Goal: Task Accomplishment & Management: Manage account settings

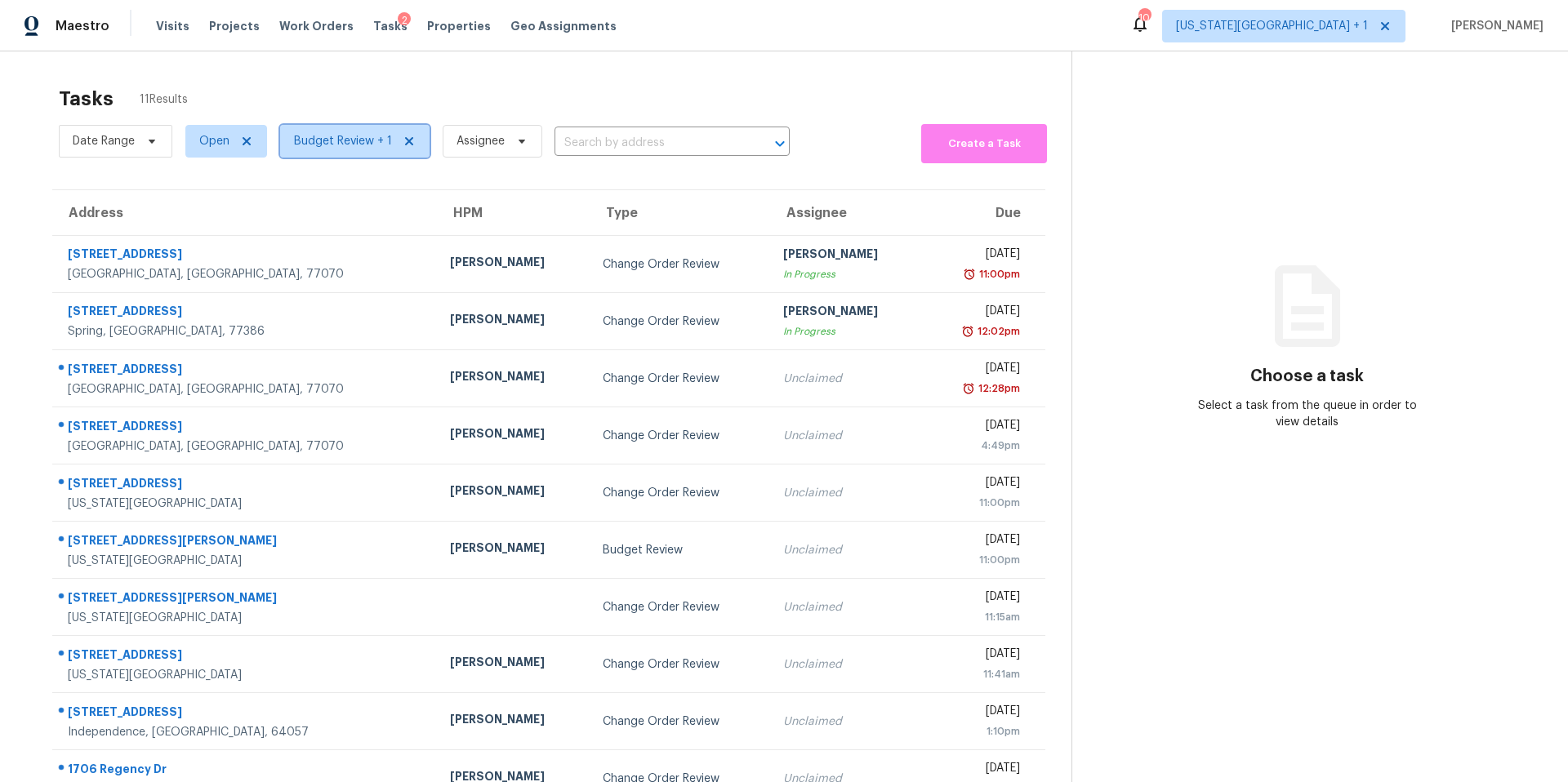
click at [355, 143] on span "Budget Review + 1" at bounding box center [343, 141] width 98 height 16
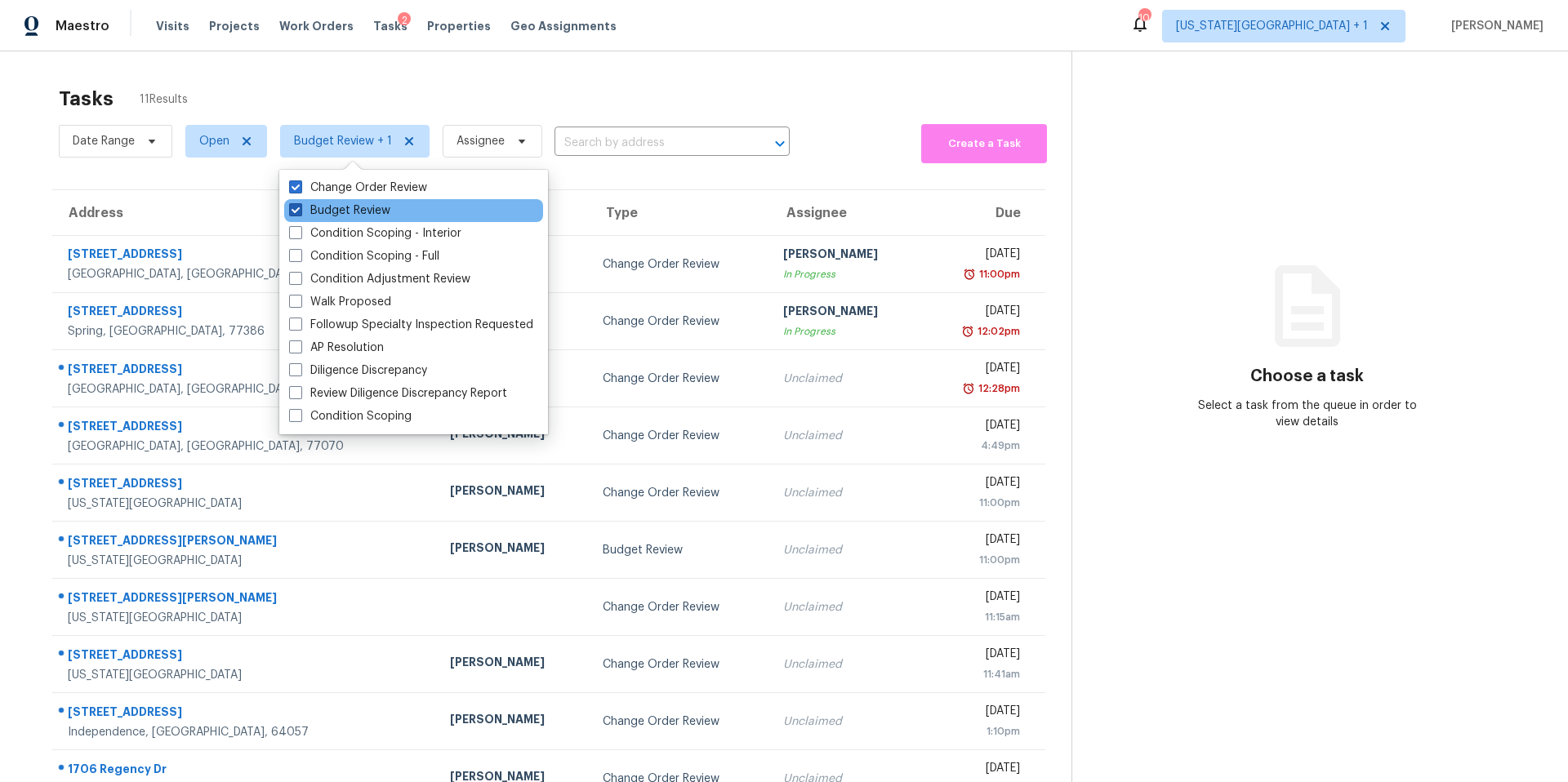
click at [324, 213] on label "Budget Review" at bounding box center [339, 210] width 101 height 16
click at [300, 213] on input "Budget Review" at bounding box center [294, 208] width 11 height 11
checkbox input "false"
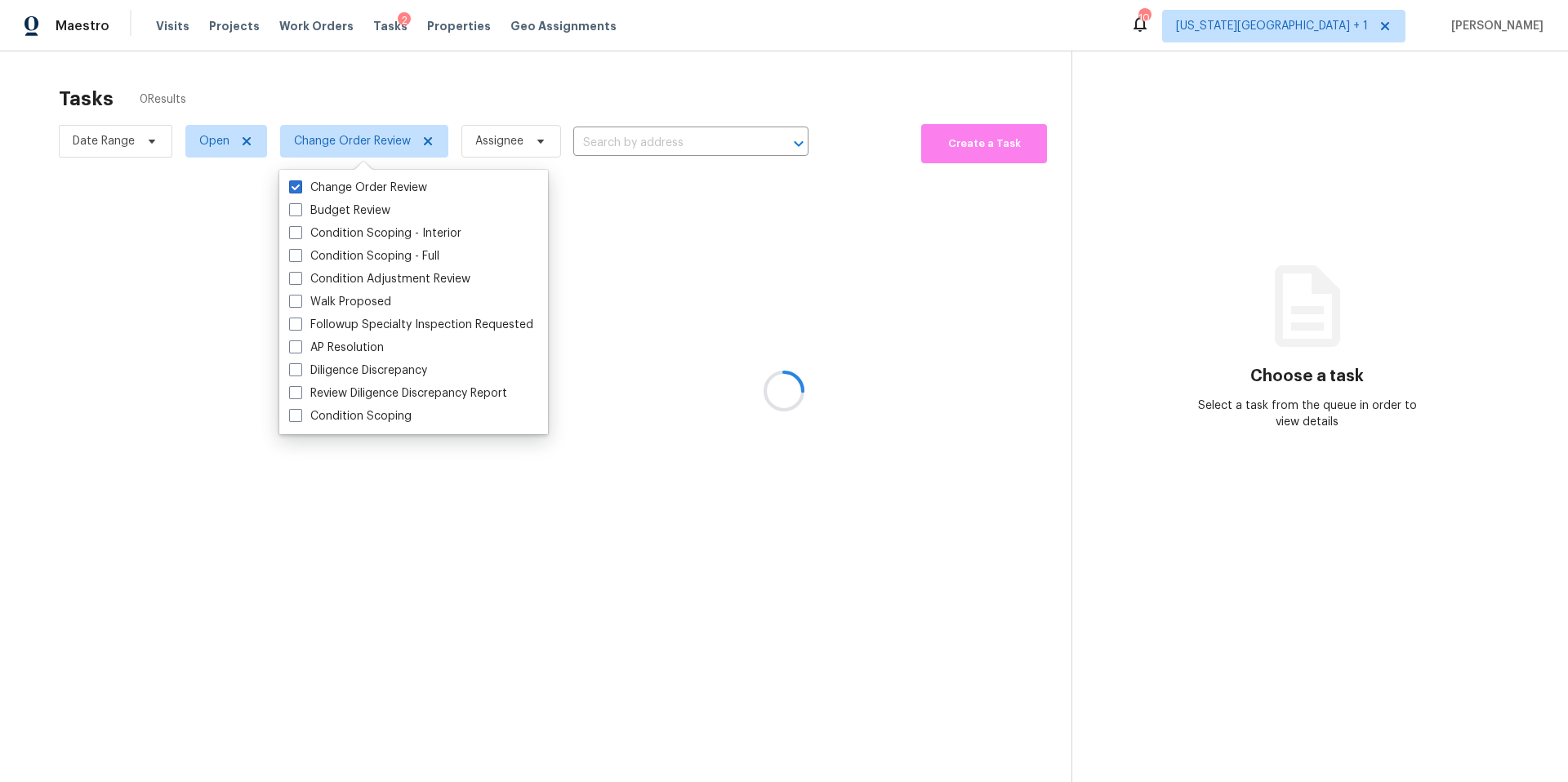
click at [417, 67] on div at bounding box center [784, 391] width 1568 height 782
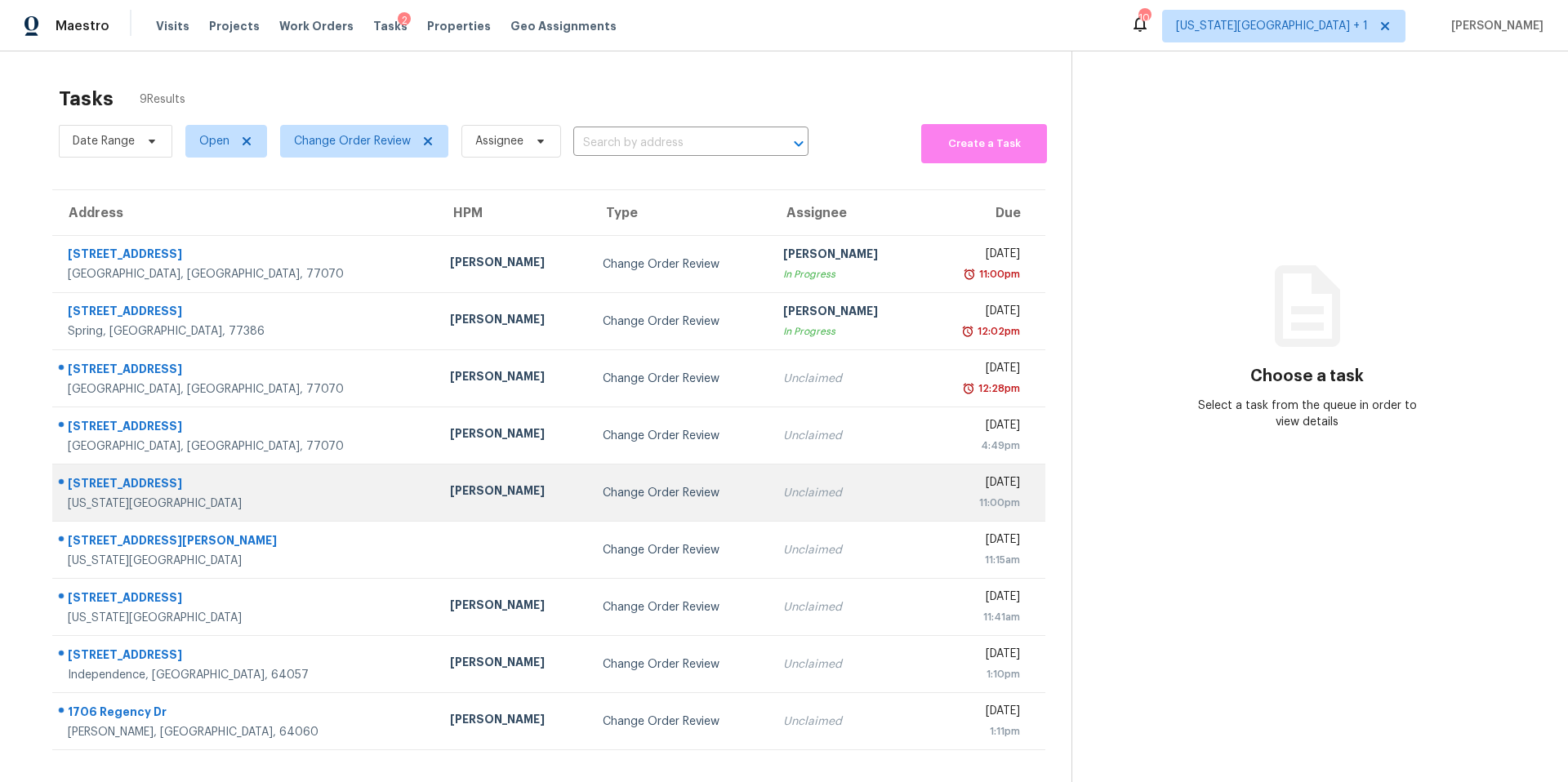
click at [437, 515] on td "[PERSON_NAME]" at bounding box center [514, 493] width 153 height 57
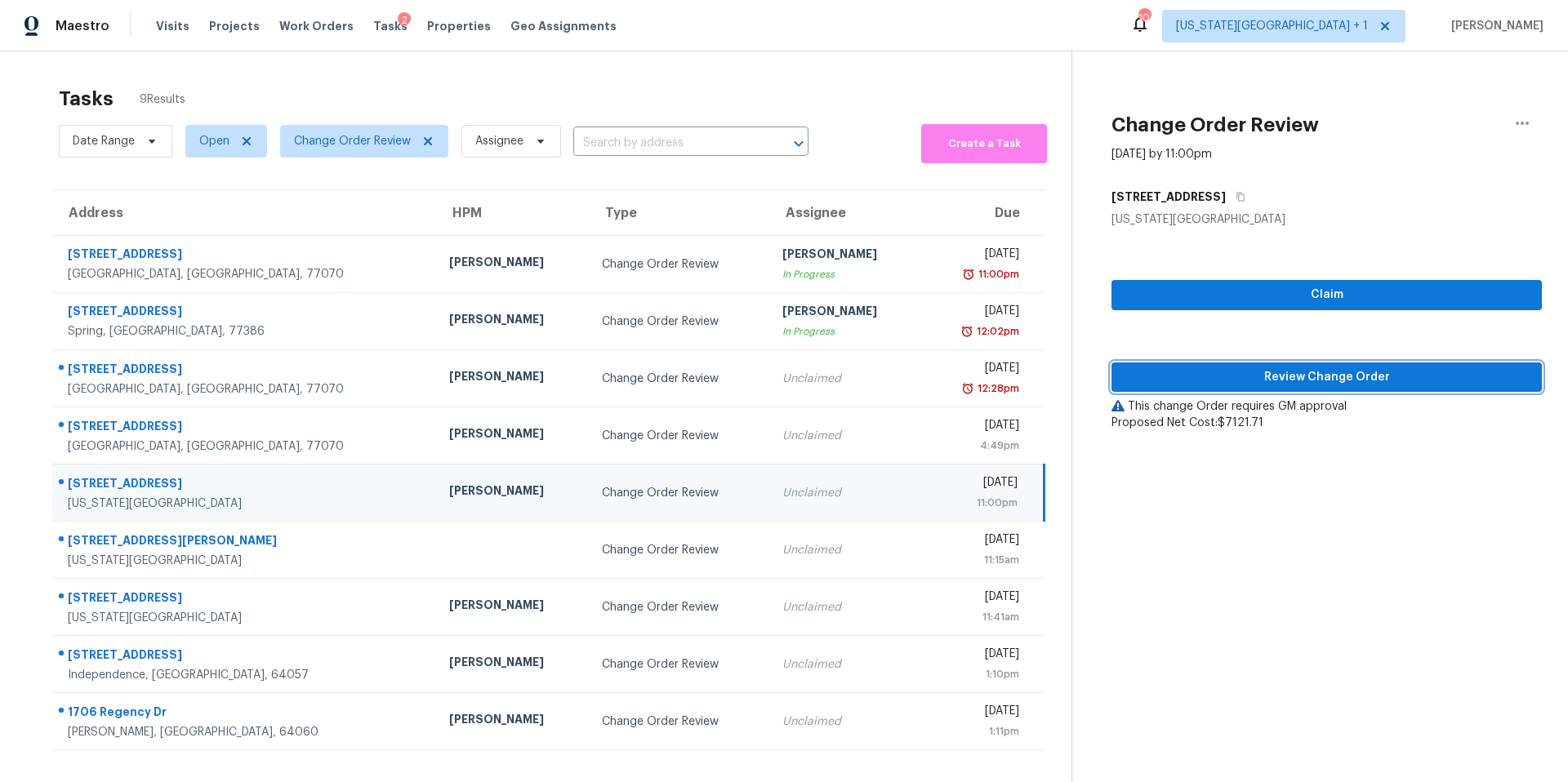
click at [1204, 377] on span "Review Change Order" at bounding box center [1327, 377] width 404 height 20
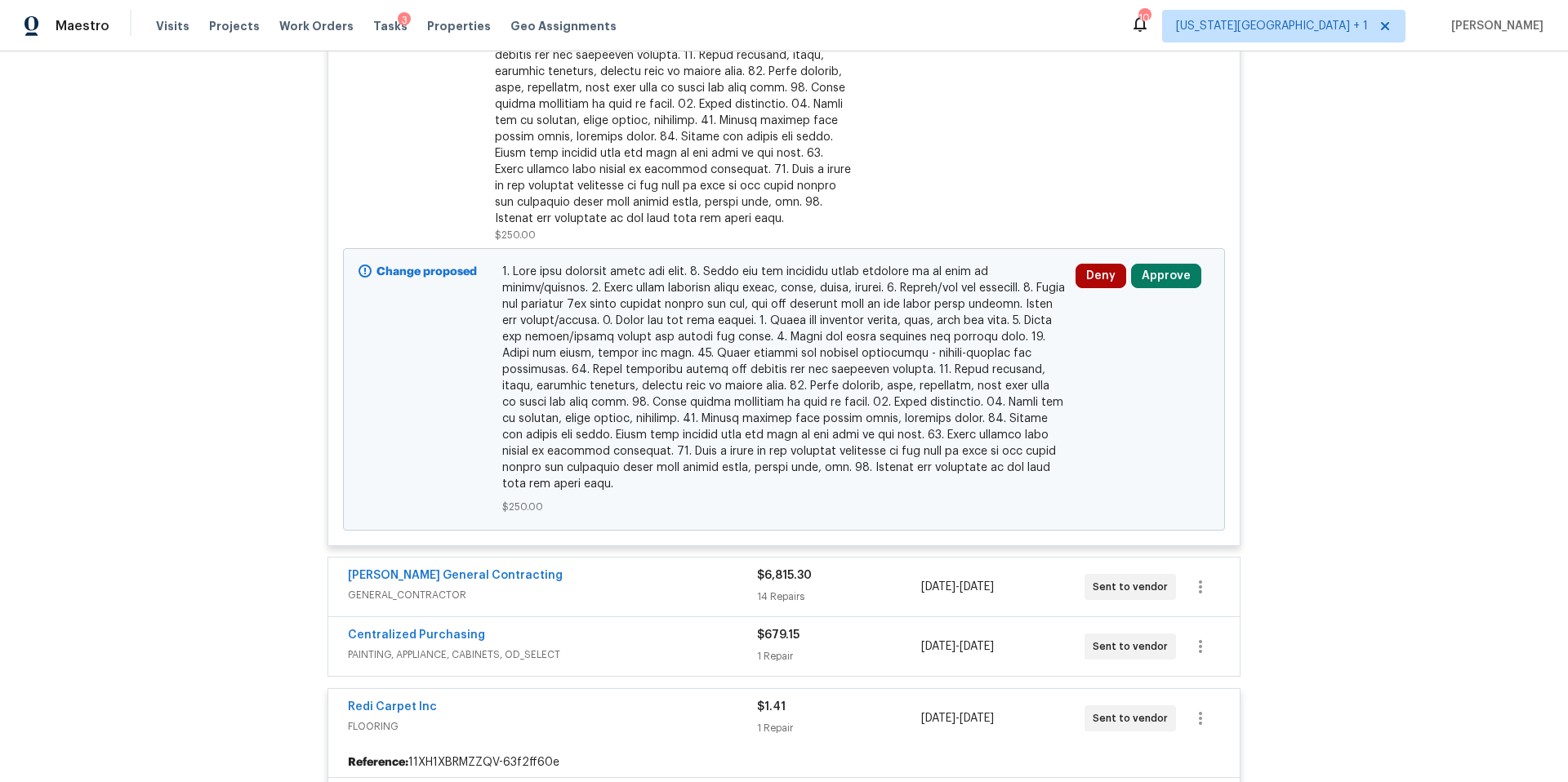
scroll to position [596, 0]
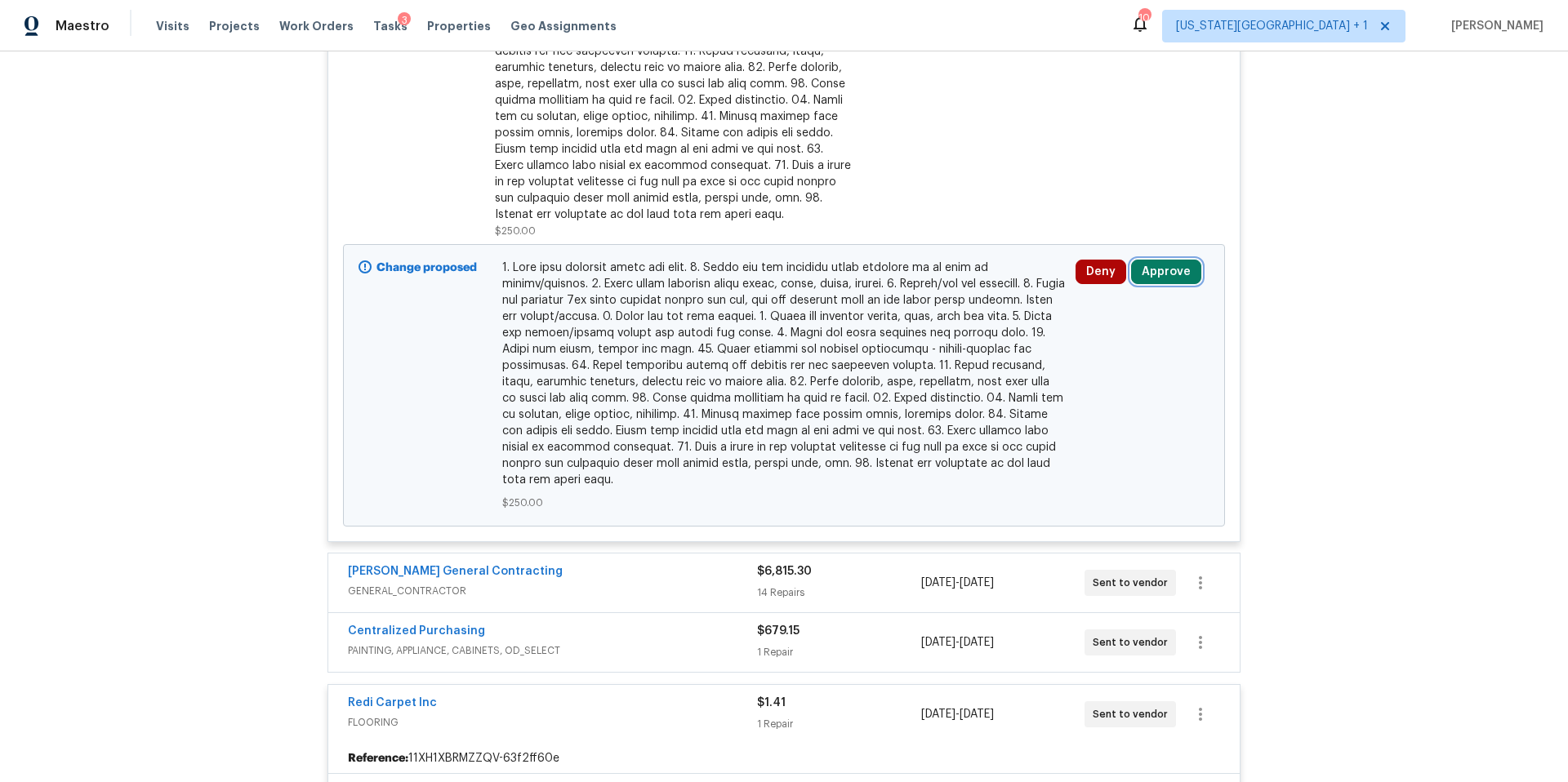
click at [1173, 269] on button "Approve" at bounding box center [1166, 271] width 70 height 25
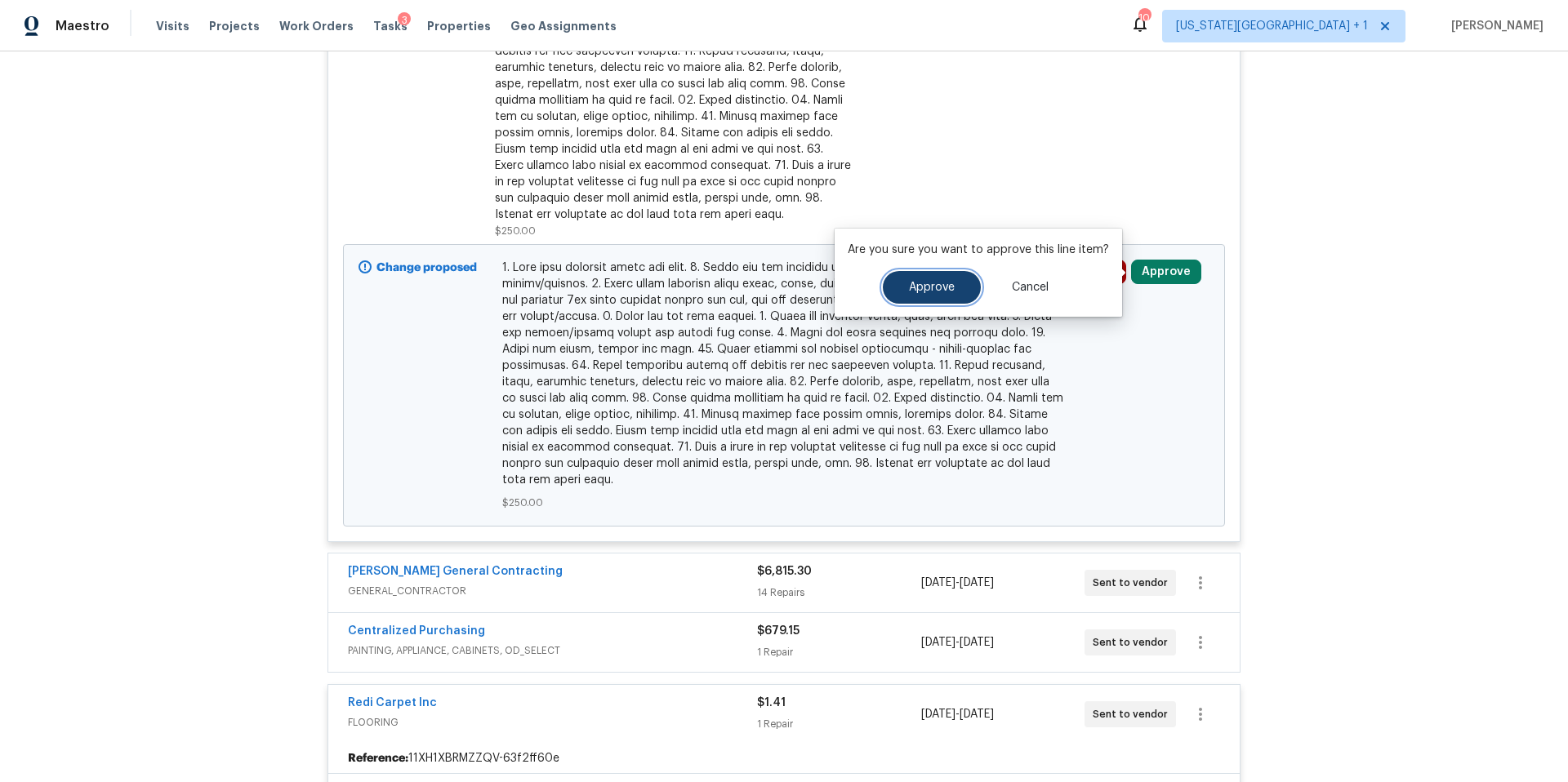
click at [889, 283] on button "Approve" at bounding box center [932, 288] width 98 height 33
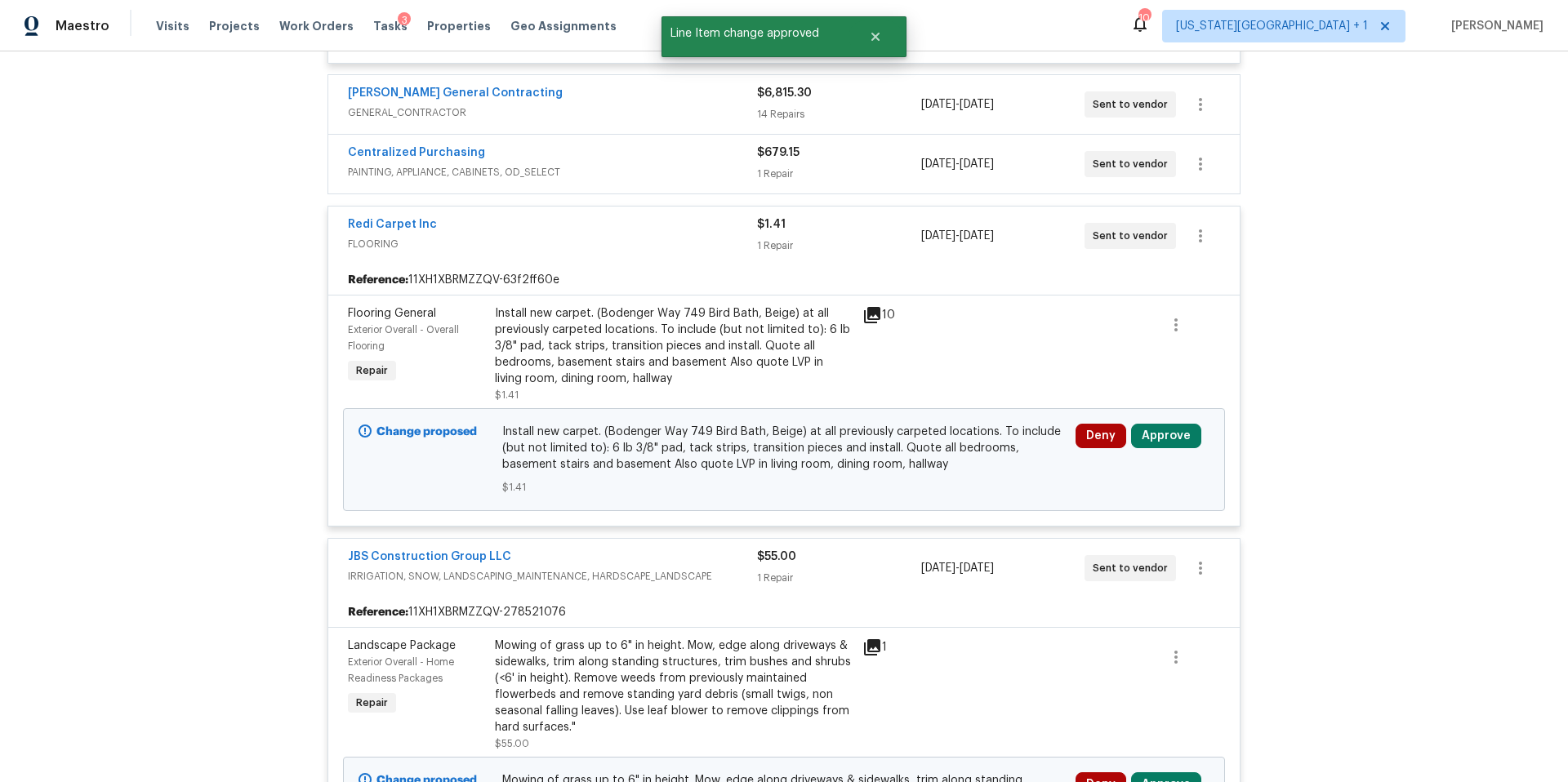
scroll to position [1171, 0]
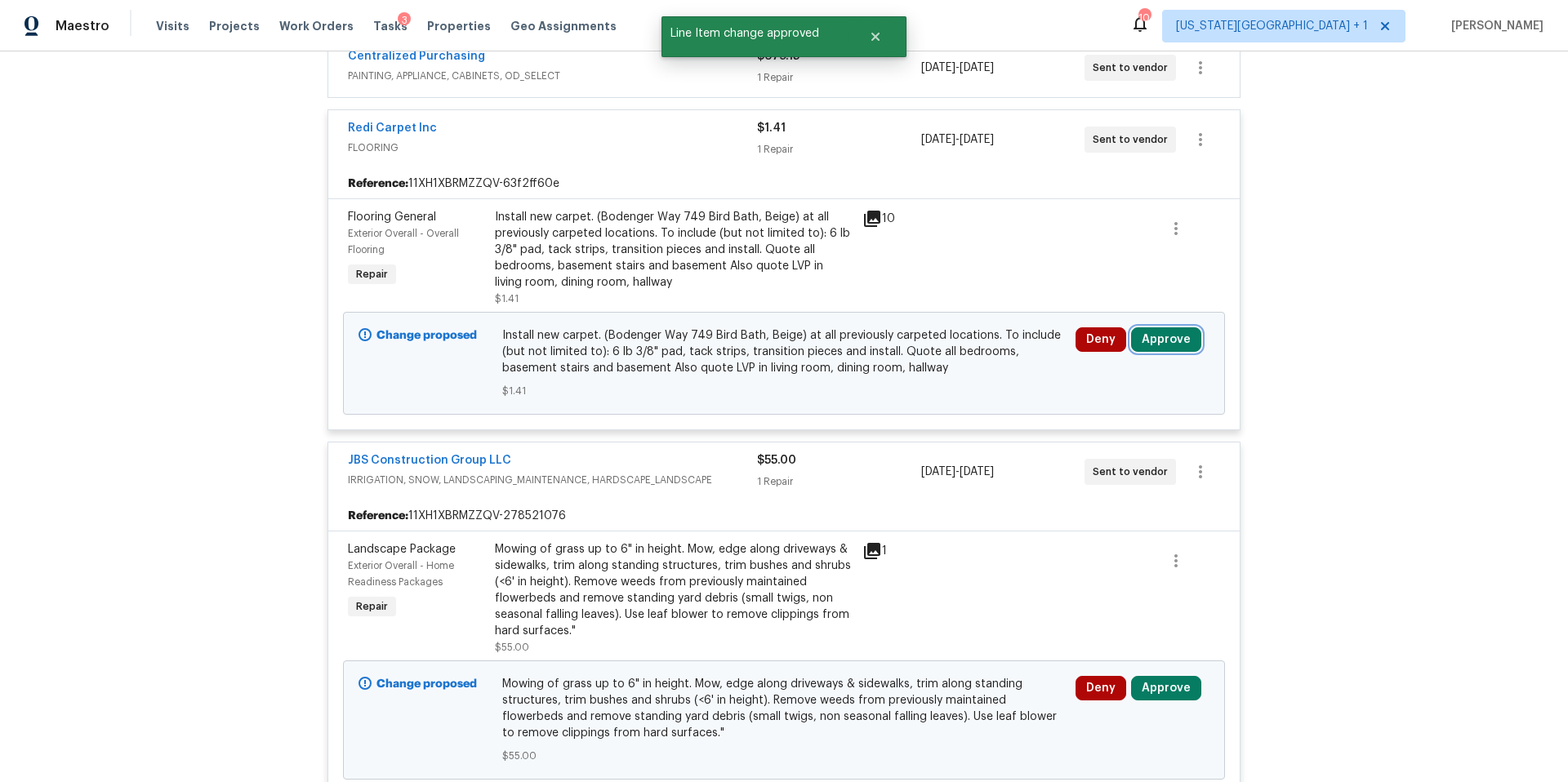
click at [1166, 341] on button "Approve" at bounding box center [1166, 340] width 70 height 25
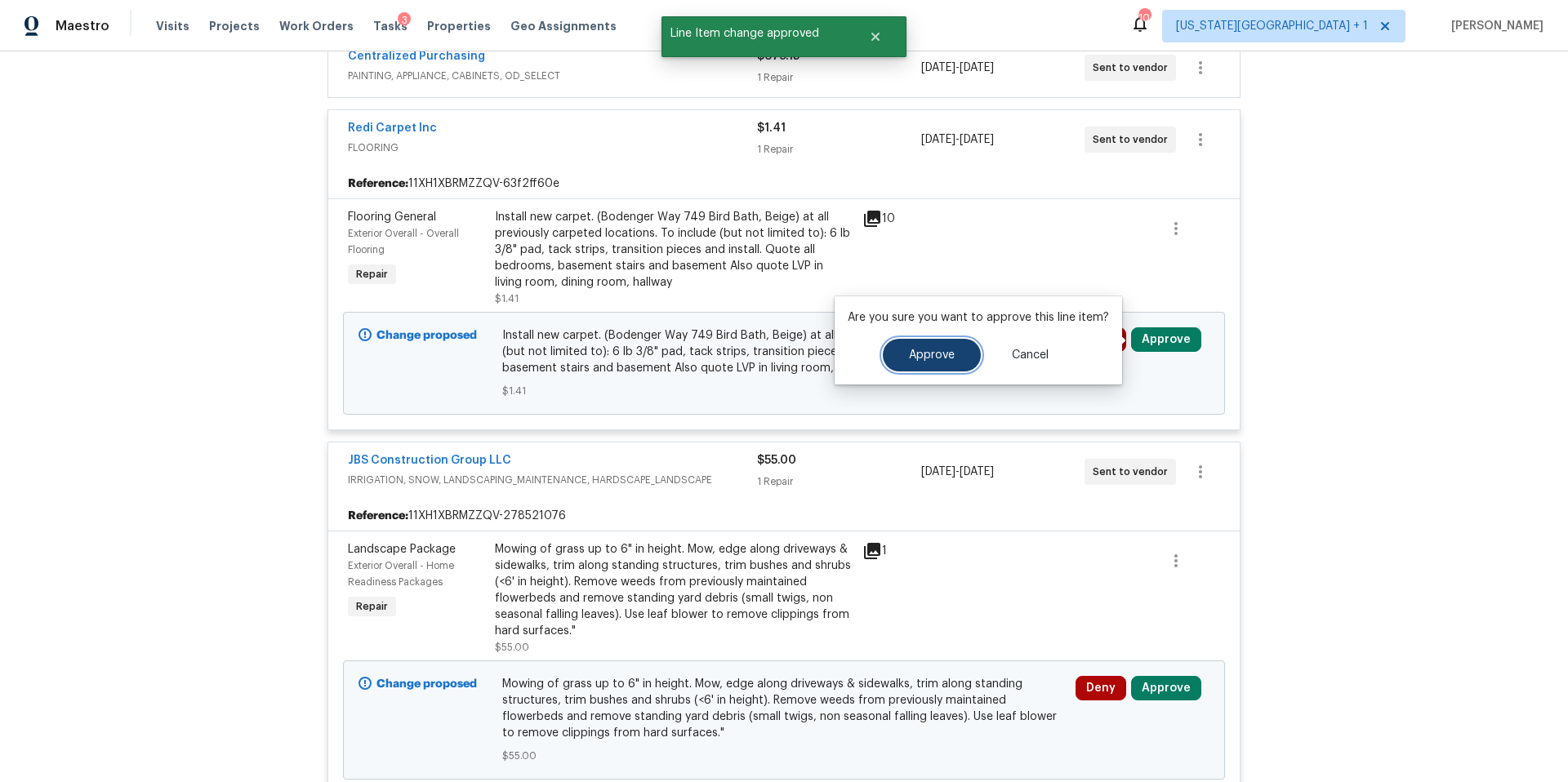
click at [952, 358] on button "Approve" at bounding box center [932, 355] width 98 height 33
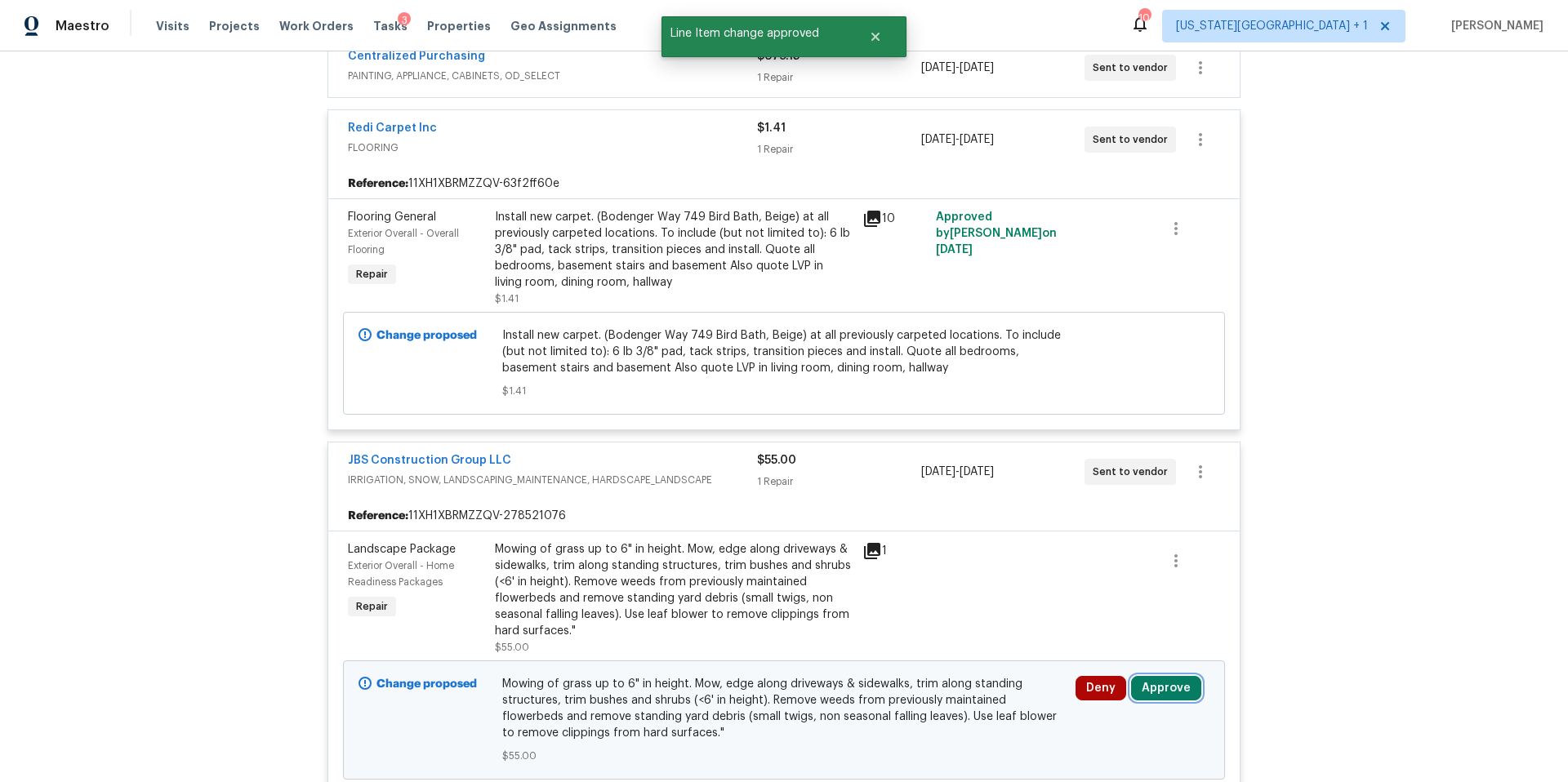
click at [1156, 695] on button "Approve" at bounding box center [1166, 687] width 70 height 25
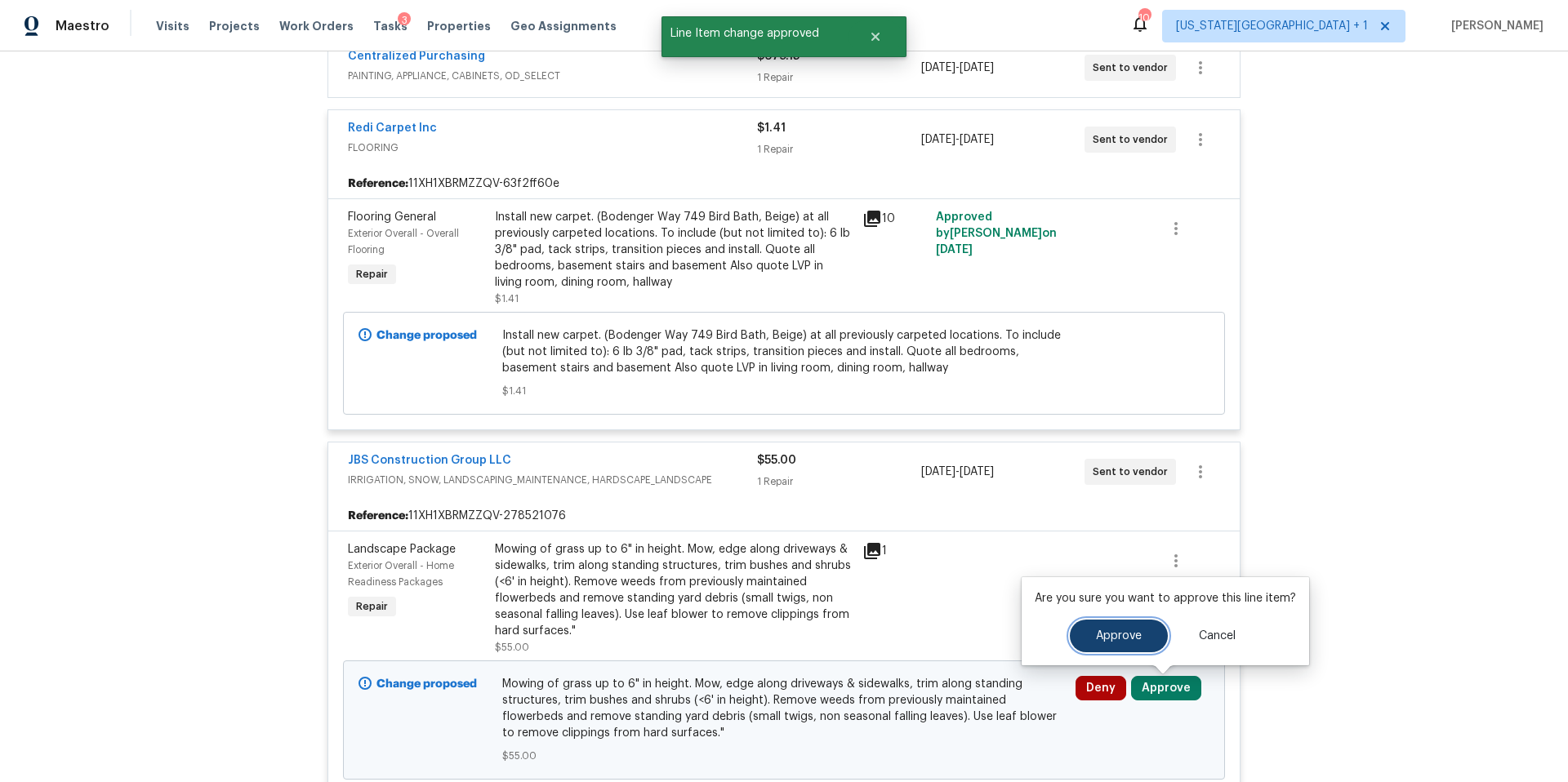
click at [1105, 644] on button "Approve" at bounding box center [1119, 636] width 98 height 33
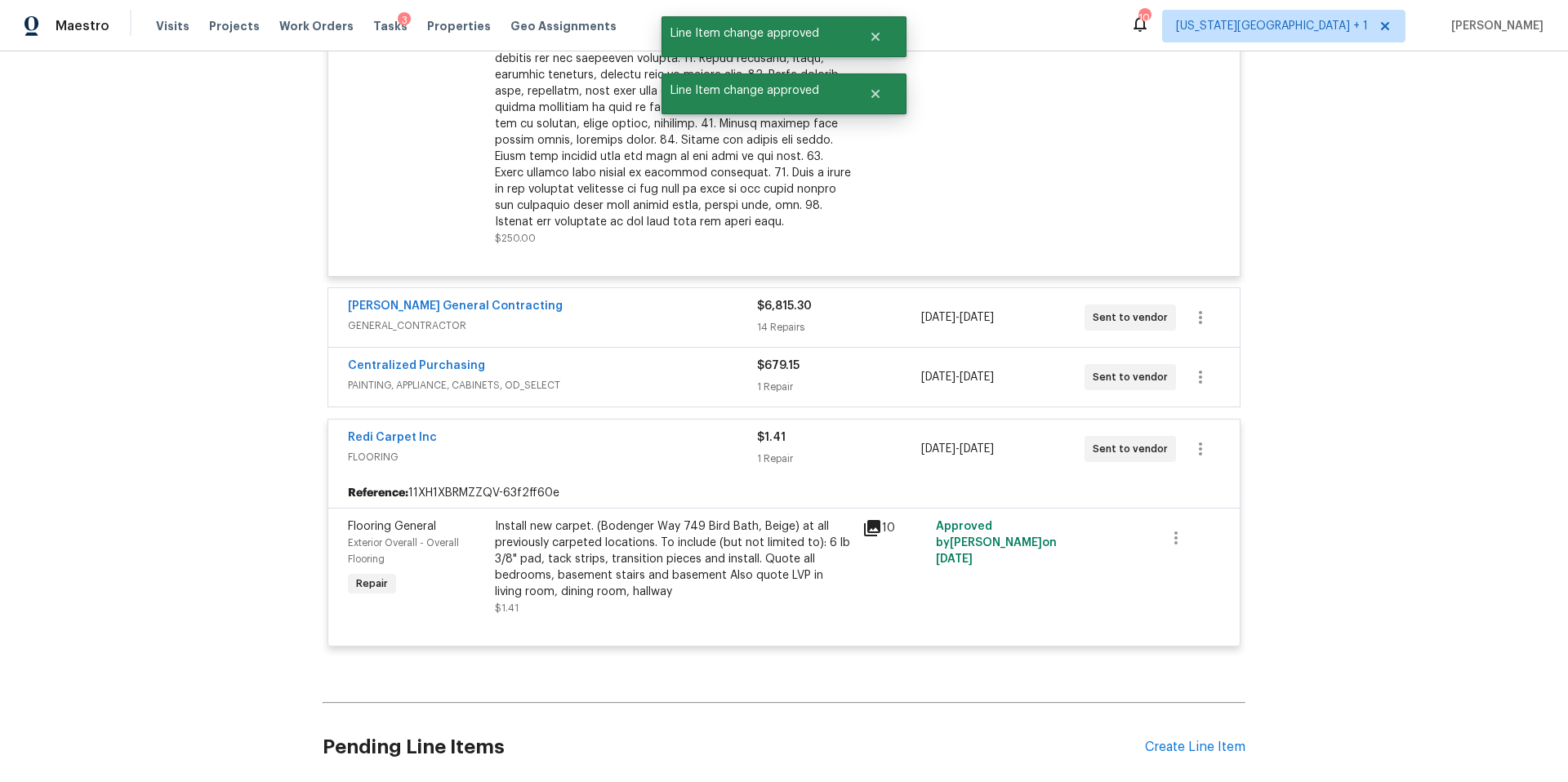
scroll to position [976, 0]
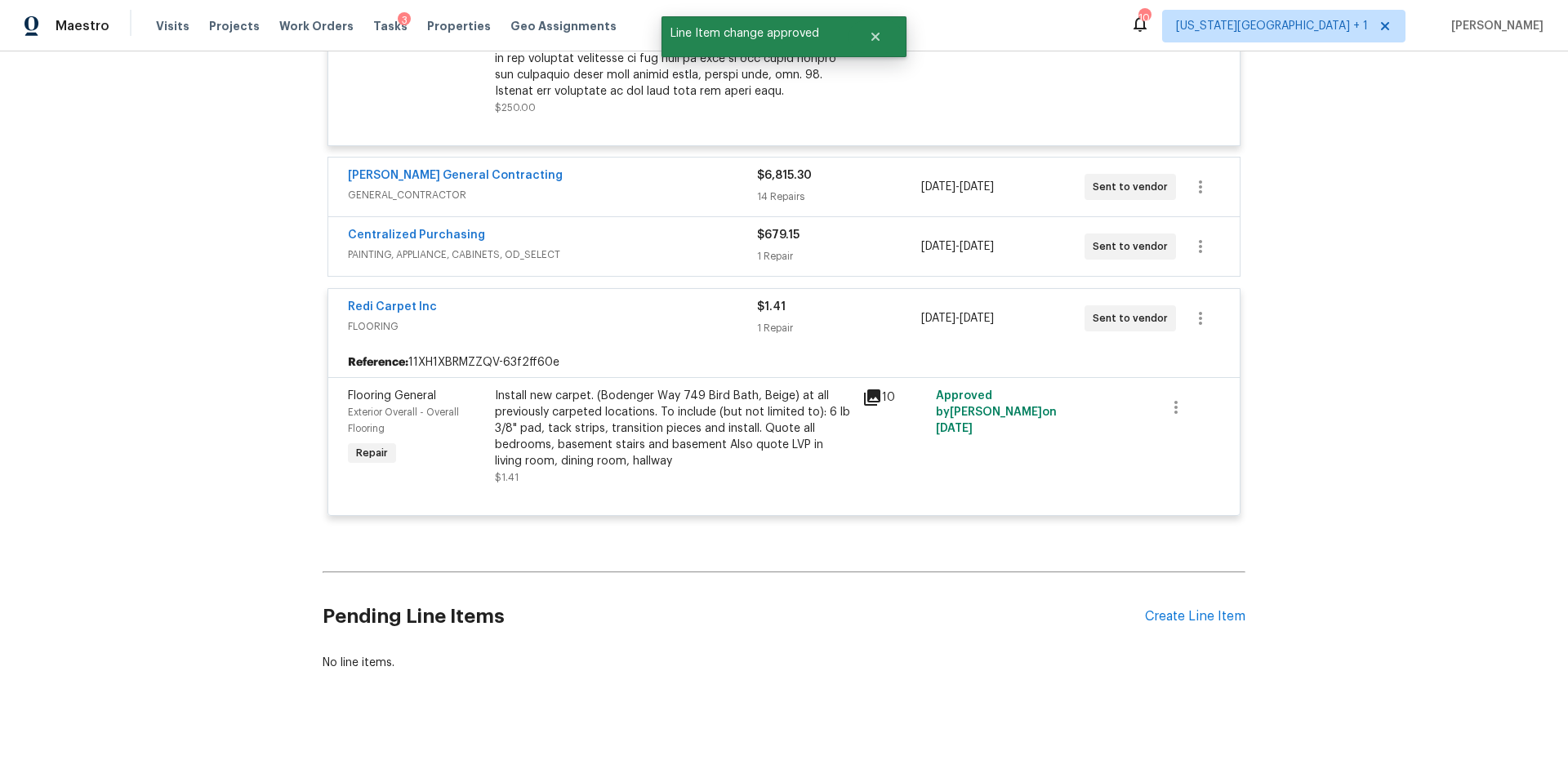
click at [598, 203] on div "Nicholson General Contracting GENERAL_CONTRACTOR" at bounding box center [552, 187] width 409 height 39
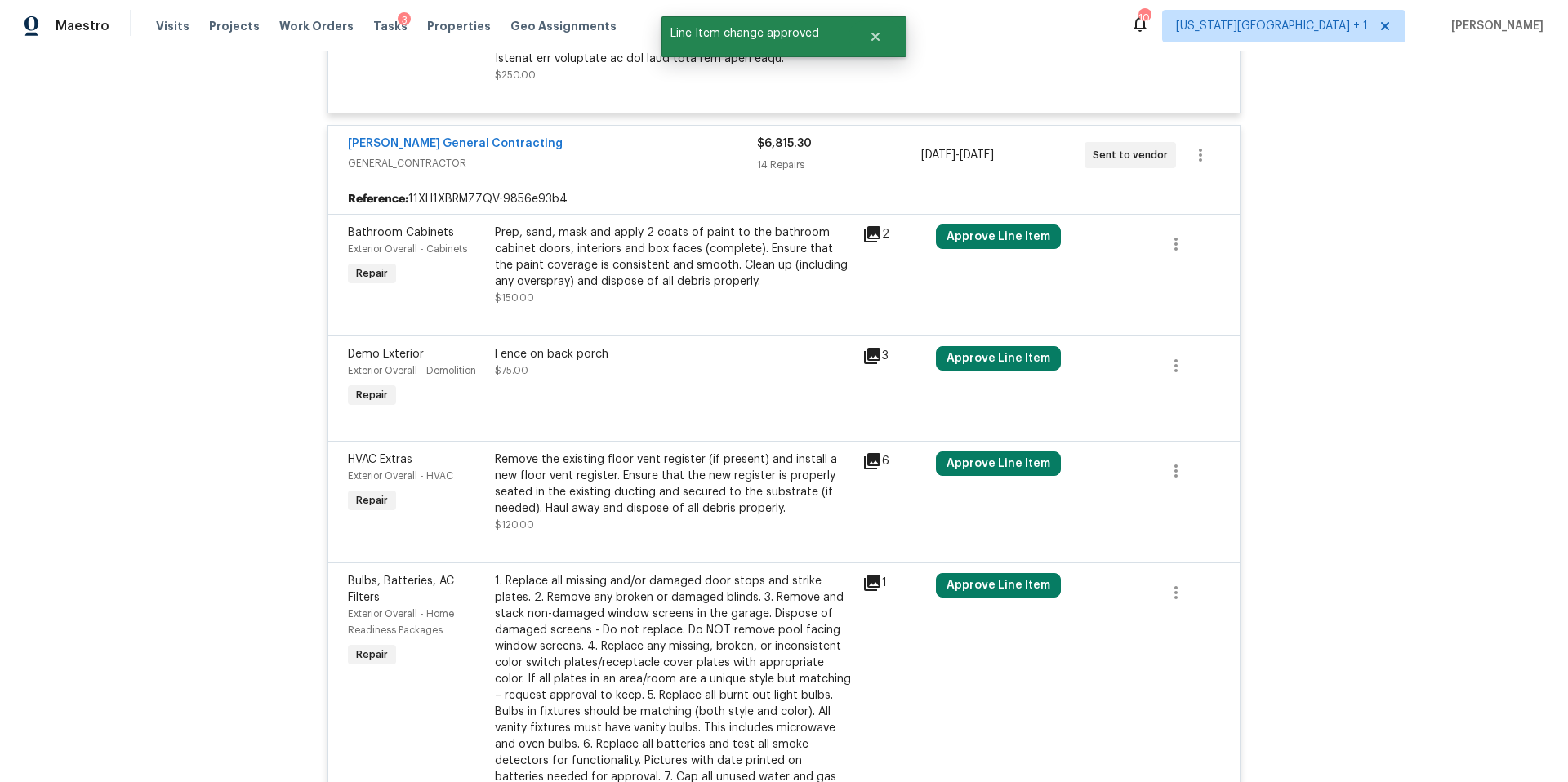
scroll to position [1008, 0]
click at [999, 242] on button "Approve Line Item" at bounding box center [998, 236] width 125 height 25
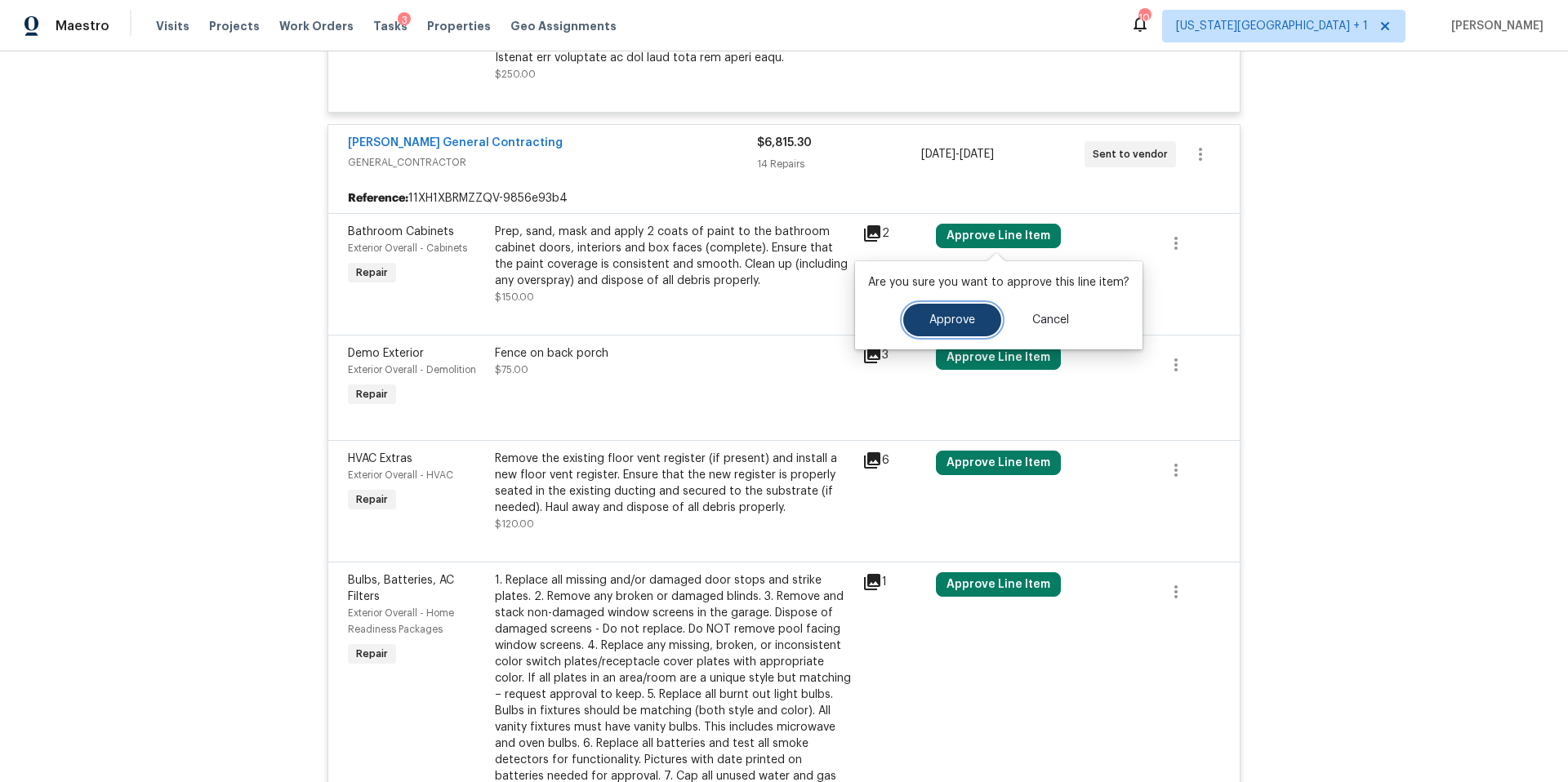
click at [942, 321] on span "Approve" at bounding box center [952, 320] width 46 height 12
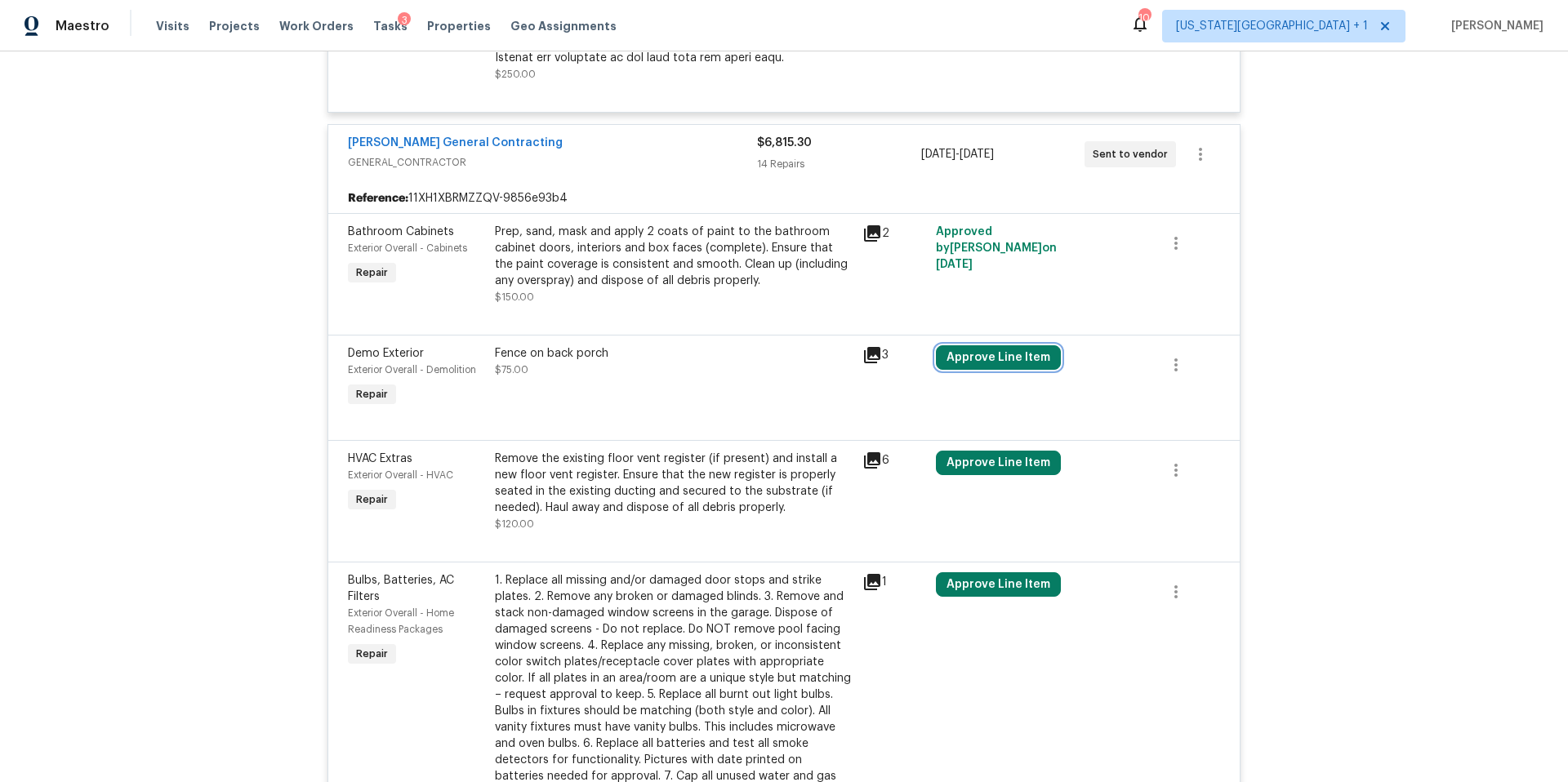
click at [972, 363] on button "Approve Line Item" at bounding box center [998, 357] width 125 height 25
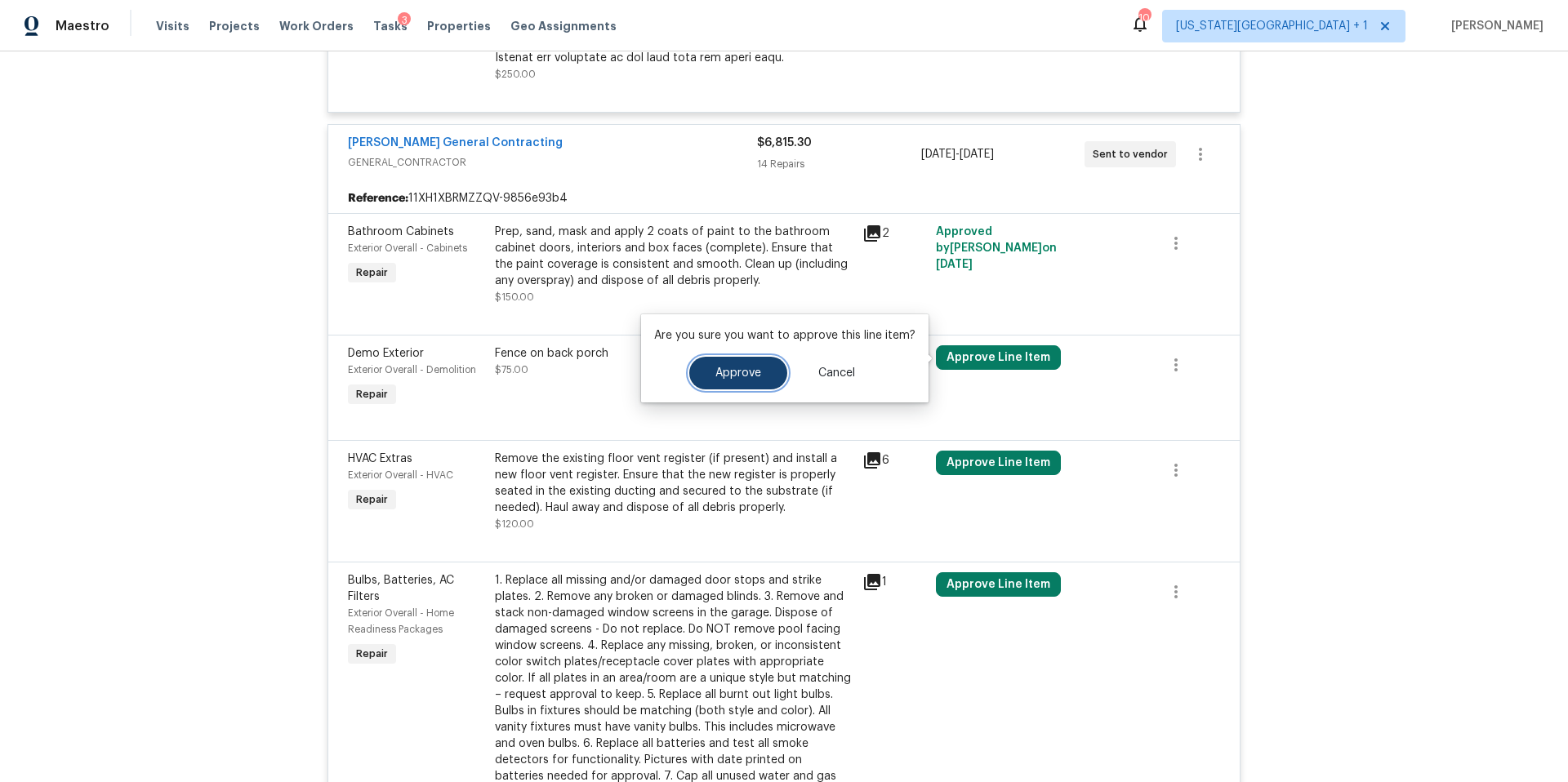
click at [749, 373] on span "Approve" at bounding box center [738, 372] width 46 height 12
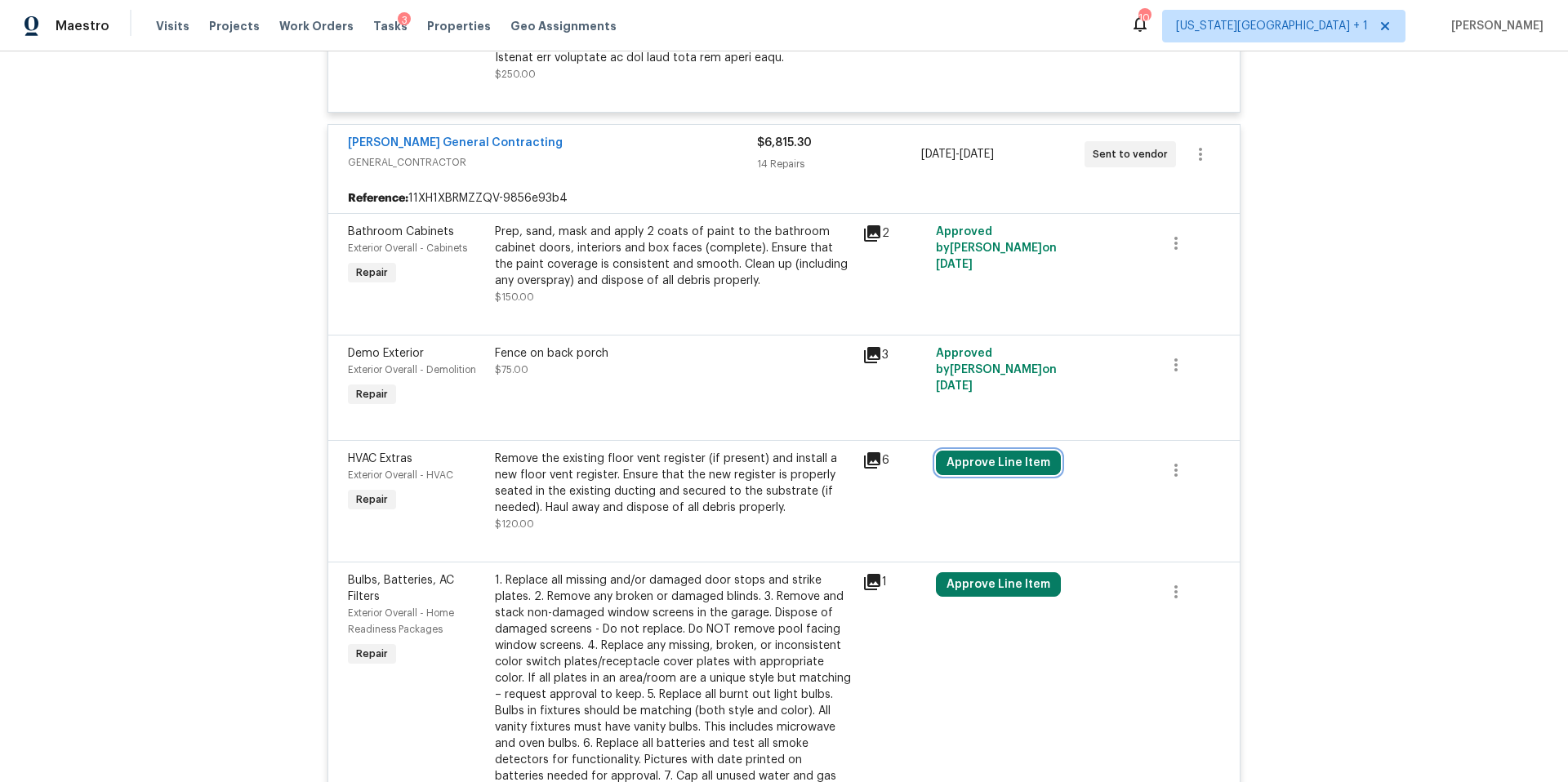
click at [966, 462] on button "Approve Line Item" at bounding box center [998, 462] width 125 height 25
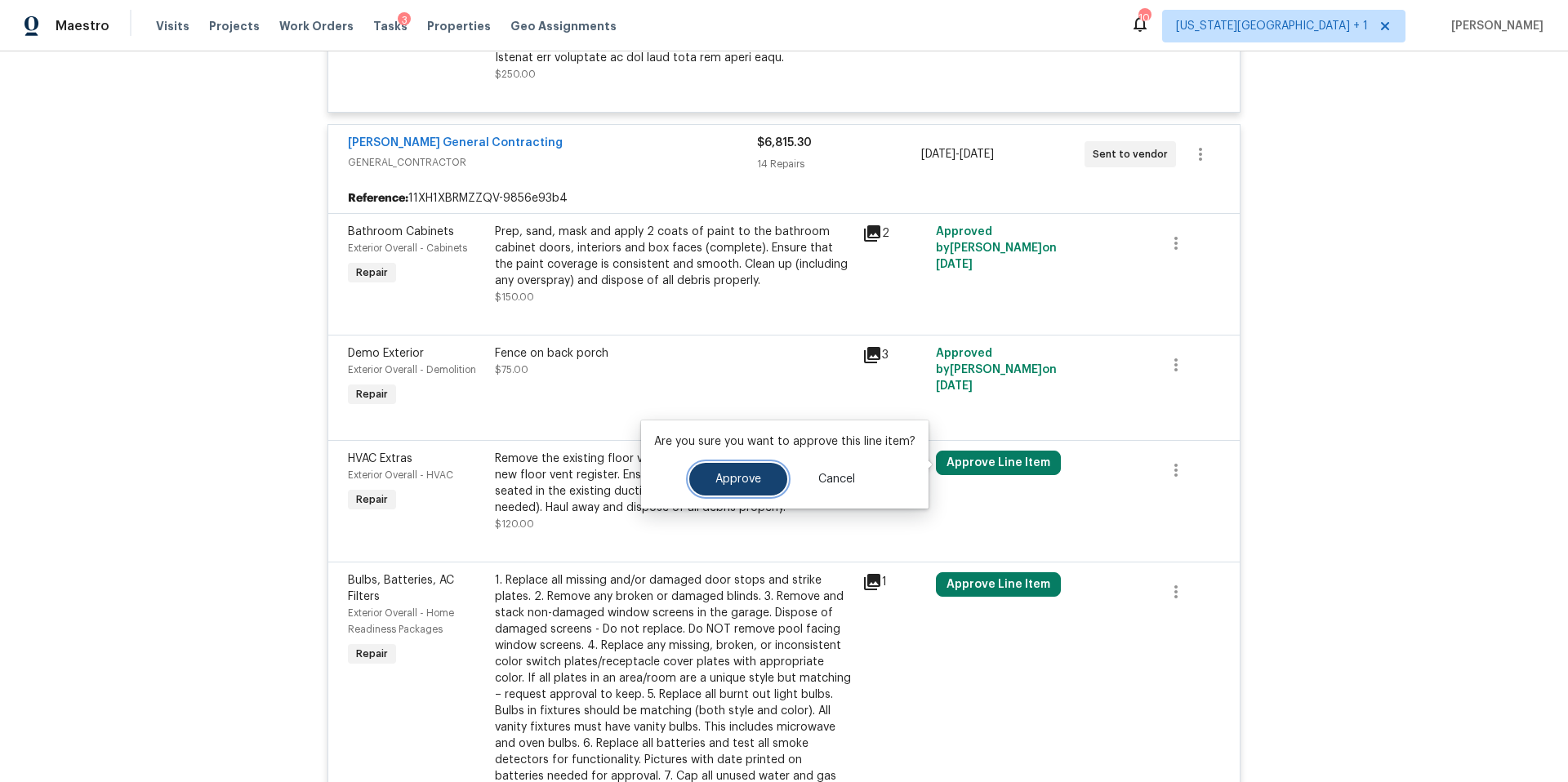
click at [764, 474] on button "Approve" at bounding box center [738, 479] width 98 height 33
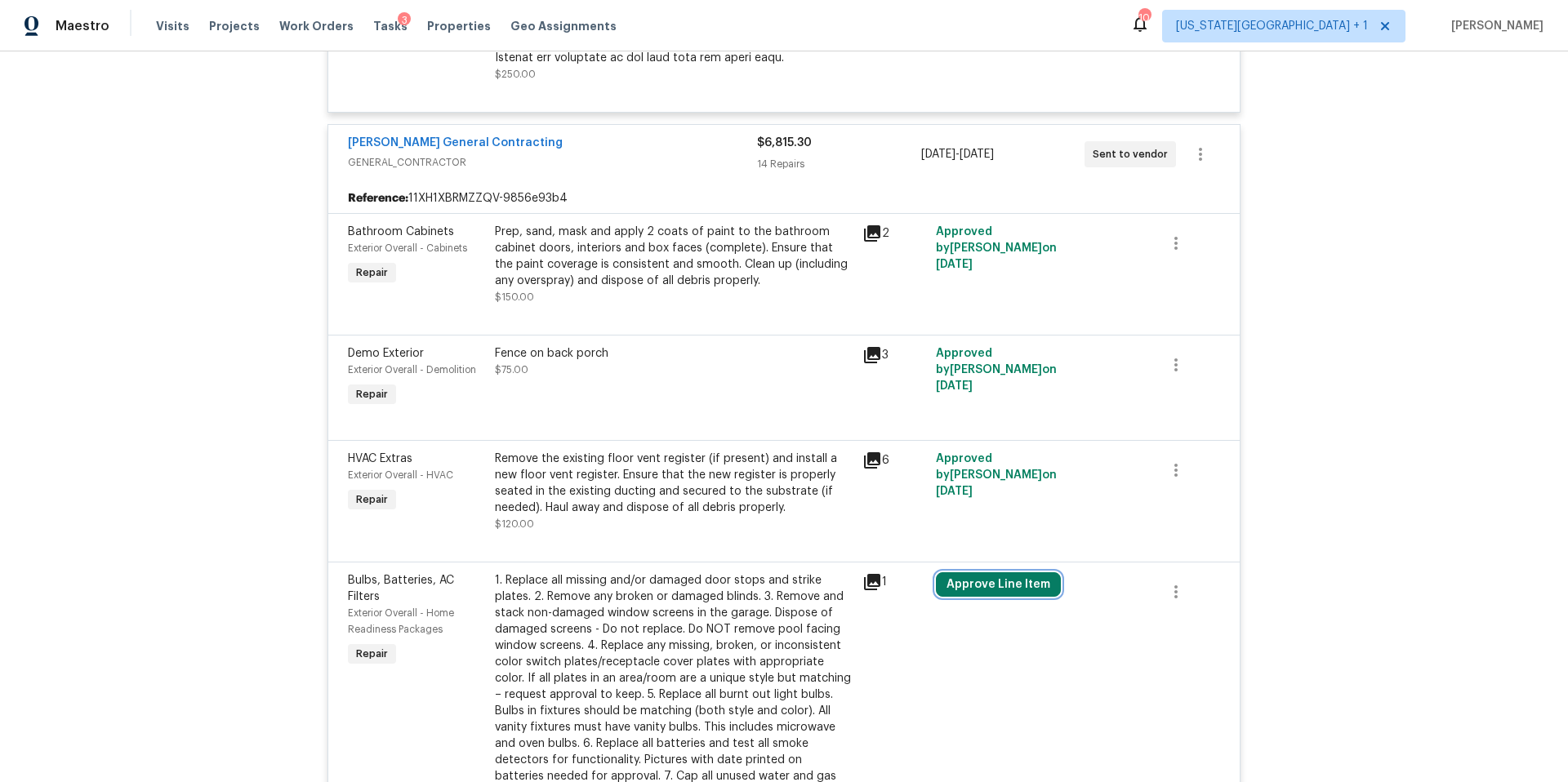
drag, startPoint x: 968, startPoint y: 575, endPoint x: 968, endPoint y: 586, distance: 11.0
click at [968, 576] on button "Approve Line Item" at bounding box center [998, 584] width 125 height 25
click at [968, 586] on button "Approve Line Item" at bounding box center [998, 584] width 125 height 25
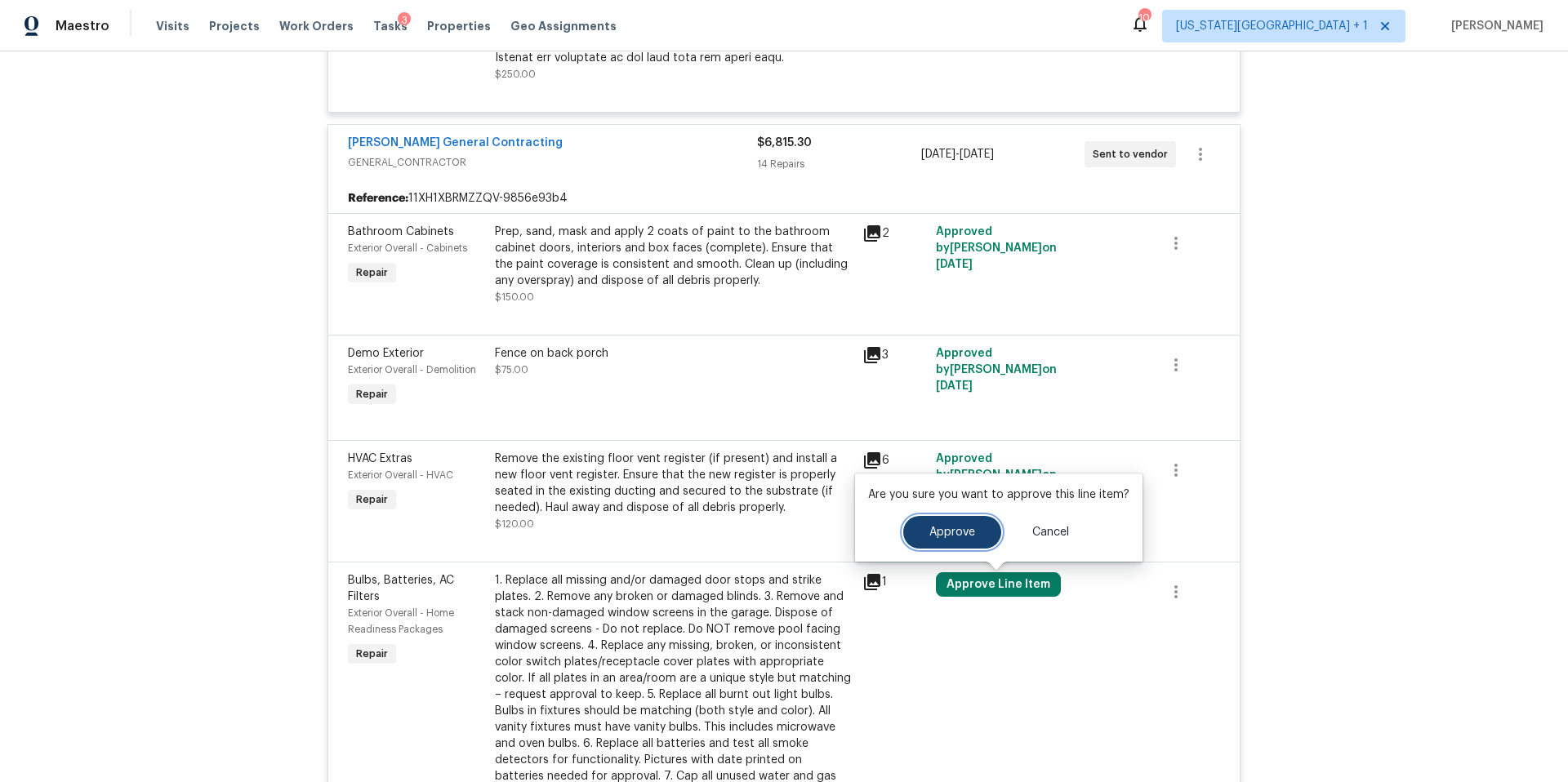
click at [947, 537] on span "Approve" at bounding box center [952, 532] width 46 height 12
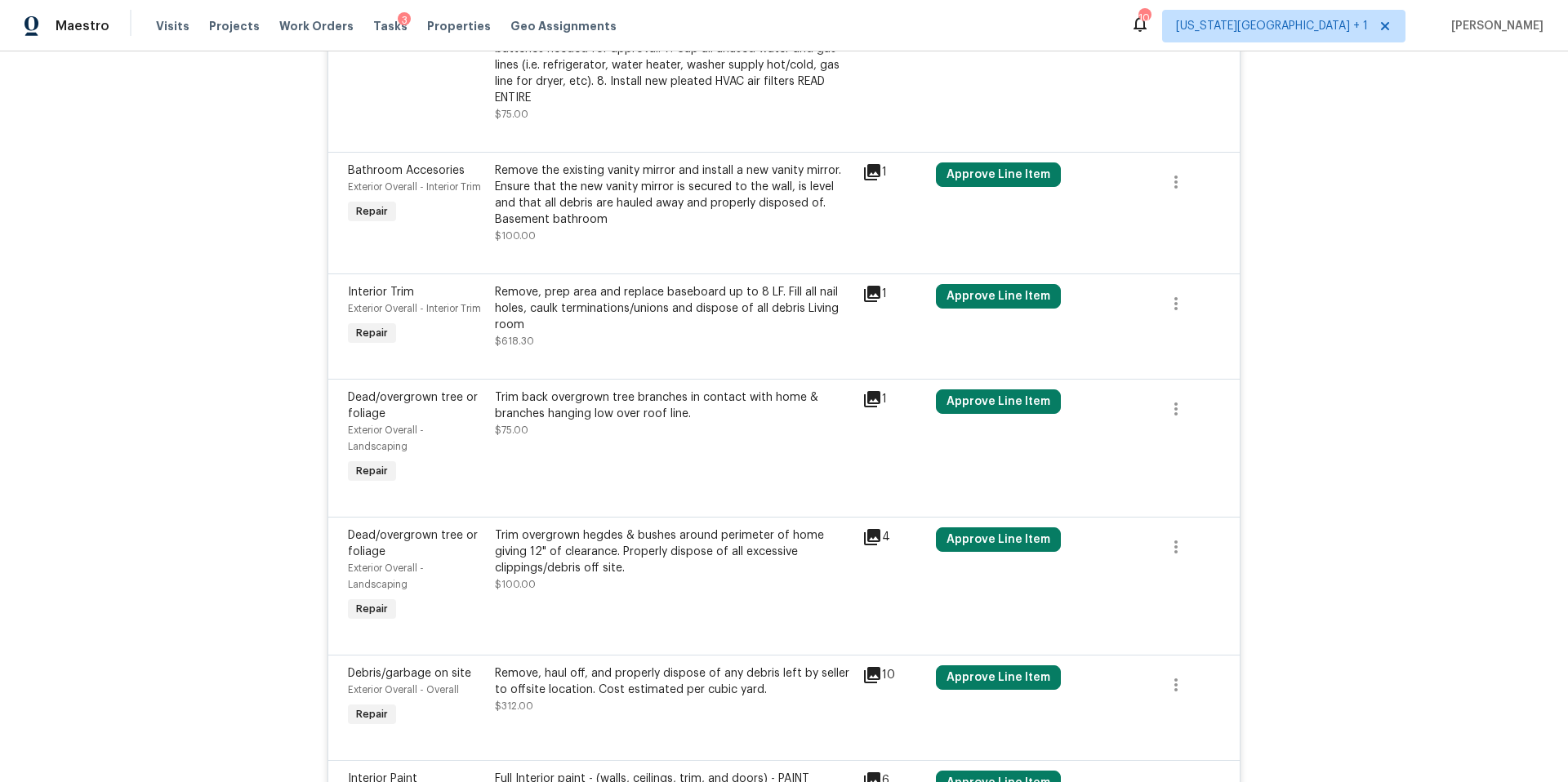
scroll to position [1797, 0]
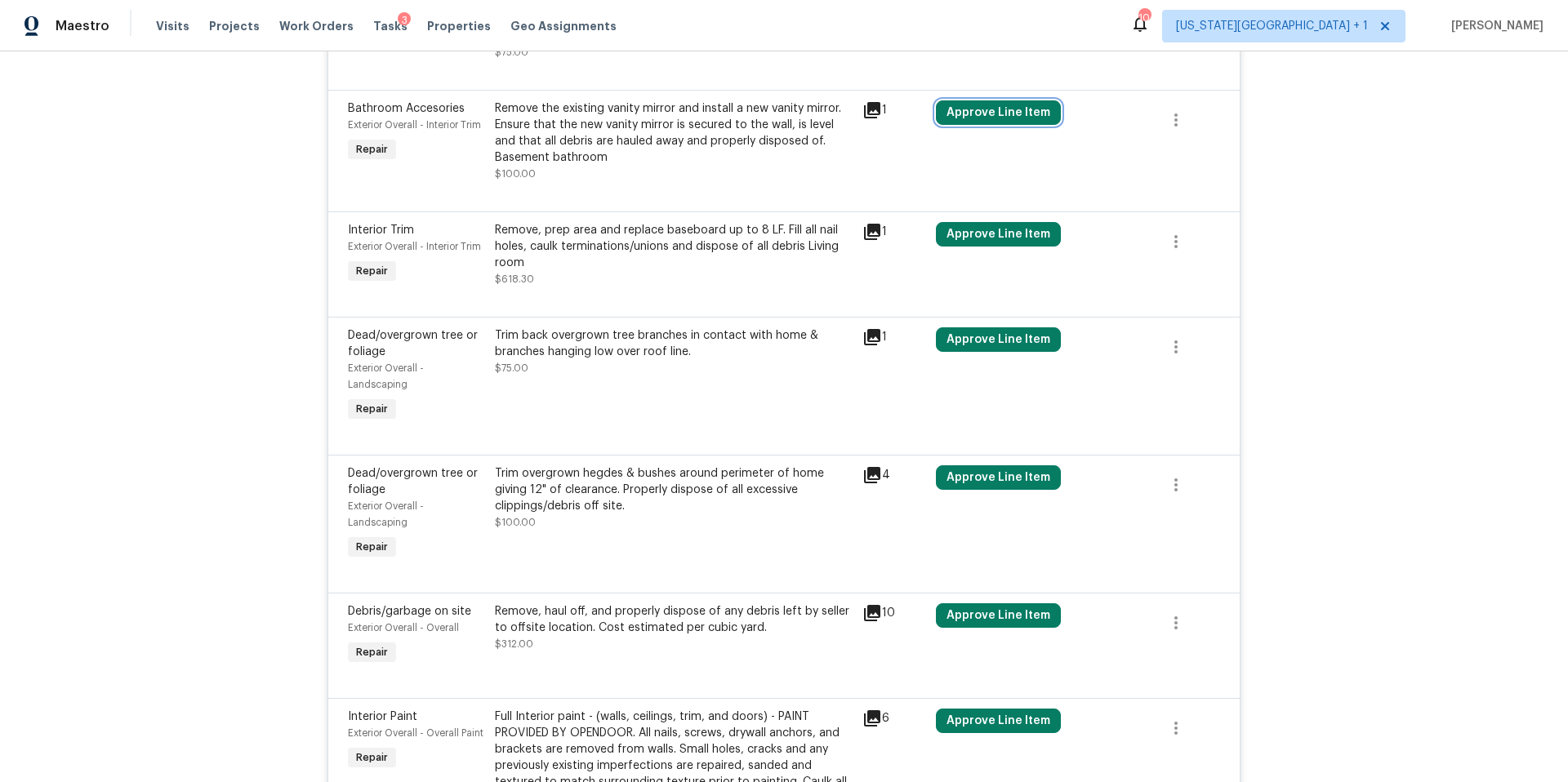
click at [977, 106] on button "Approve Line Item" at bounding box center [998, 112] width 125 height 25
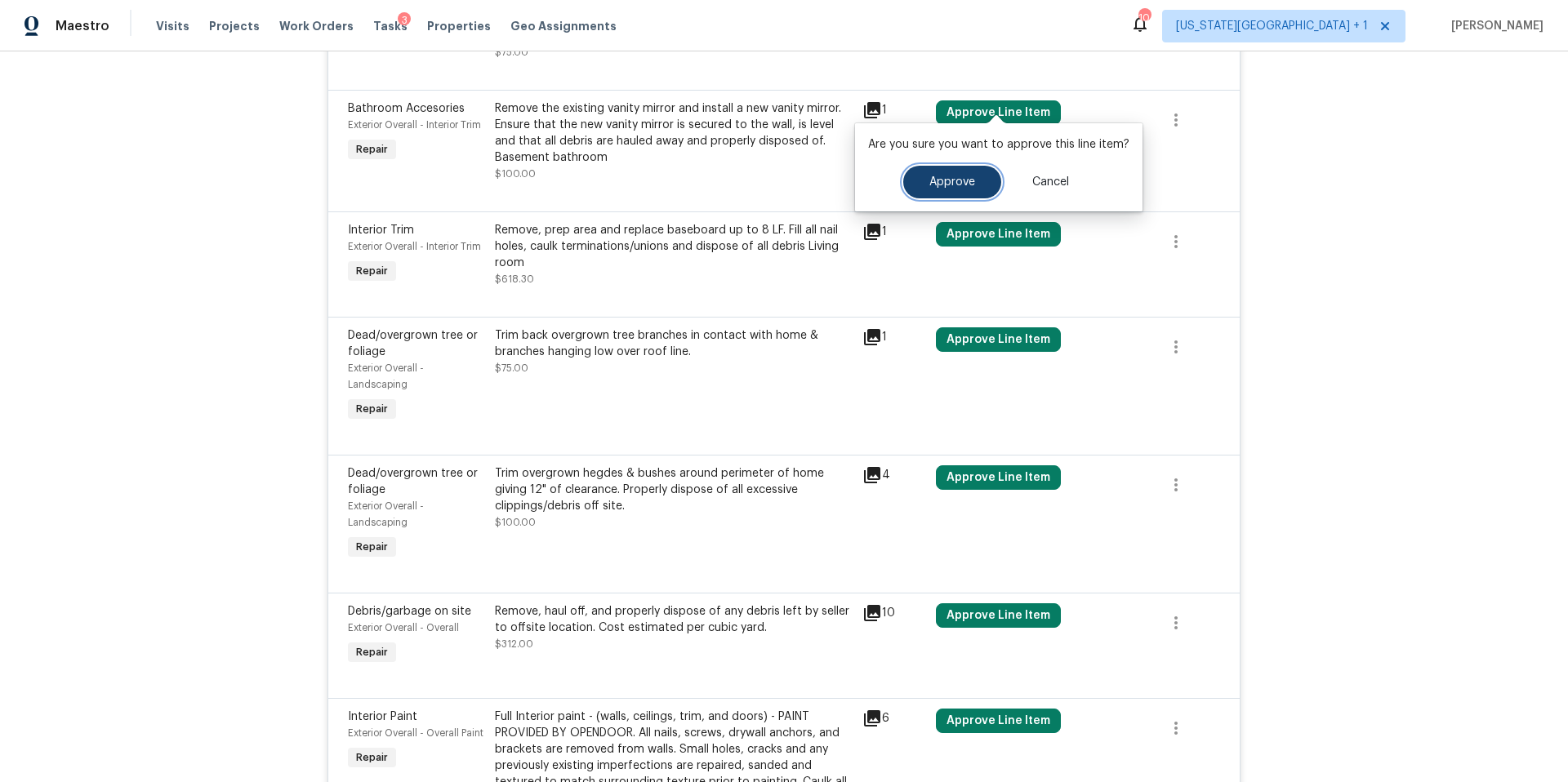
click at [924, 186] on button "Approve" at bounding box center [952, 182] width 98 height 33
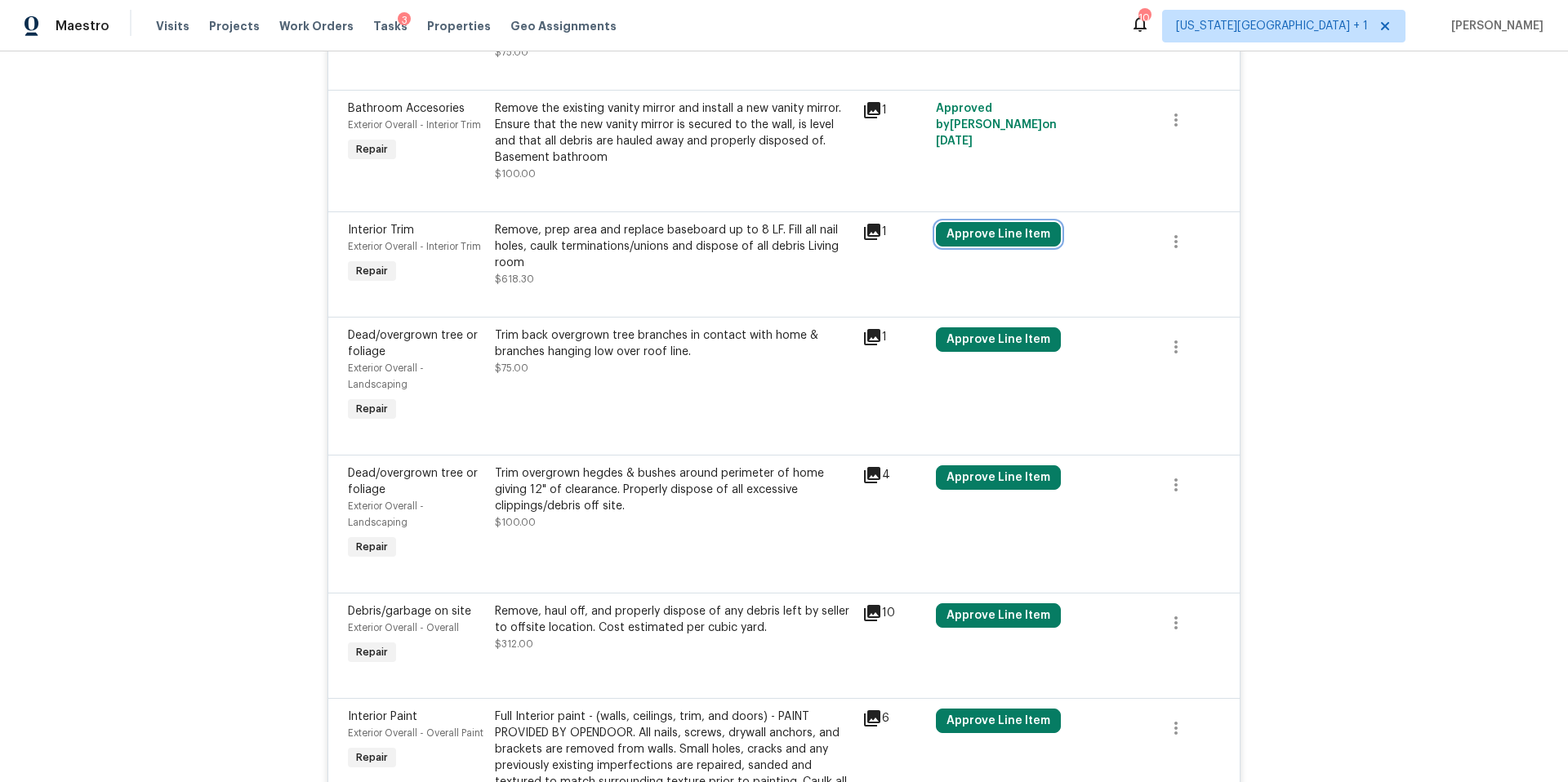
click at [968, 229] on button "Approve Line Item" at bounding box center [998, 234] width 125 height 25
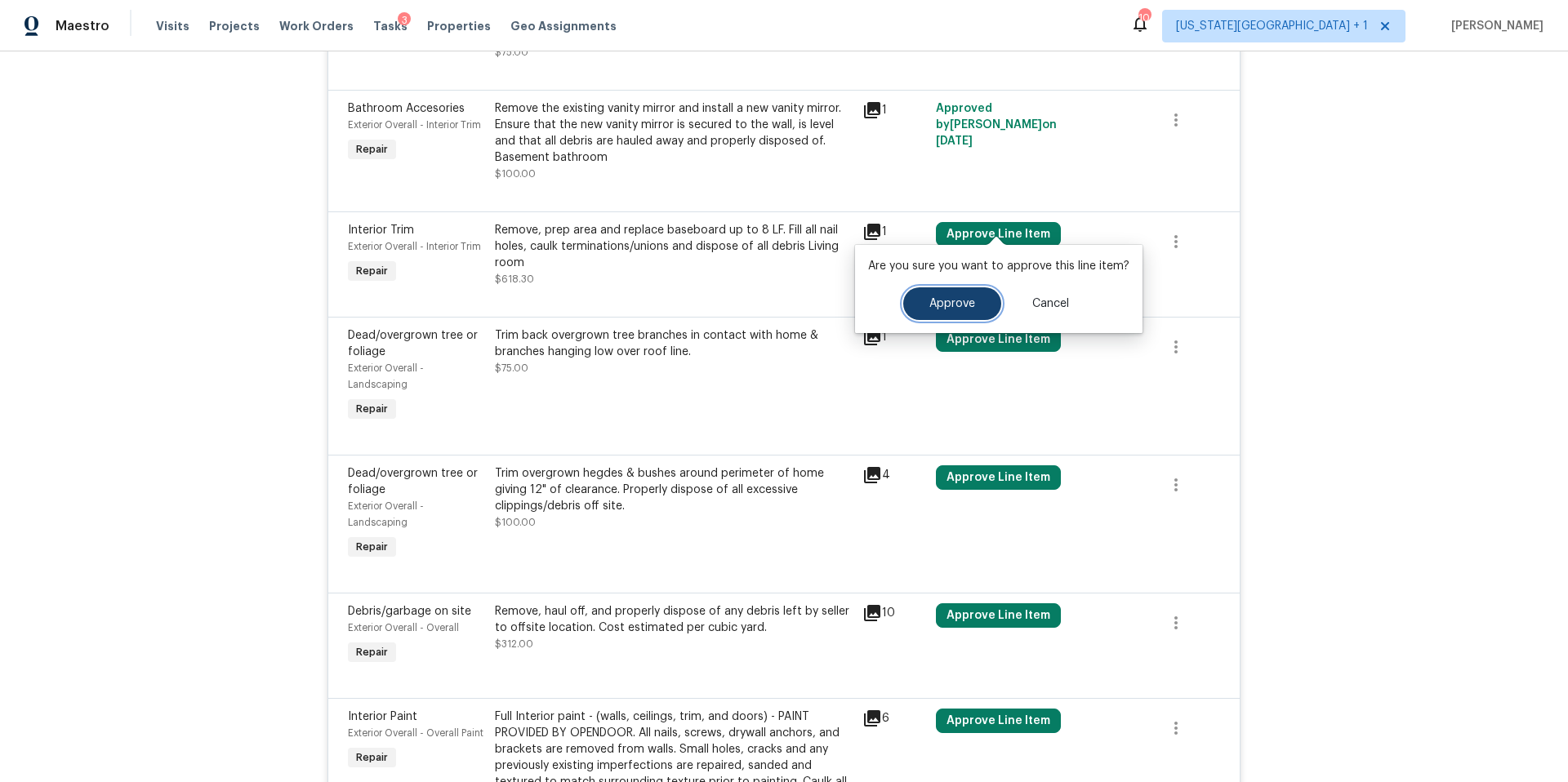
click at [956, 307] on span "Approve" at bounding box center [952, 303] width 46 height 12
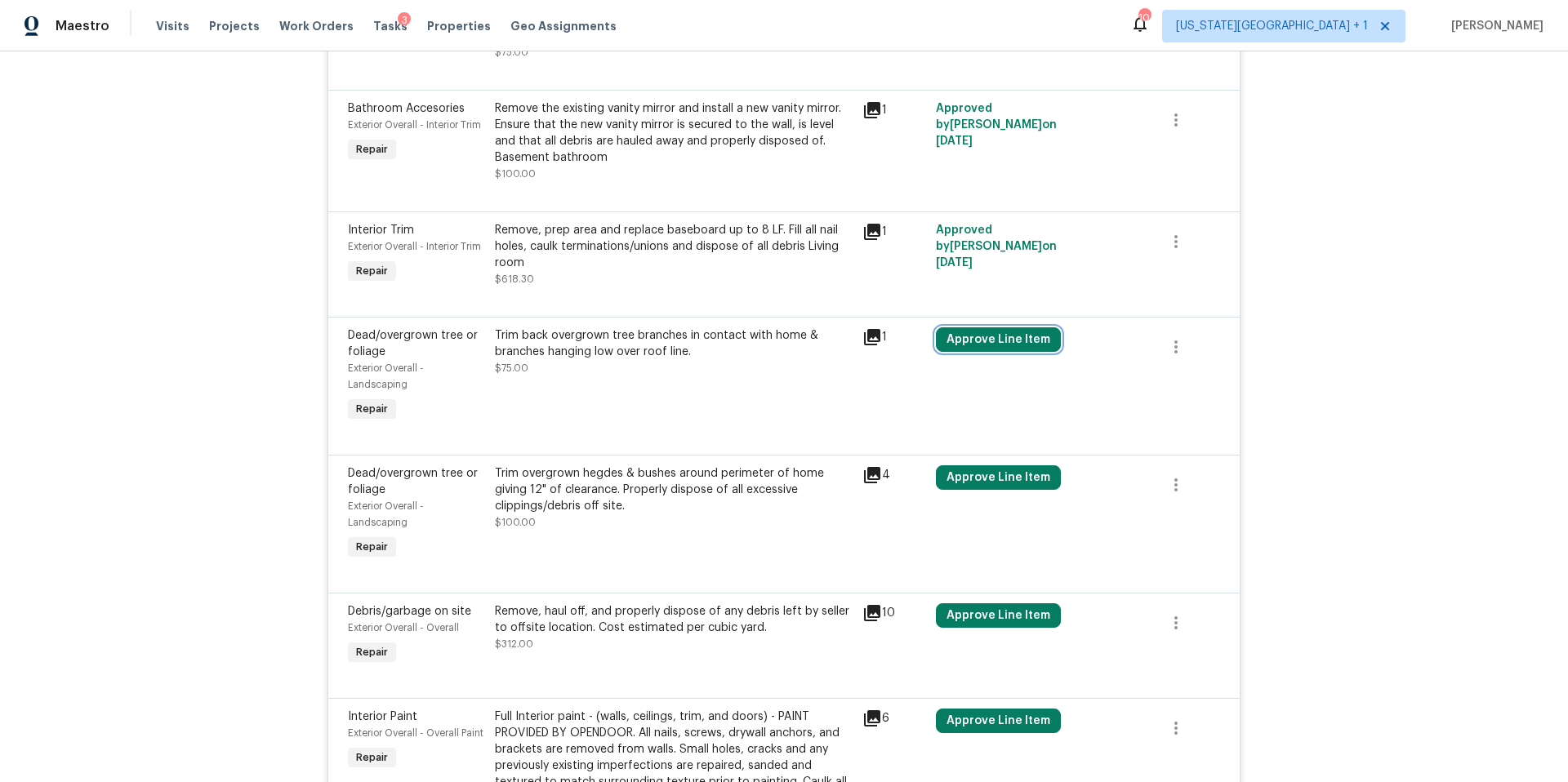
click at [989, 338] on button "Approve Line Item" at bounding box center [998, 340] width 125 height 25
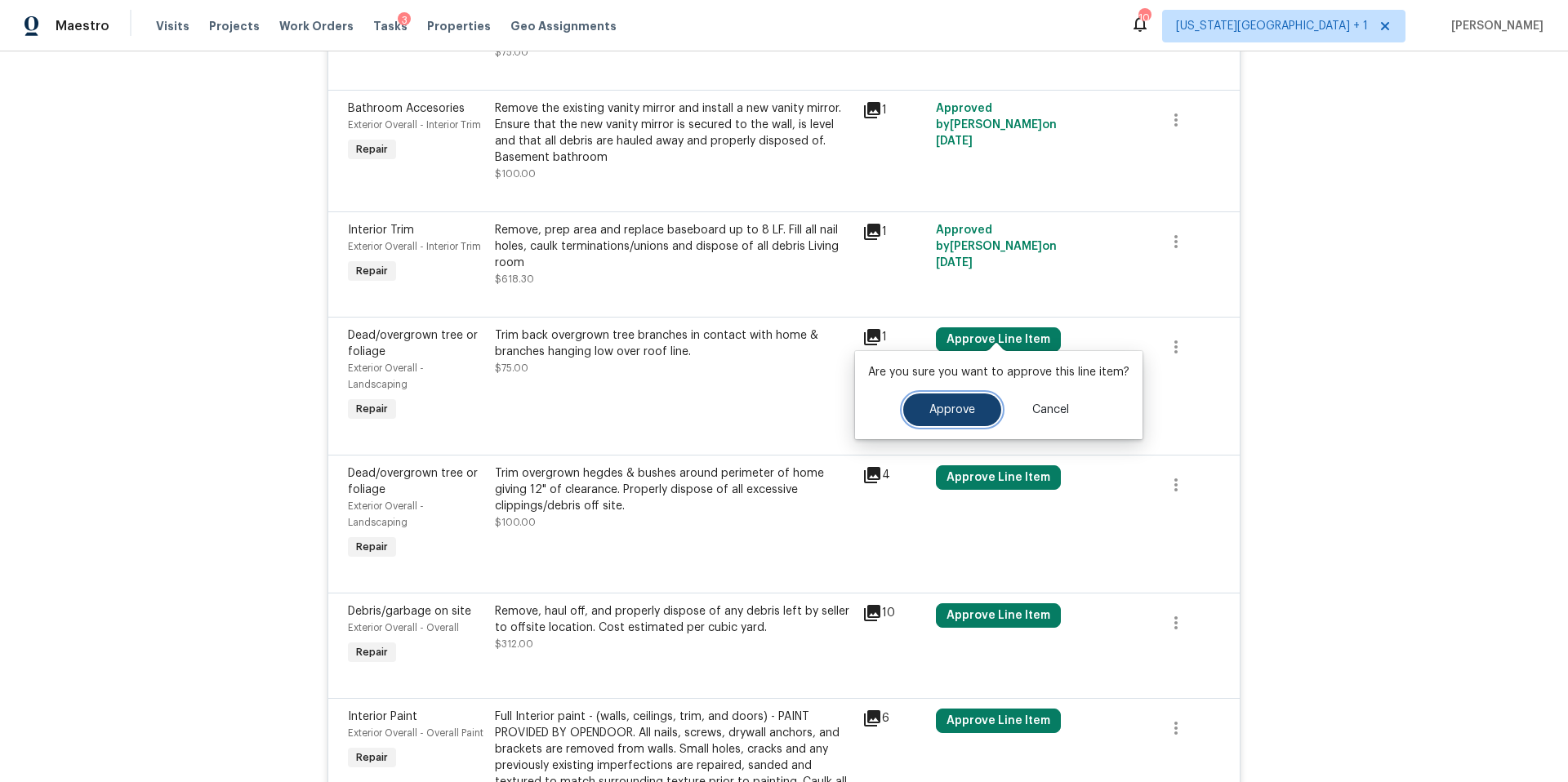
click at [943, 400] on button "Approve" at bounding box center [952, 410] width 98 height 33
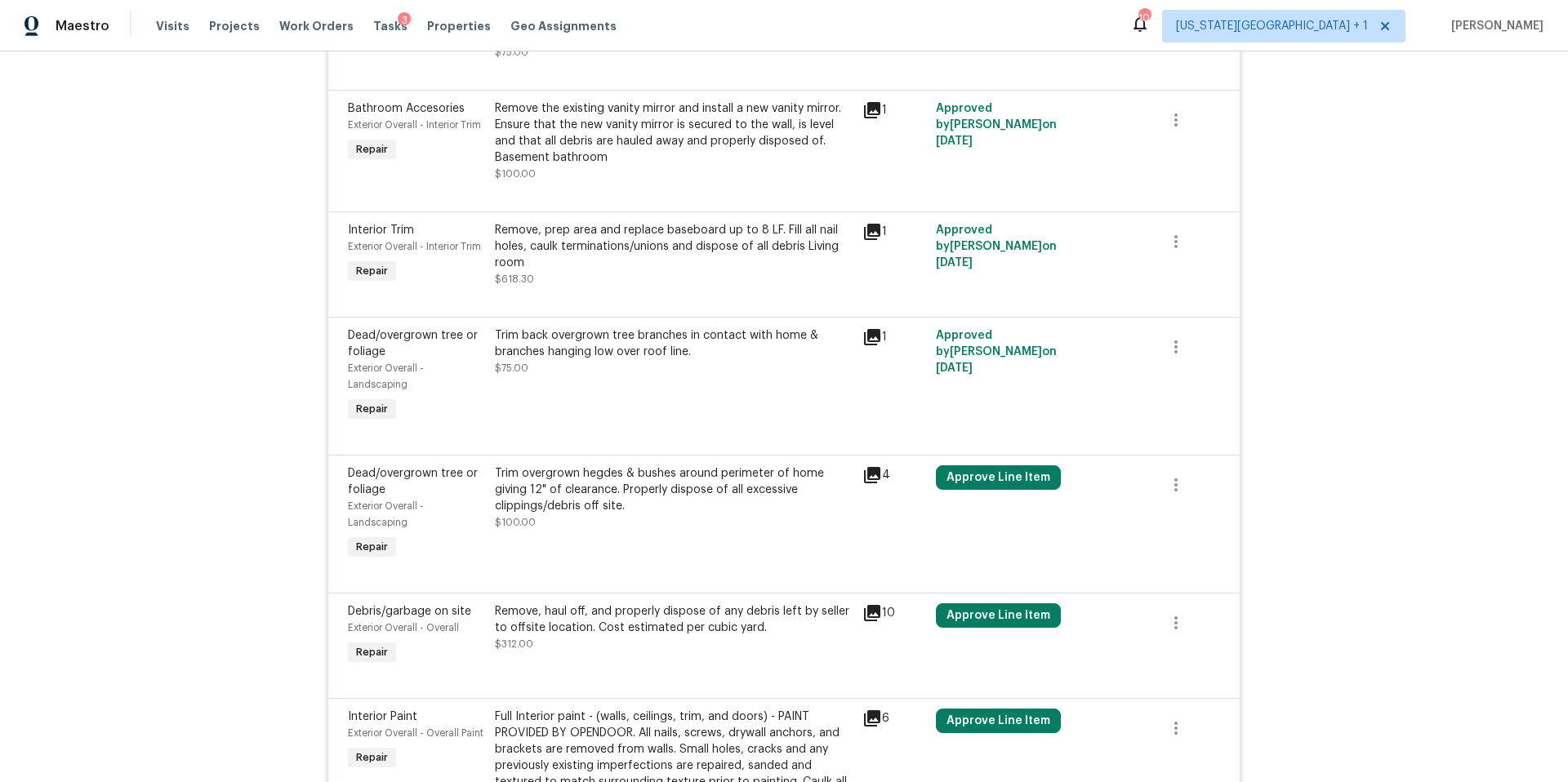
click at [972, 478] on div "Approve Line Item" at bounding box center [1003, 514] width 147 height 107
click at [982, 465] on button "Approve Line Item" at bounding box center [998, 477] width 125 height 25
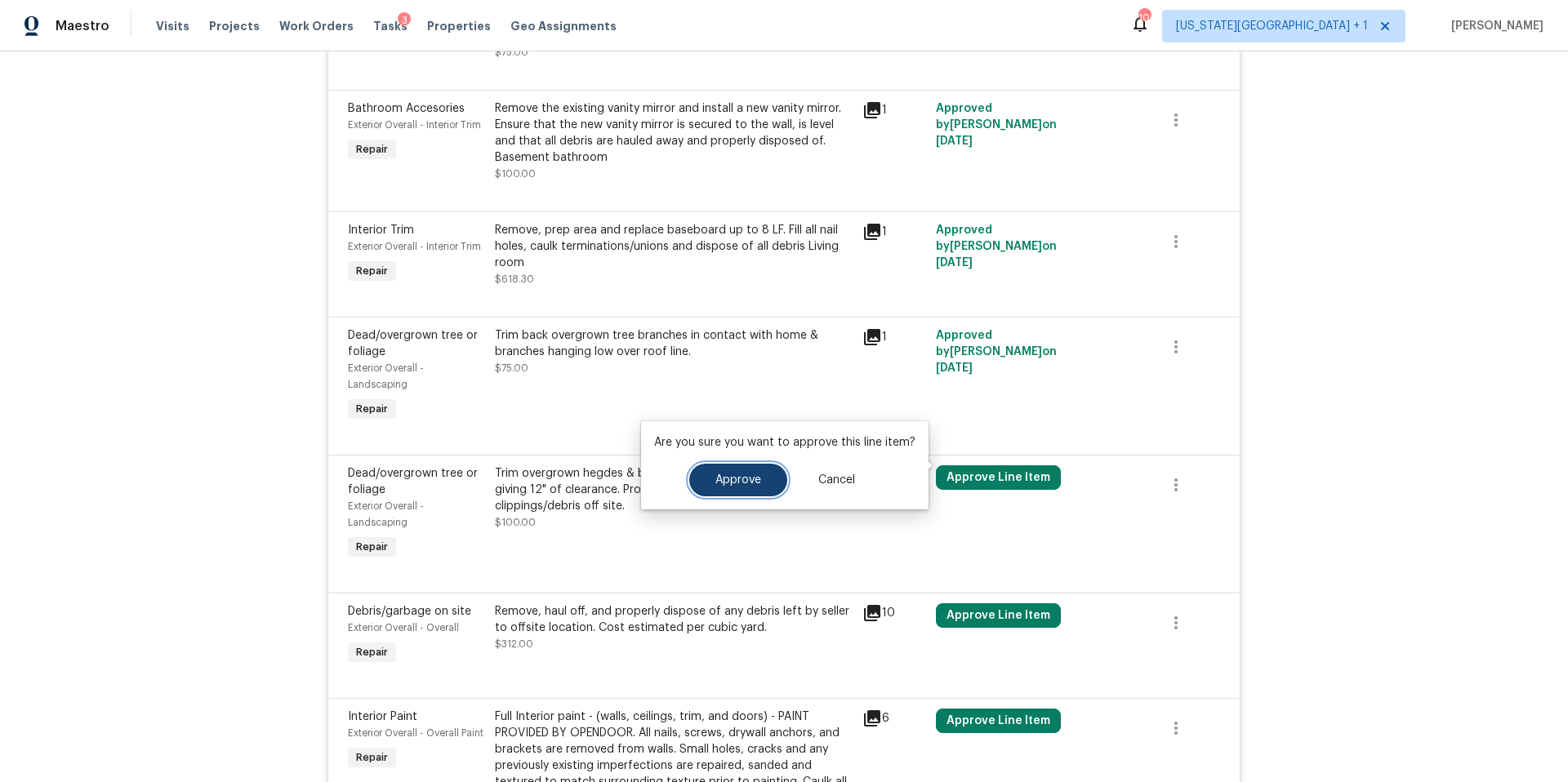
click at [731, 493] on button "Approve" at bounding box center [738, 480] width 98 height 33
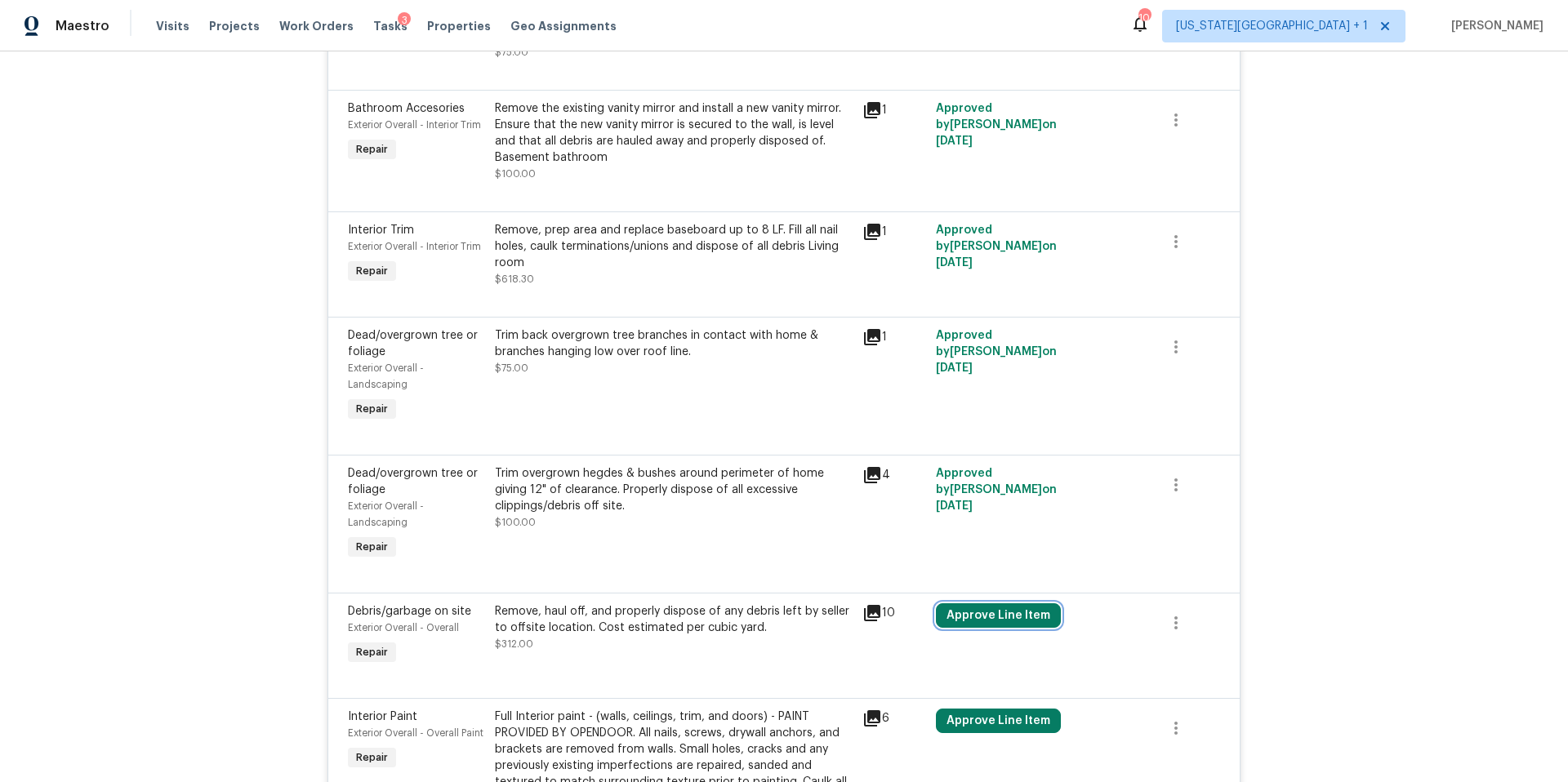
click at [964, 611] on button "Approve Line Item" at bounding box center [998, 615] width 125 height 25
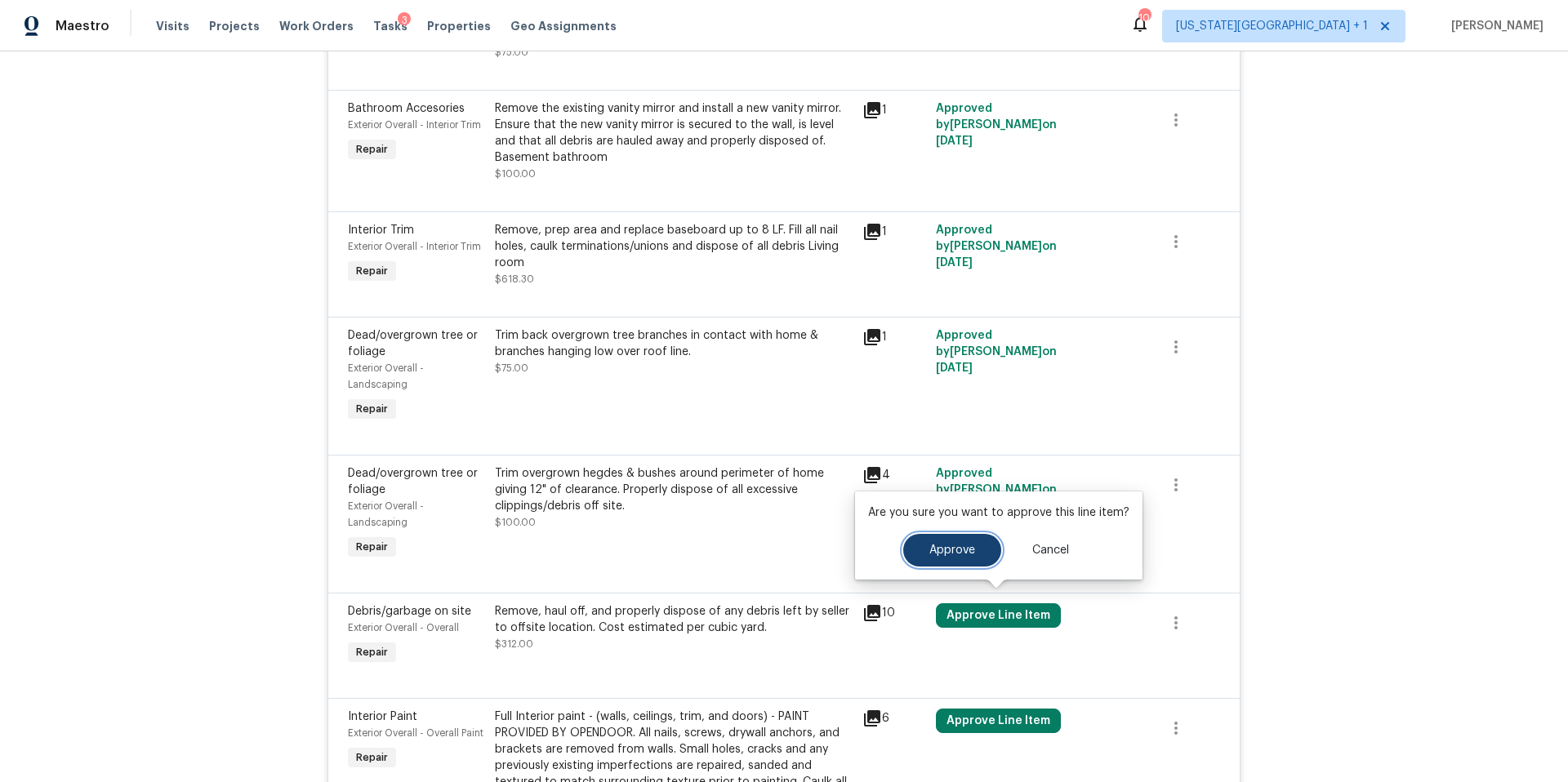
click at [929, 547] on span "Approve" at bounding box center [952, 550] width 46 height 12
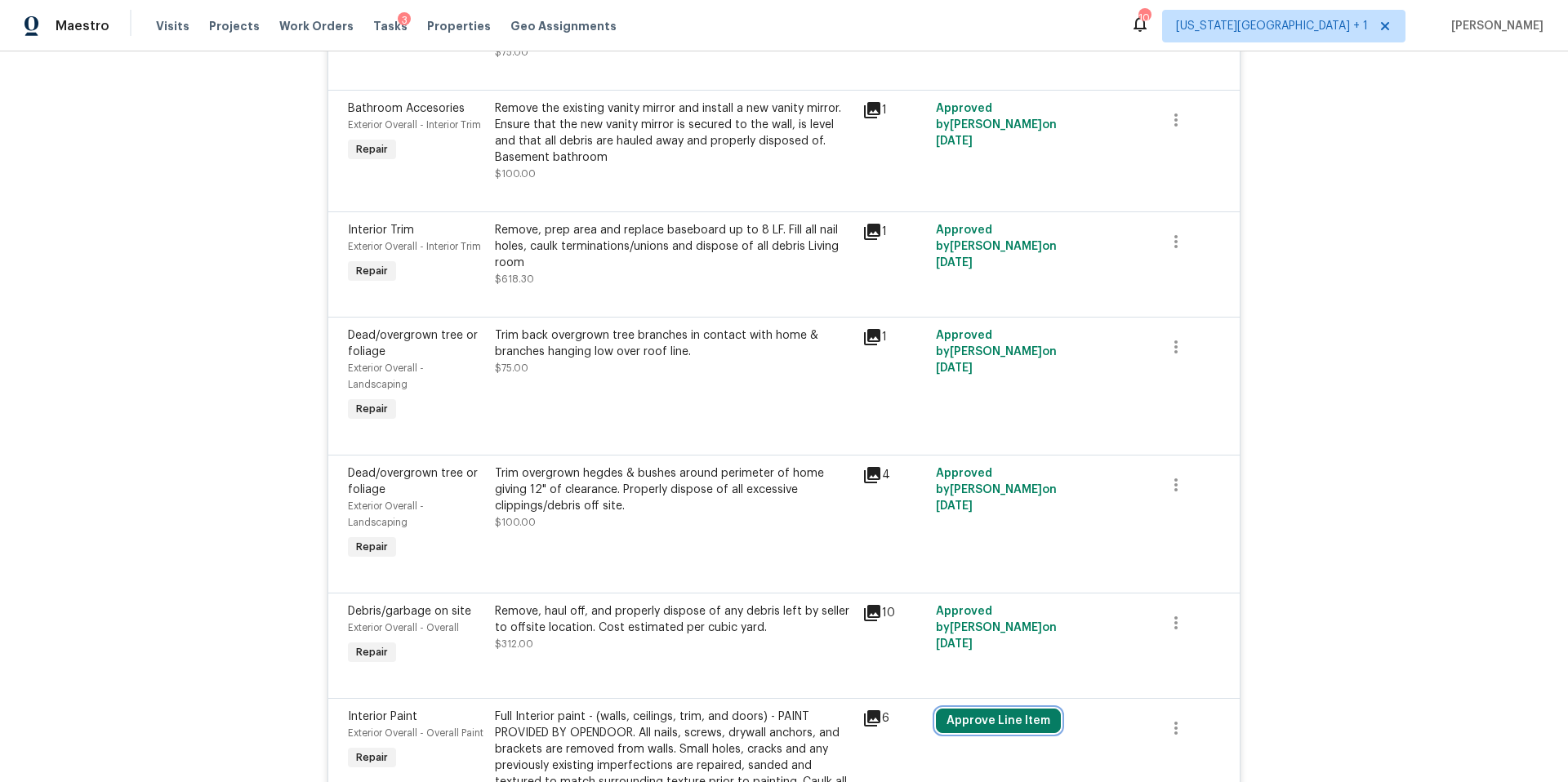
click at [972, 708] on button "Approve Line Item" at bounding box center [998, 720] width 125 height 25
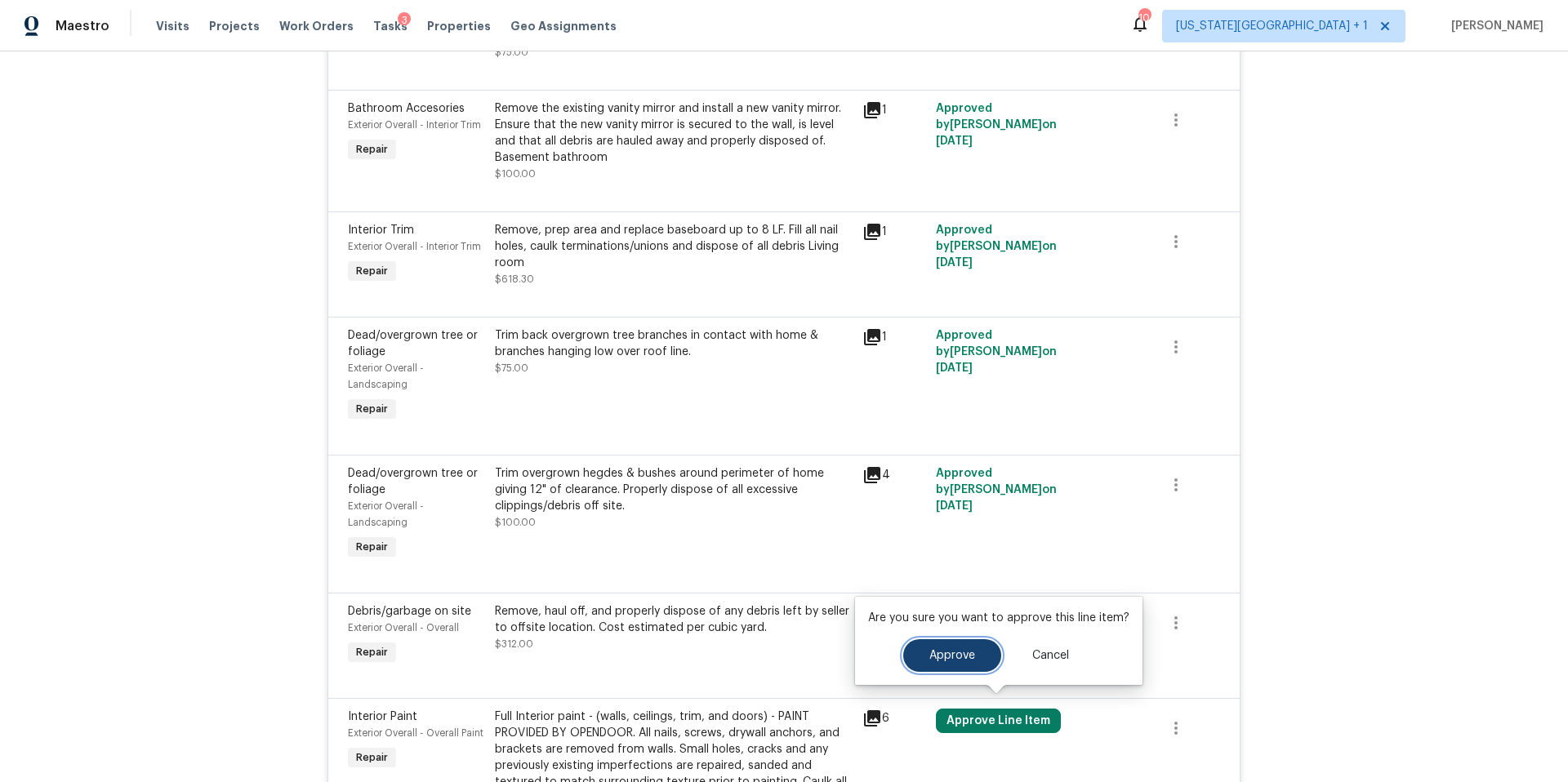
click at [947, 667] on button "Approve" at bounding box center [952, 655] width 98 height 33
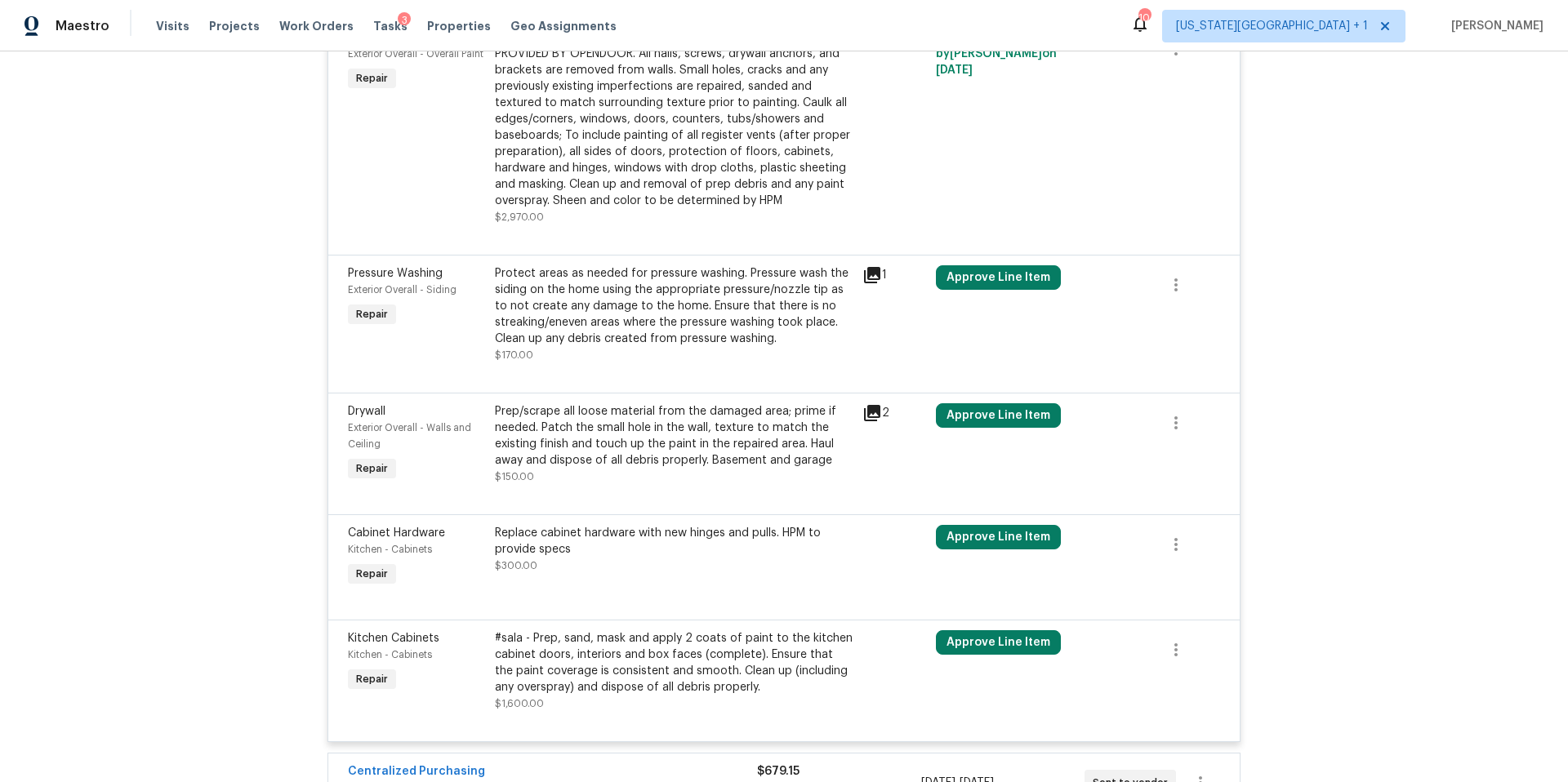
scroll to position [2497, 0]
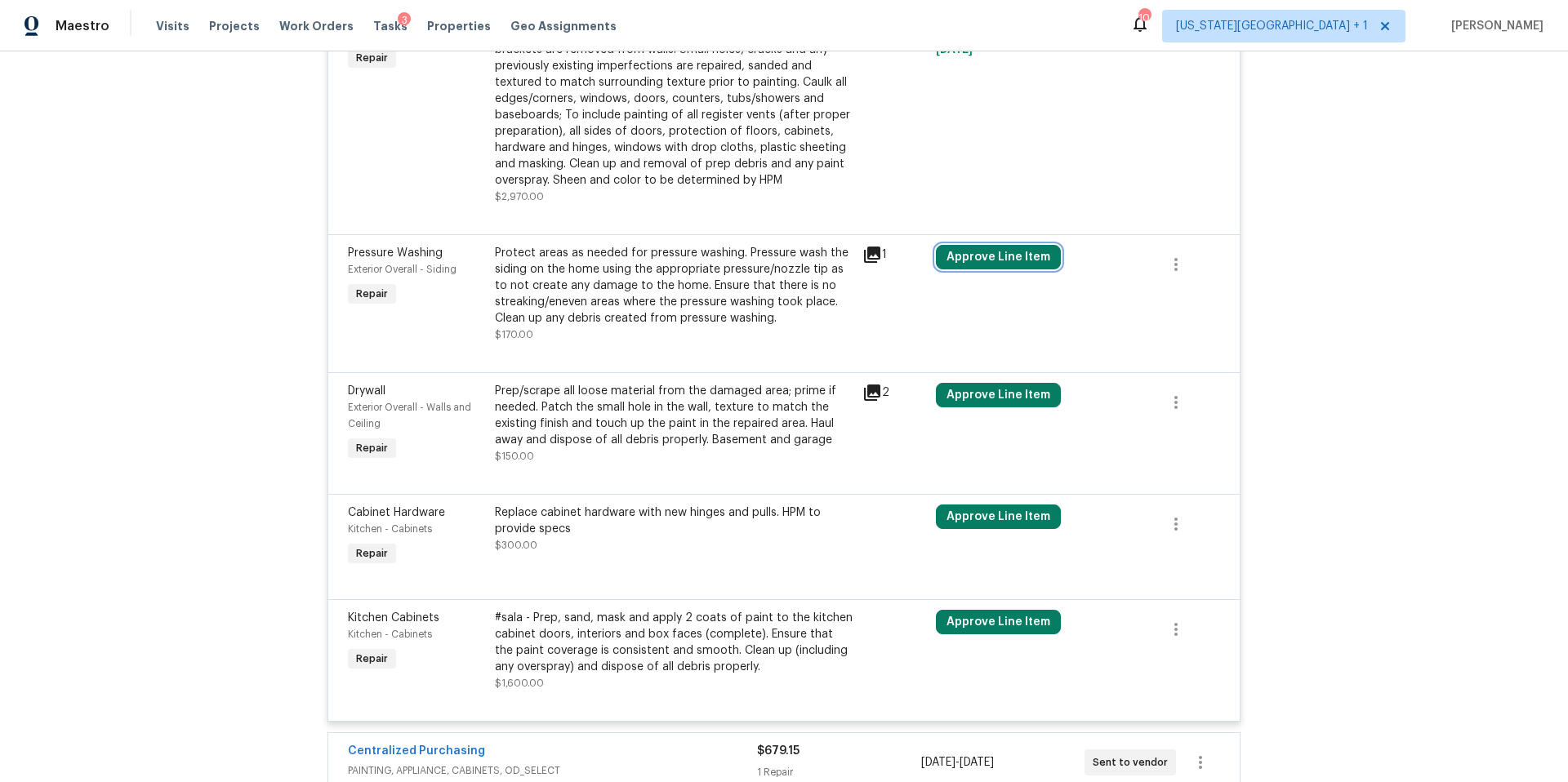
click at [964, 254] on button "Approve Line Item" at bounding box center [998, 257] width 125 height 25
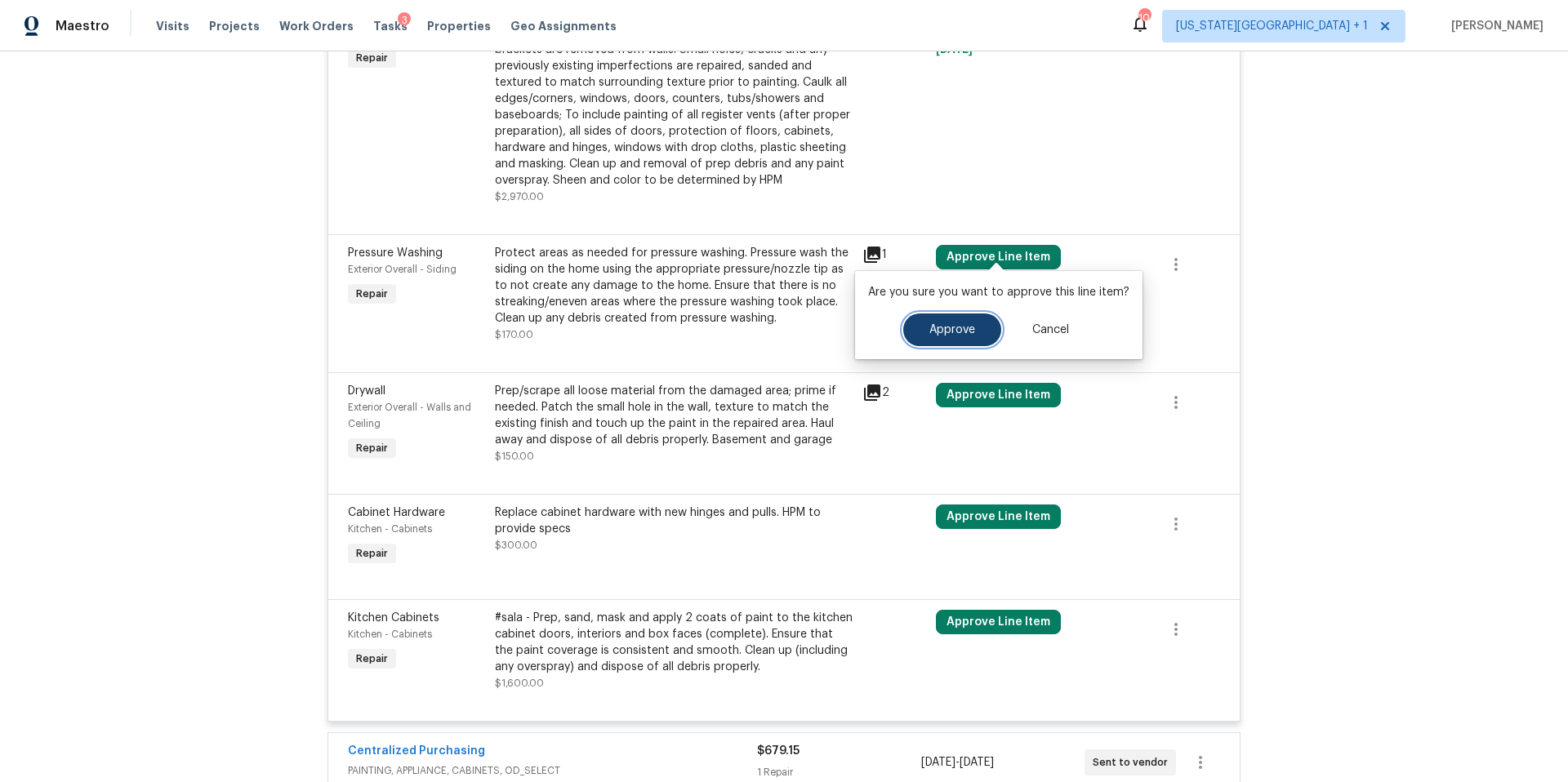
click at [937, 340] on button "Approve" at bounding box center [952, 330] width 98 height 33
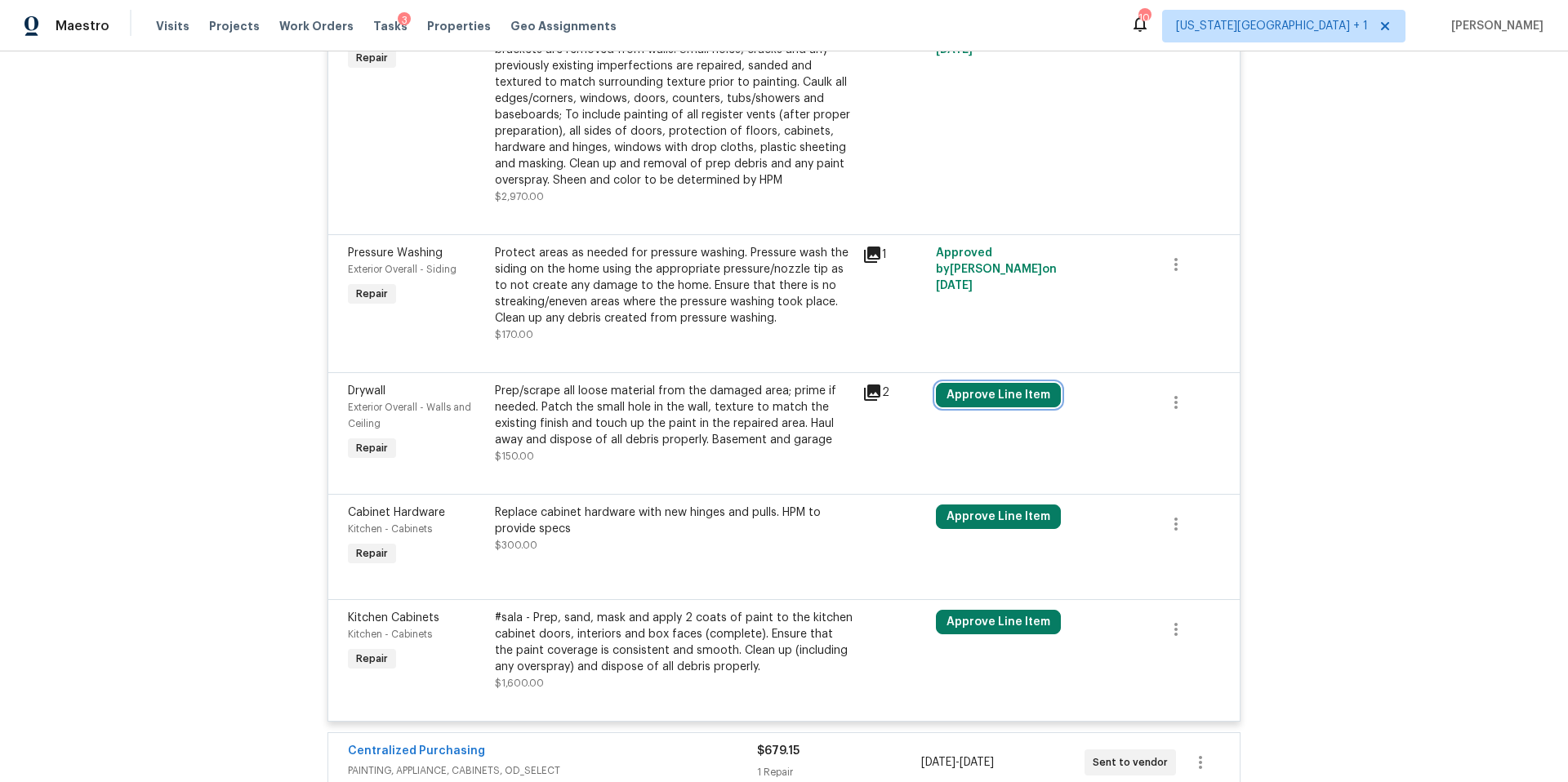
click at [985, 383] on button "Approve Line Item" at bounding box center [998, 395] width 125 height 25
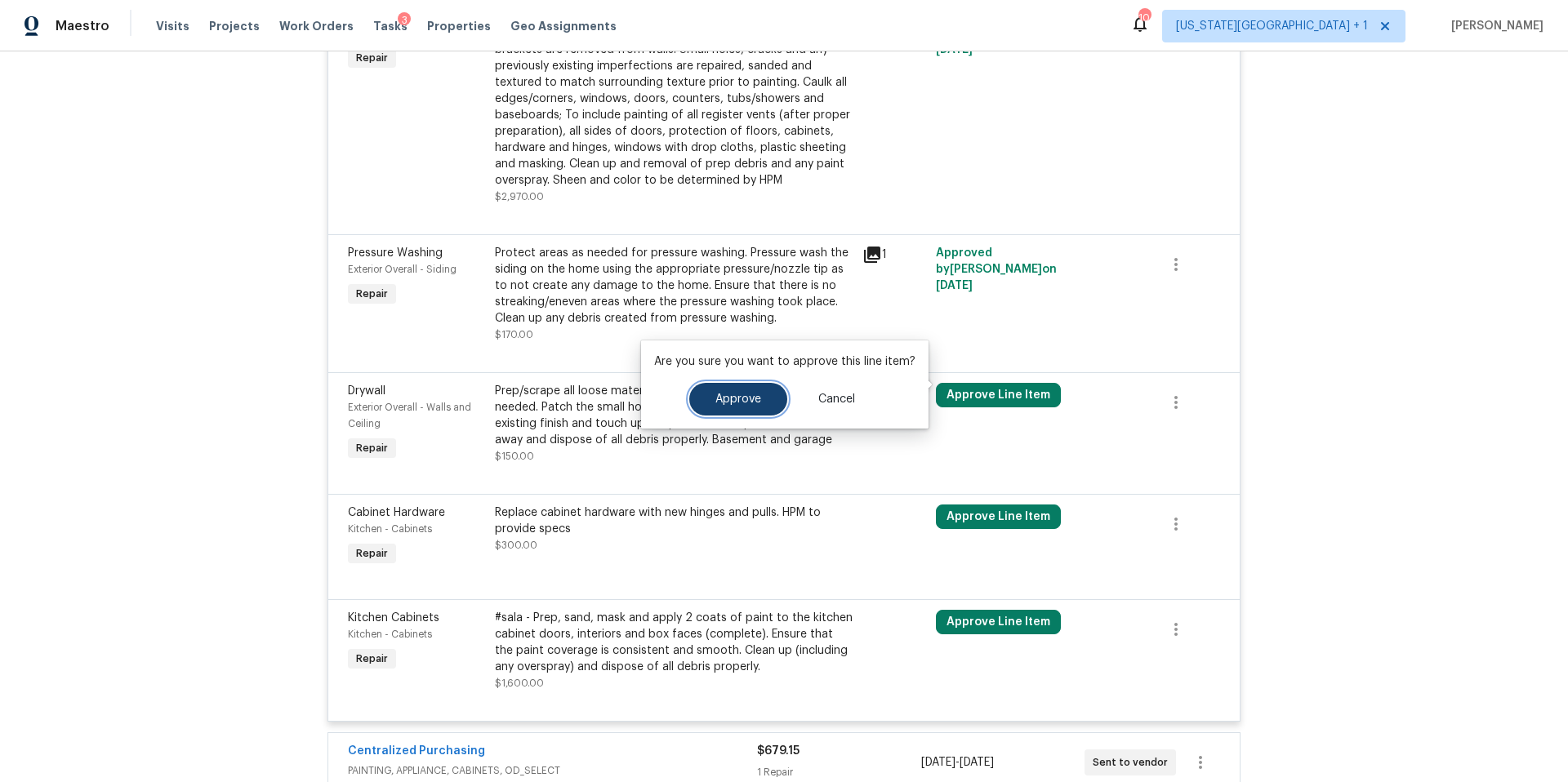
click at [757, 399] on button "Approve" at bounding box center [738, 400] width 98 height 33
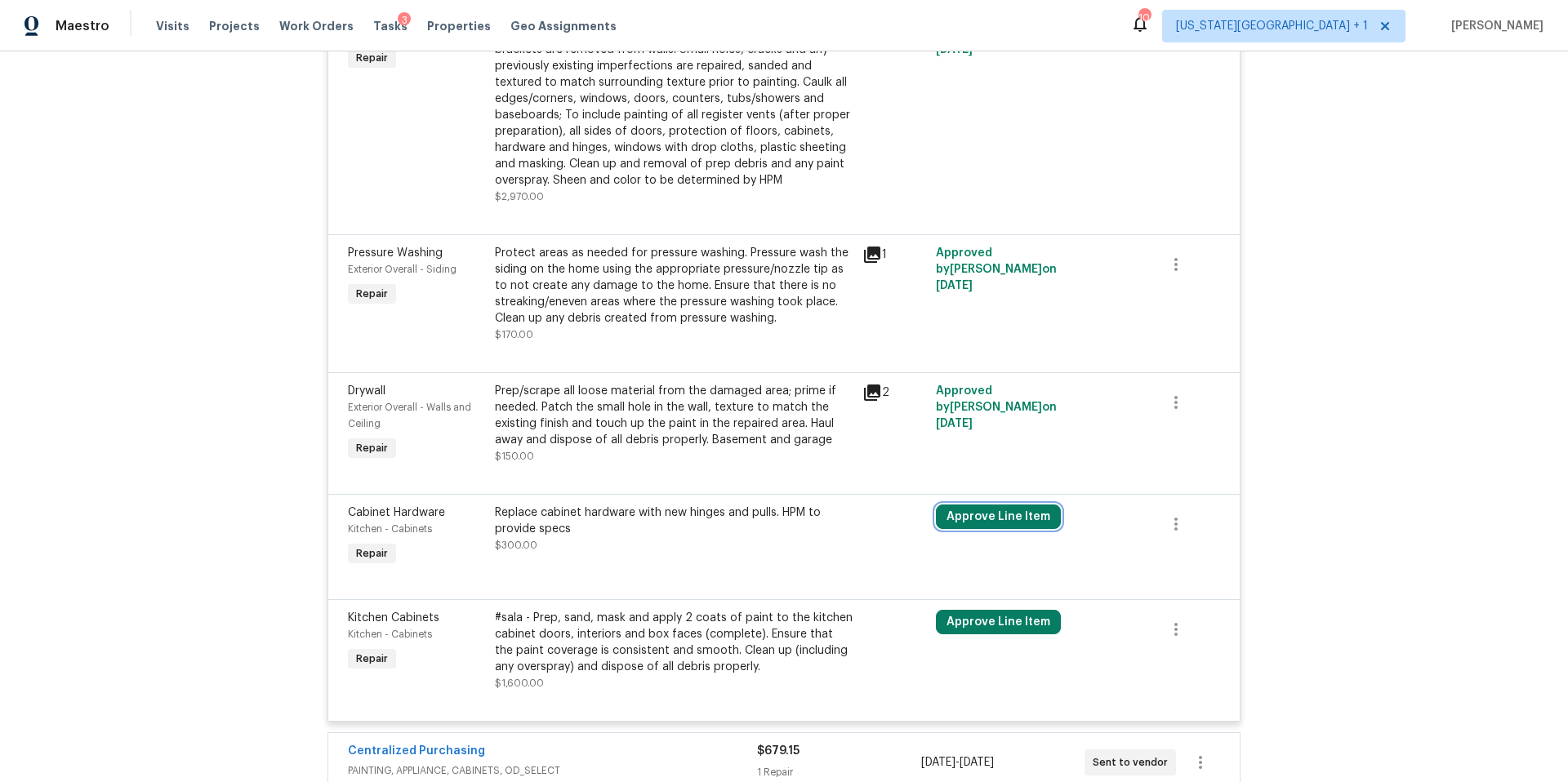
click at [962, 504] on button "Approve Line Item" at bounding box center [998, 516] width 125 height 25
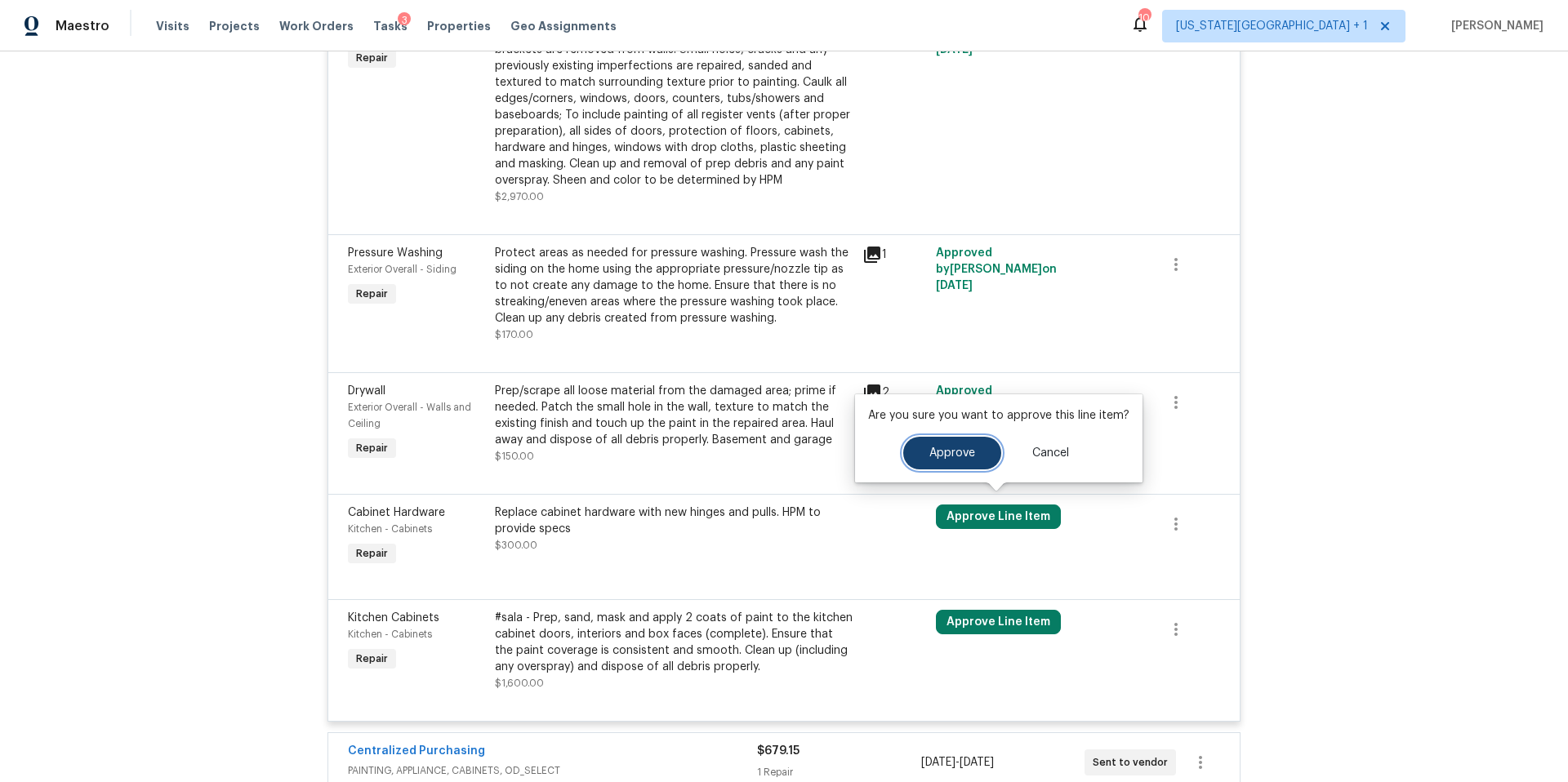
click at [946, 455] on span "Approve" at bounding box center [952, 452] width 46 height 12
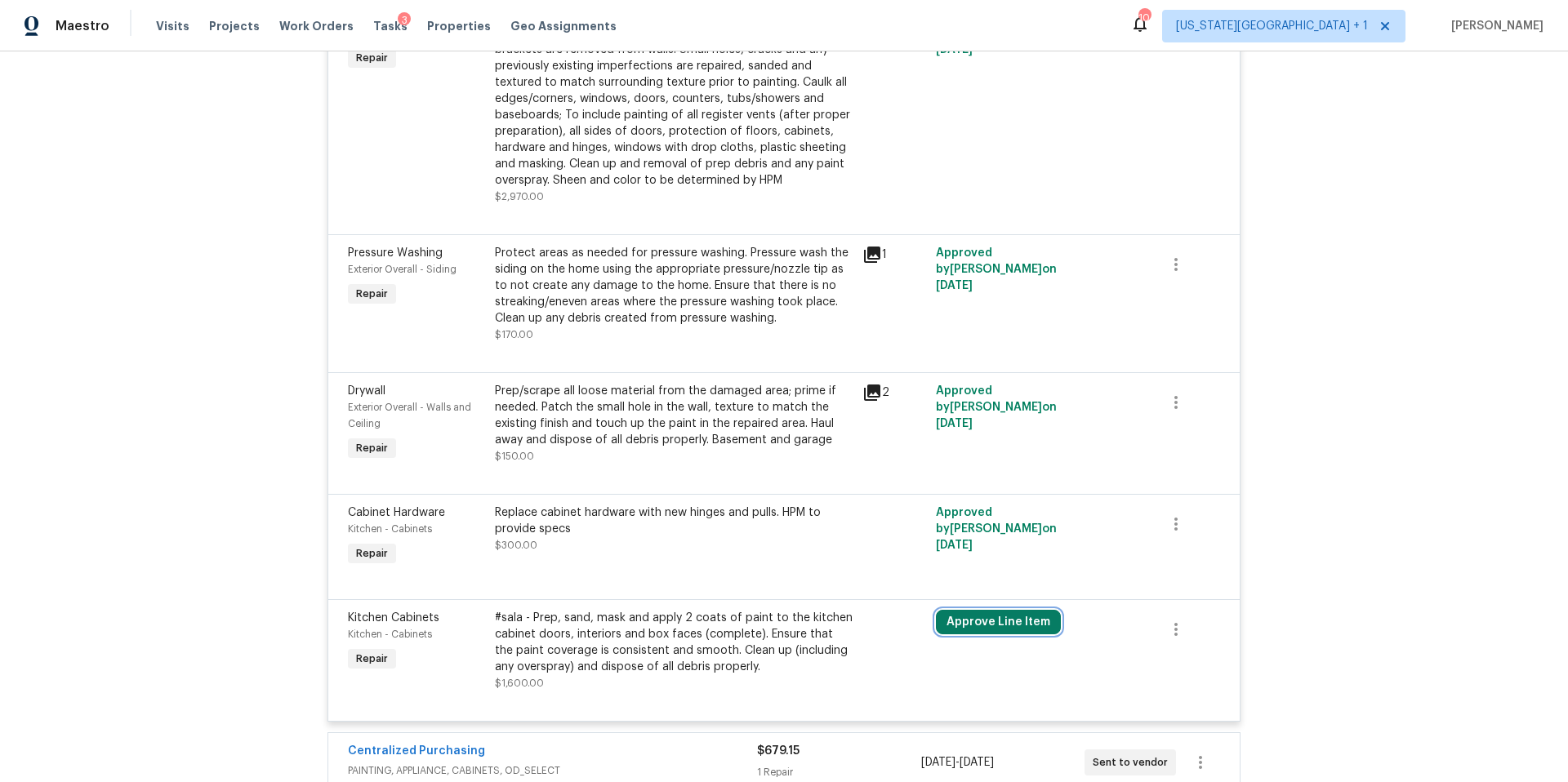
click at [968, 616] on button "Approve Line Item" at bounding box center [998, 622] width 125 height 25
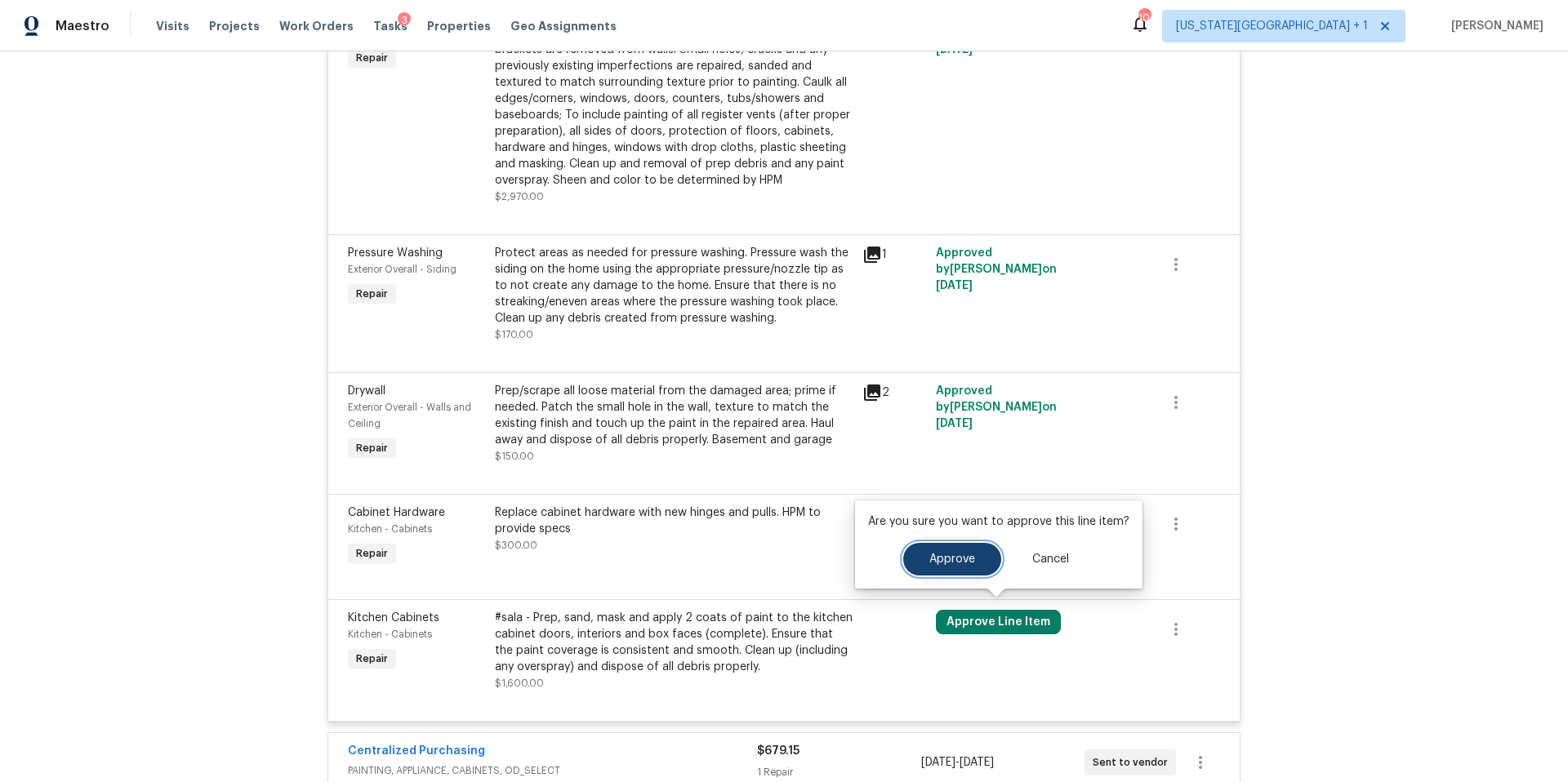
click at [935, 564] on button "Approve" at bounding box center [952, 559] width 98 height 33
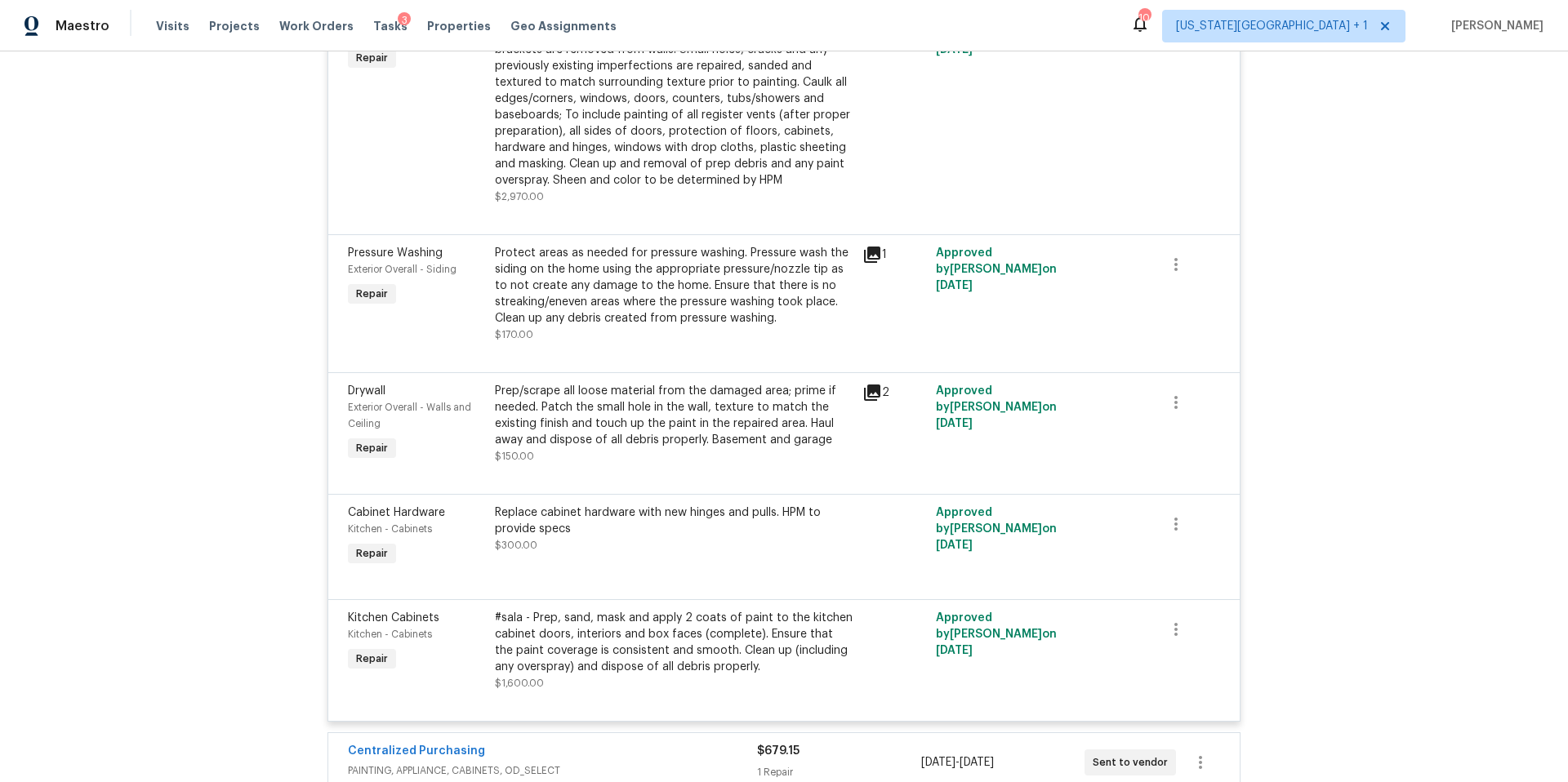
click at [578, 628] on div "#sala - Prep, sand, mask and apply 2 coats of paint to the kitchen cabinet door…" at bounding box center [673, 643] width 358 height 66
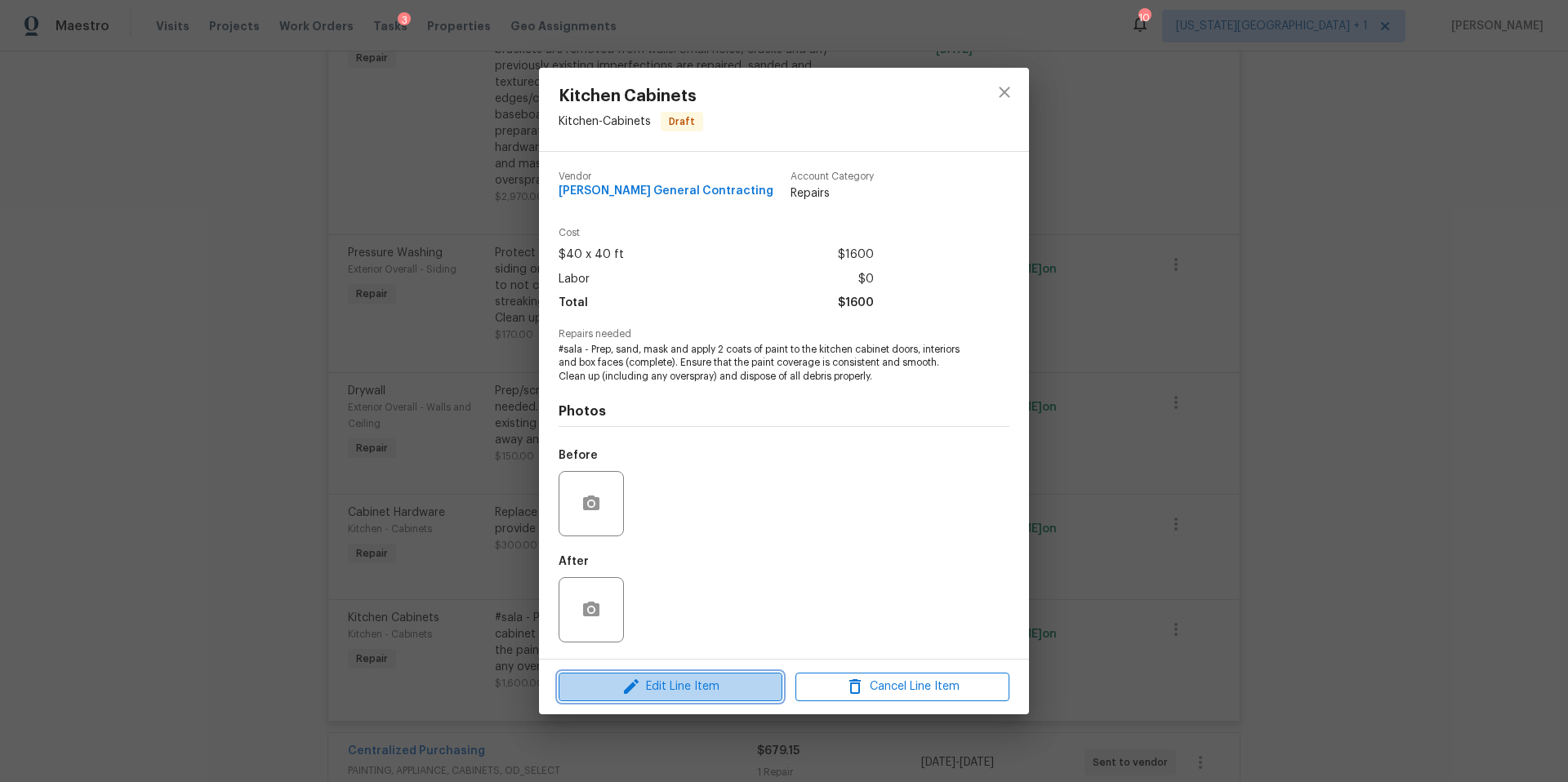
click at [672, 683] on span "Edit Line Item" at bounding box center [670, 686] width 214 height 20
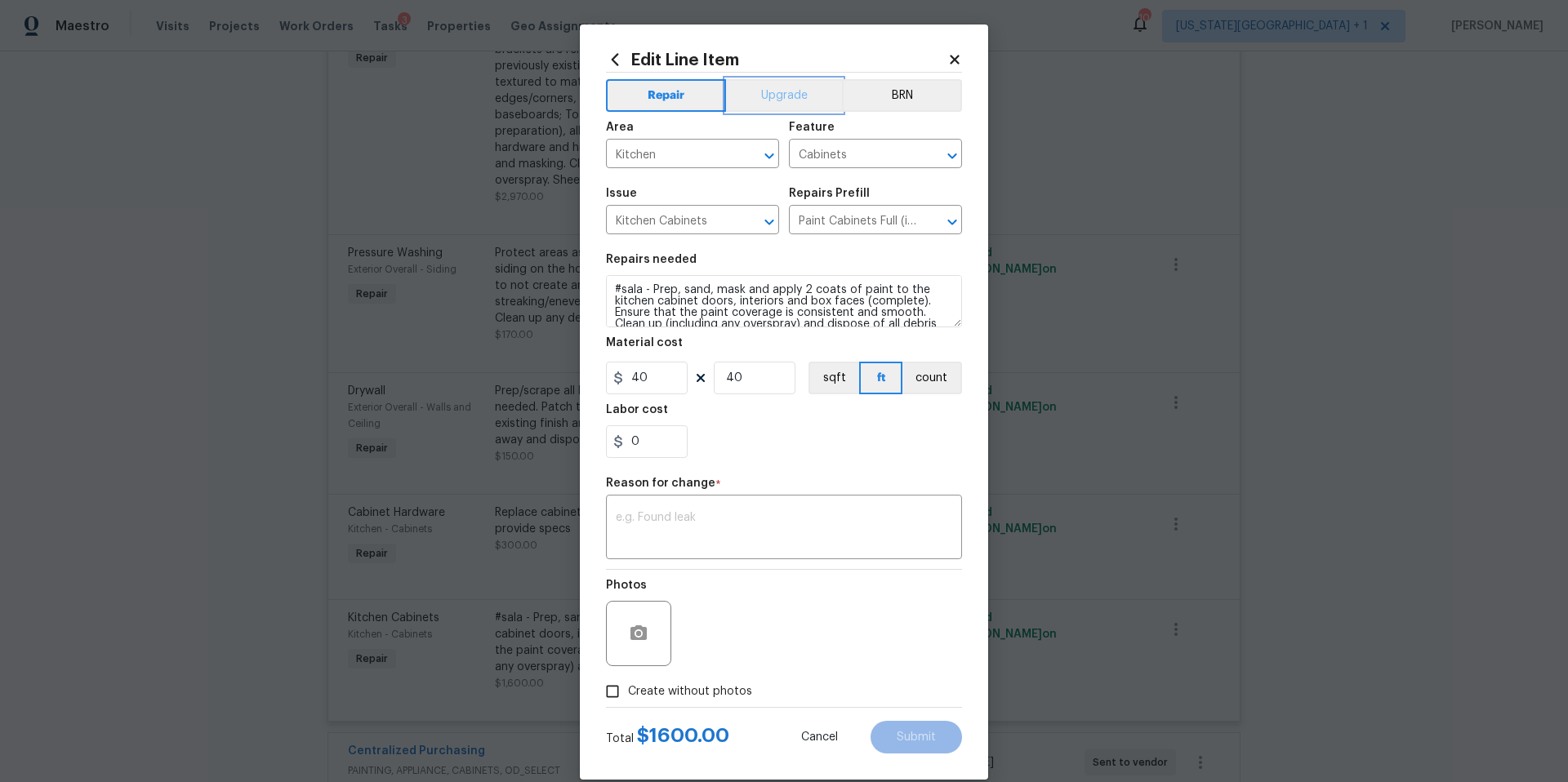
click at [802, 93] on button "Upgrade" at bounding box center [784, 96] width 117 height 33
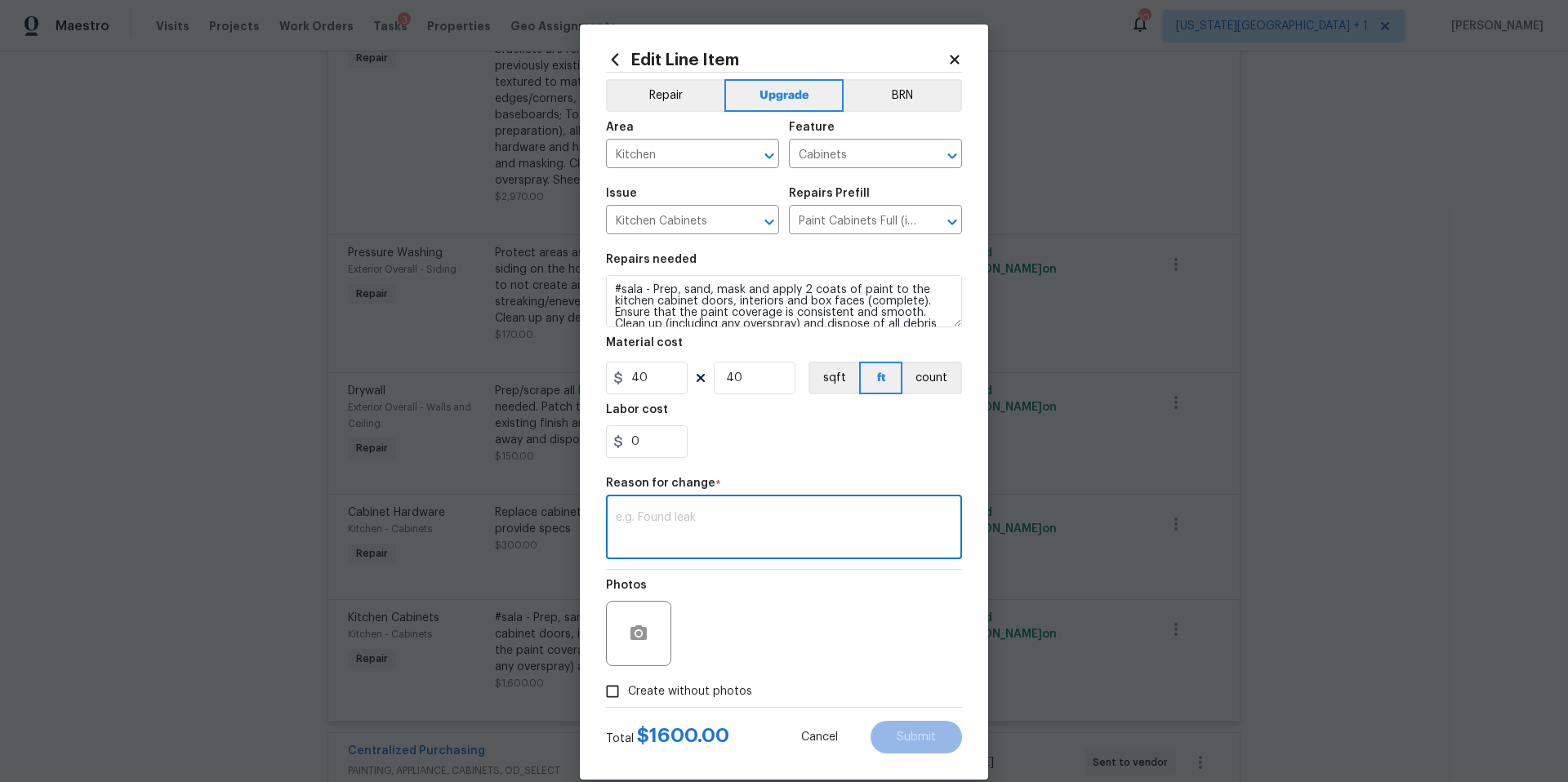
click at [788, 525] on textarea at bounding box center [783, 529] width 336 height 35
type textarea "add description"
click at [816, 559] on div "add description x ​" at bounding box center [783, 529] width 356 height 60
click at [669, 634] on div at bounding box center [638, 634] width 66 height 66
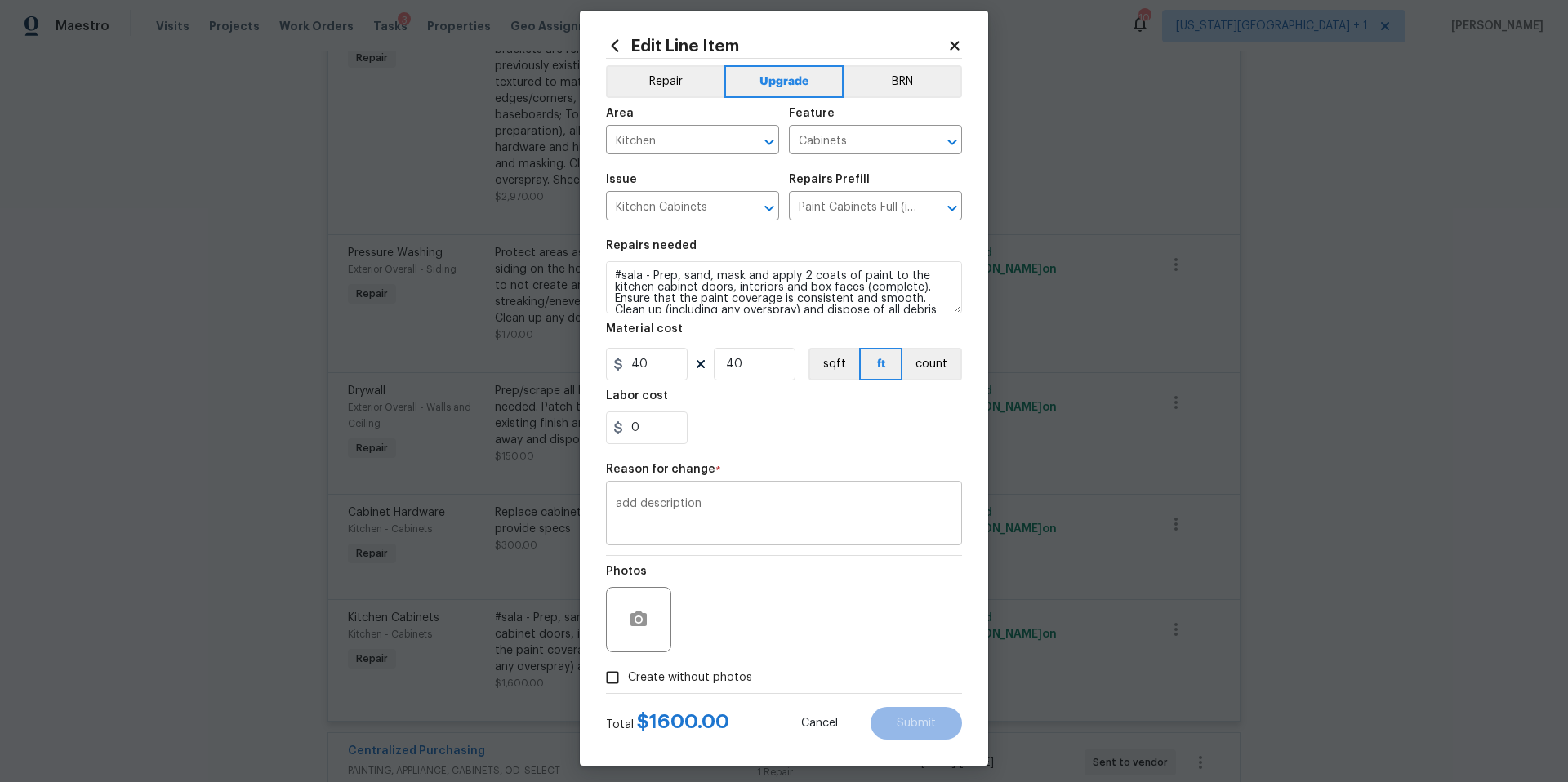
scroll to position [23, 0]
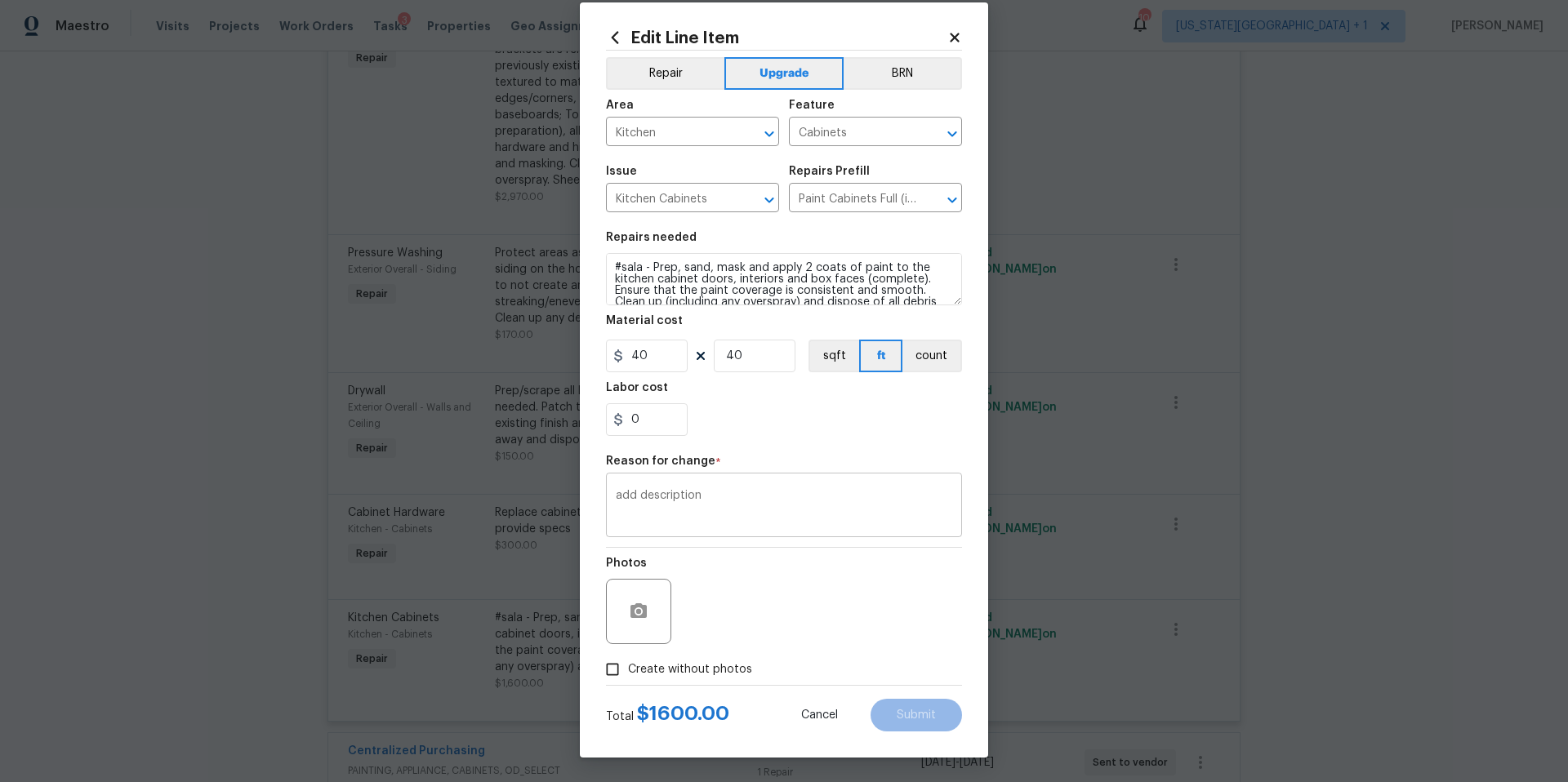
click at [872, 509] on textarea "add description" at bounding box center [783, 507] width 336 height 35
click at [634, 668] on span "Create without photos" at bounding box center [690, 669] width 124 height 17
click at [628, 668] on input "Create without photos" at bounding box center [612, 669] width 31 height 31
checkbox input "true"
click at [846, 614] on textarea at bounding box center [822, 612] width 278 height 66
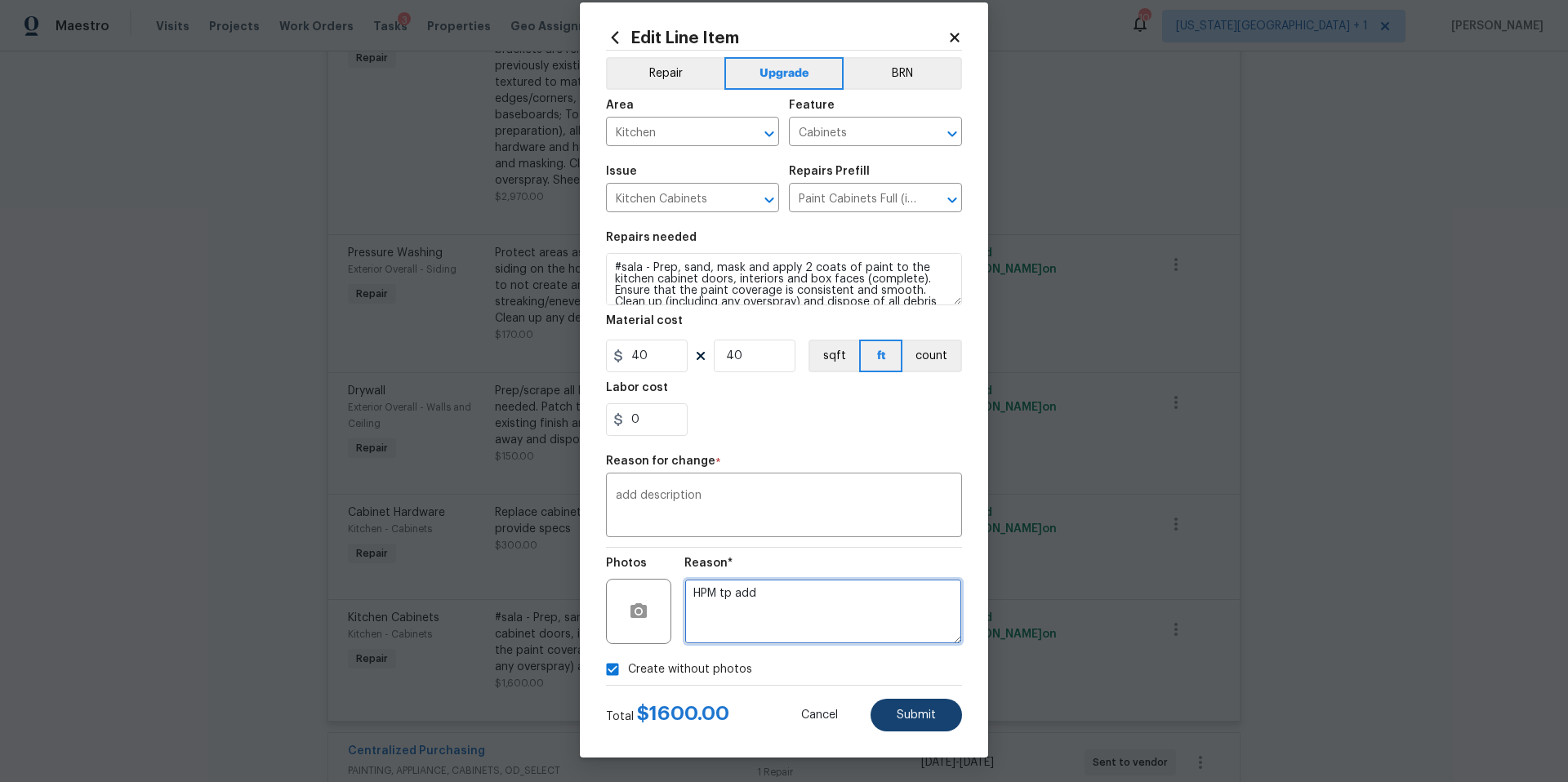
type textarea "HPM tp add"
click at [920, 700] on button "Submit" at bounding box center [916, 716] width 91 height 33
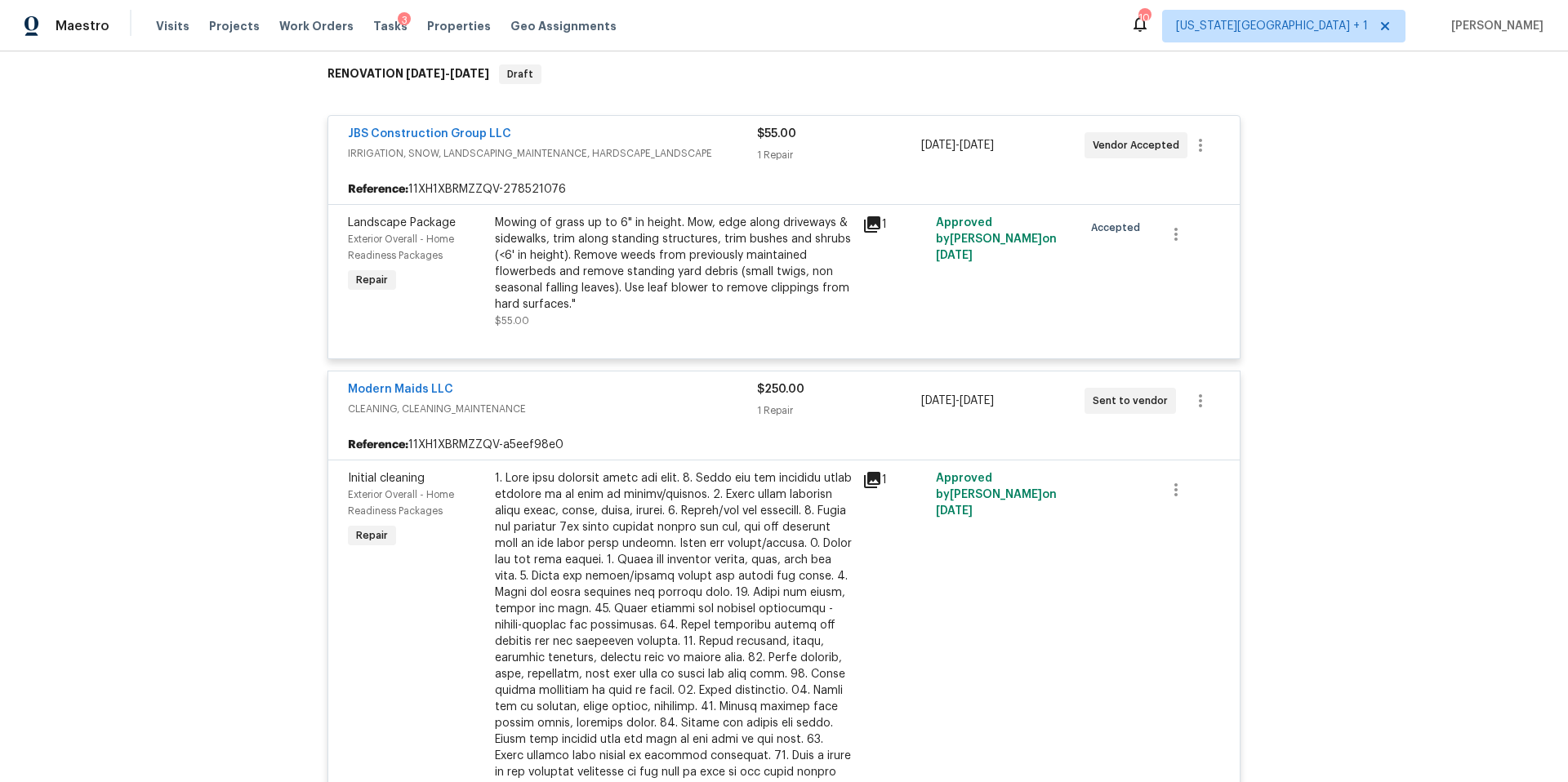
scroll to position [0, 0]
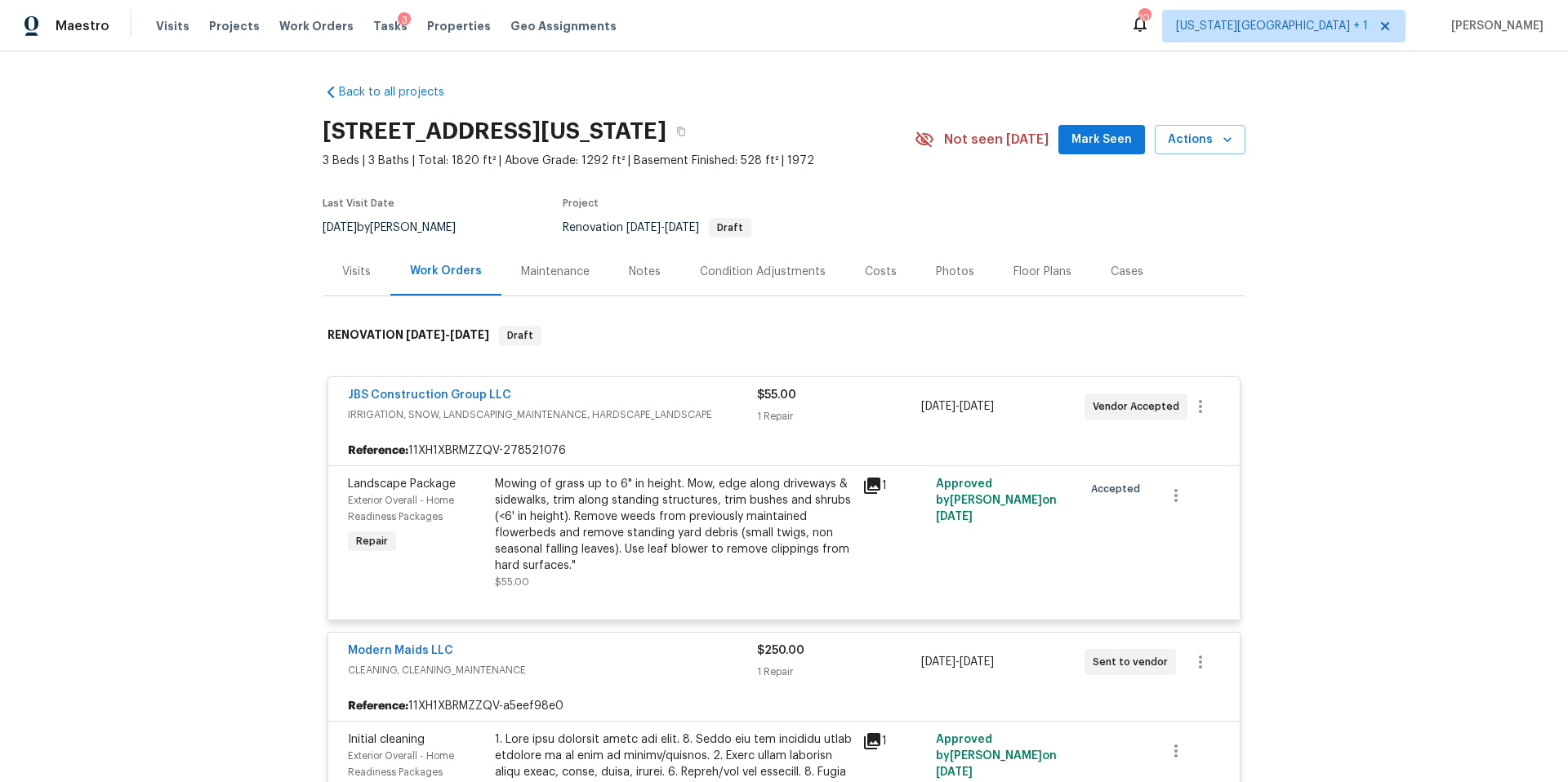
click at [650, 272] on div "Notes" at bounding box center [644, 272] width 32 height 16
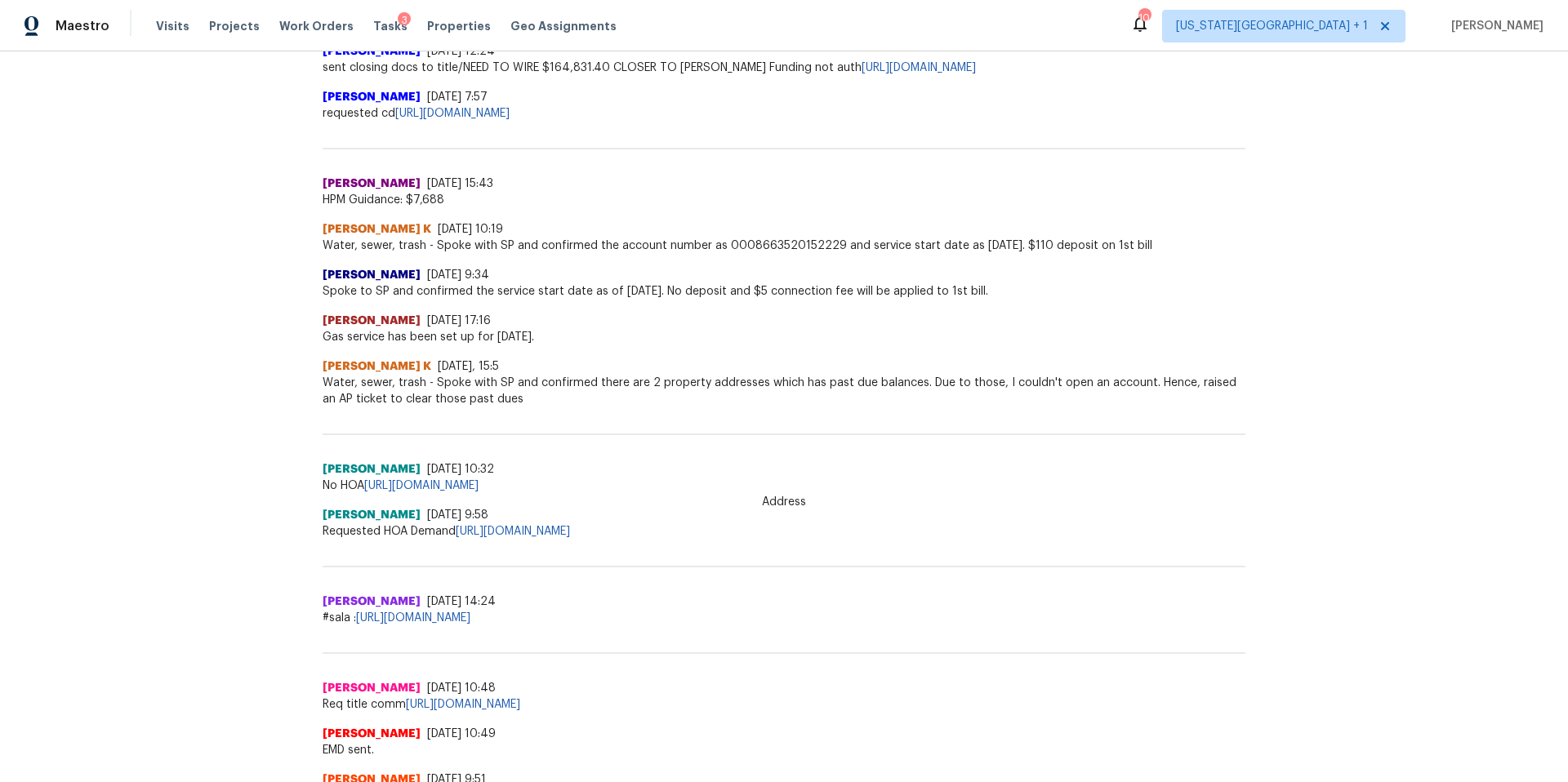
scroll to position [675, 0]
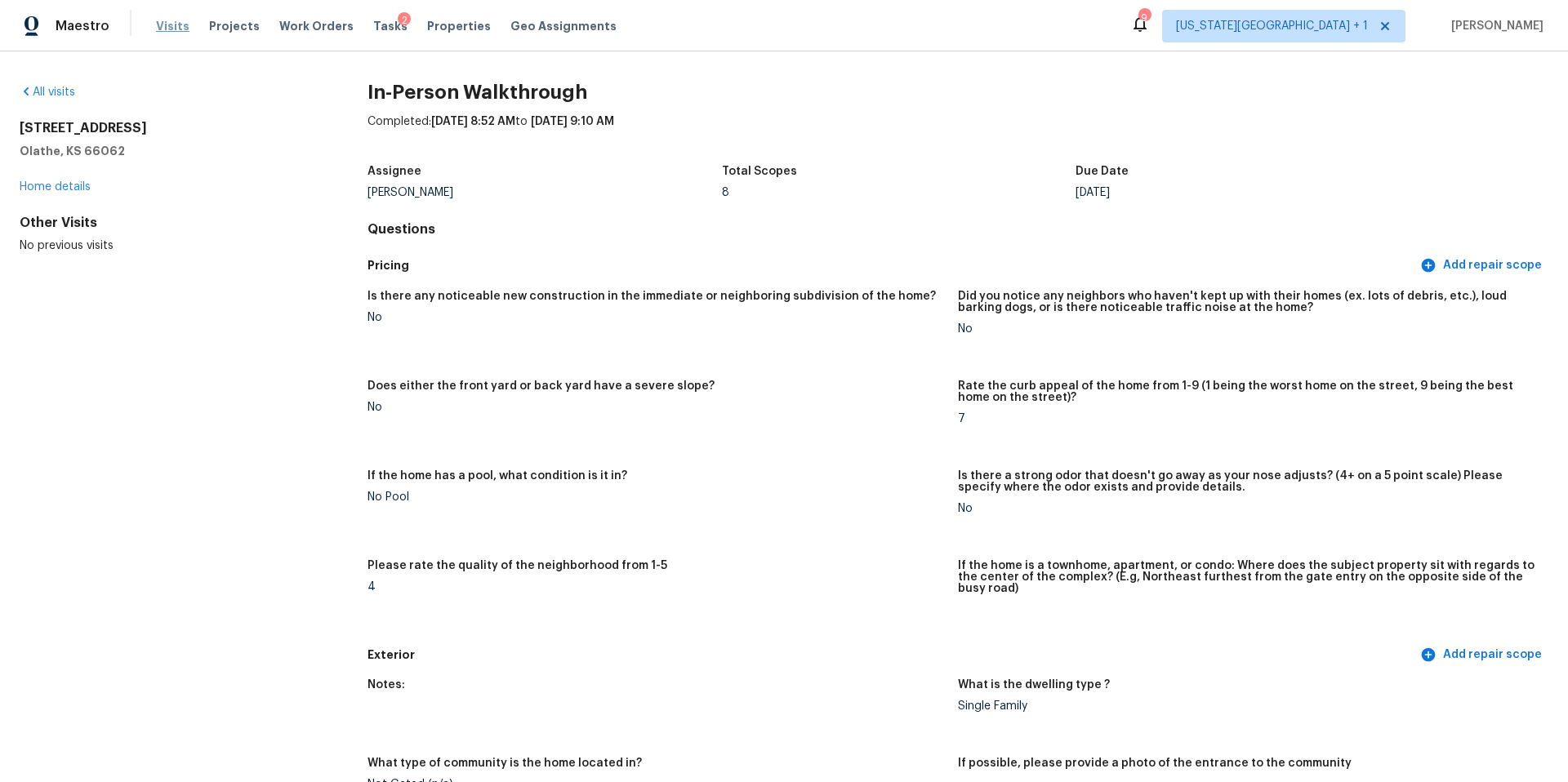
scroll to position [3465, 0]
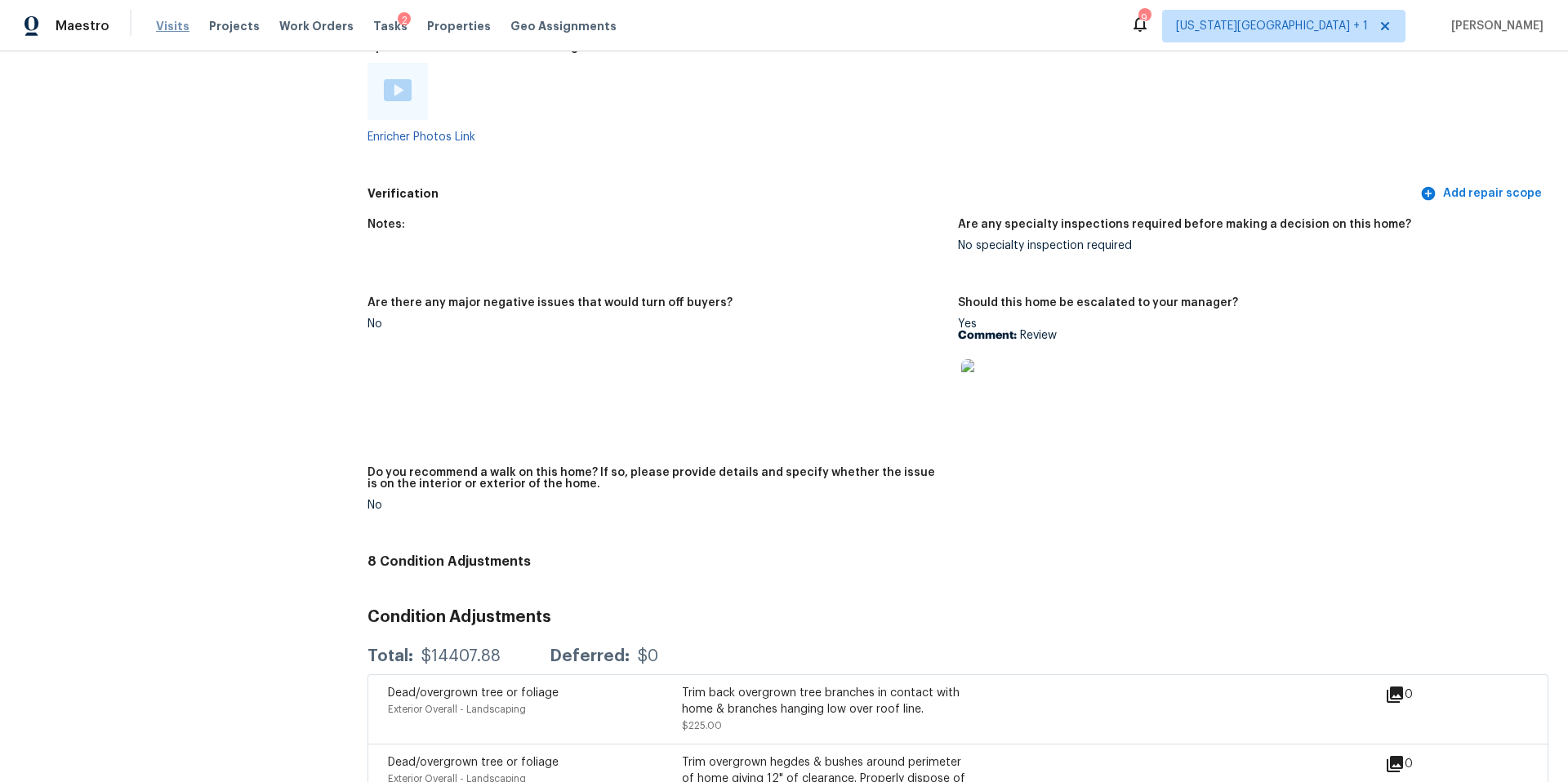
click at [178, 26] on span "Visits" at bounding box center [172, 26] width 34 height 16
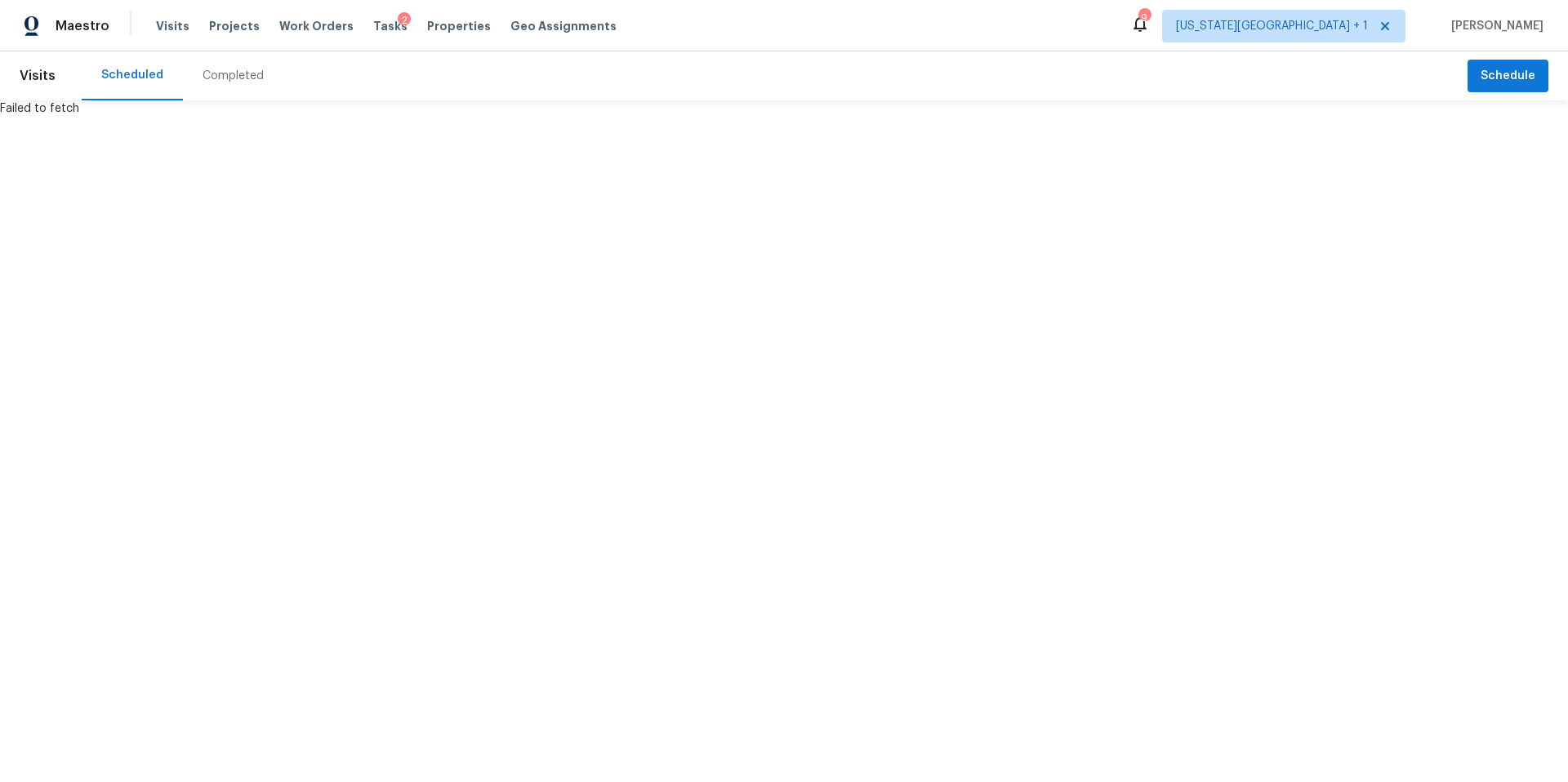
click at [218, 76] on div "Completed" at bounding box center [232, 76] width 61 height 16
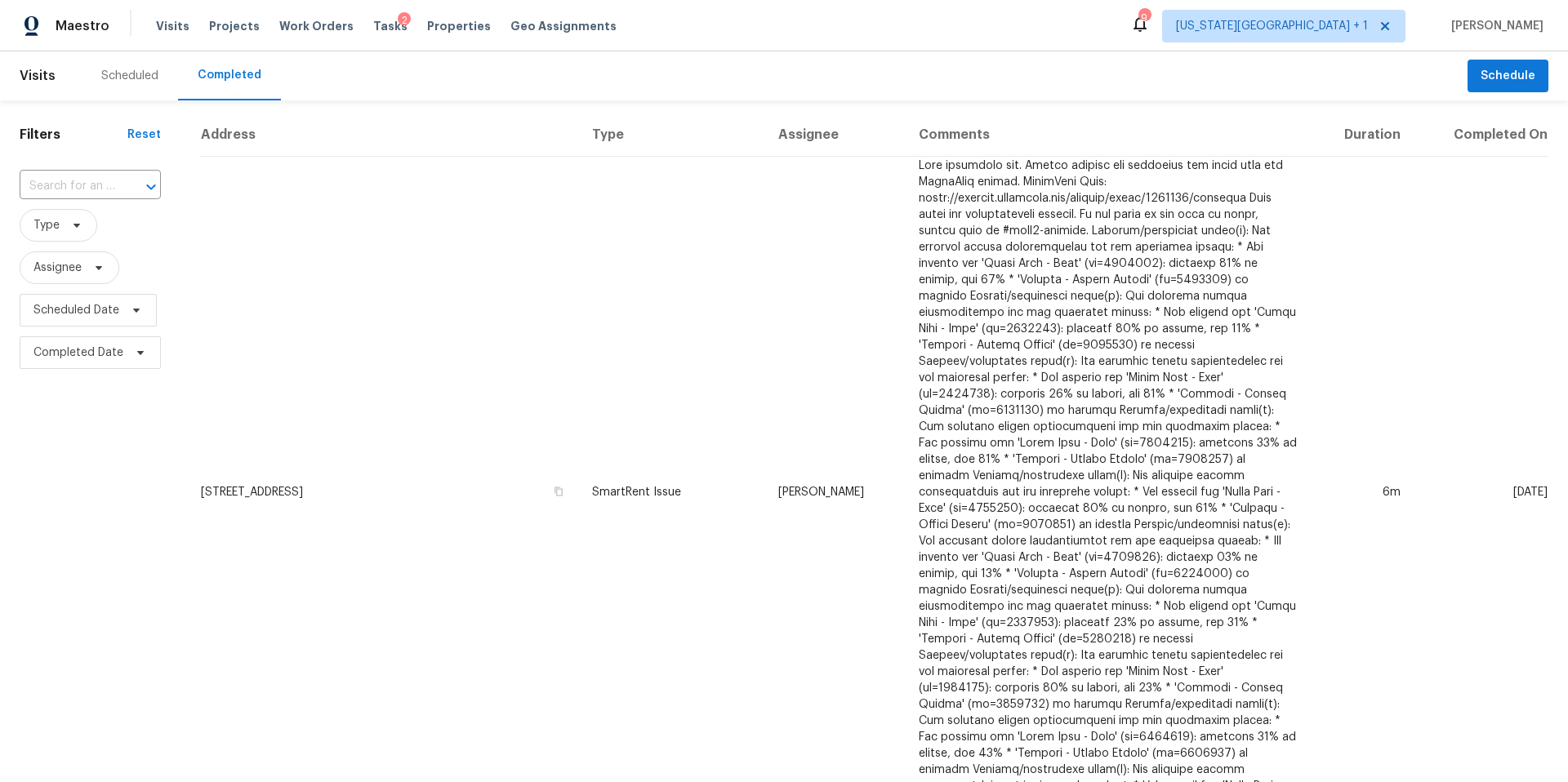
click at [121, 56] on div "Scheduled" at bounding box center [130, 76] width 97 height 49
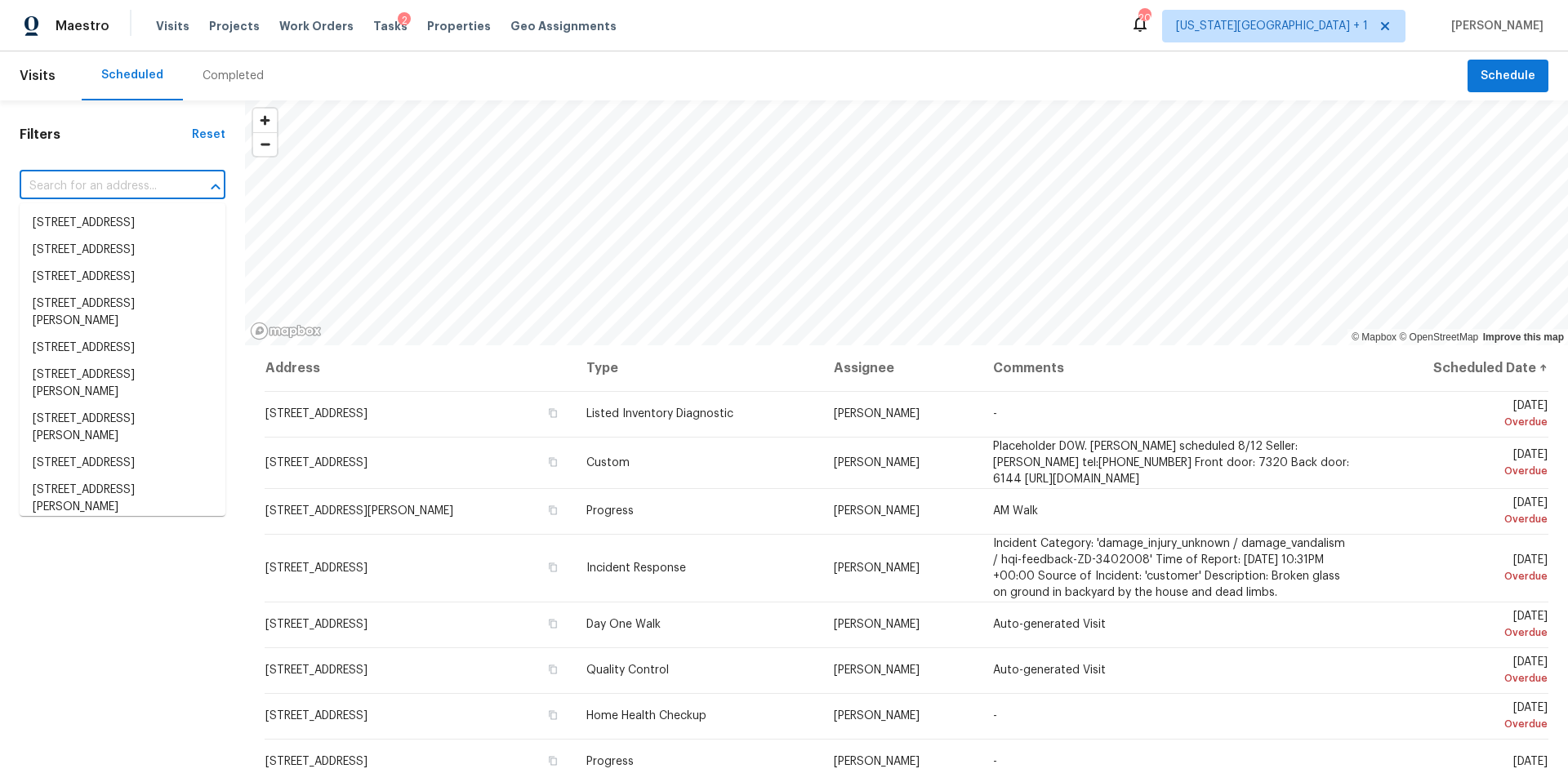
click at [67, 188] on input "text" at bounding box center [100, 187] width 160 height 25
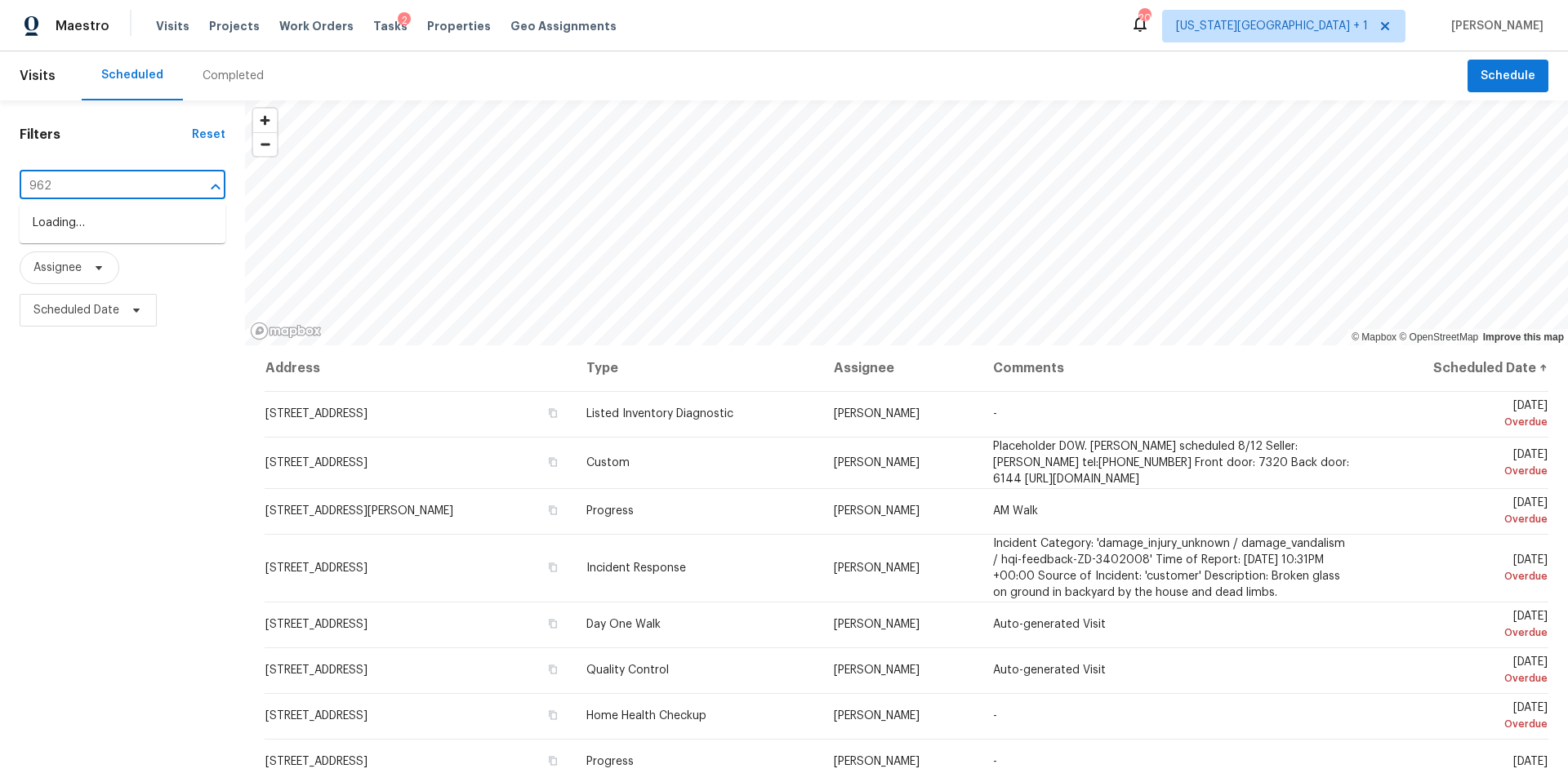
type input "9624"
click at [56, 217] on li "9624 Ditman Way, Kansas City, MO 64134" at bounding box center [123, 231] width 206 height 44
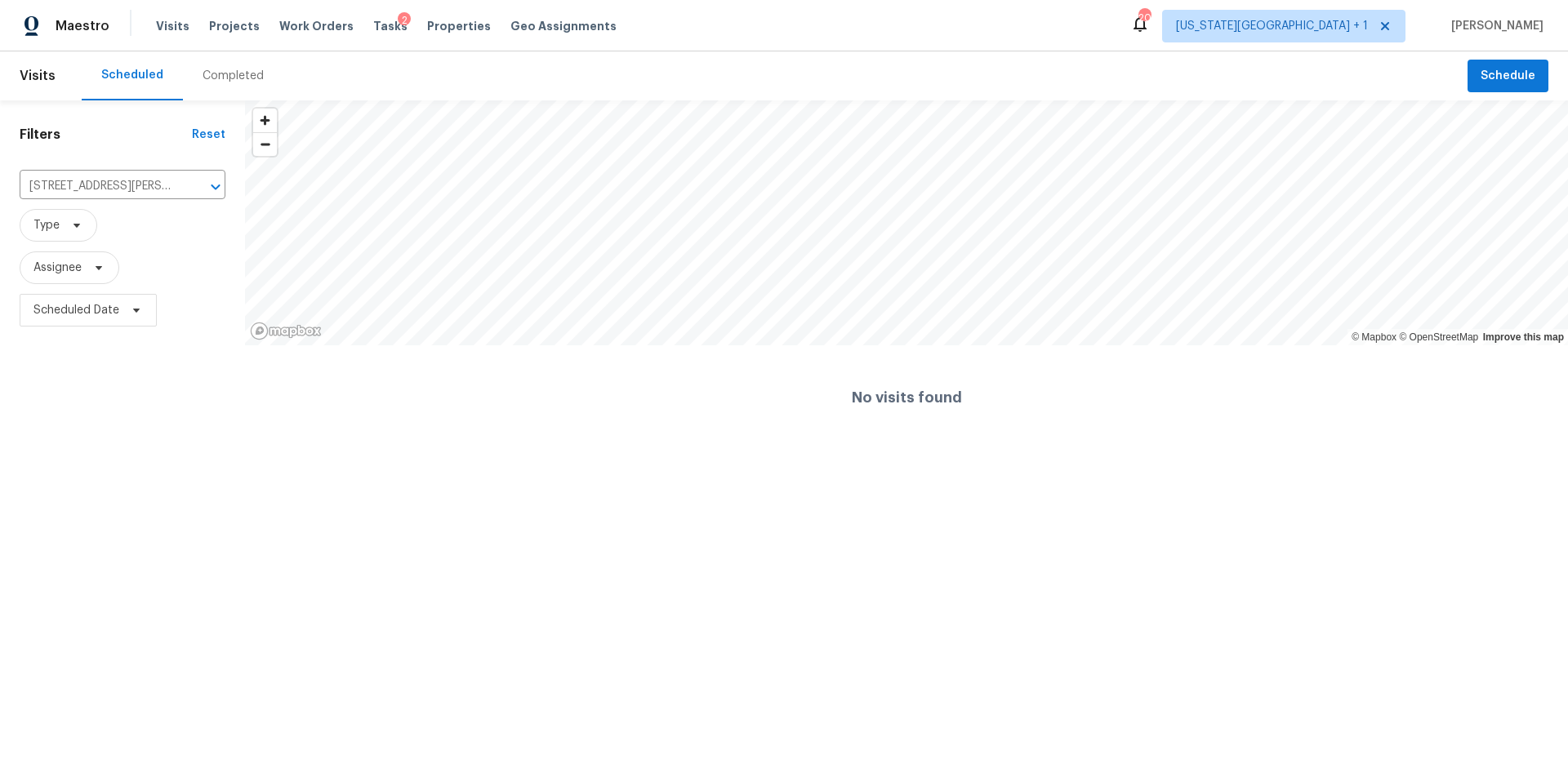
click at [240, 67] on div "Completed" at bounding box center [232, 76] width 61 height 16
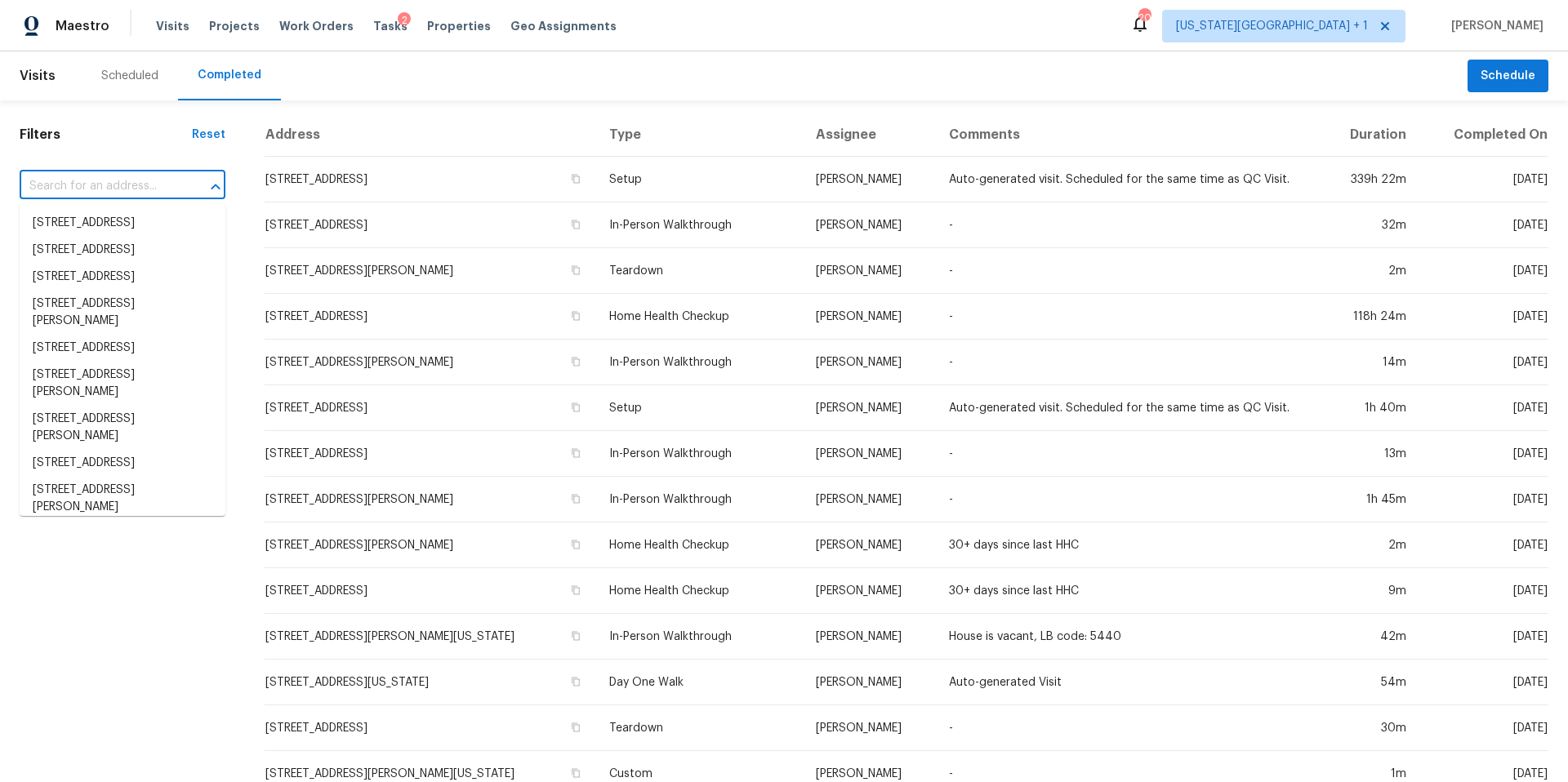
click at [70, 186] on input "text" at bounding box center [100, 187] width 160 height 25
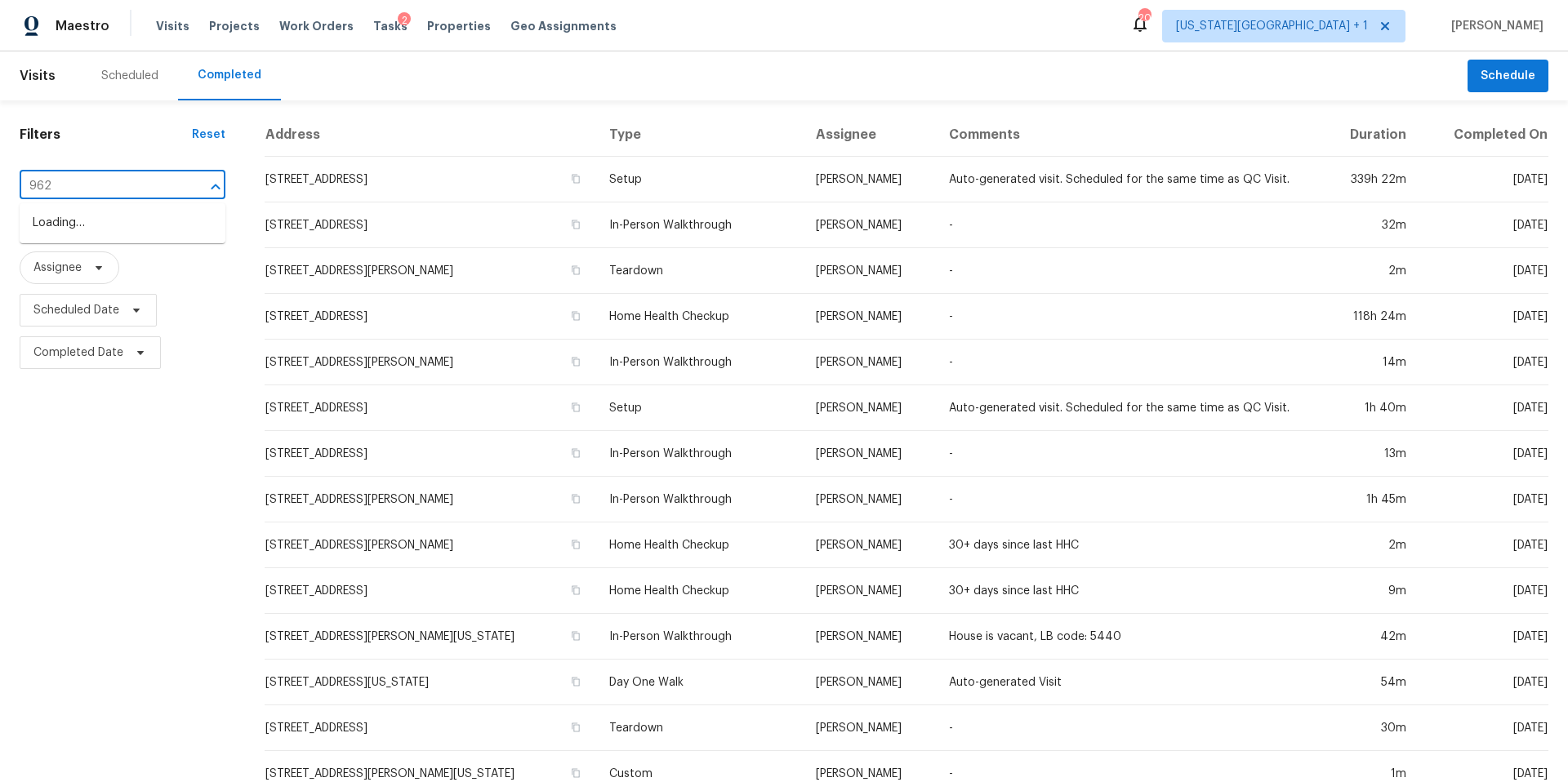
type input "9624"
click at [59, 215] on li "9624 Ditman Way, Kansas City, MO 64134" at bounding box center [123, 231] width 206 height 44
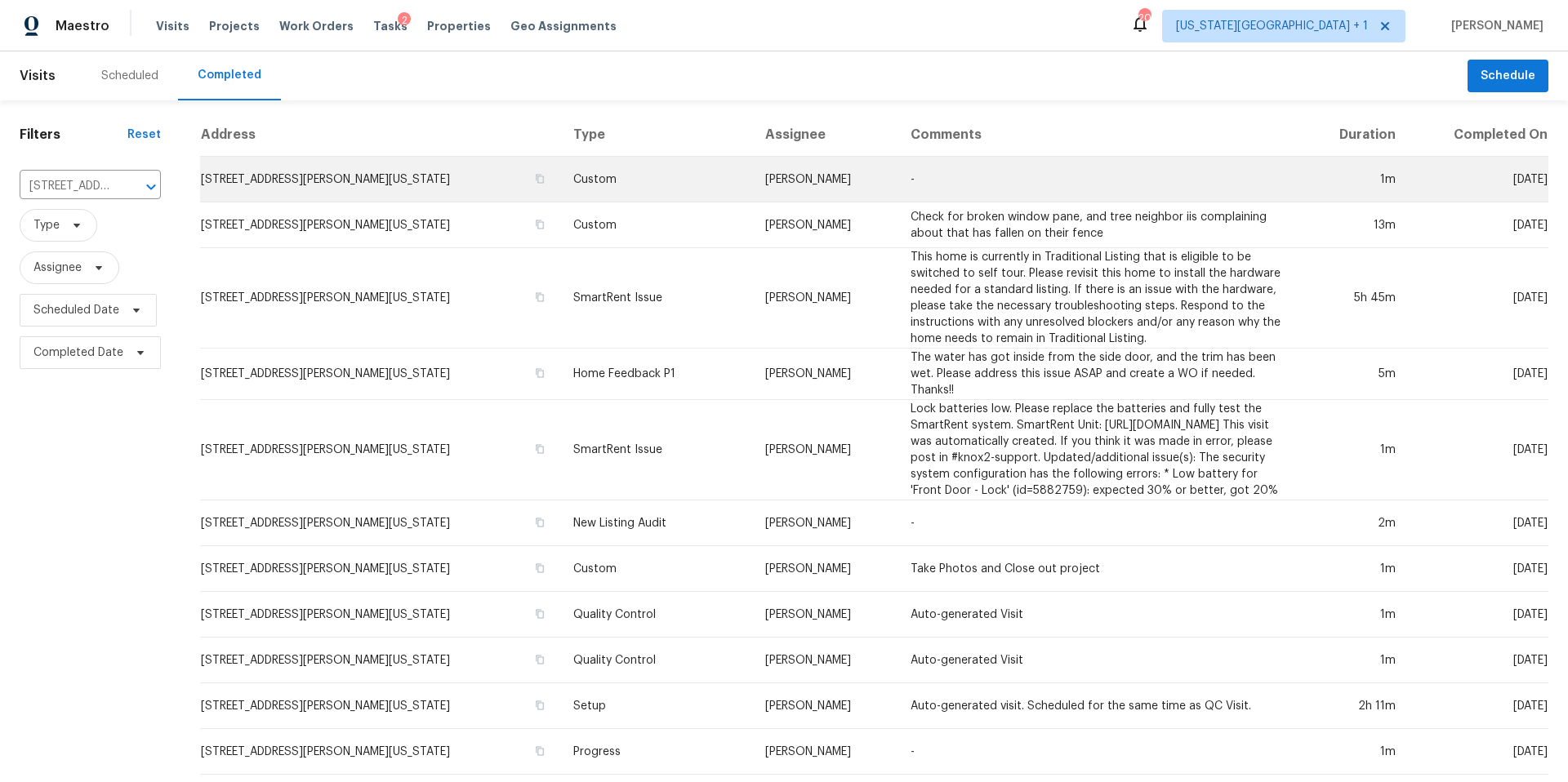
click at [354, 186] on td "9624 Ditman Way, Kansas City, MO 64134" at bounding box center [380, 179] width 360 height 46
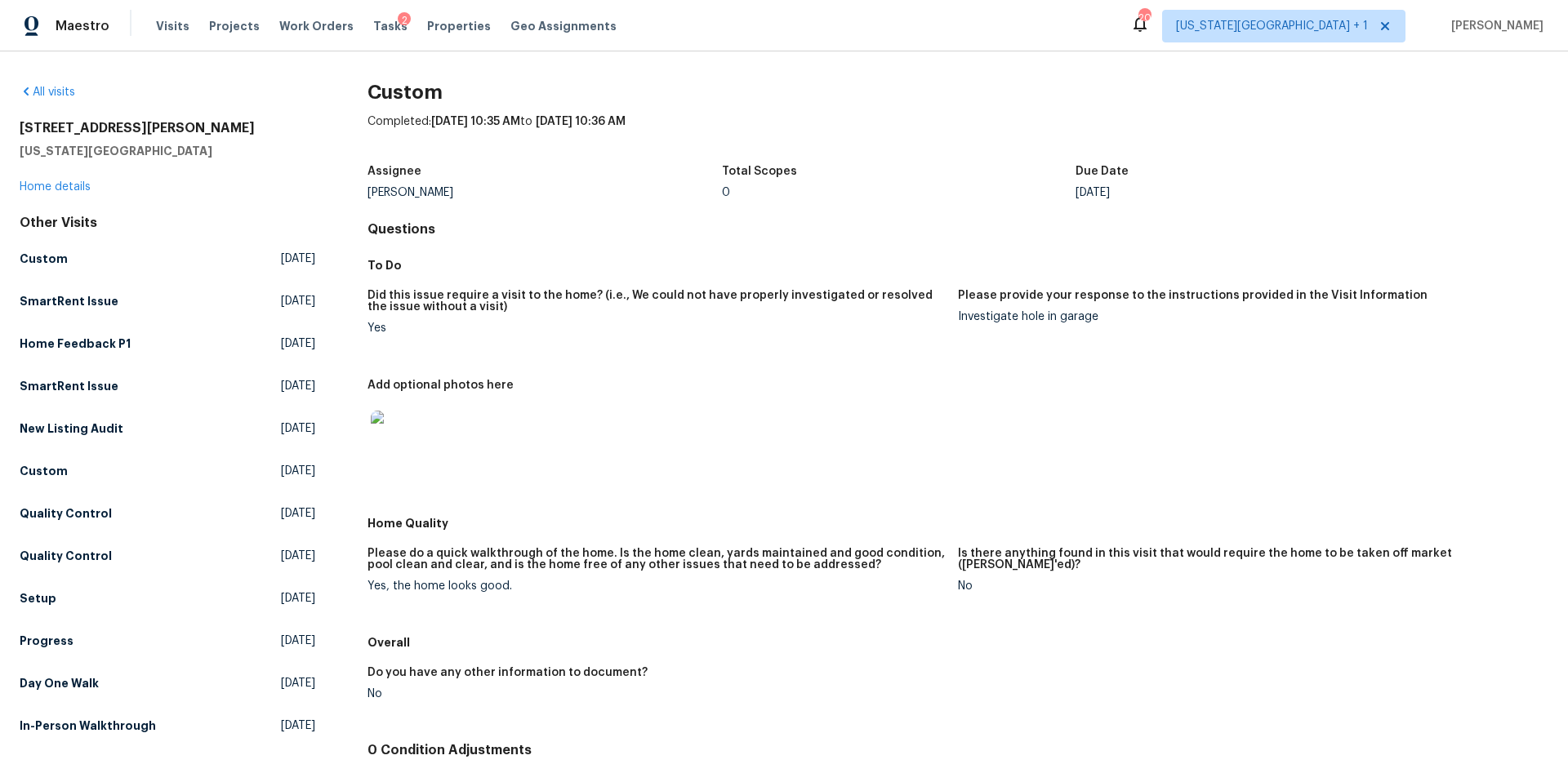
click at [403, 445] on img at bounding box center [396, 436] width 52 height 52
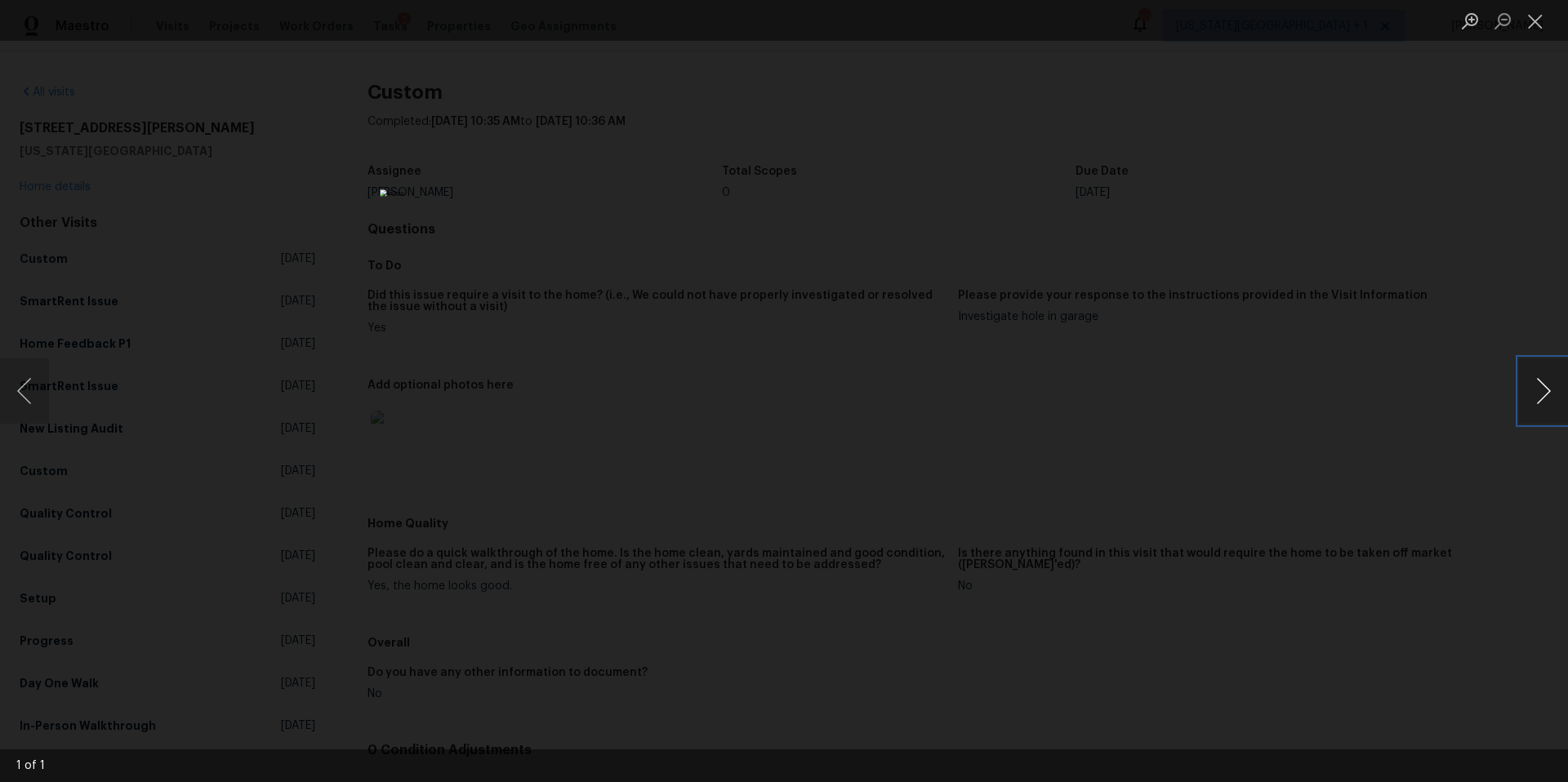
click at [1536, 399] on button "Next image" at bounding box center [1543, 391] width 49 height 66
click at [1399, 433] on div "Lightbox" at bounding box center [784, 391] width 1568 height 782
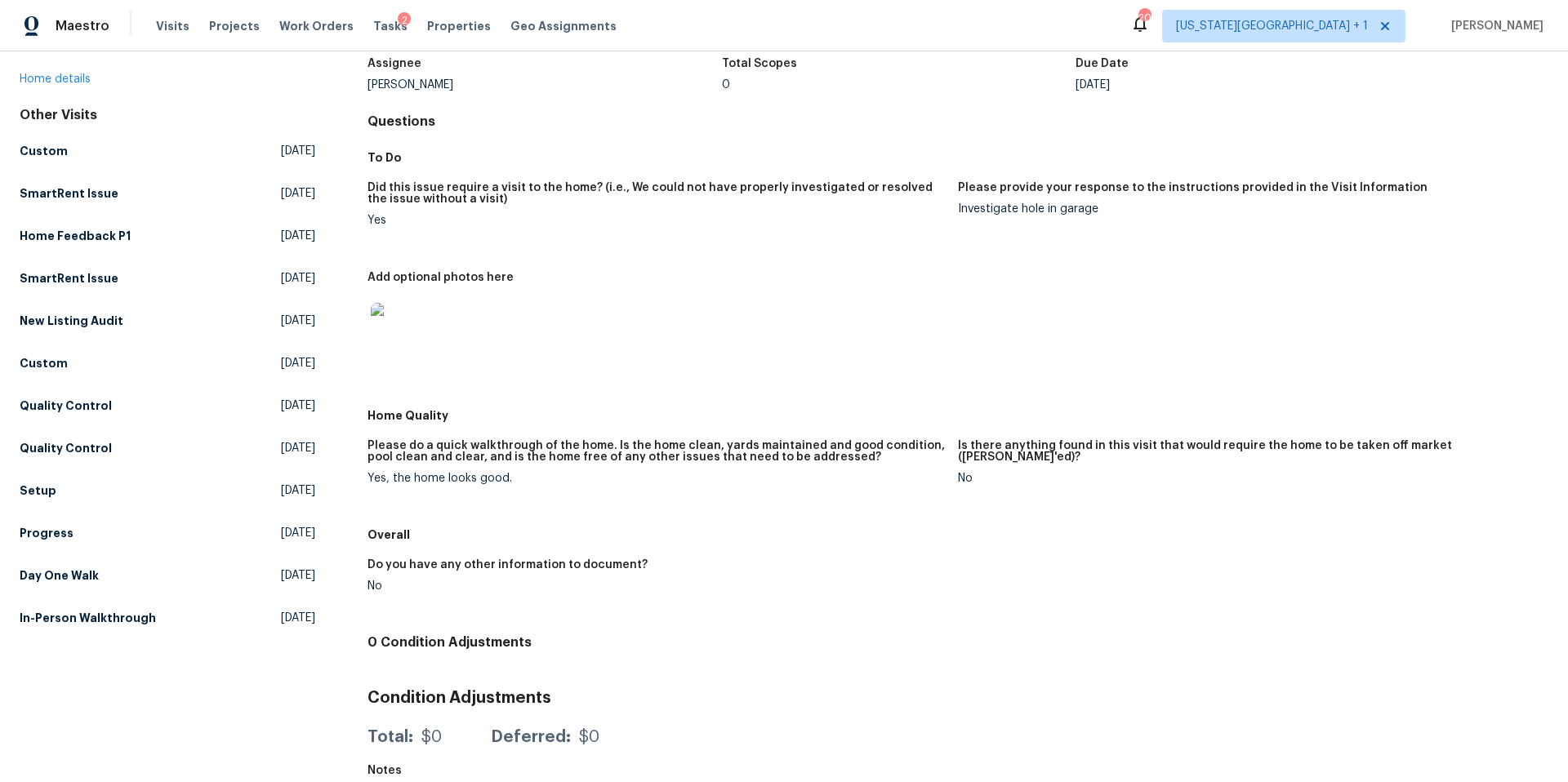
scroll to position [122, 0]
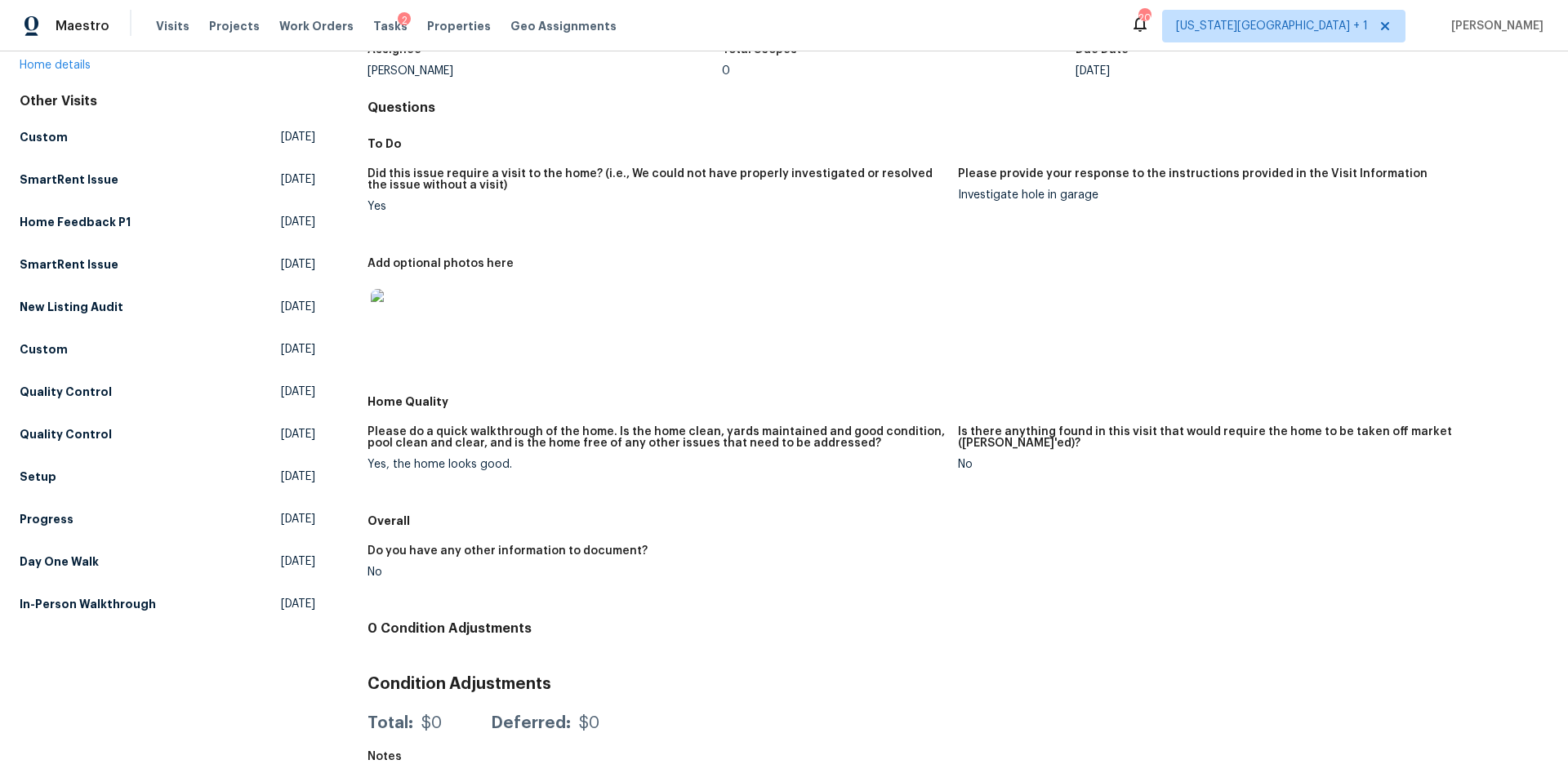
click at [402, 324] on img at bounding box center [396, 314] width 52 height 52
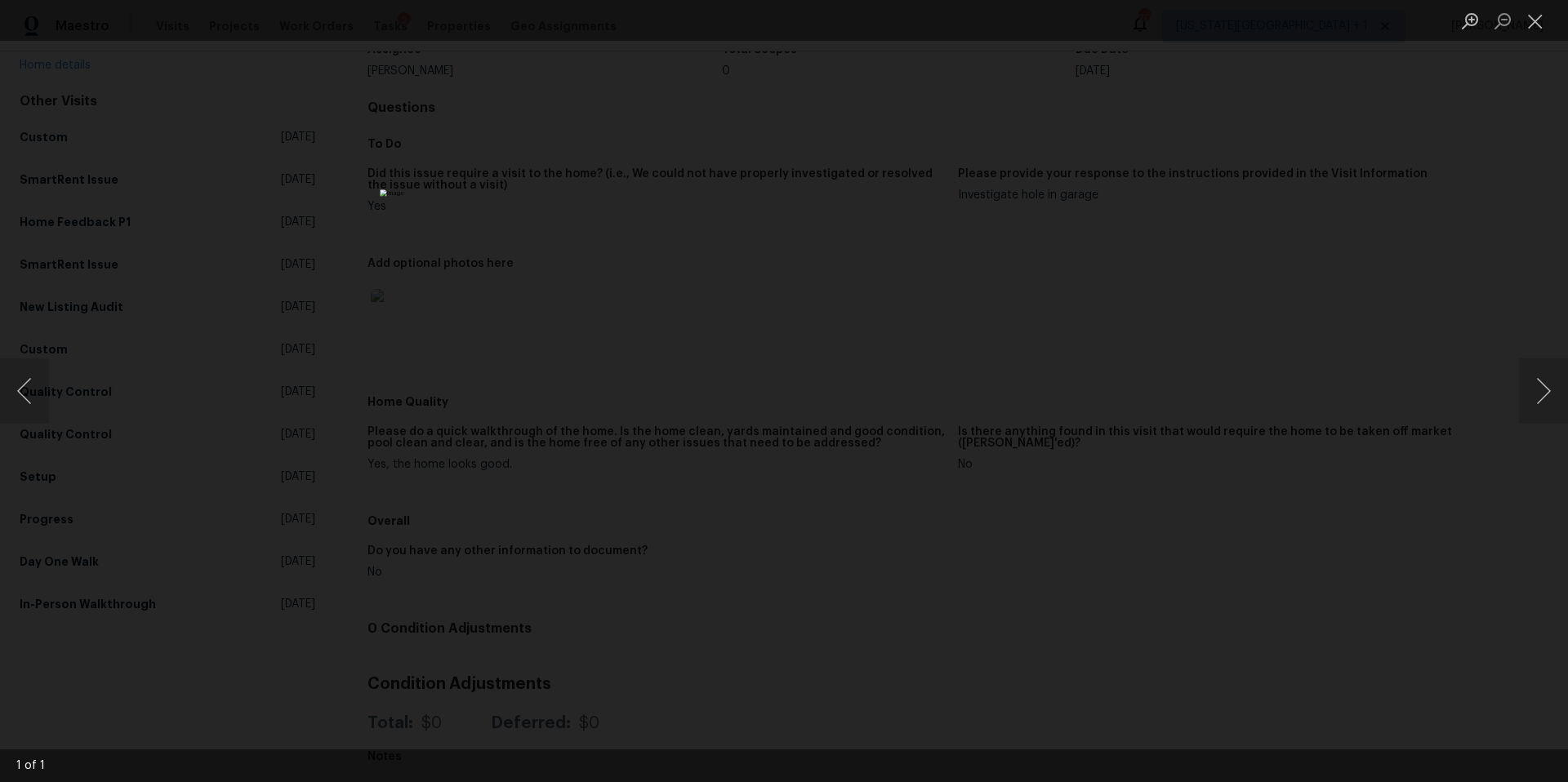
click at [780, 349] on img "Lightbox" at bounding box center [784, 391] width 809 height 403
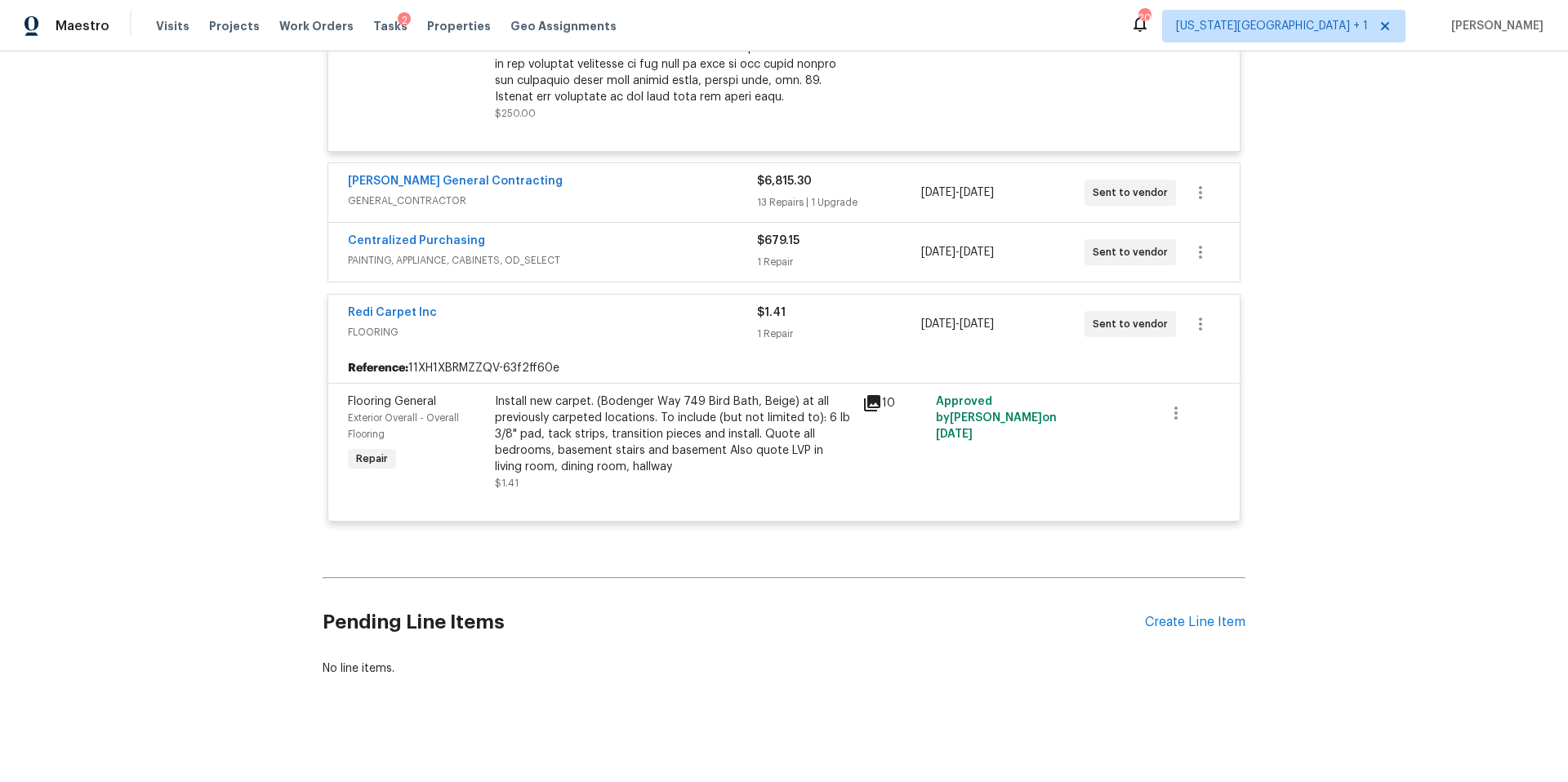
scroll to position [973, 0]
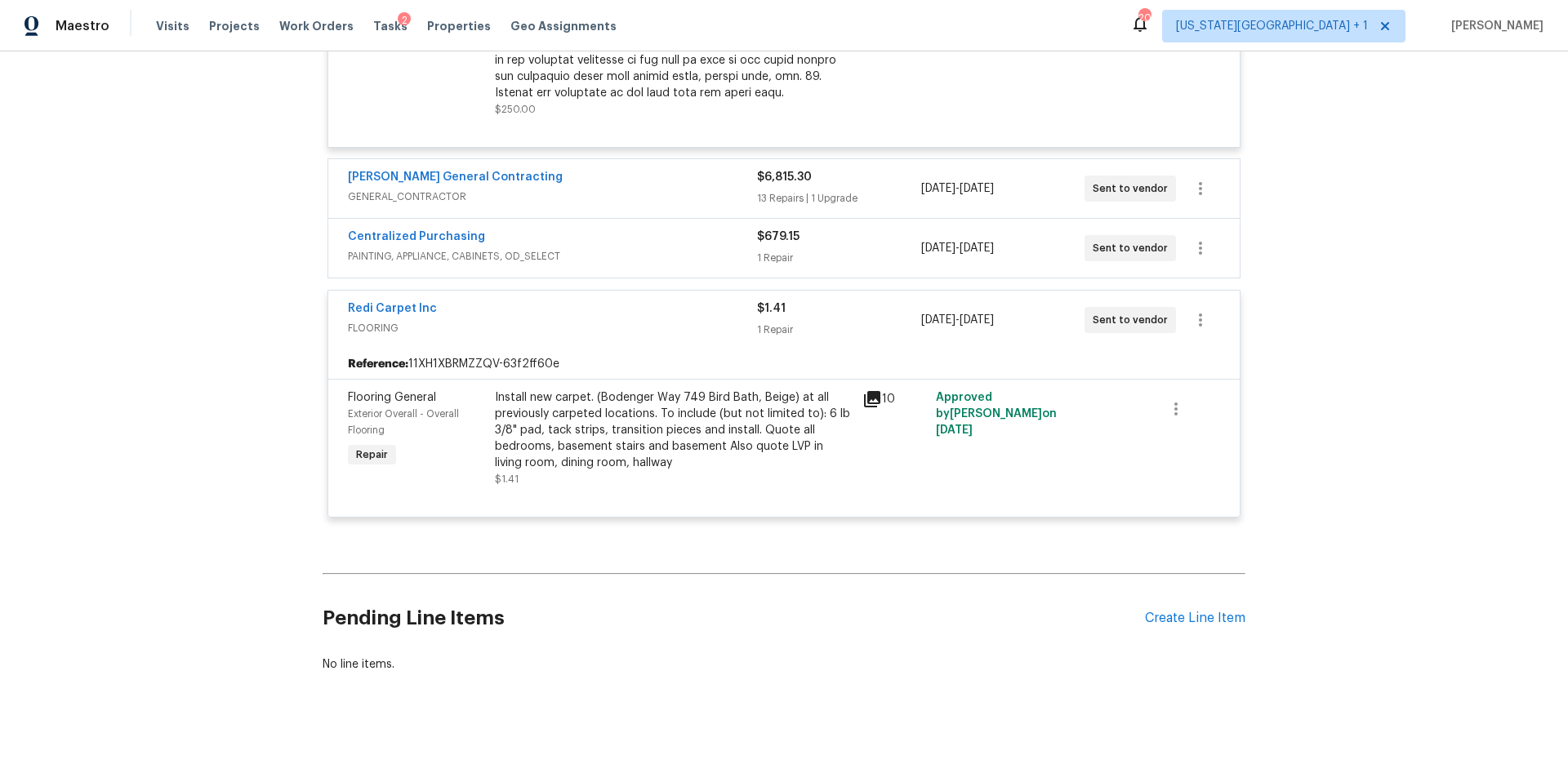
click at [681, 175] on div "Nicholson General Contracting" at bounding box center [552, 179] width 409 height 20
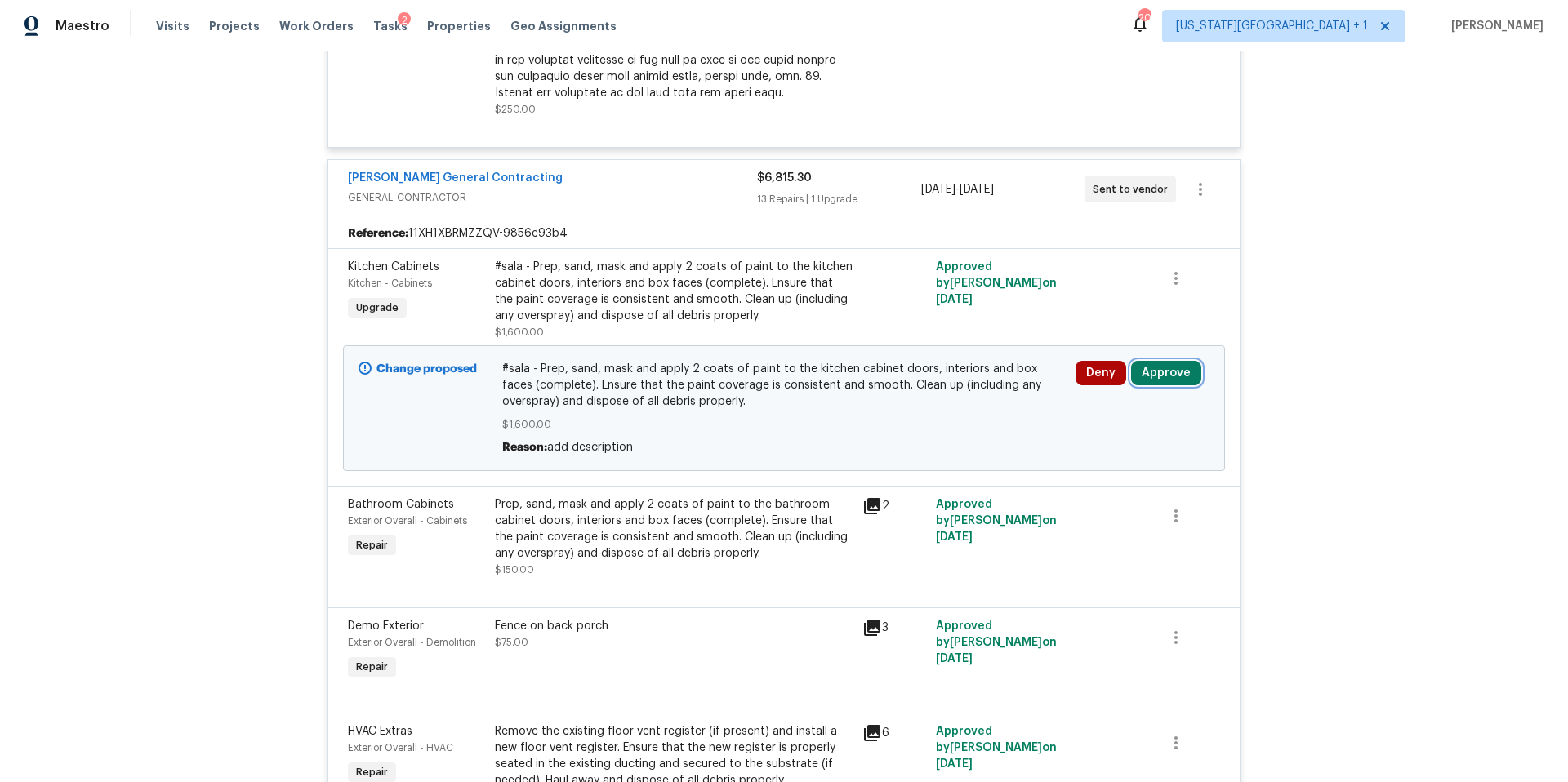
click at [1161, 372] on button "Approve" at bounding box center [1166, 372] width 70 height 25
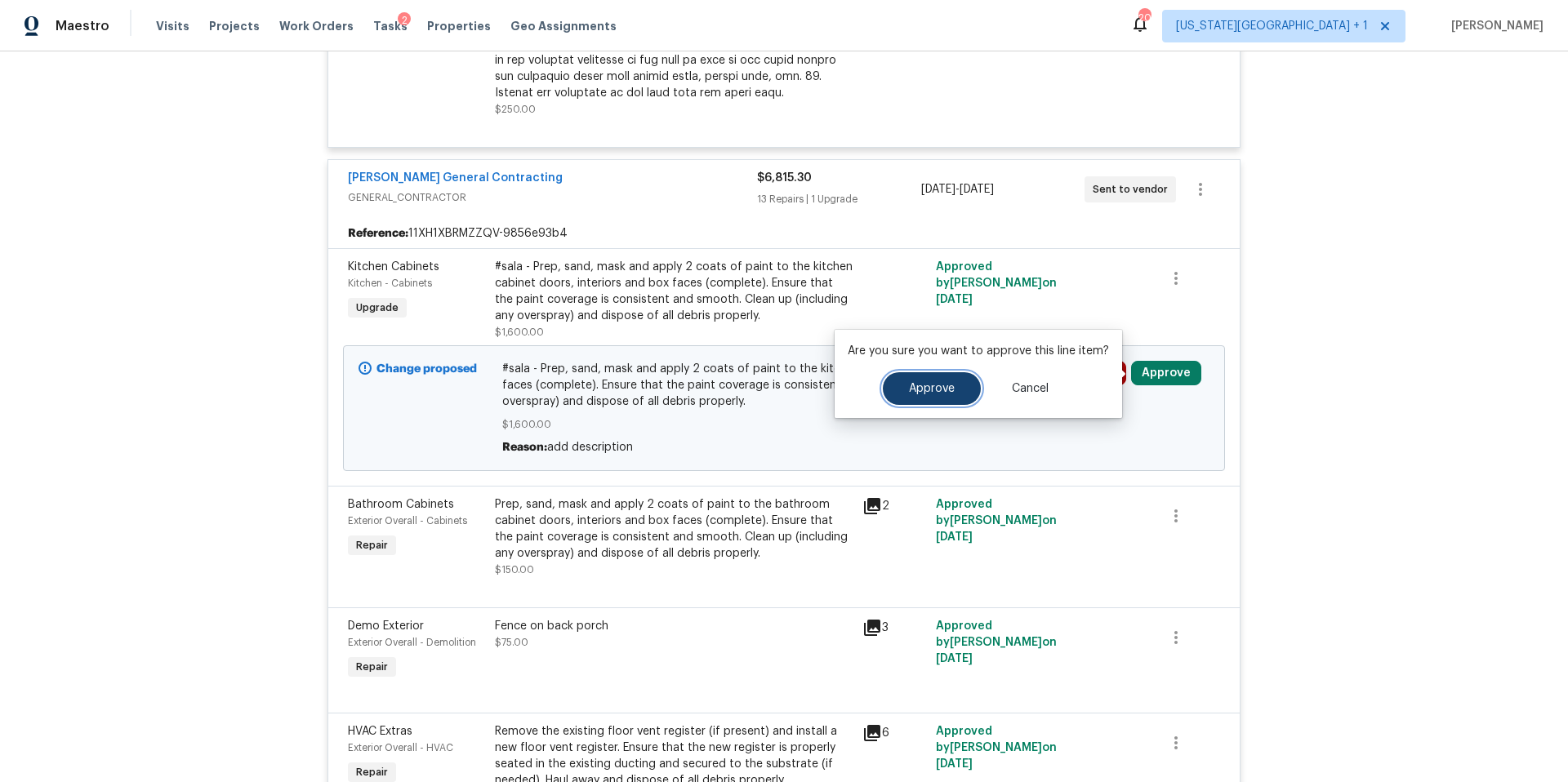
click at [942, 386] on span "Approve" at bounding box center [932, 389] width 46 height 12
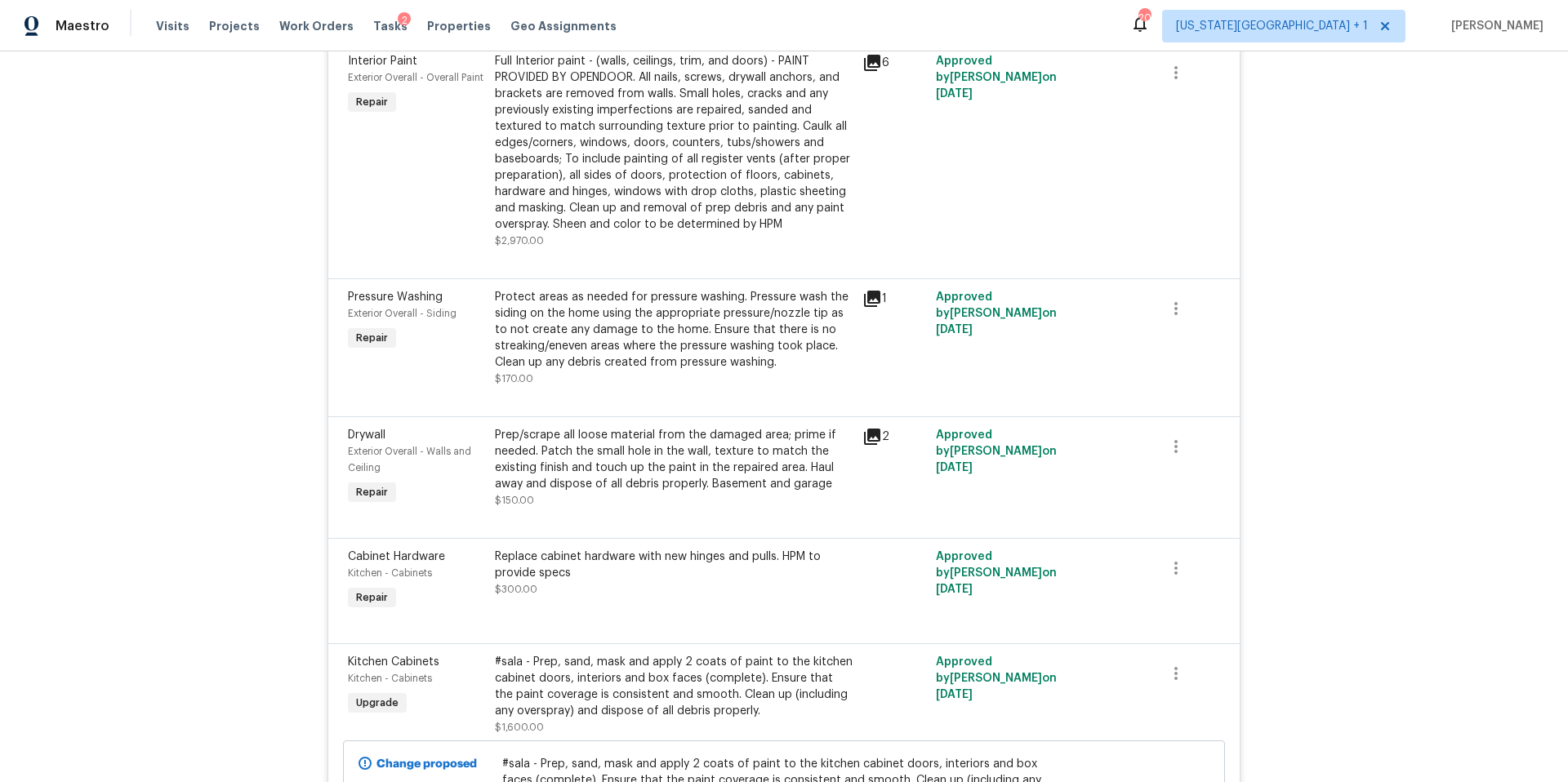
scroll to position [2456, 0]
click at [667, 545] on div "Replace cabinet hardware with new hinges and pulls. HPM to provide specs" at bounding box center [673, 562] width 358 height 33
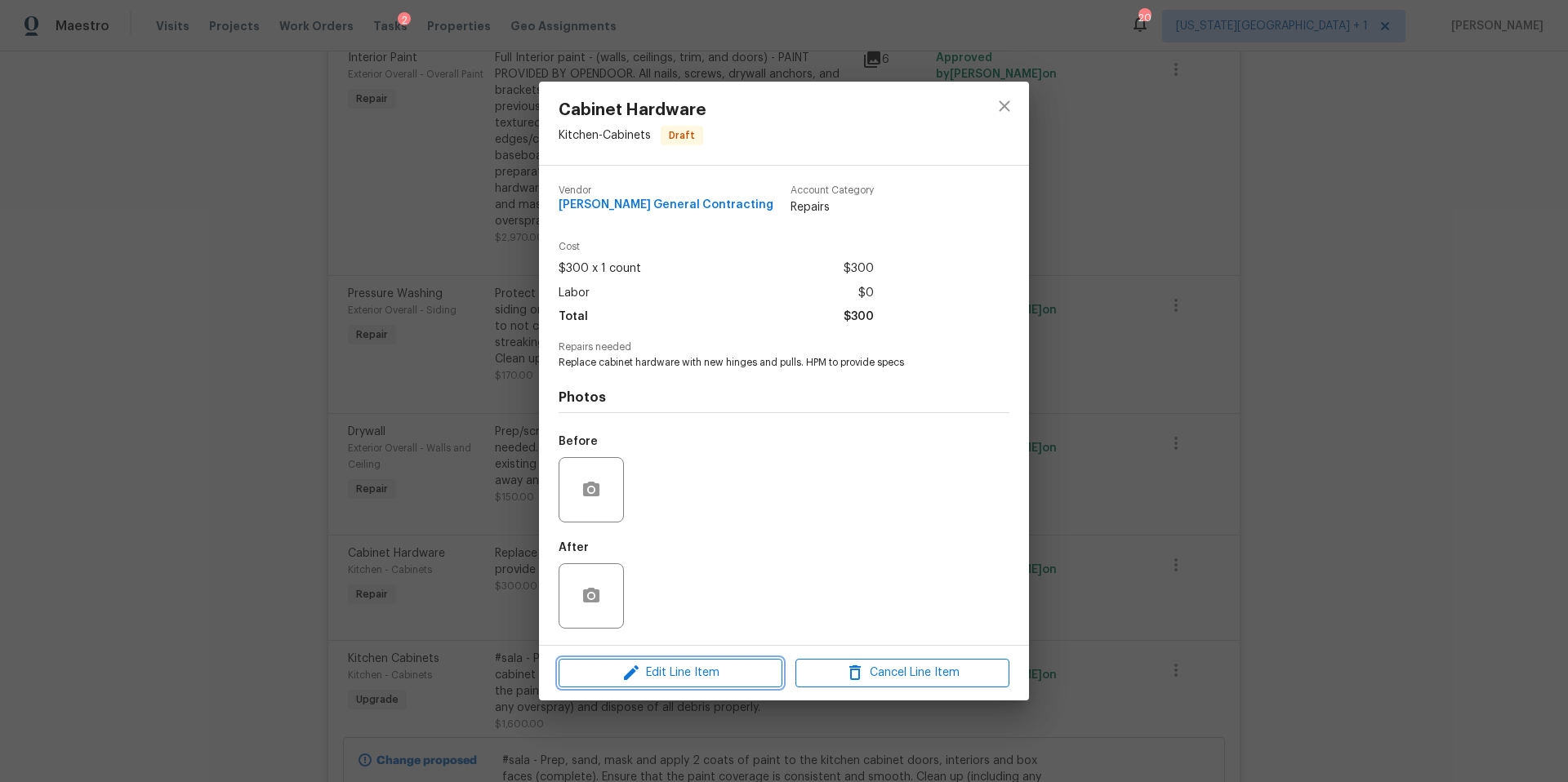
click at [695, 682] on span "Edit Line Item" at bounding box center [670, 673] width 214 height 20
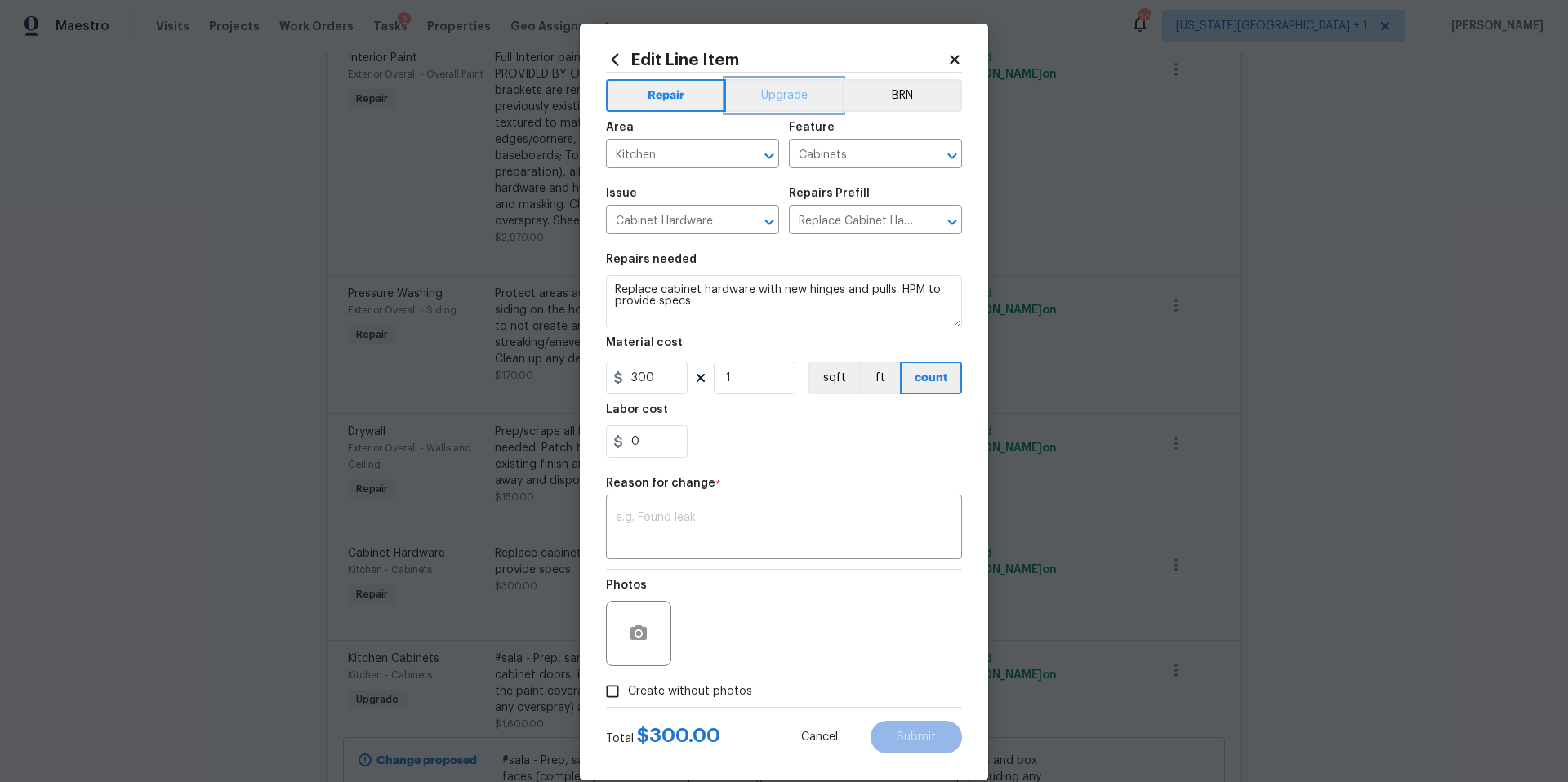
click at [803, 91] on button "Upgrade" at bounding box center [784, 96] width 117 height 33
click at [671, 522] on textarea at bounding box center [783, 529] width 336 height 35
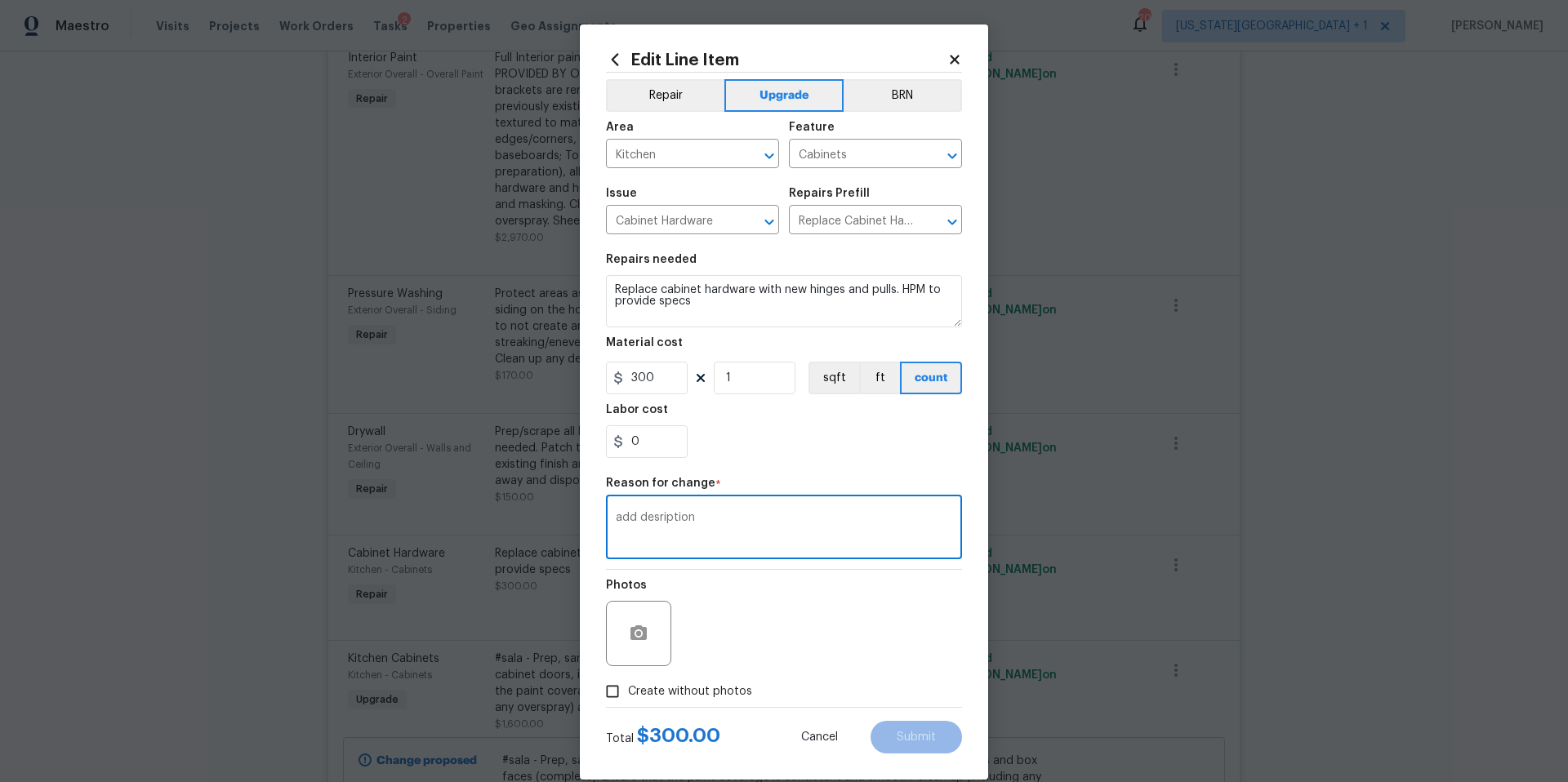
type textarea "add desription"
click at [622, 684] on input "Create without photos" at bounding box center [612, 691] width 31 height 31
checkbox input "true"
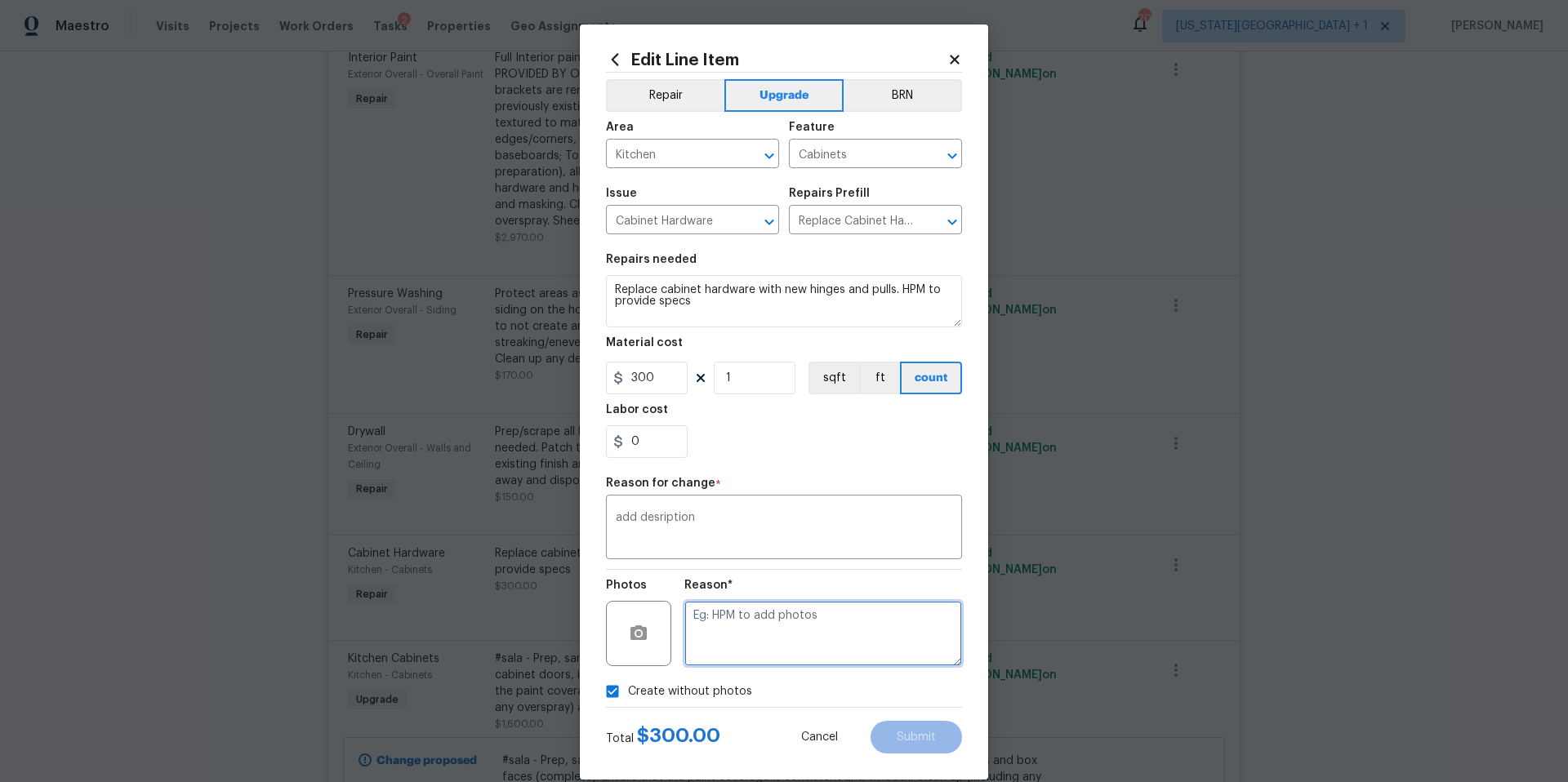
click at [731, 633] on textarea at bounding box center [822, 634] width 278 height 66
type textarea "HPM to add"
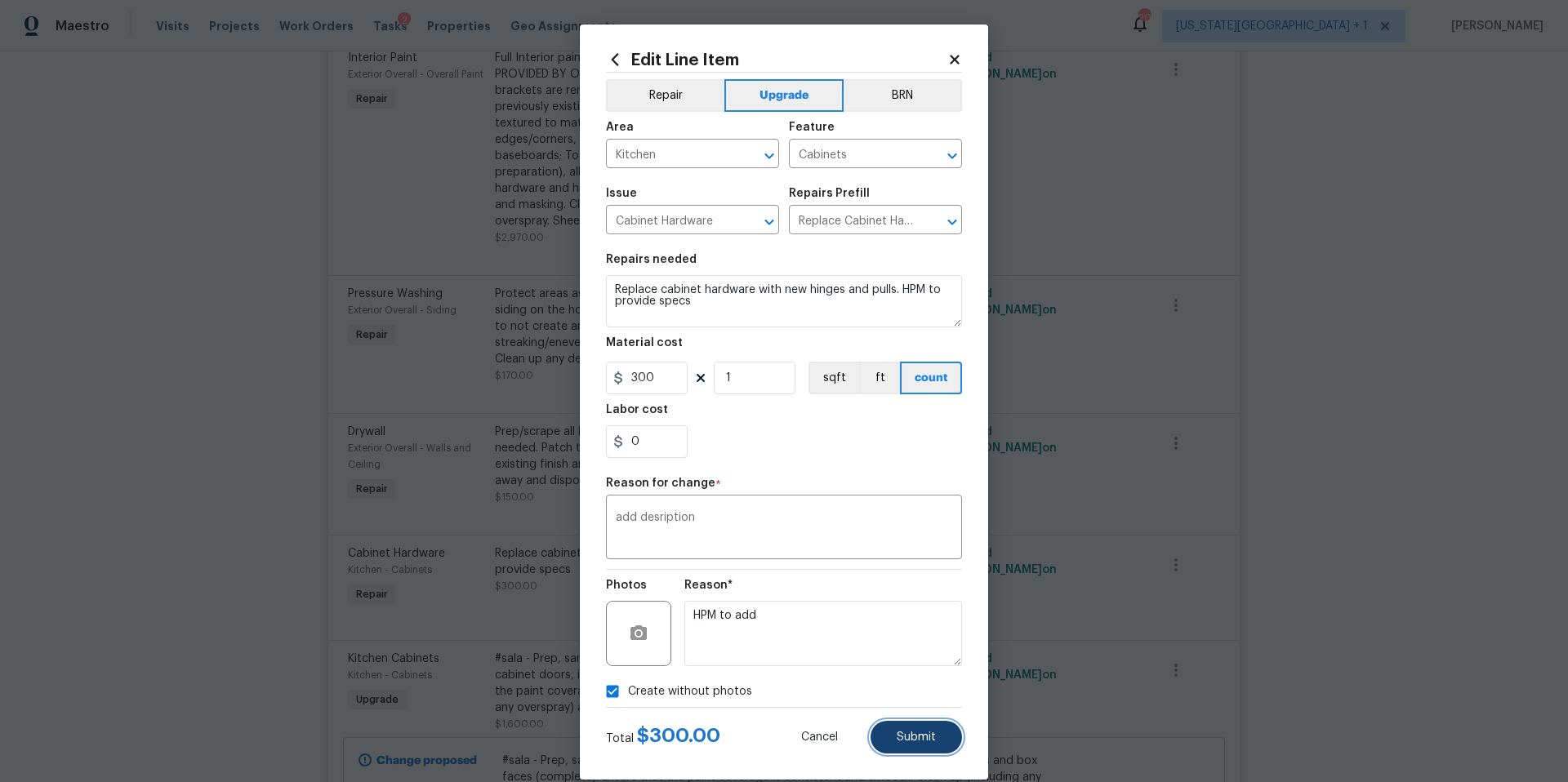
click at [900, 739] on span "Submit" at bounding box center [916, 736] width 39 height 12
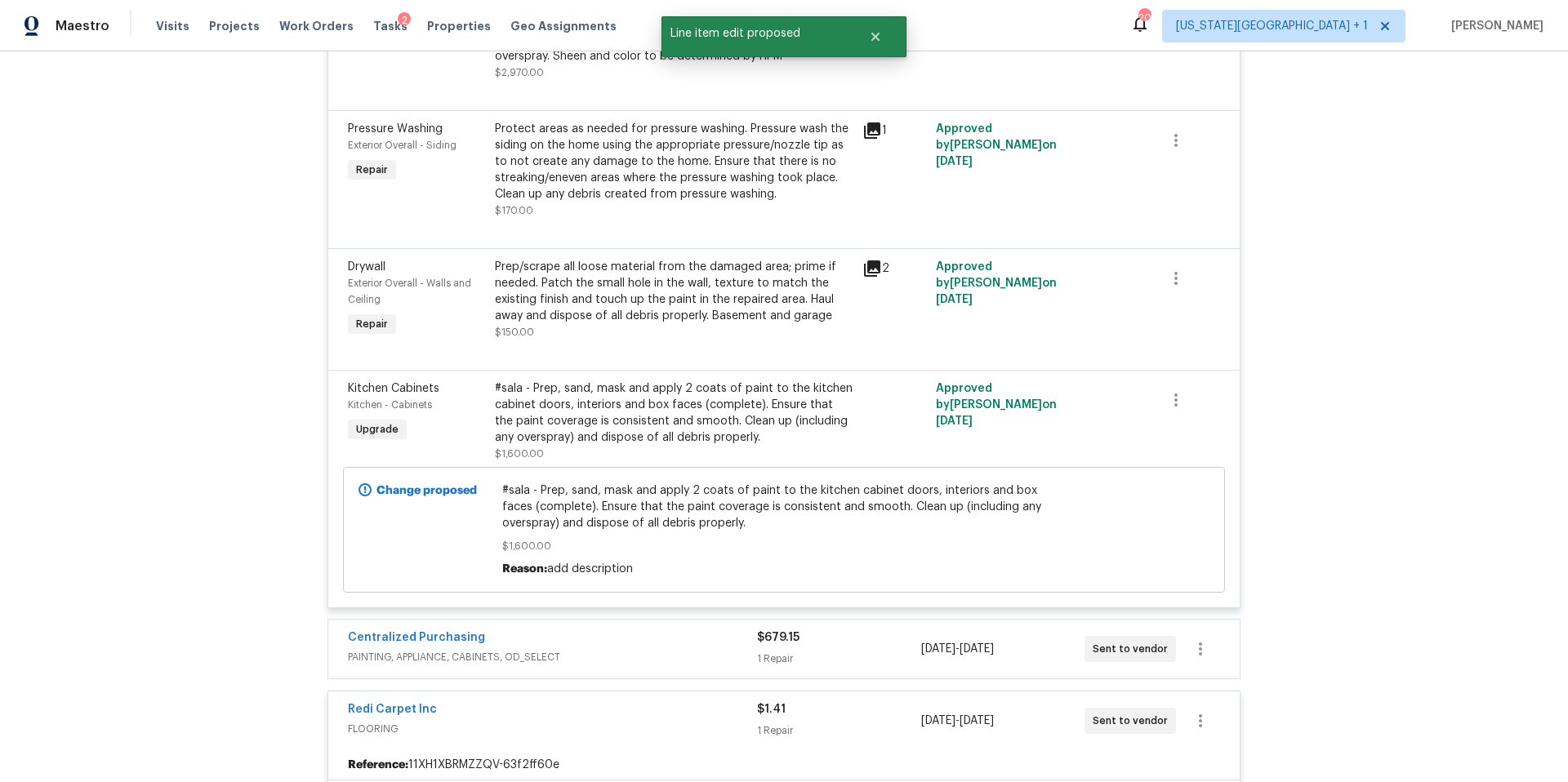
scroll to position [3204, 0]
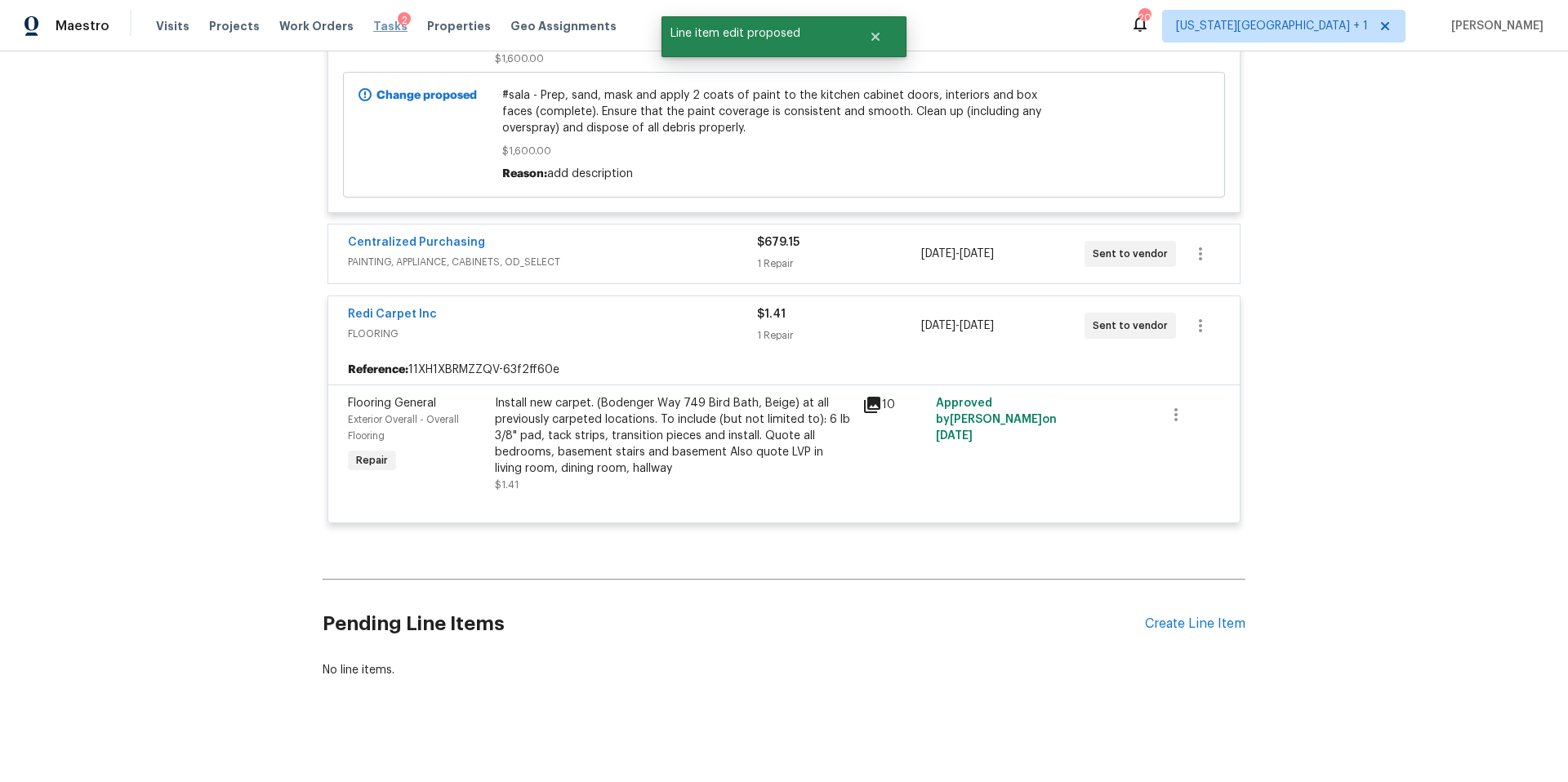
click at [373, 30] on span "Tasks" at bounding box center [391, 25] width 35 height 12
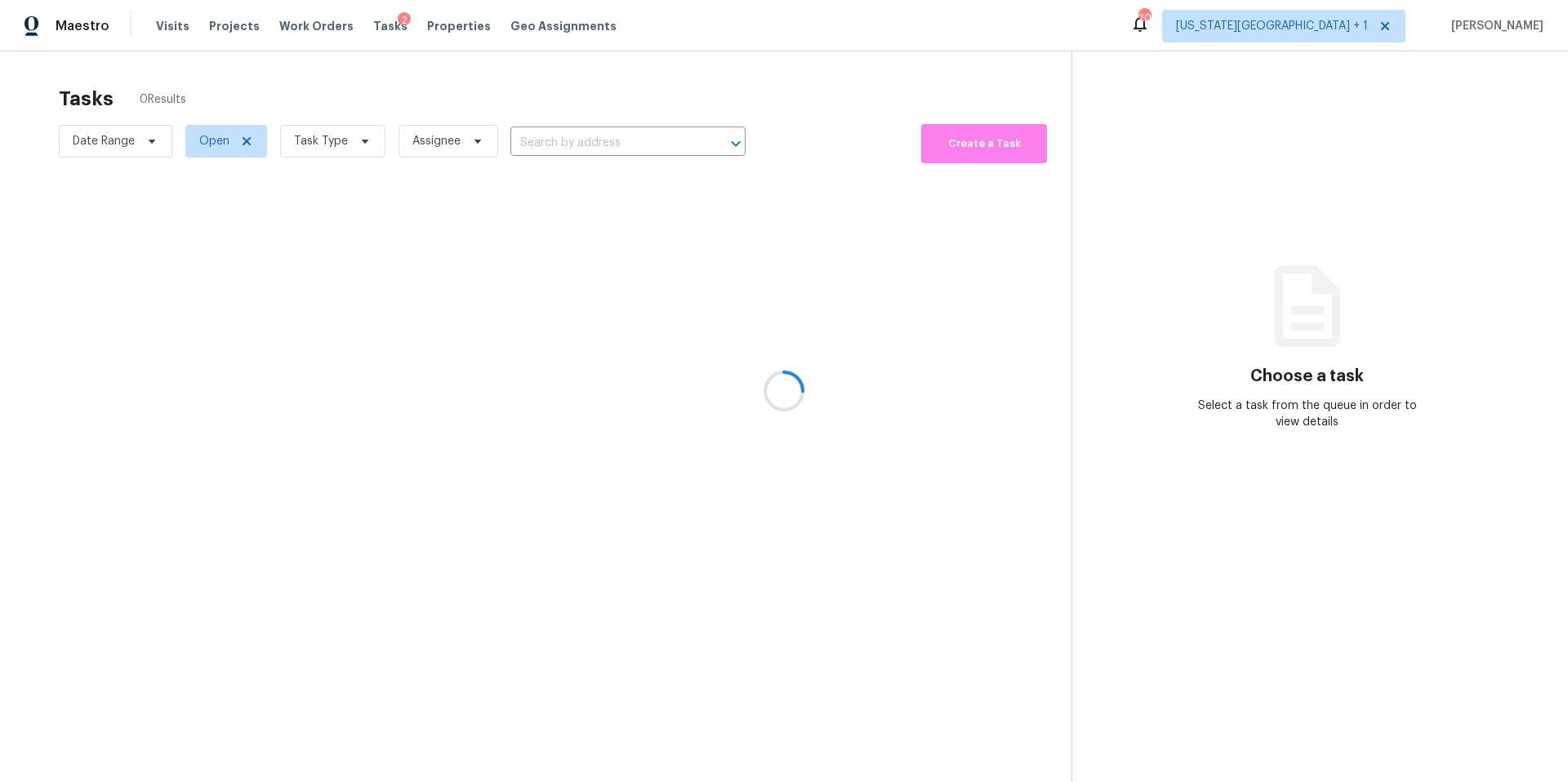
click at [328, 153] on div at bounding box center [784, 391] width 1568 height 782
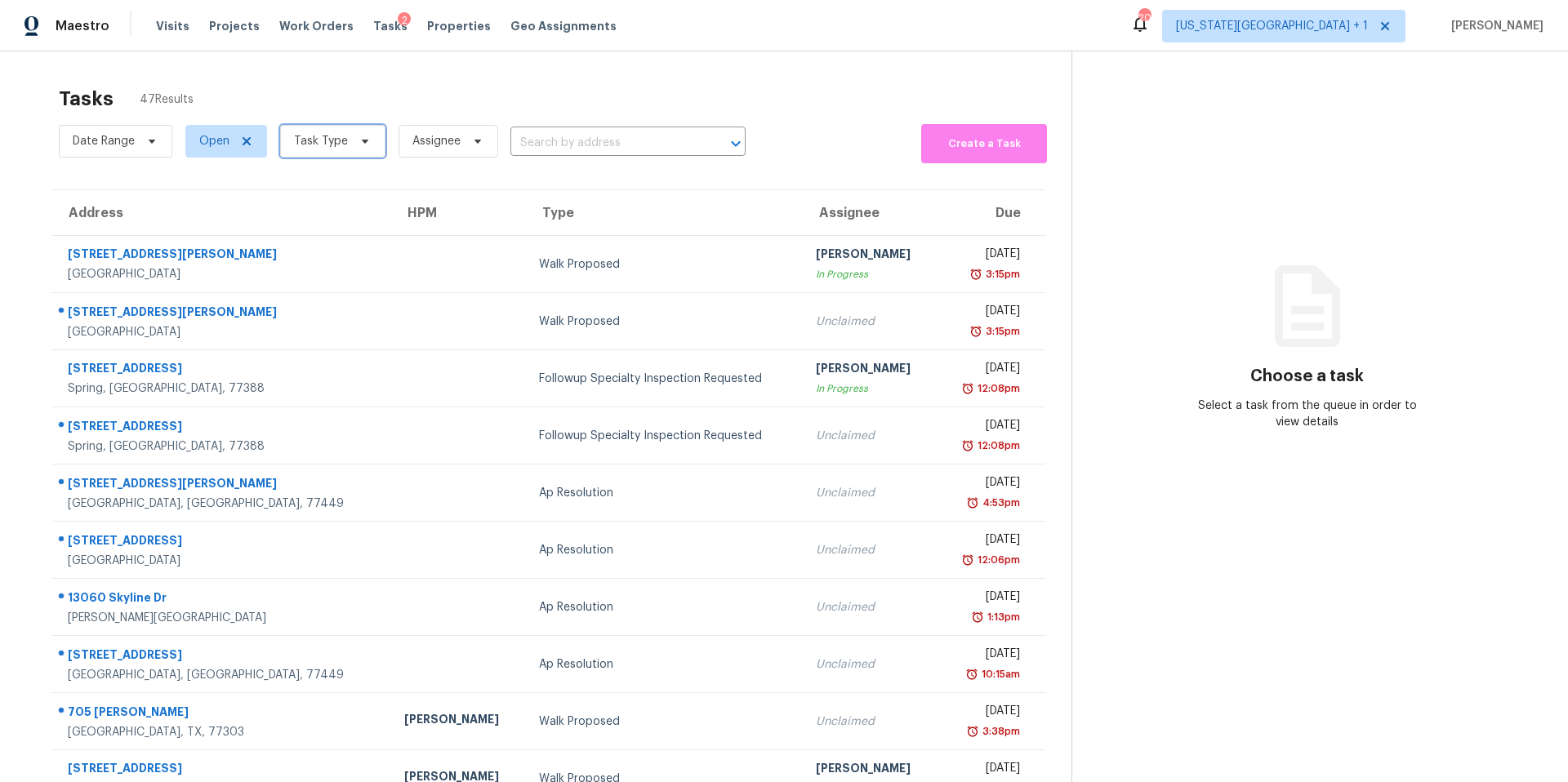
click at [331, 149] on span "Task Type" at bounding box center [321, 141] width 54 height 16
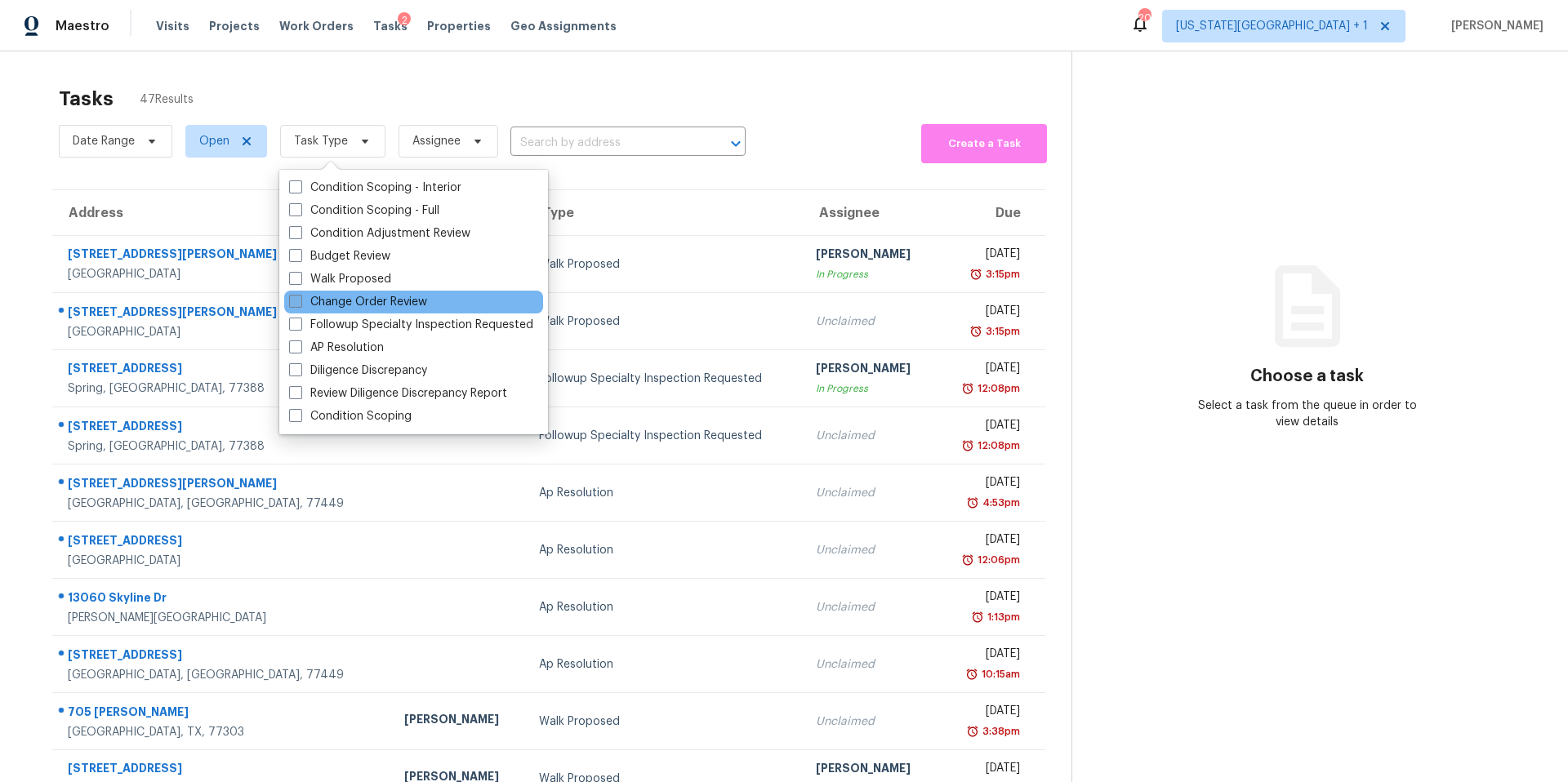
click at [320, 300] on label "Change Order Review" at bounding box center [358, 302] width 138 height 16
click at [300, 300] on input "Change Order Review" at bounding box center [294, 300] width 11 height 11
checkbox input "true"
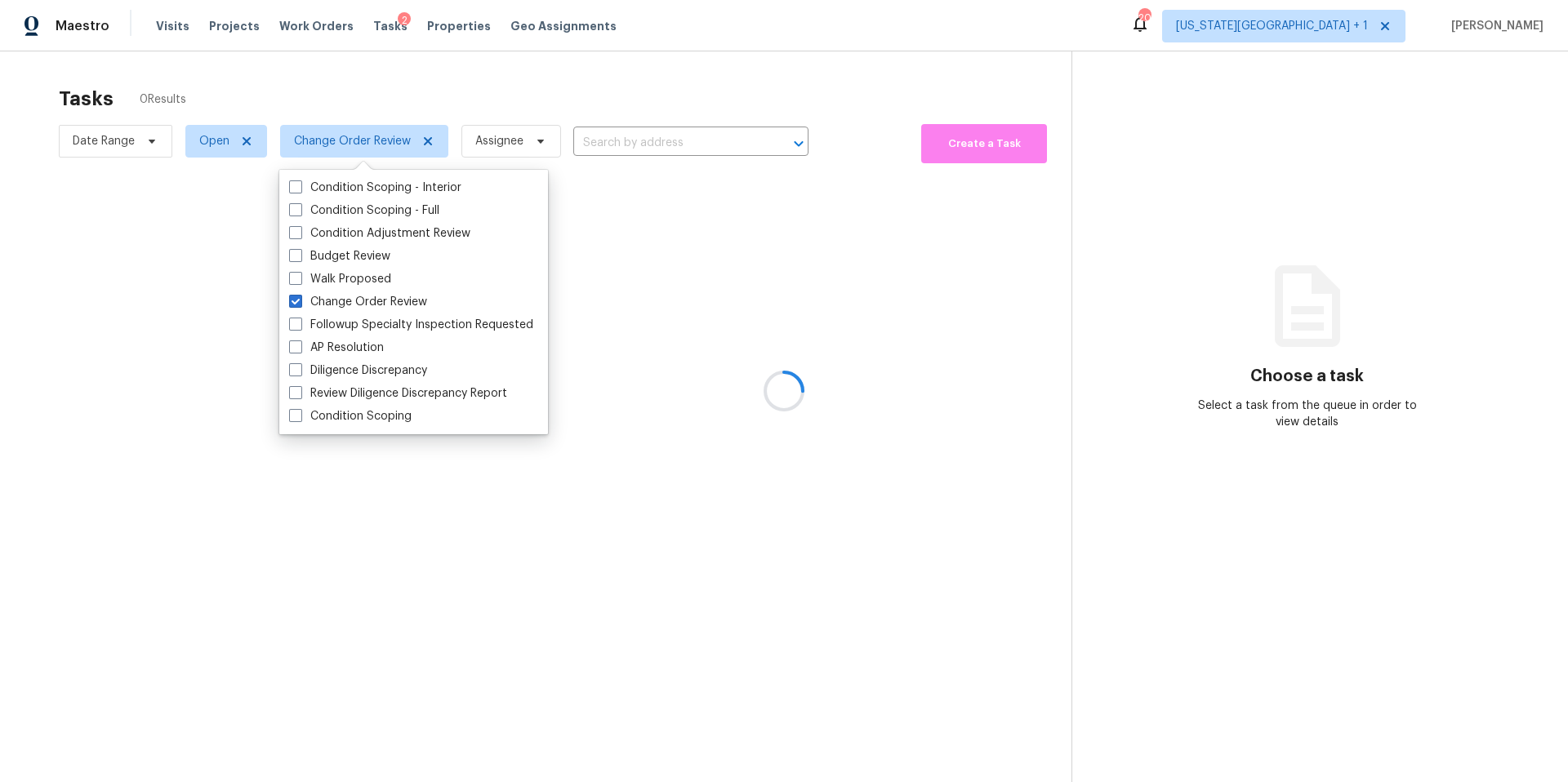
click at [386, 98] on div at bounding box center [784, 391] width 1568 height 782
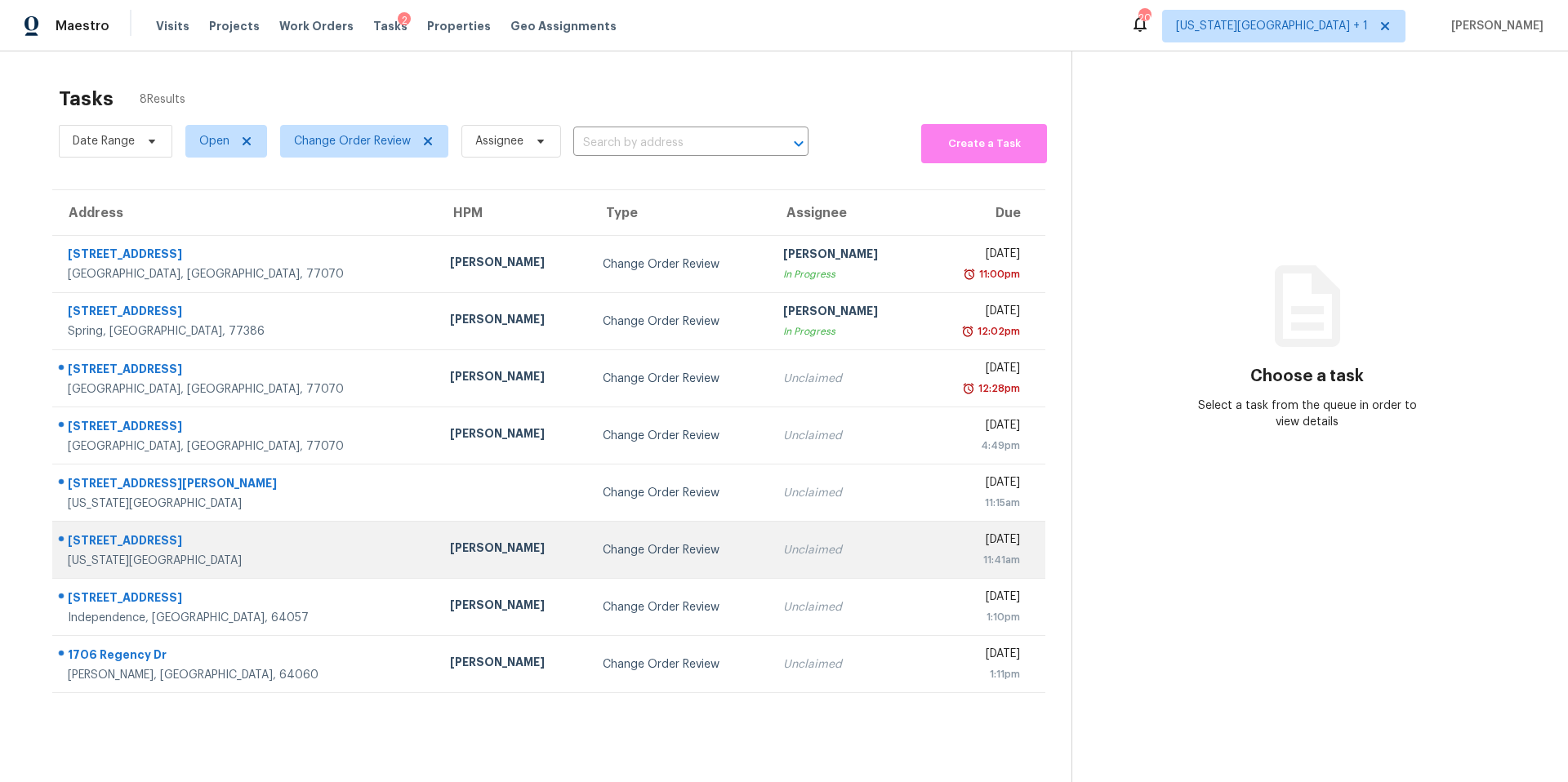
click at [450, 541] on div "Joshua Beatty" at bounding box center [513, 550] width 127 height 20
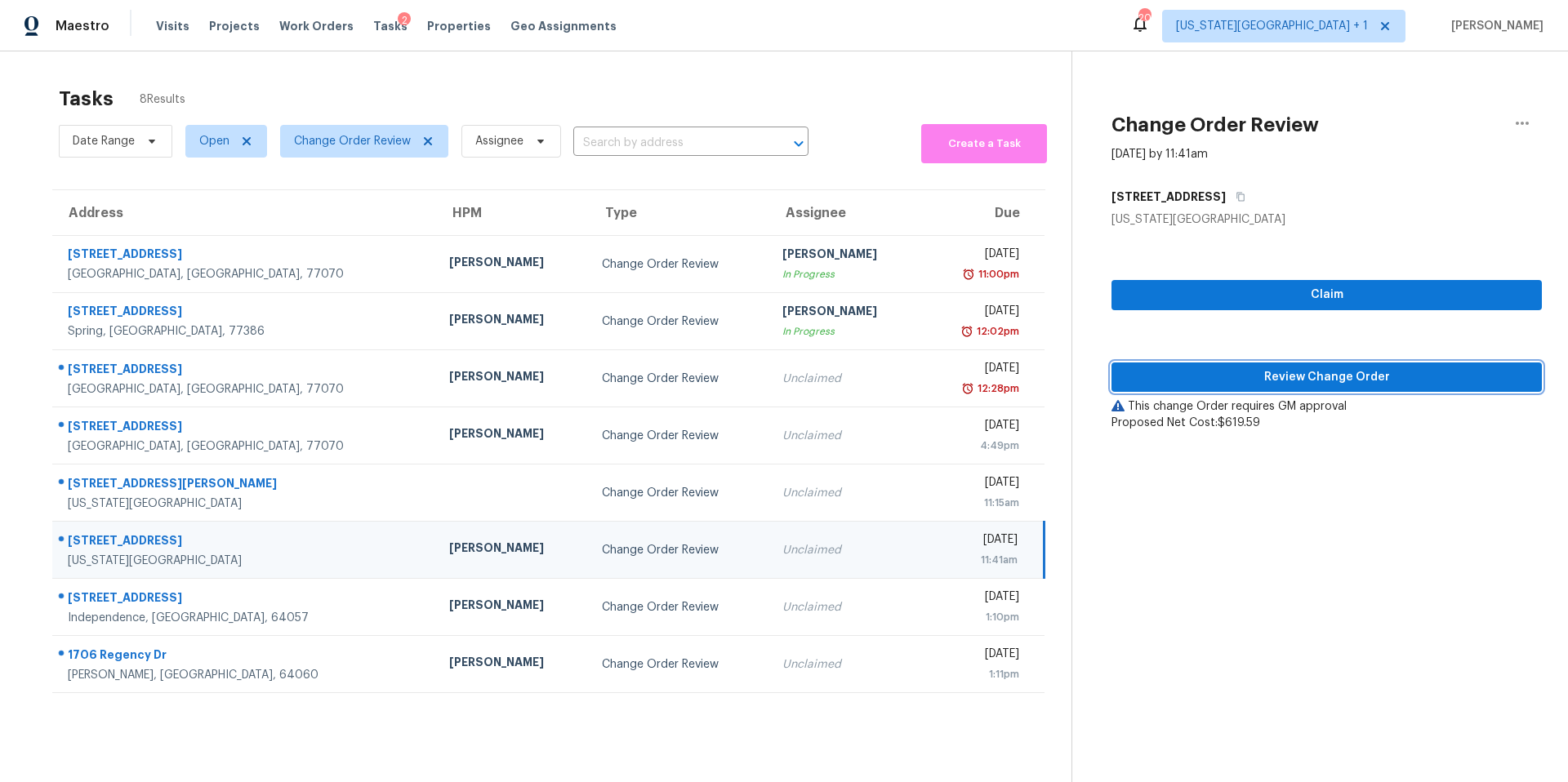
click at [1170, 378] on span "Review Change Order" at bounding box center [1327, 377] width 404 height 20
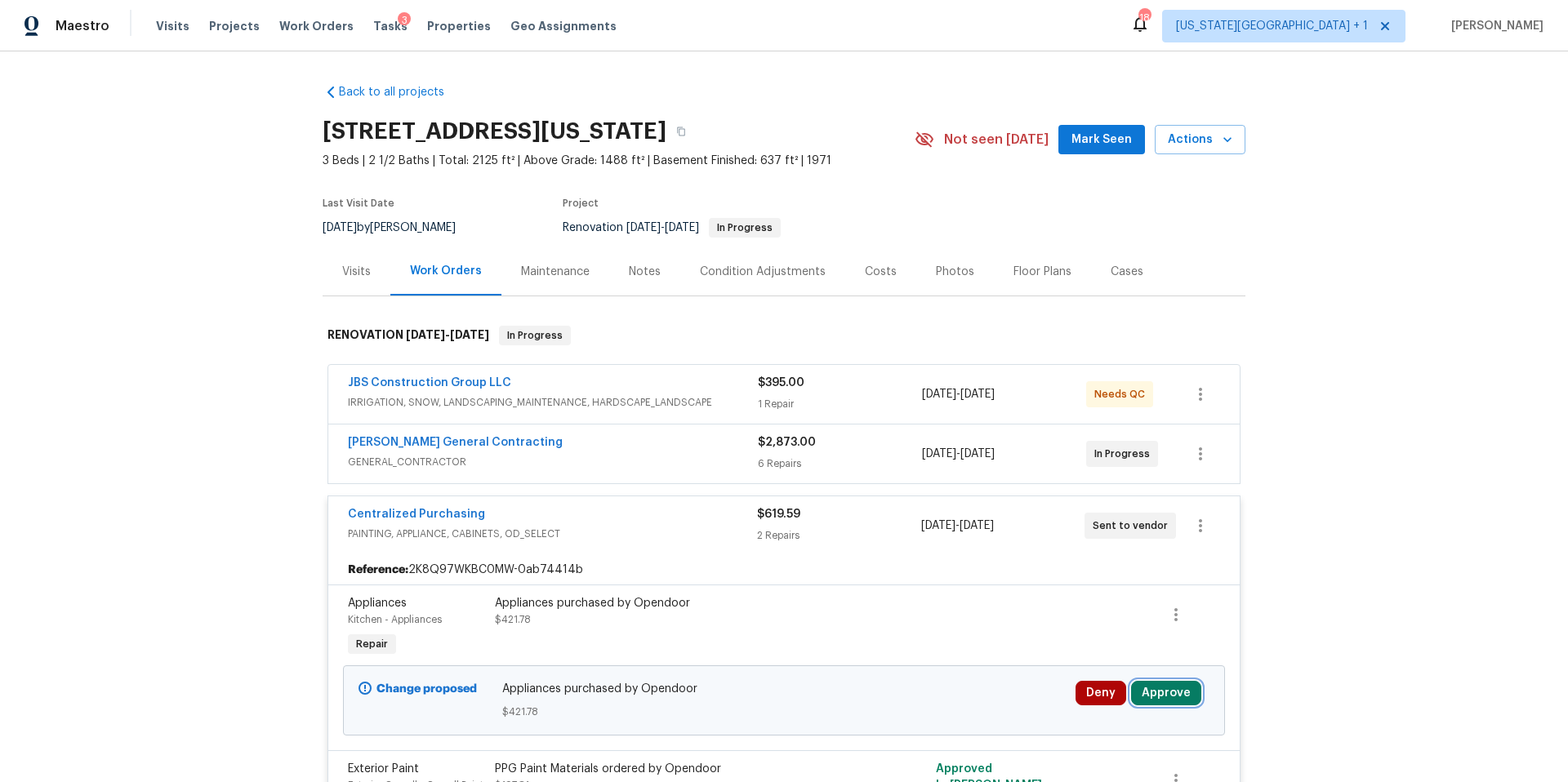
click at [1153, 685] on button "Approve" at bounding box center [1166, 693] width 70 height 25
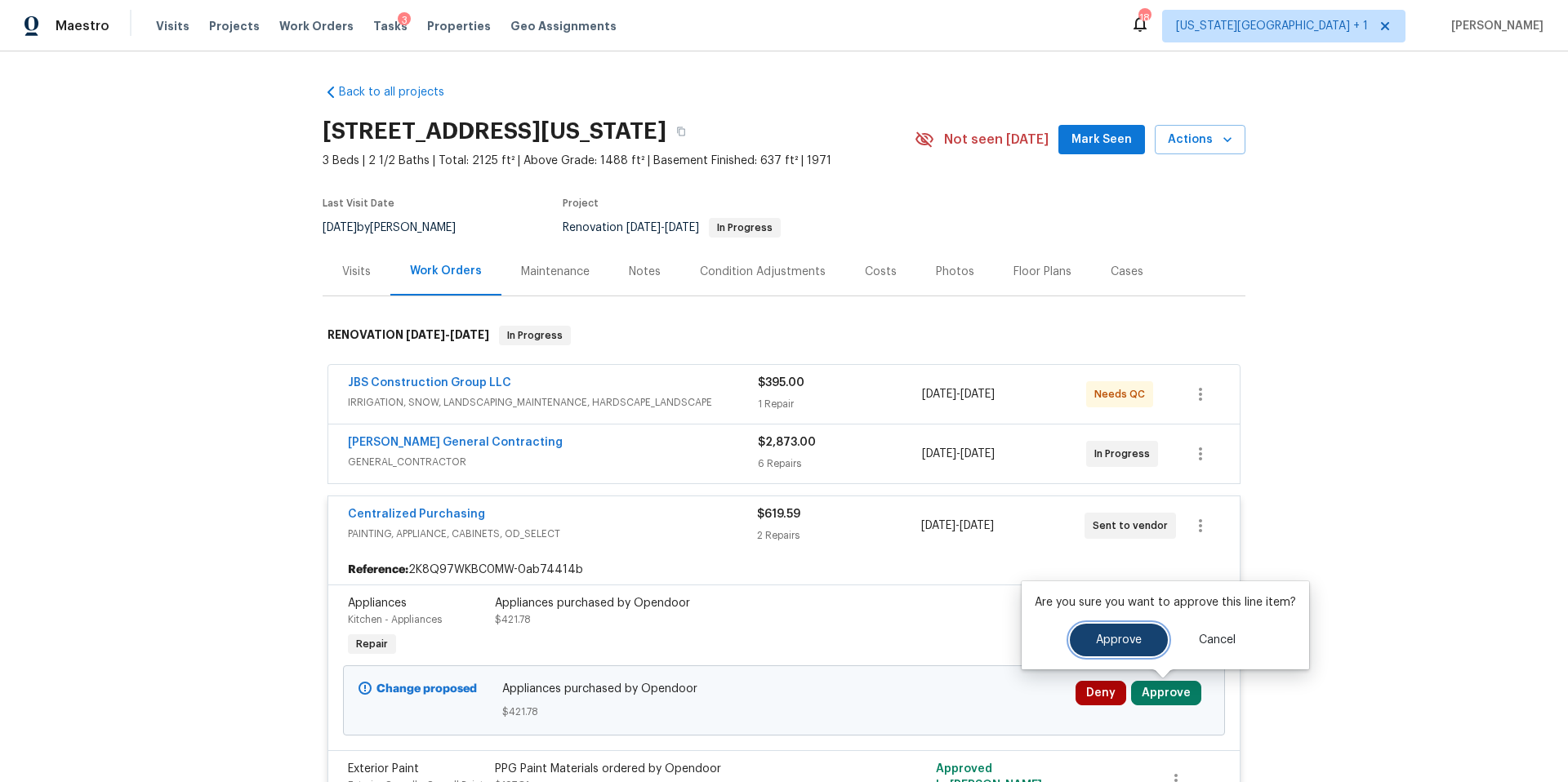
click at [1084, 643] on button "Approve" at bounding box center [1119, 640] width 98 height 33
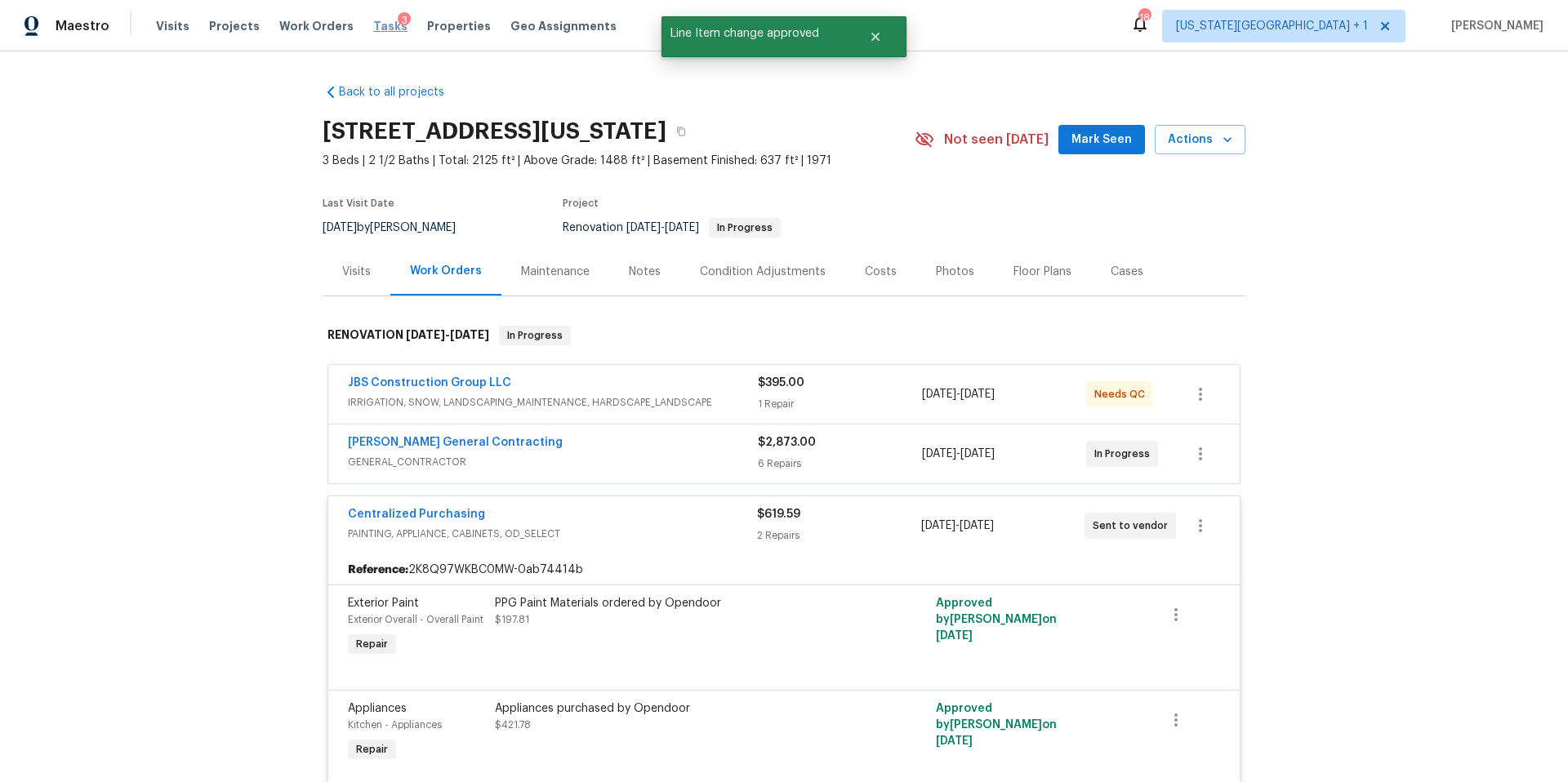
click at [373, 28] on span "Tasks" at bounding box center [391, 25] width 35 height 12
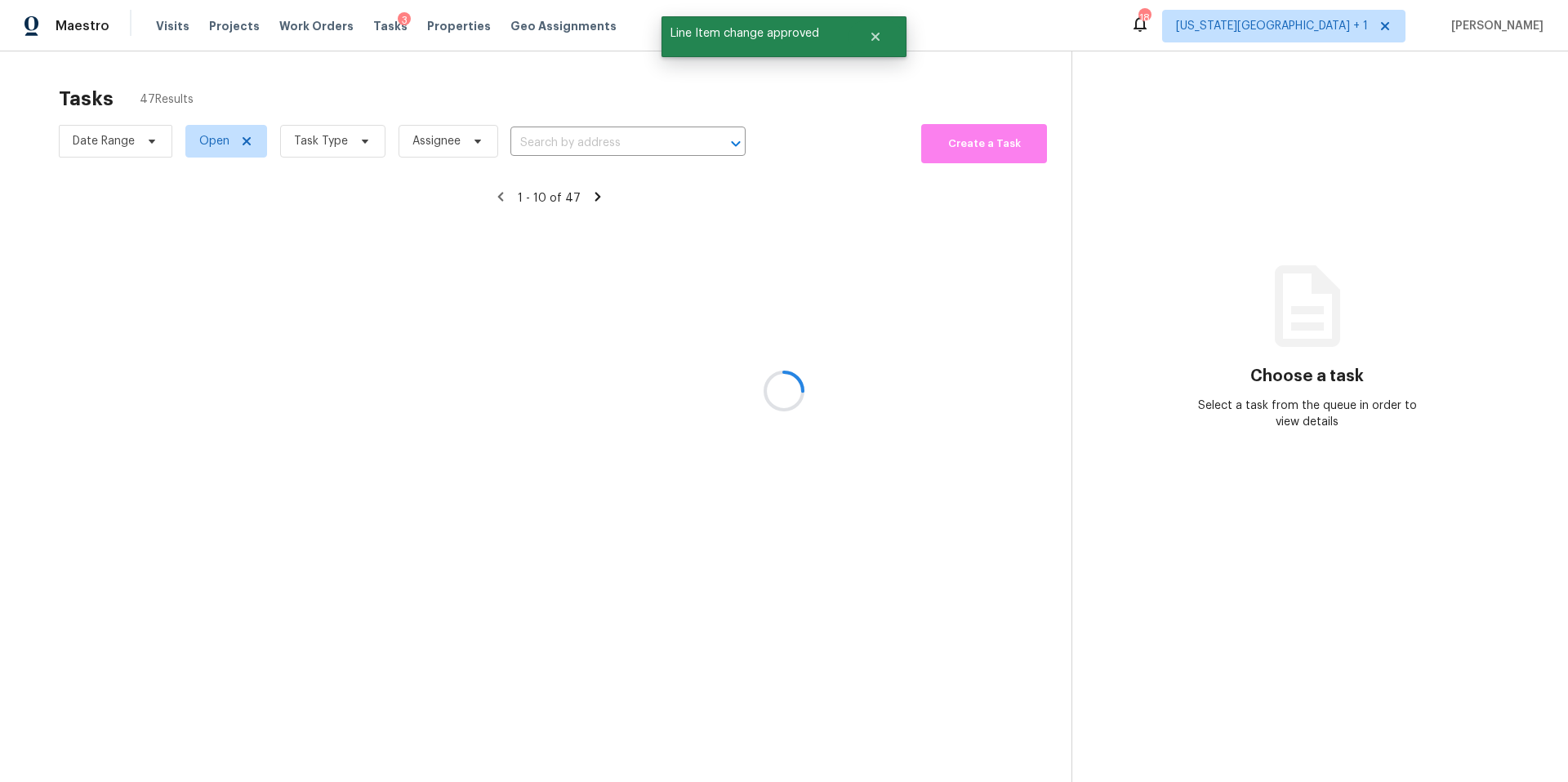
click at [347, 147] on div at bounding box center [784, 391] width 1568 height 782
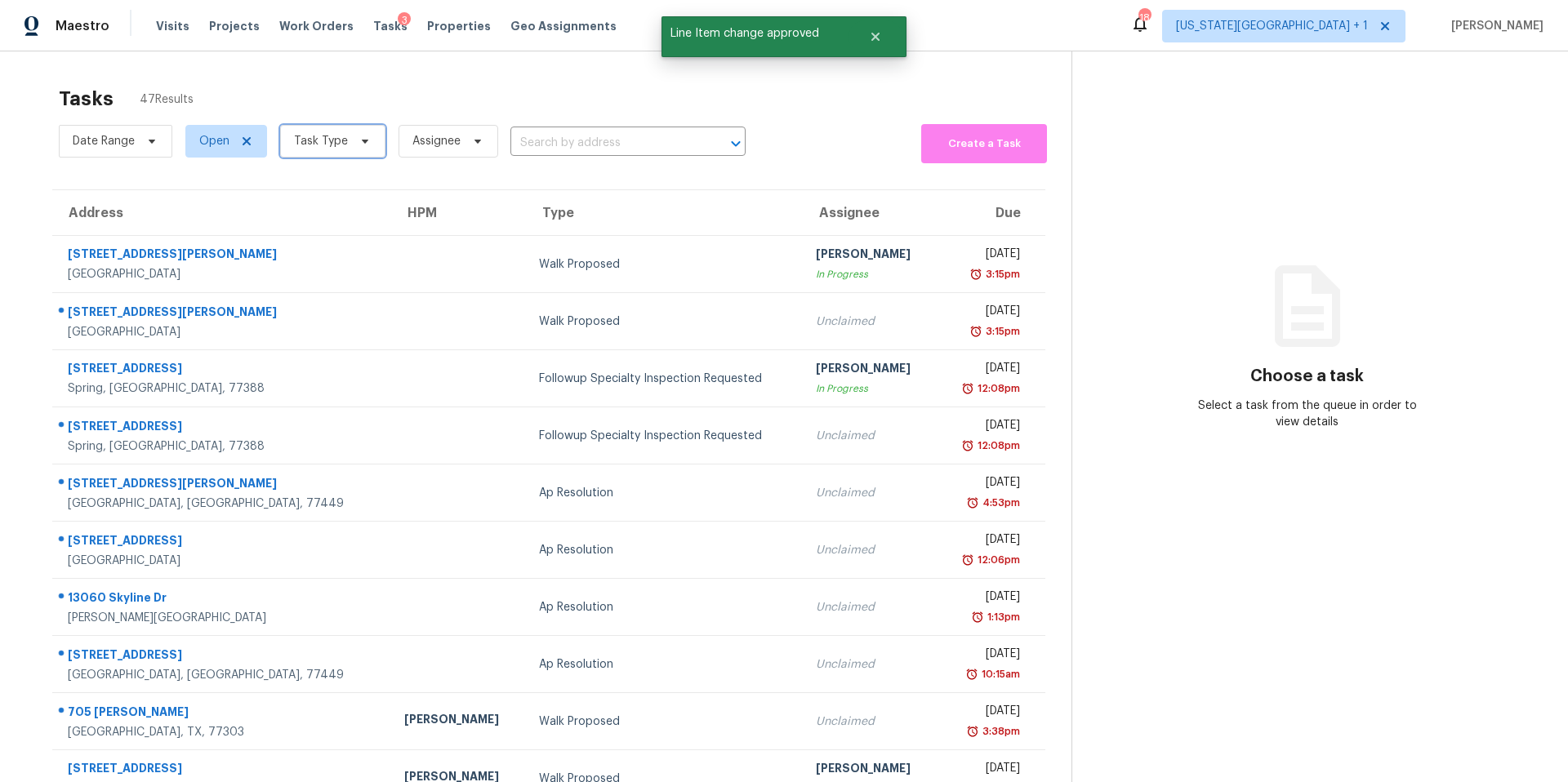
click at [346, 147] on span "Task Type" at bounding box center [333, 141] width 106 height 33
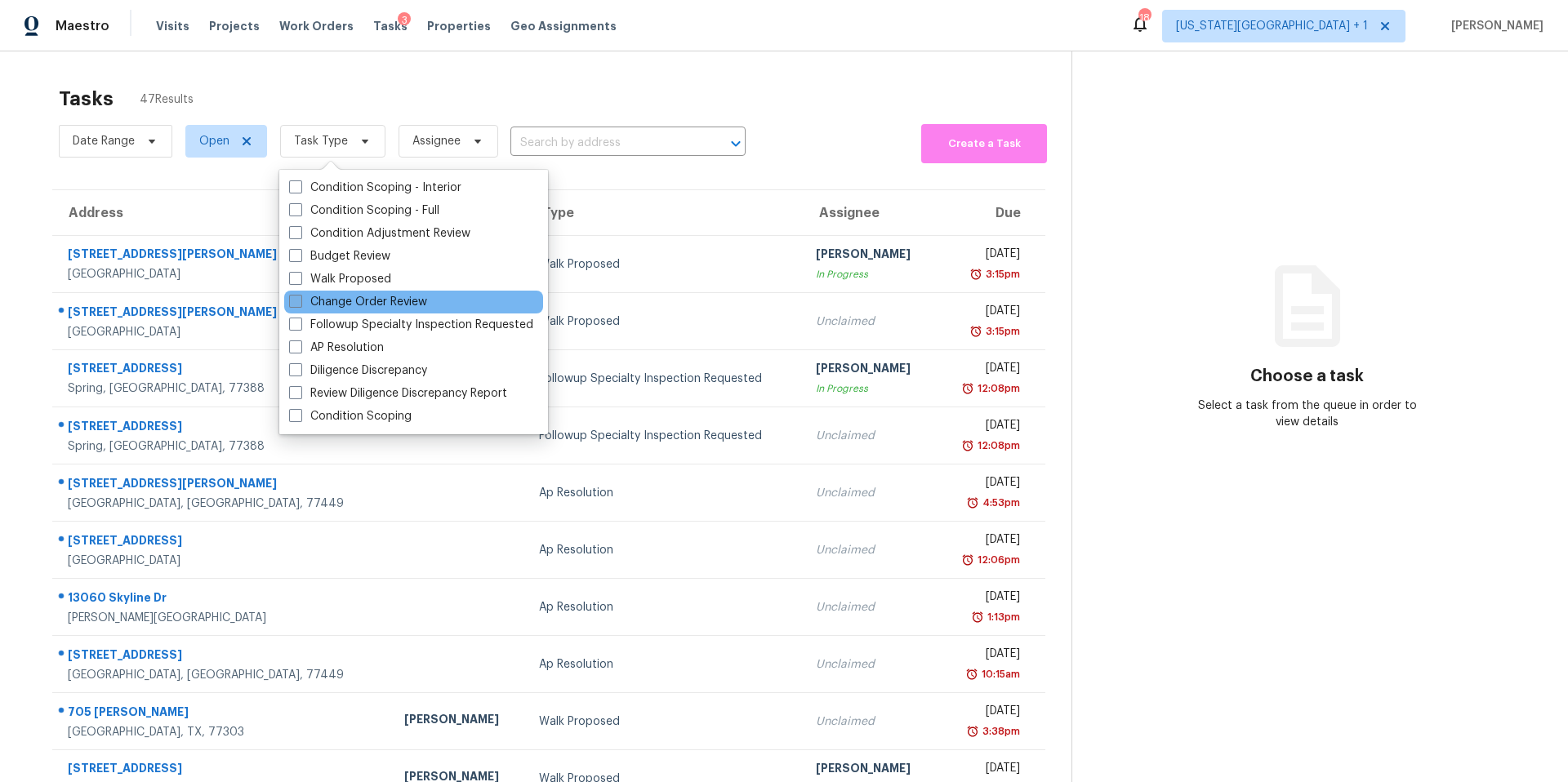
click at [306, 308] on label "Change Order Review" at bounding box center [358, 302] width 138 height 16
click at [300, 304] on input "Change Order Review" at bounding box center [294, 300] width 11 height 11
checkbox input "true"
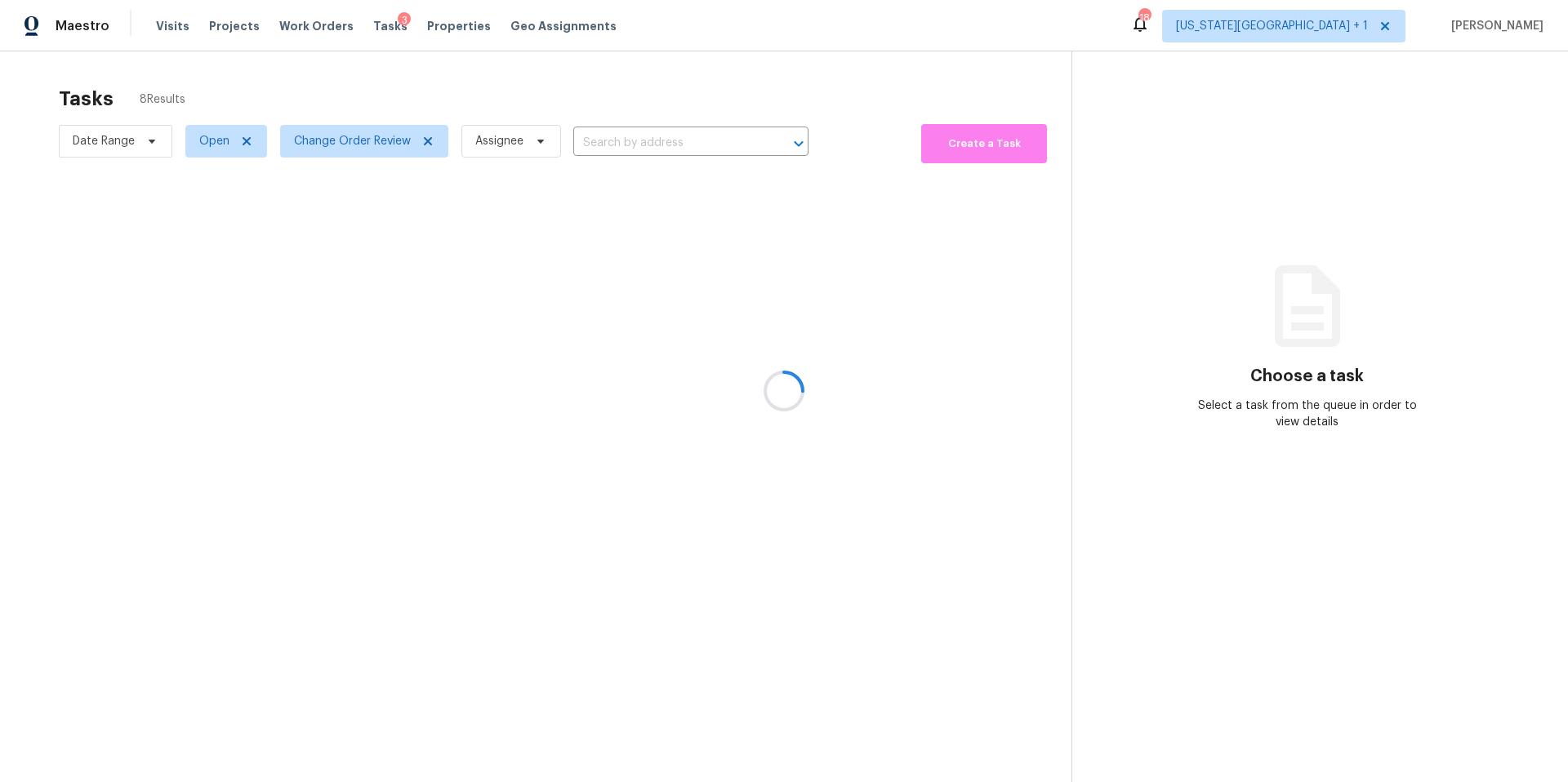
click at [338, 68] on div at bounding box center [784, 391] width 1568 height 782
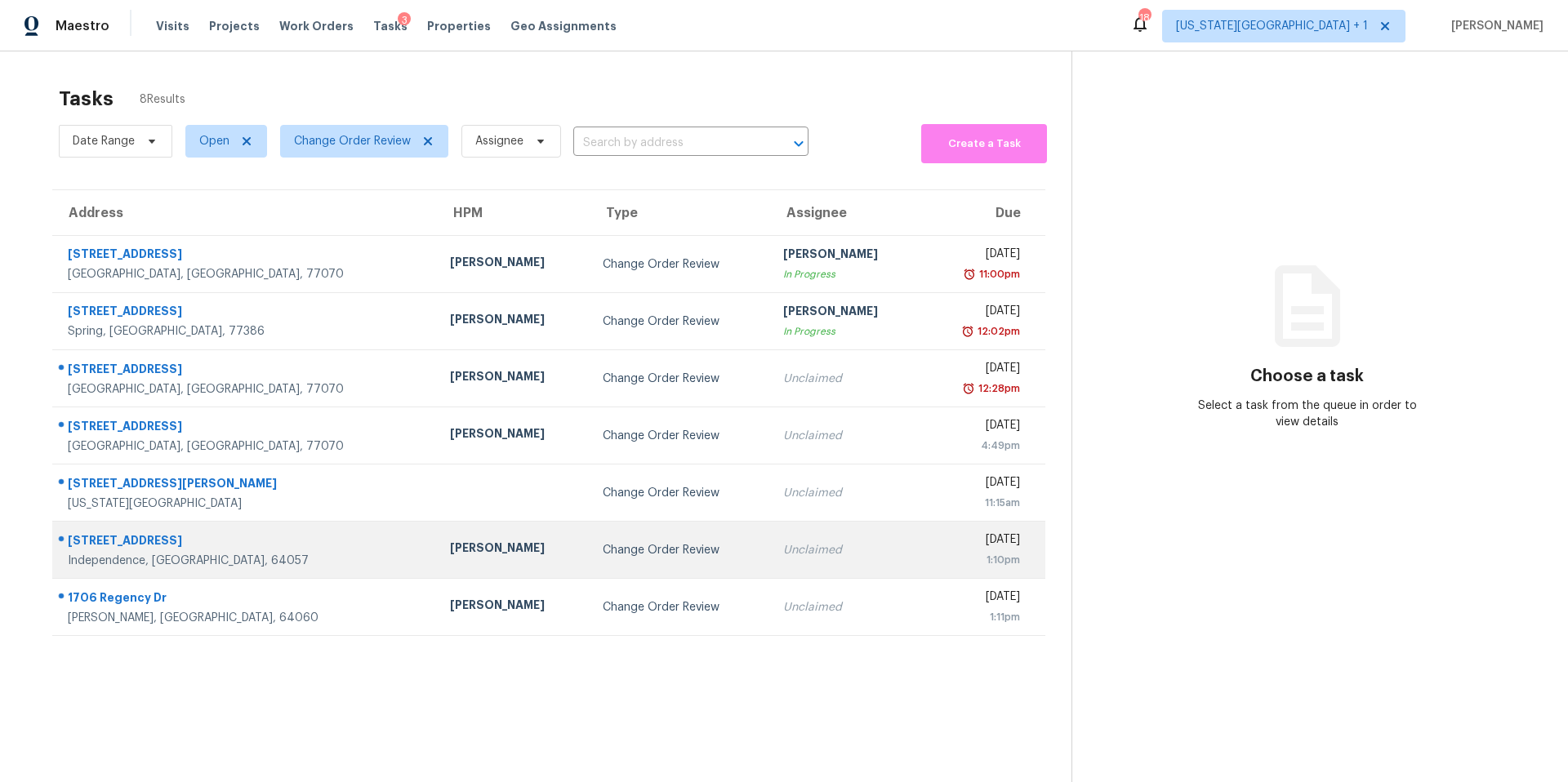
click at [450, 550] on div "Joshua Beatty" at bounding box center [513, 550] width 127 height 20
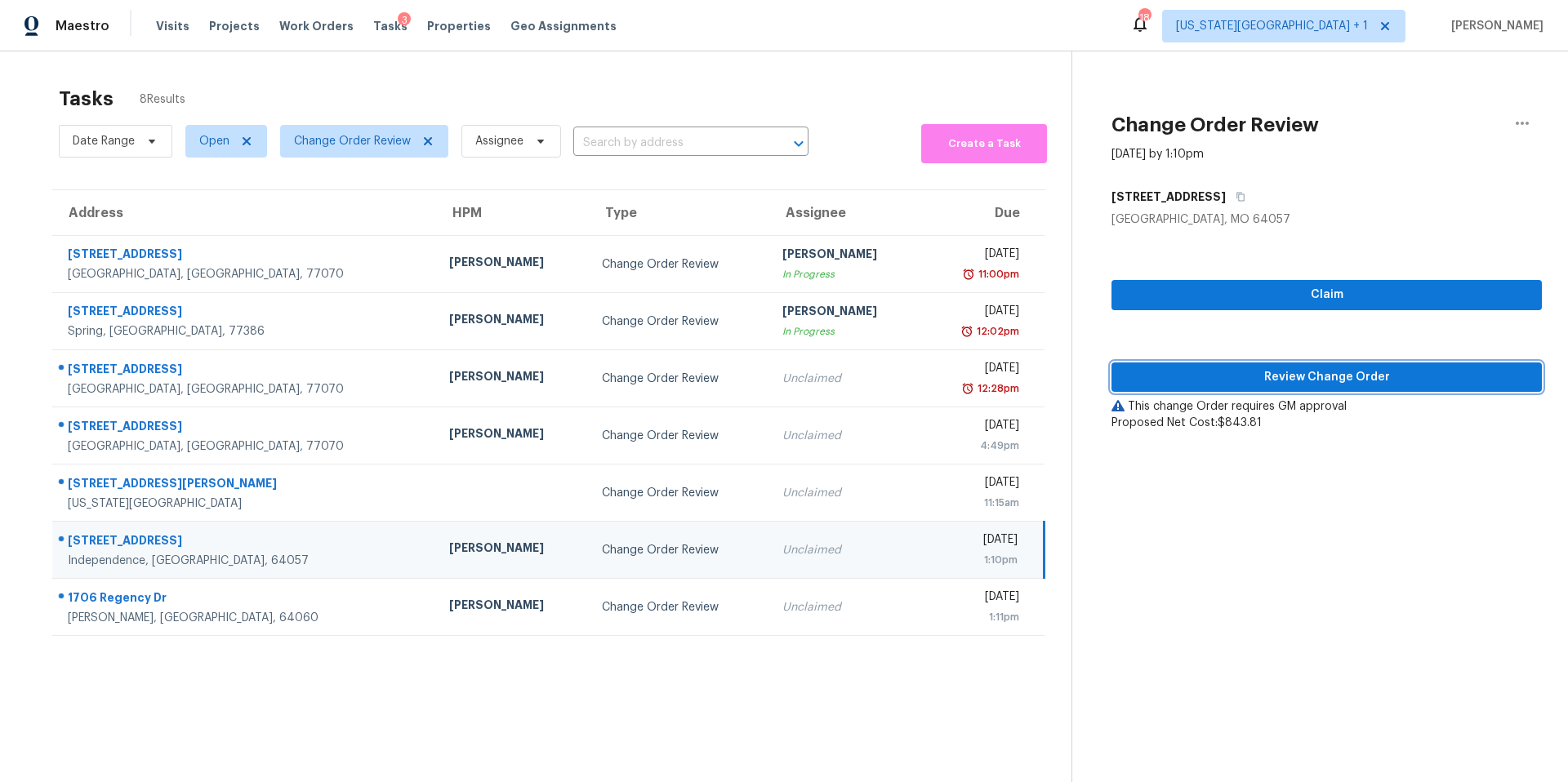
click at [1143, 373] on span "Review Change Order" at bounding box center [1327, 377] width 404 height 20
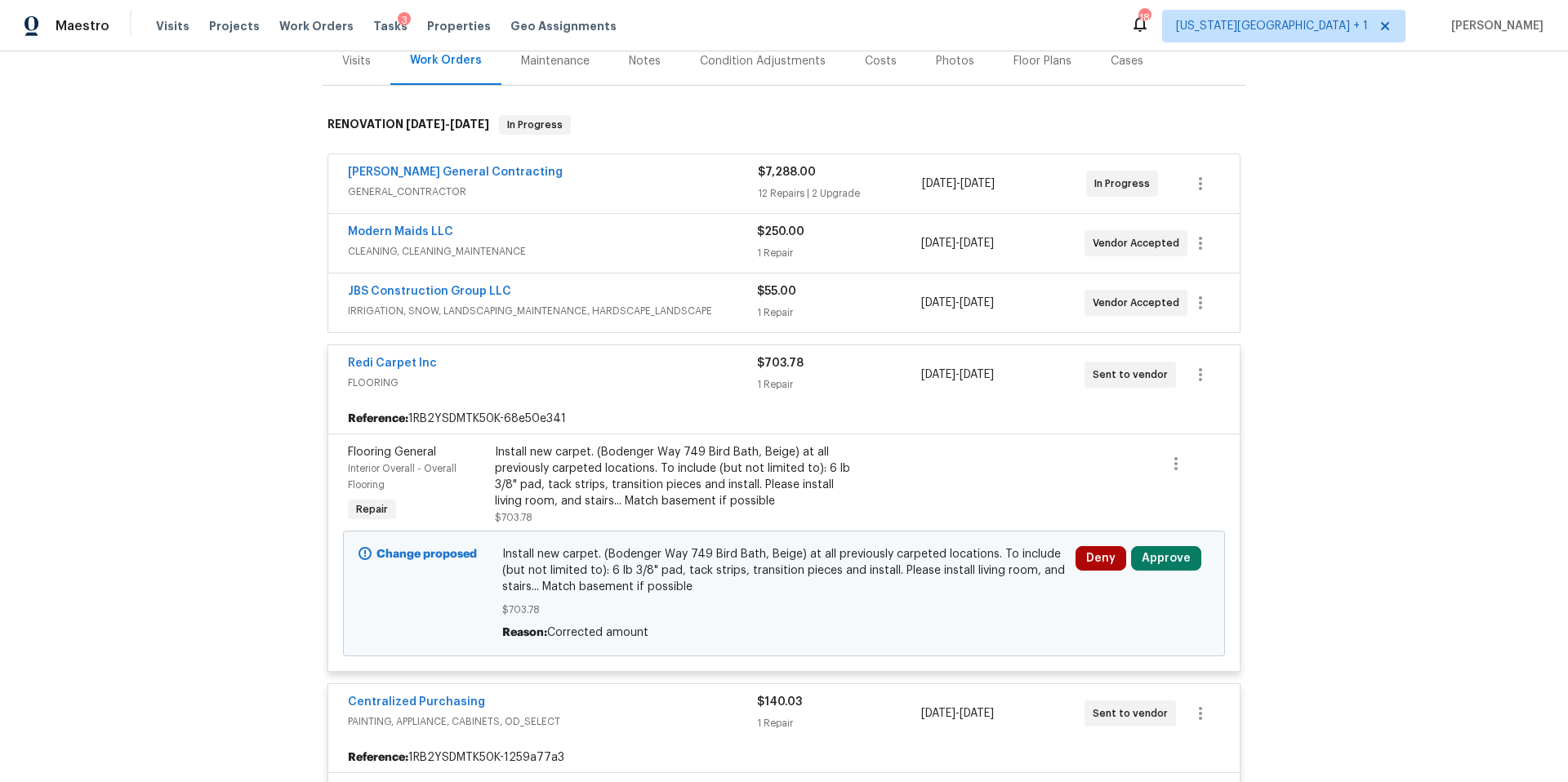
scroll to position [257, 0]
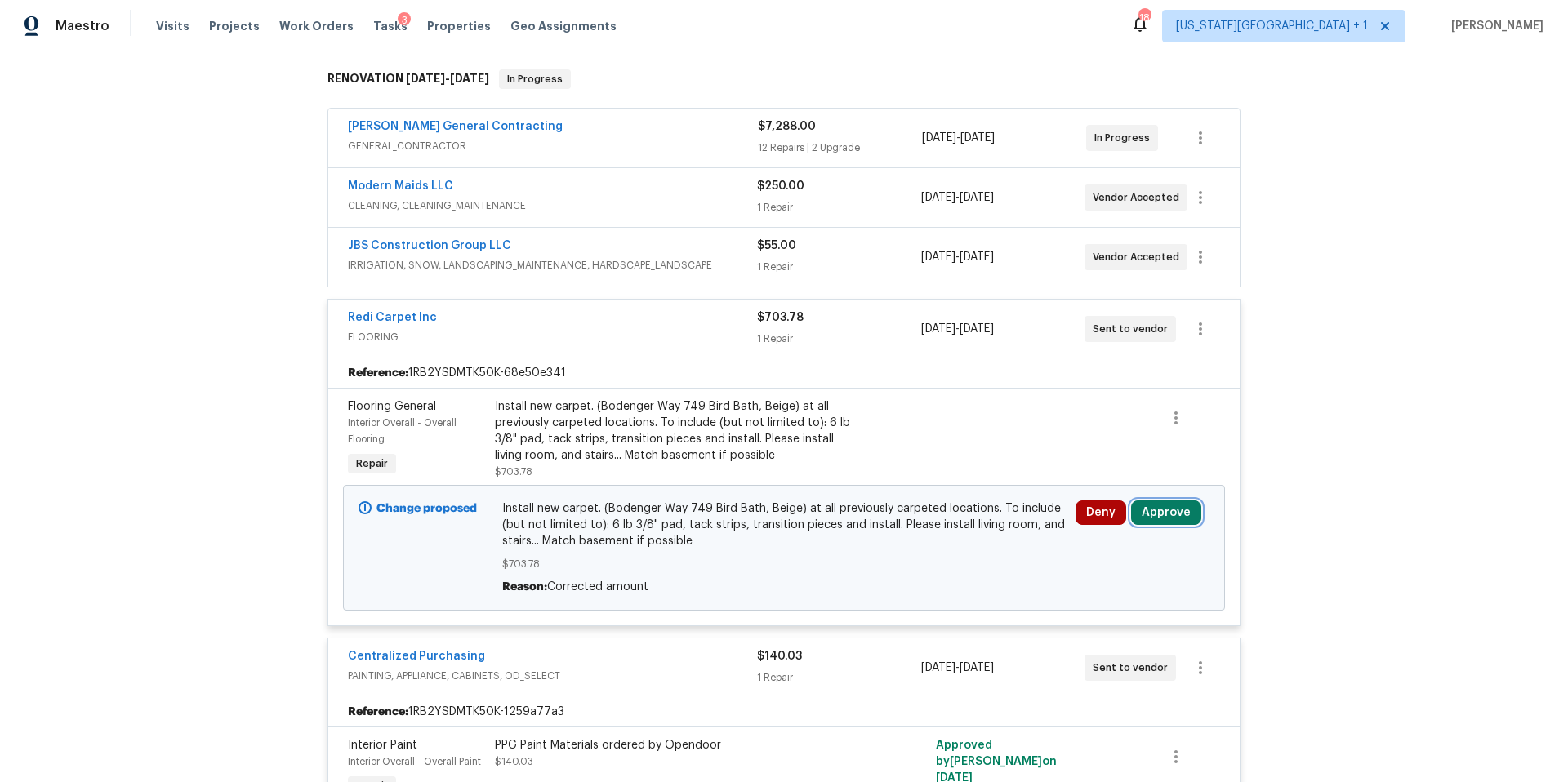
click at [1160, 513] on button "Approve" at bounding box center [1166, 513] width 70 height 25
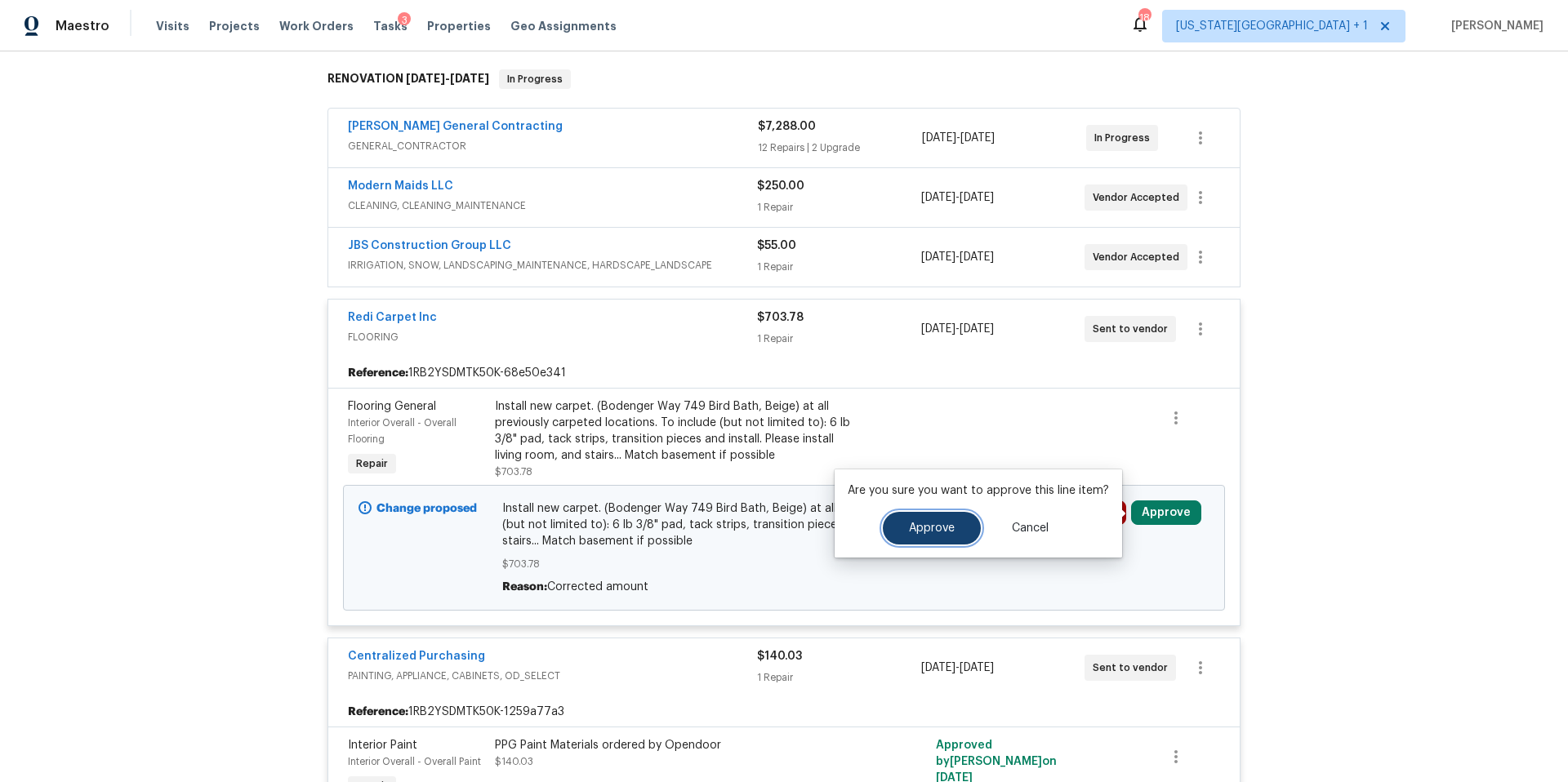
click at [945, 533] on span "Approve" at bounding box center [932, 528] width 46 height 12
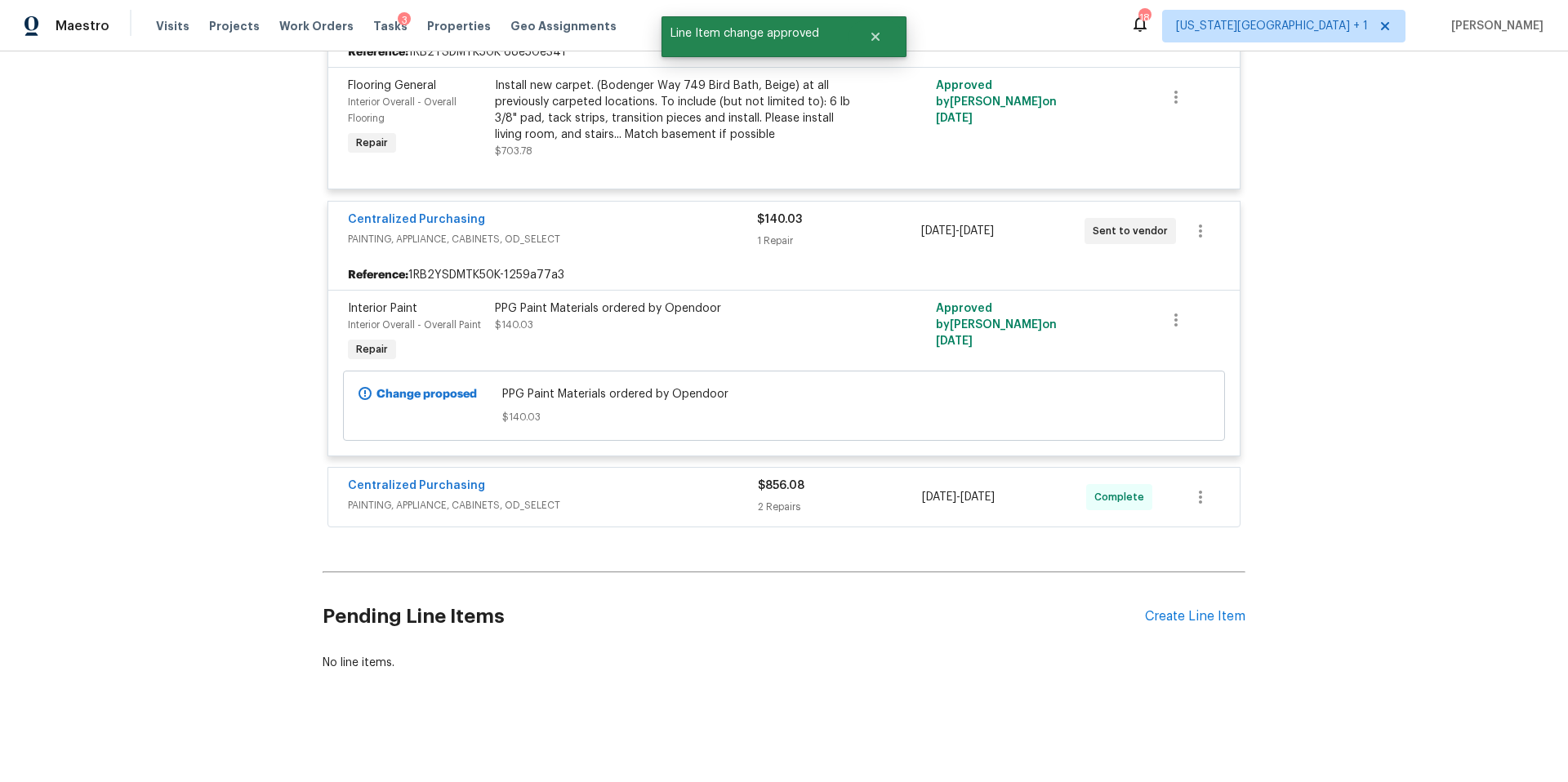
scroll to position [0, 0]
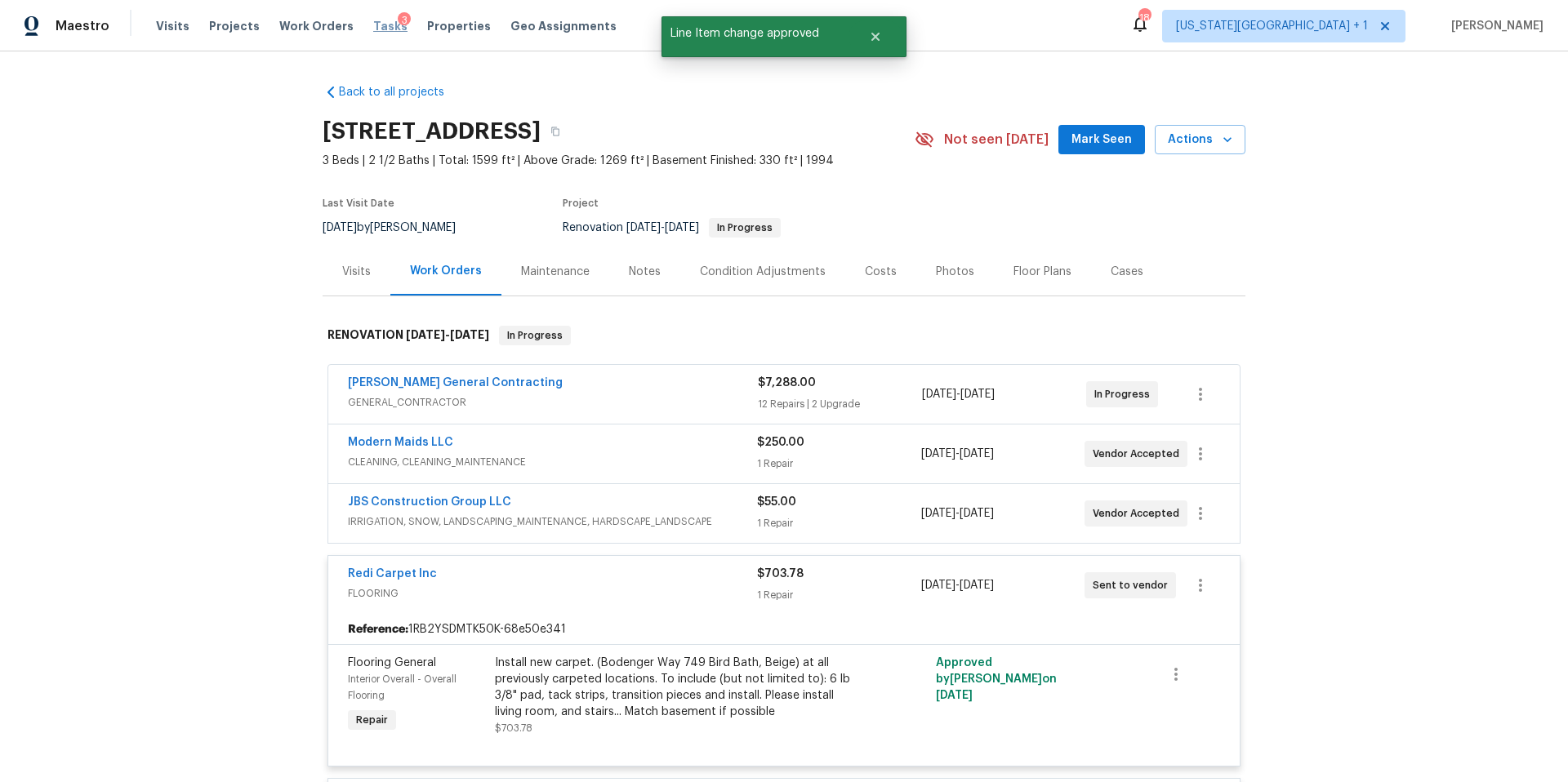
click at [373, 20] on span "Tasks" at bounding box center [391, 25] width 35 height 12
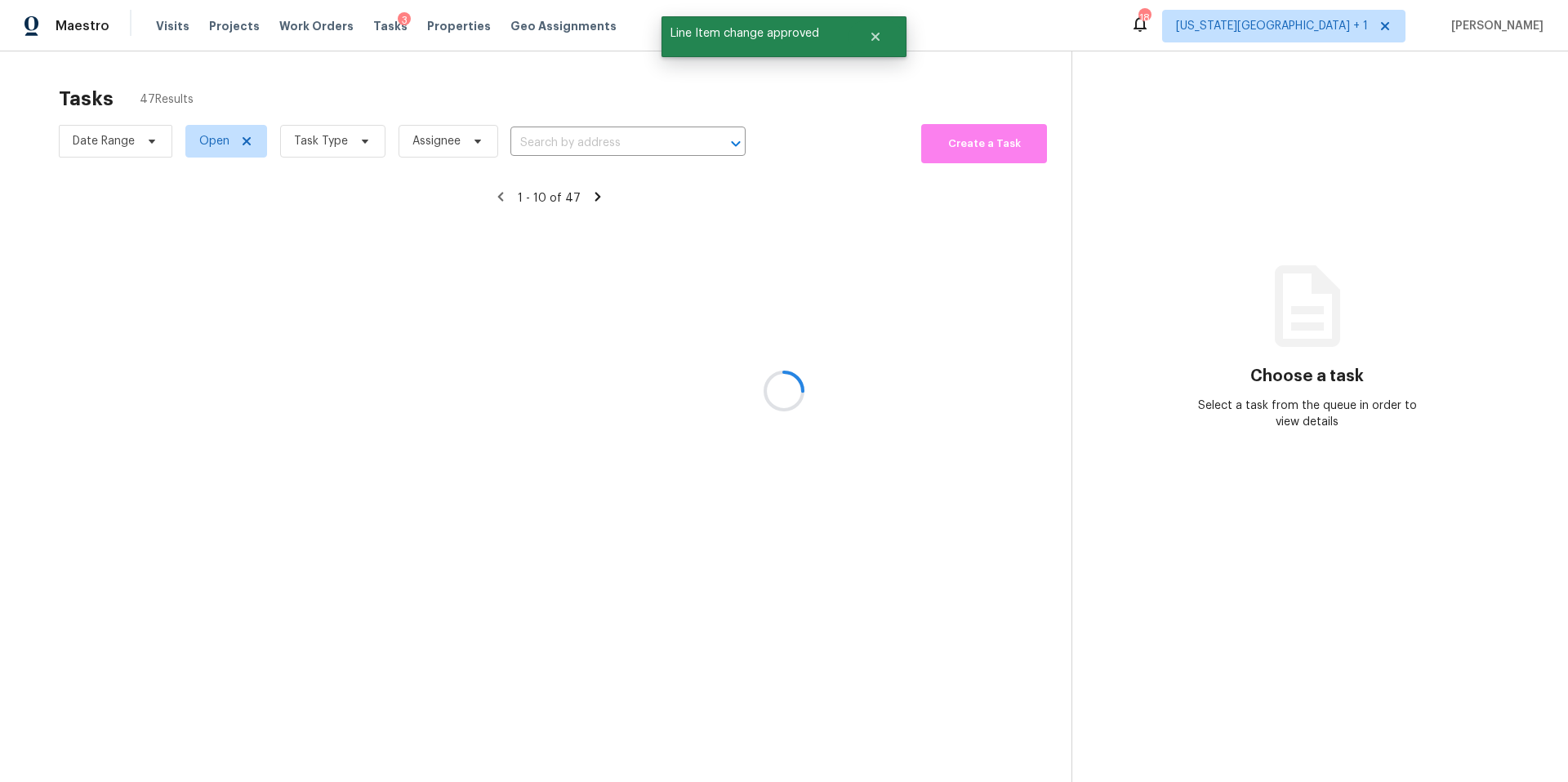
click at [319, 146] on div at bounding box center [784, 391] width 1568 height 782
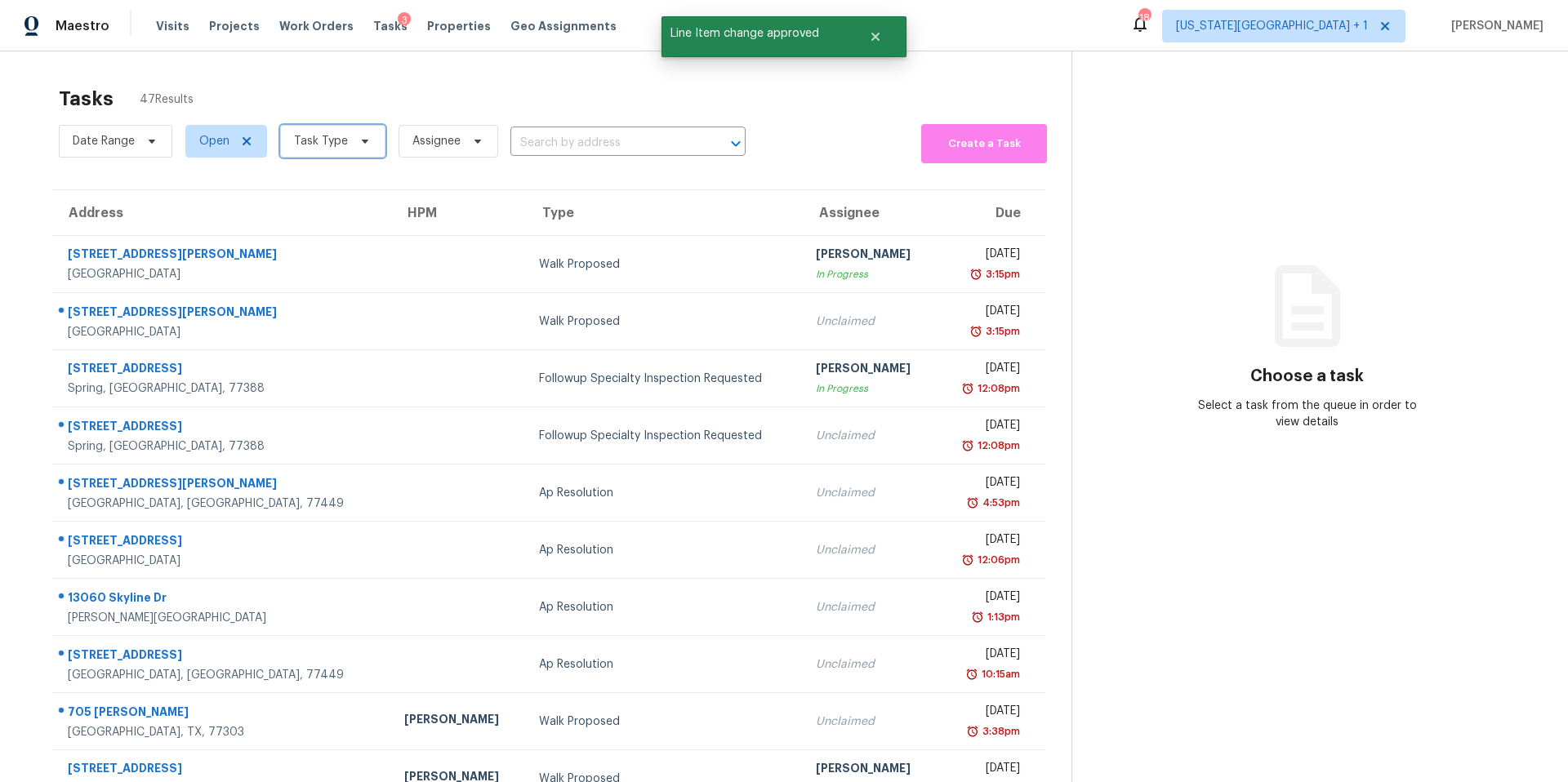
click at [319, 146] on span "Task Type" at bounding box center [321, 141] width 54 height 16
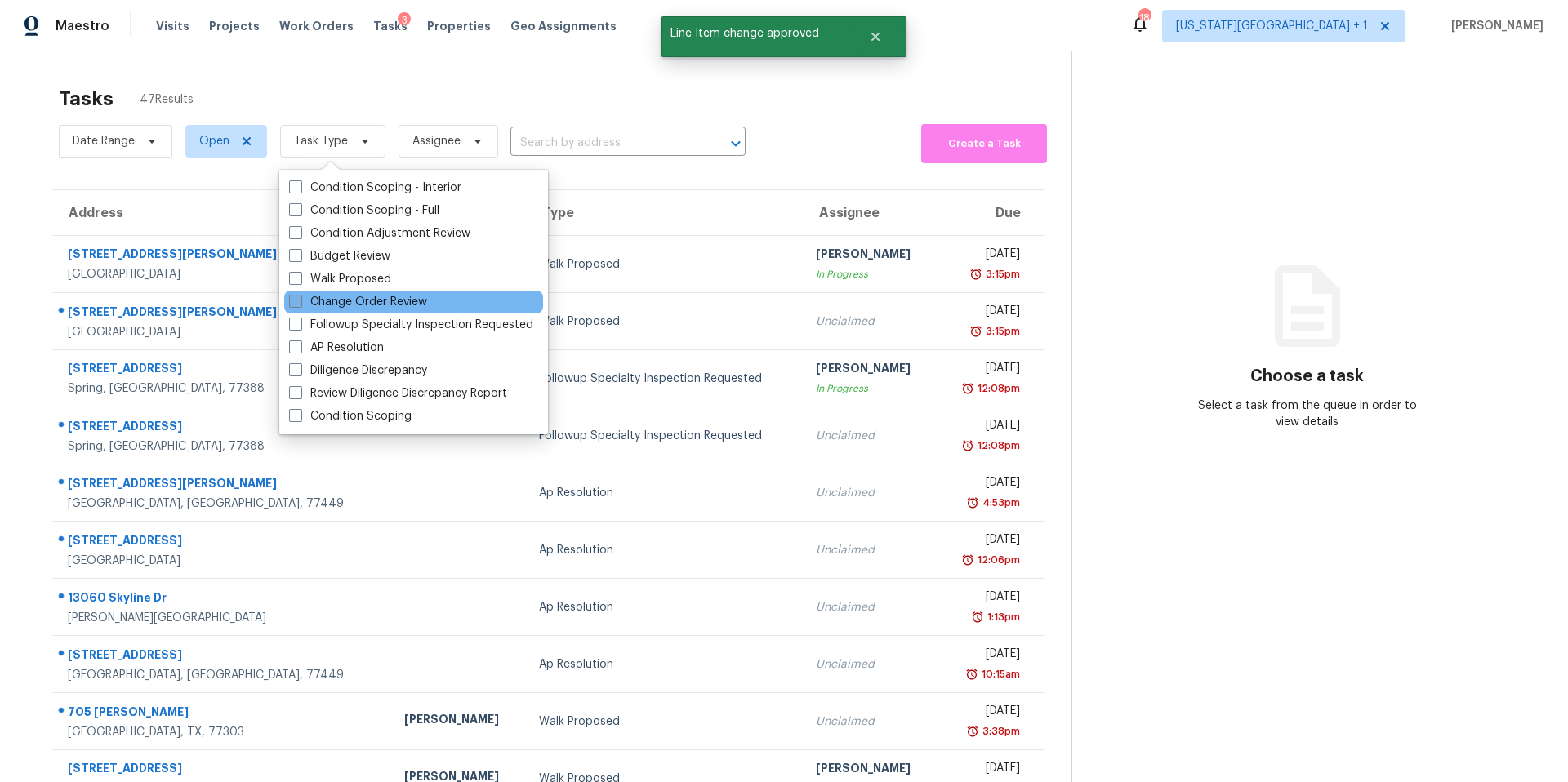
click at [318, 304] on label "Change Order Review" at bounding box center [358, 302] width 138 height 16
click at [300, 304] on input "Change Order Review" at bounding box center [294, 300] width 11 height 11
checkbox input "true"
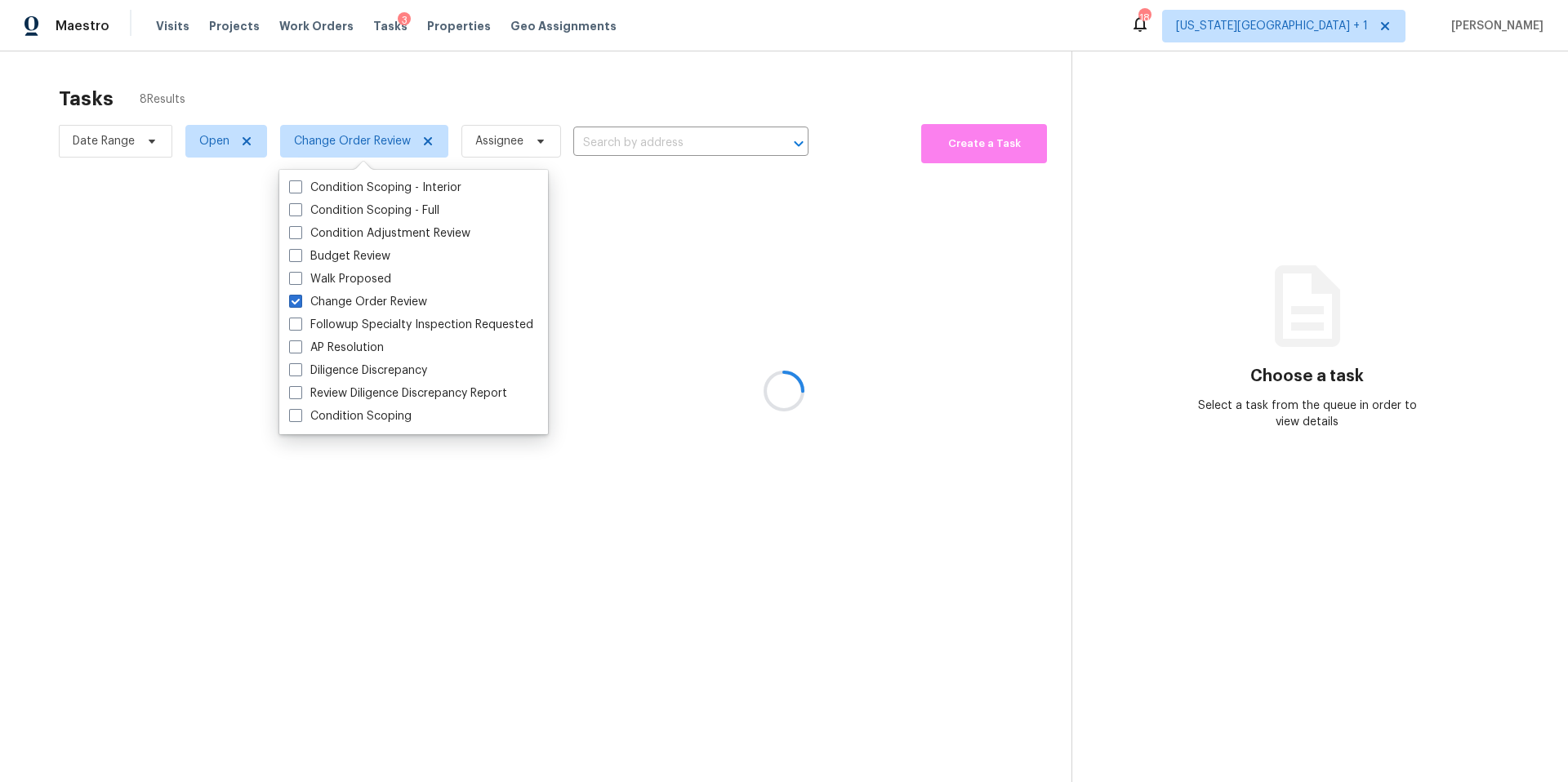
click at [385, 100] on div at bounding box center [784, 391] width 1568 height 782
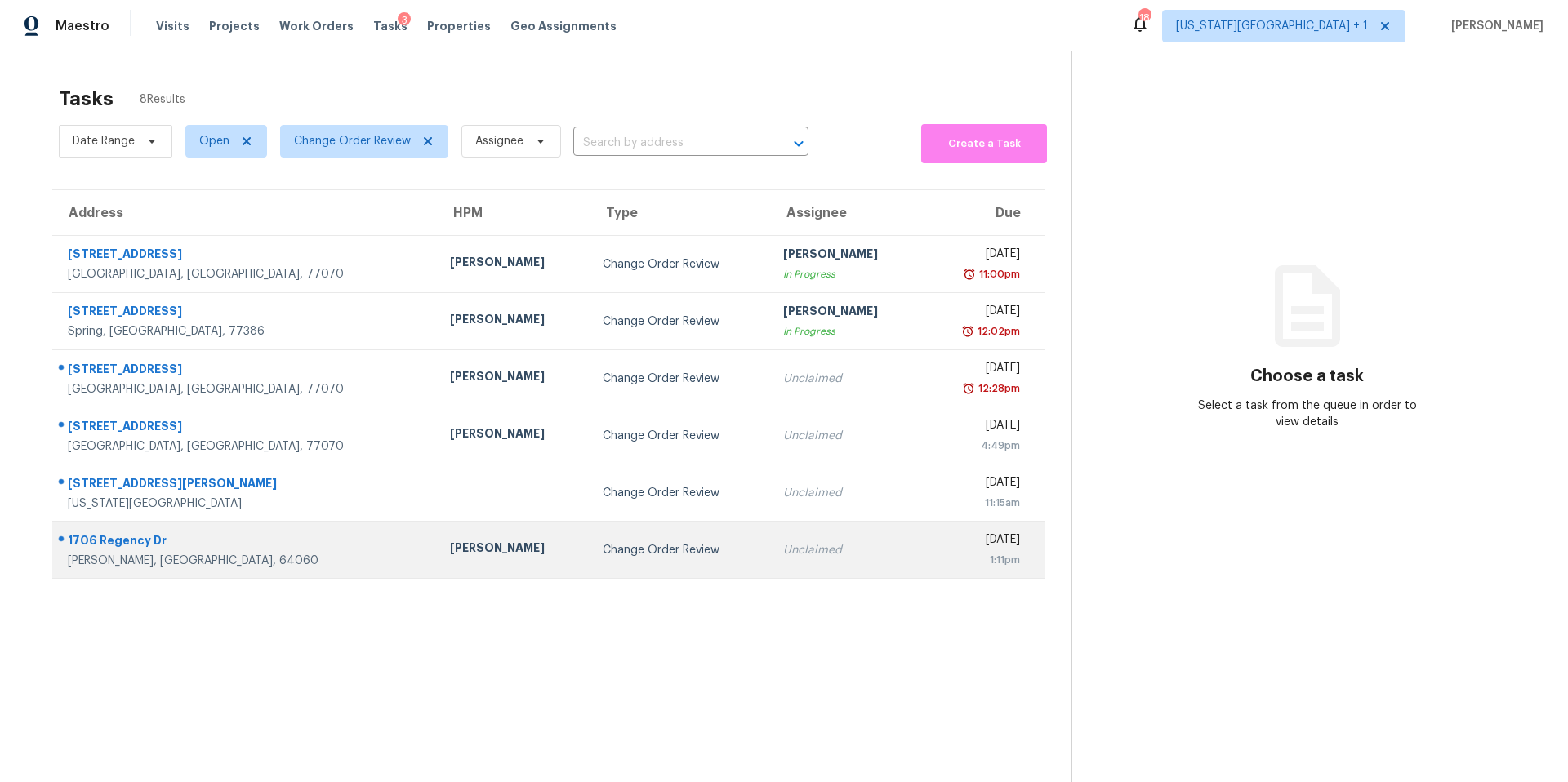
click at [437, 556] on td "Joshua Beatty" at bounding box center [514, 550] width 153 height 57
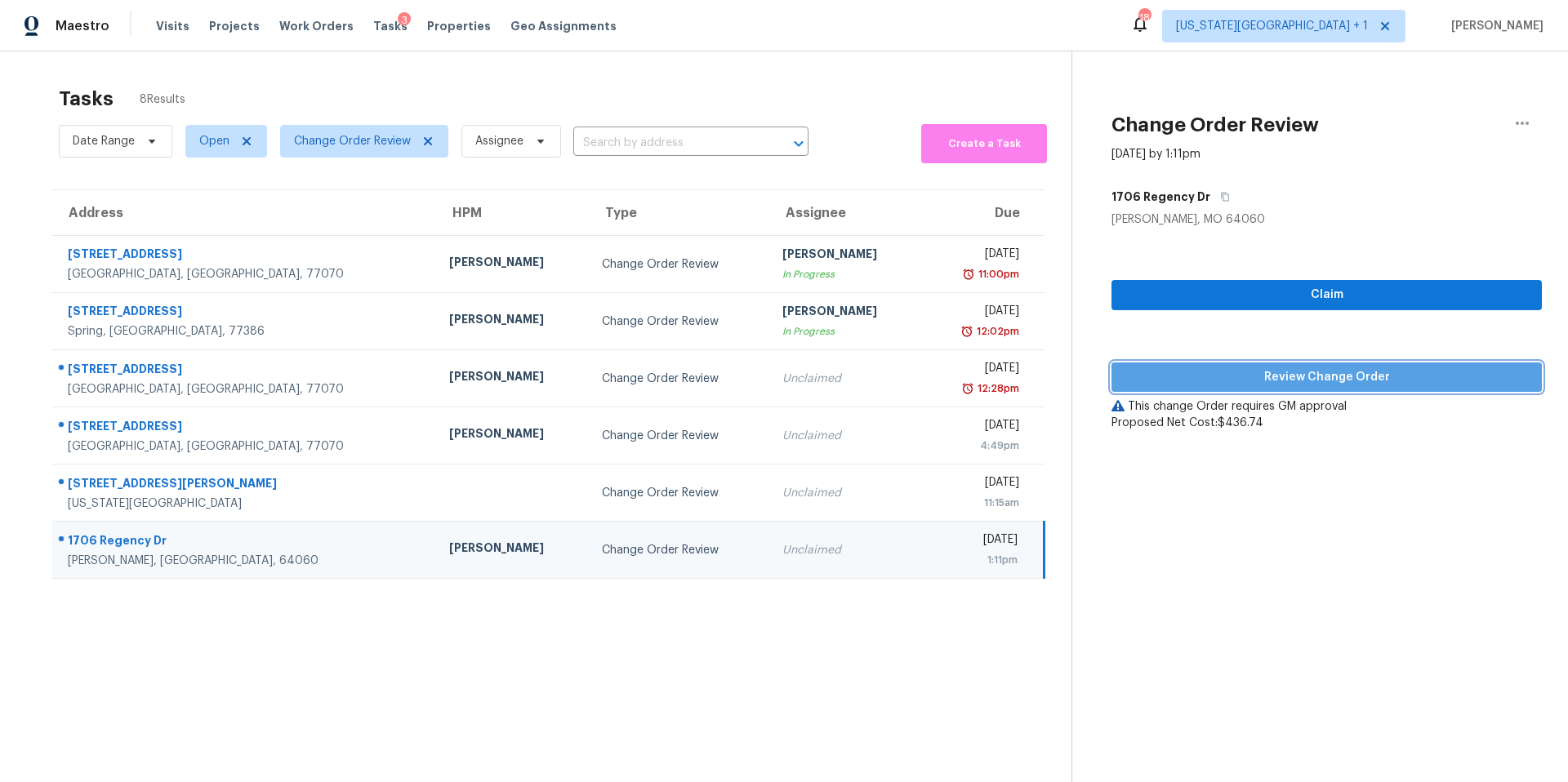
click at [1178, 377] on span "Review Change Order" at bounding box center [1327, 377] width 404 height 20
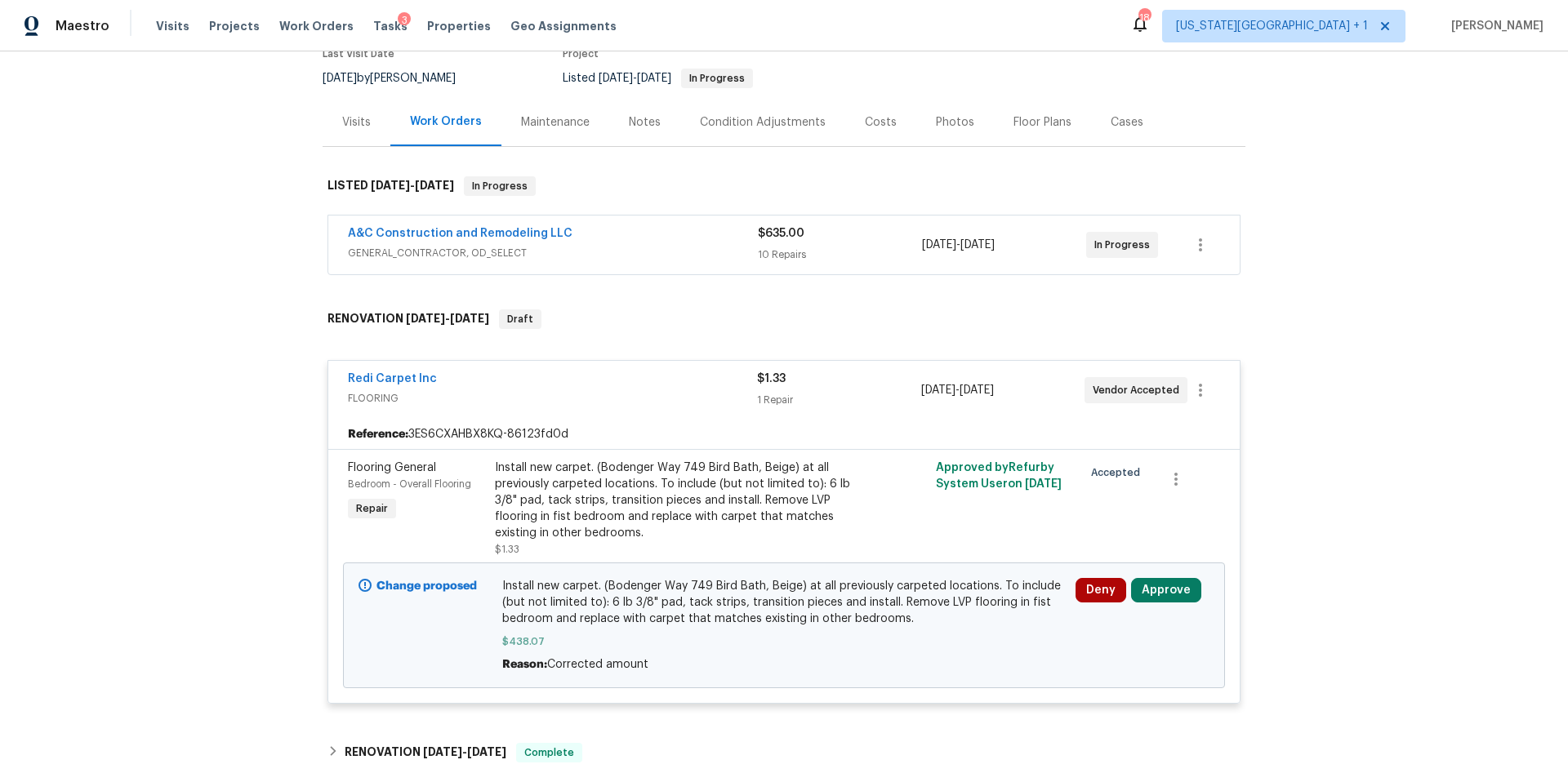
scroll to position [363, 0]
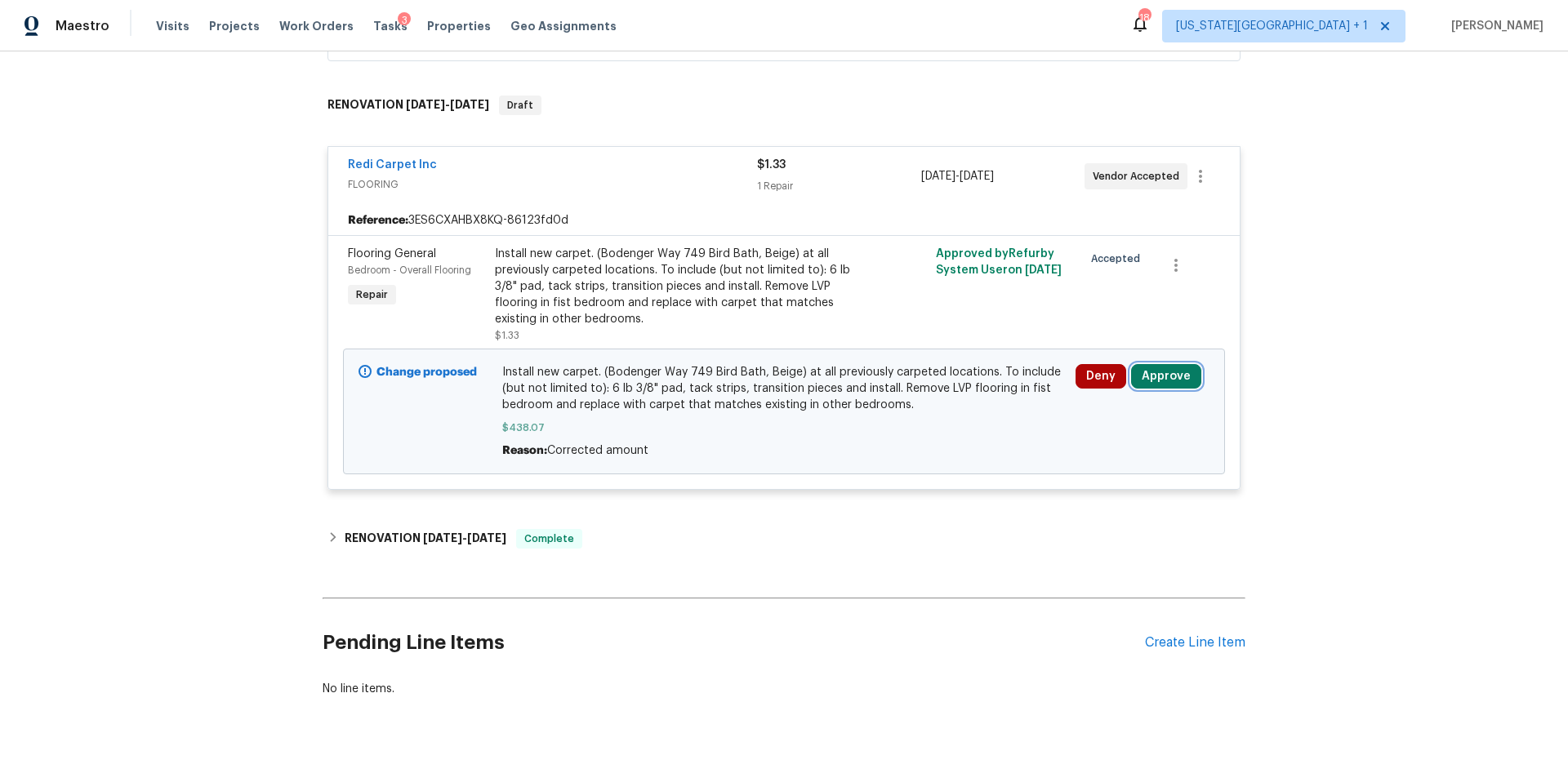
click at [1153, 380] on button "Approve" at bounding box center [1166, 376] width 70 height 25
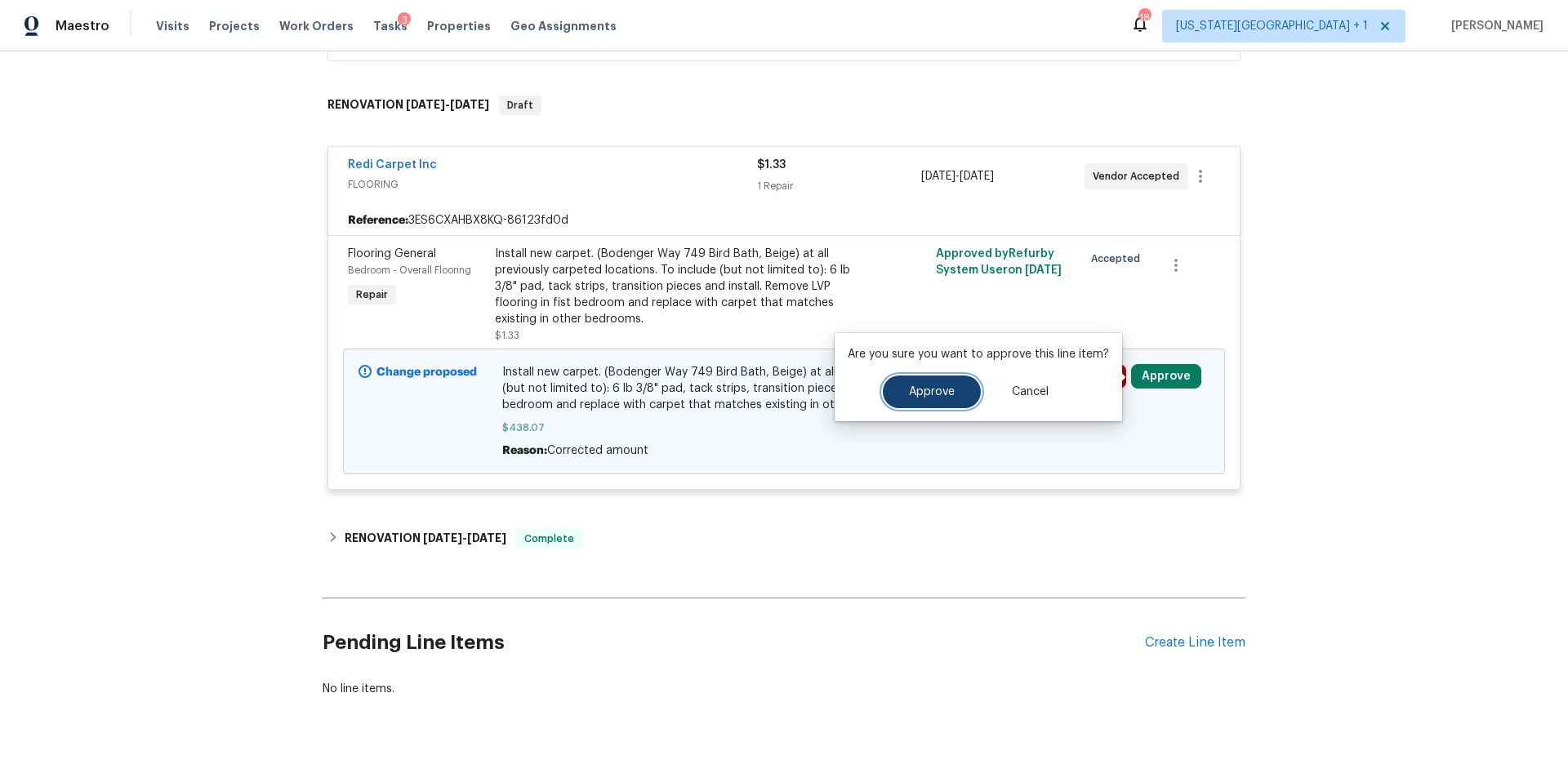
click at [917, 401] on button "Approve" at bounding box center [932, 391] width 98 height 33
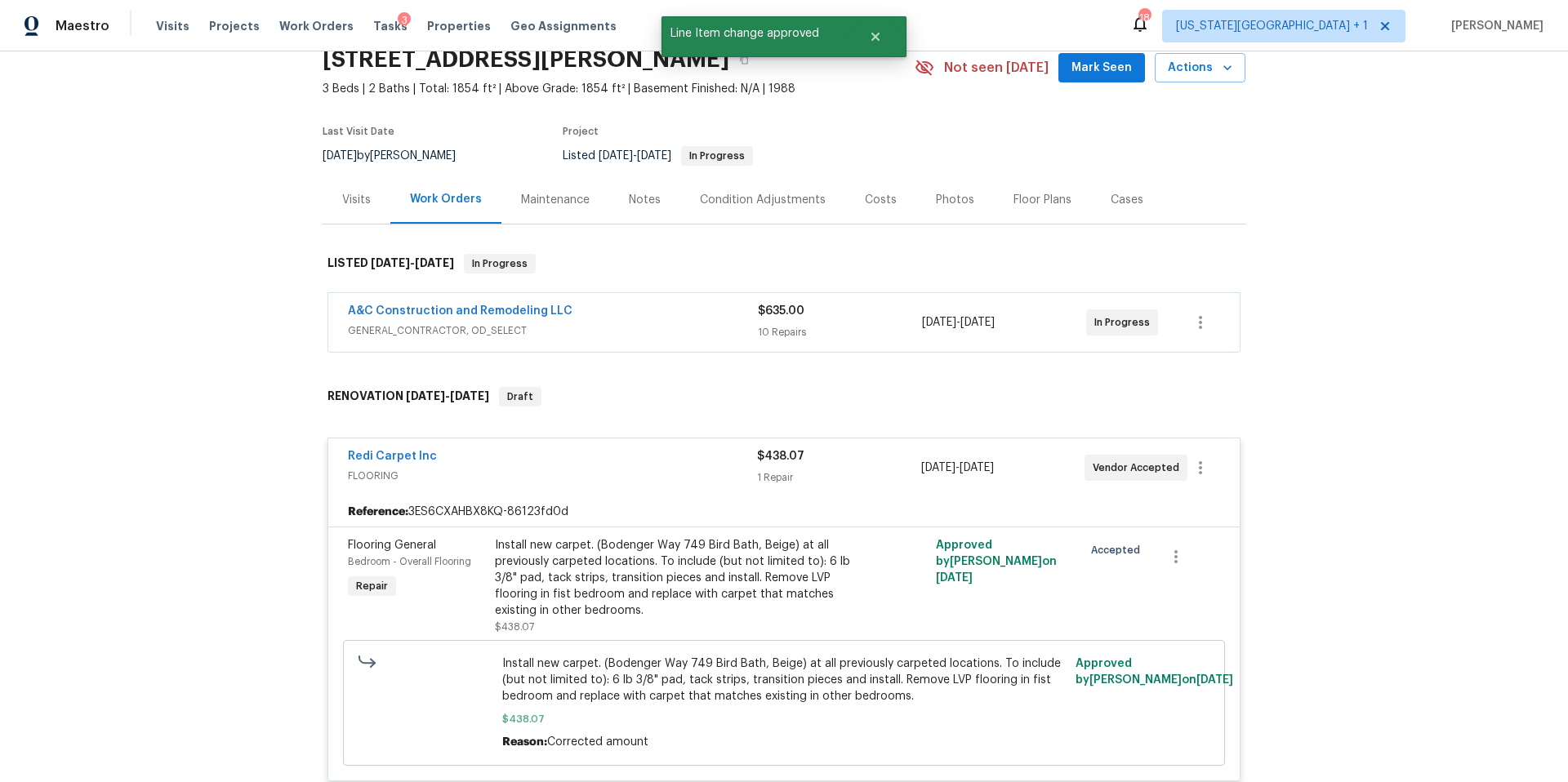
scroll to position [46, 0]
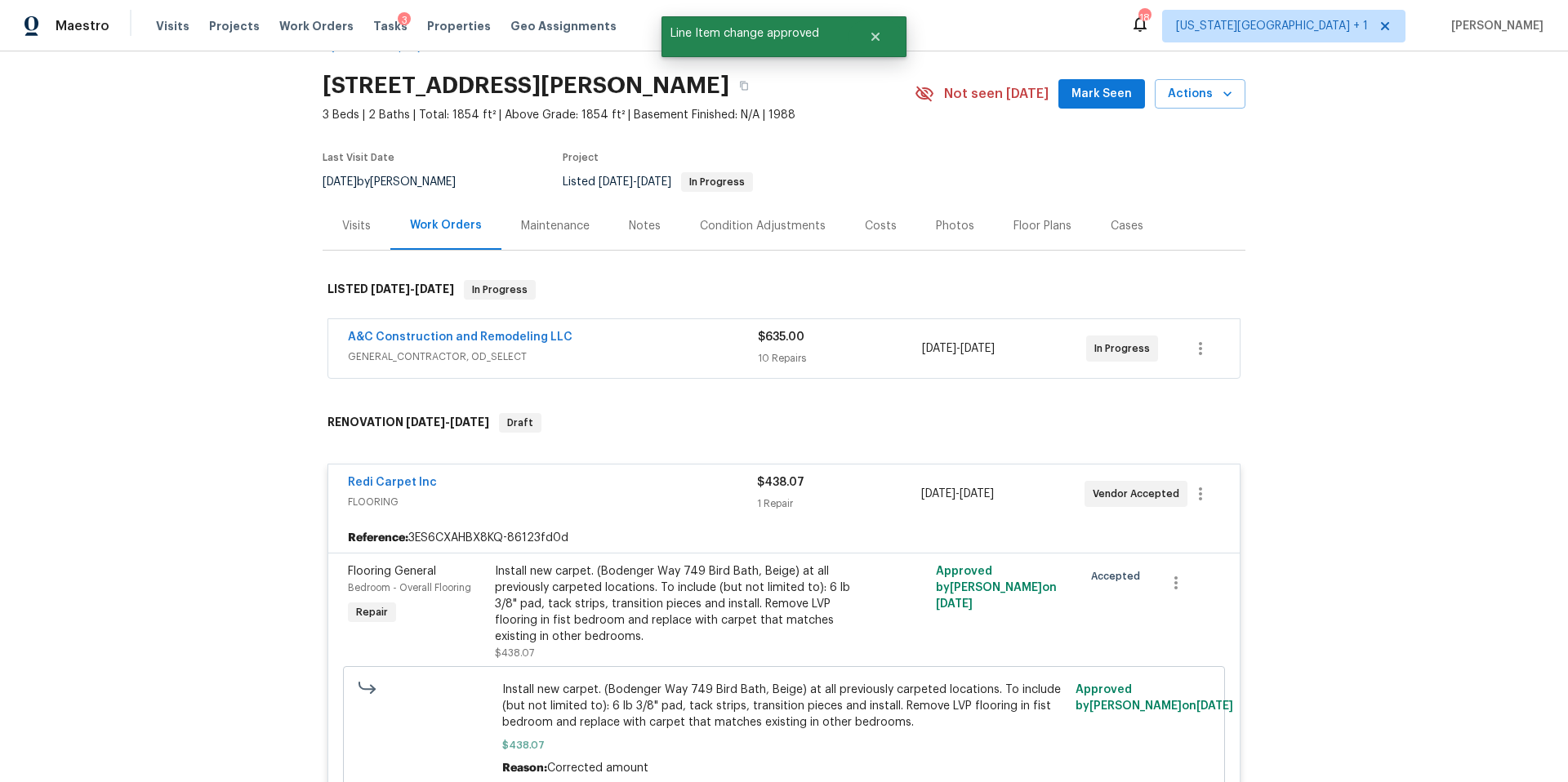
click at [355, 224] on div "Visits" at bounding box center [356, 226] width 28 height 16
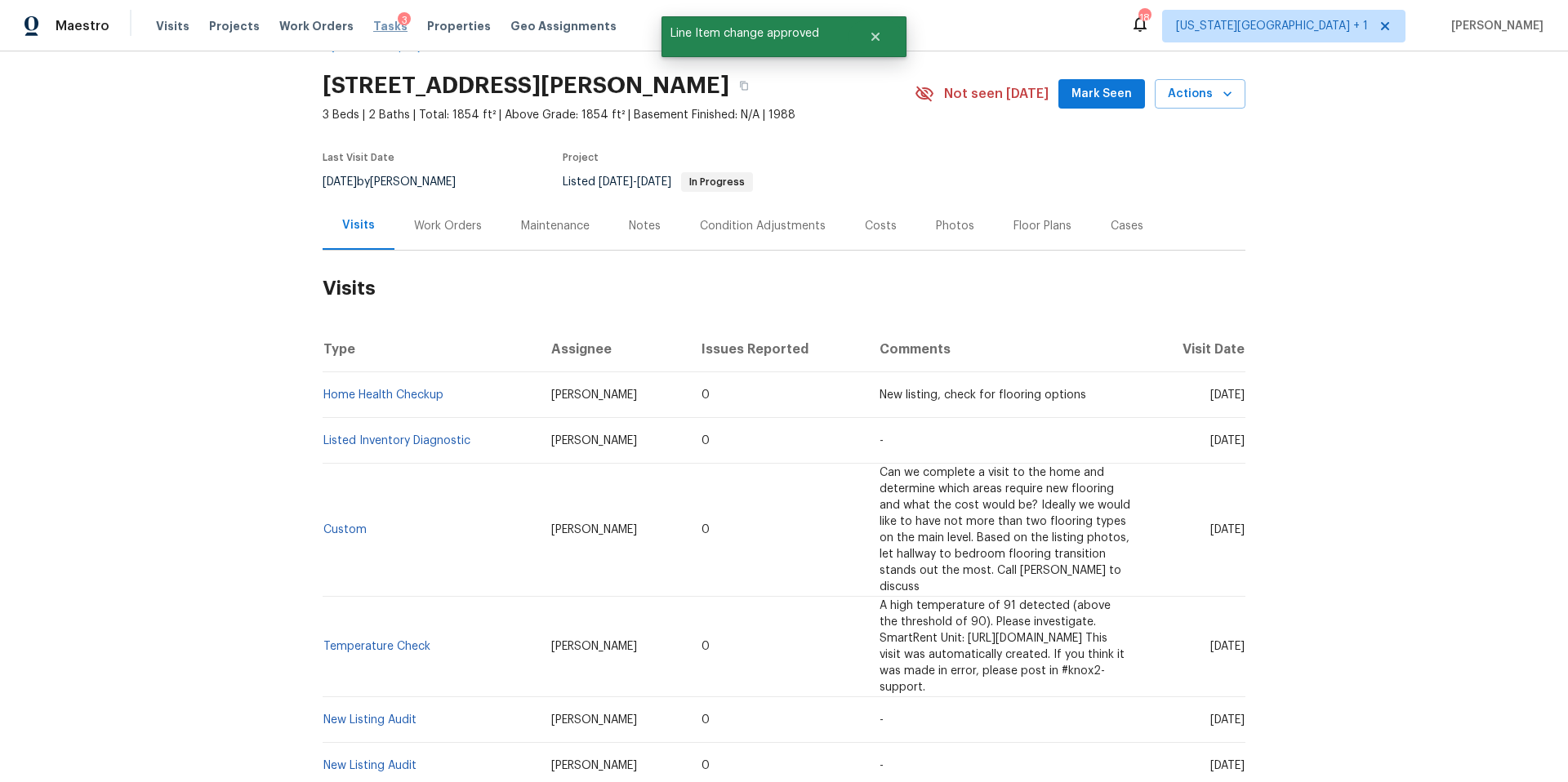
click at [373, 22] on span "Tasks" at bounding box center [391, 25] width 35 height 12
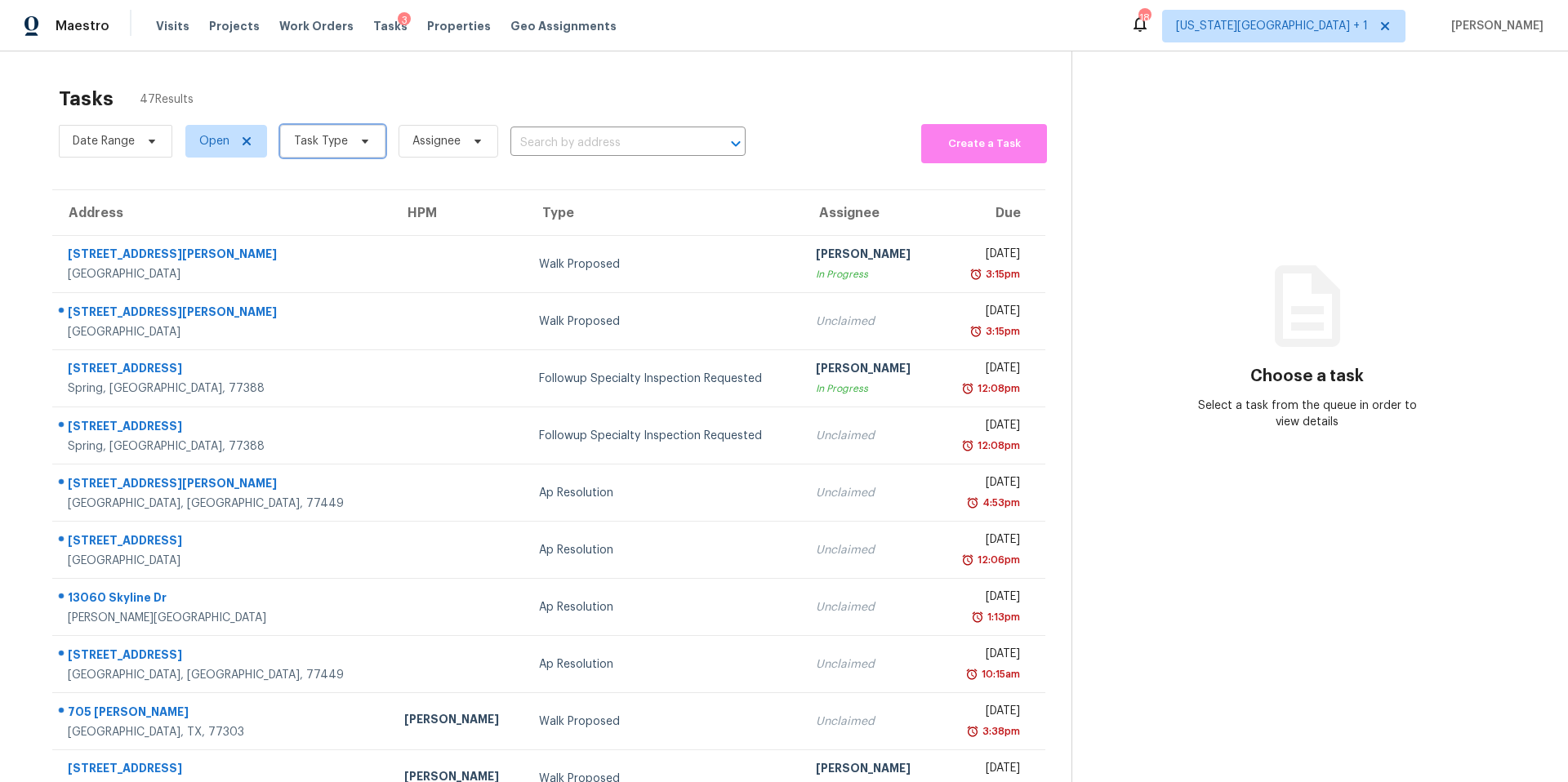
click at [332, 147] on span "Task Type" at bounding box center [321, 141] width 54 height 16
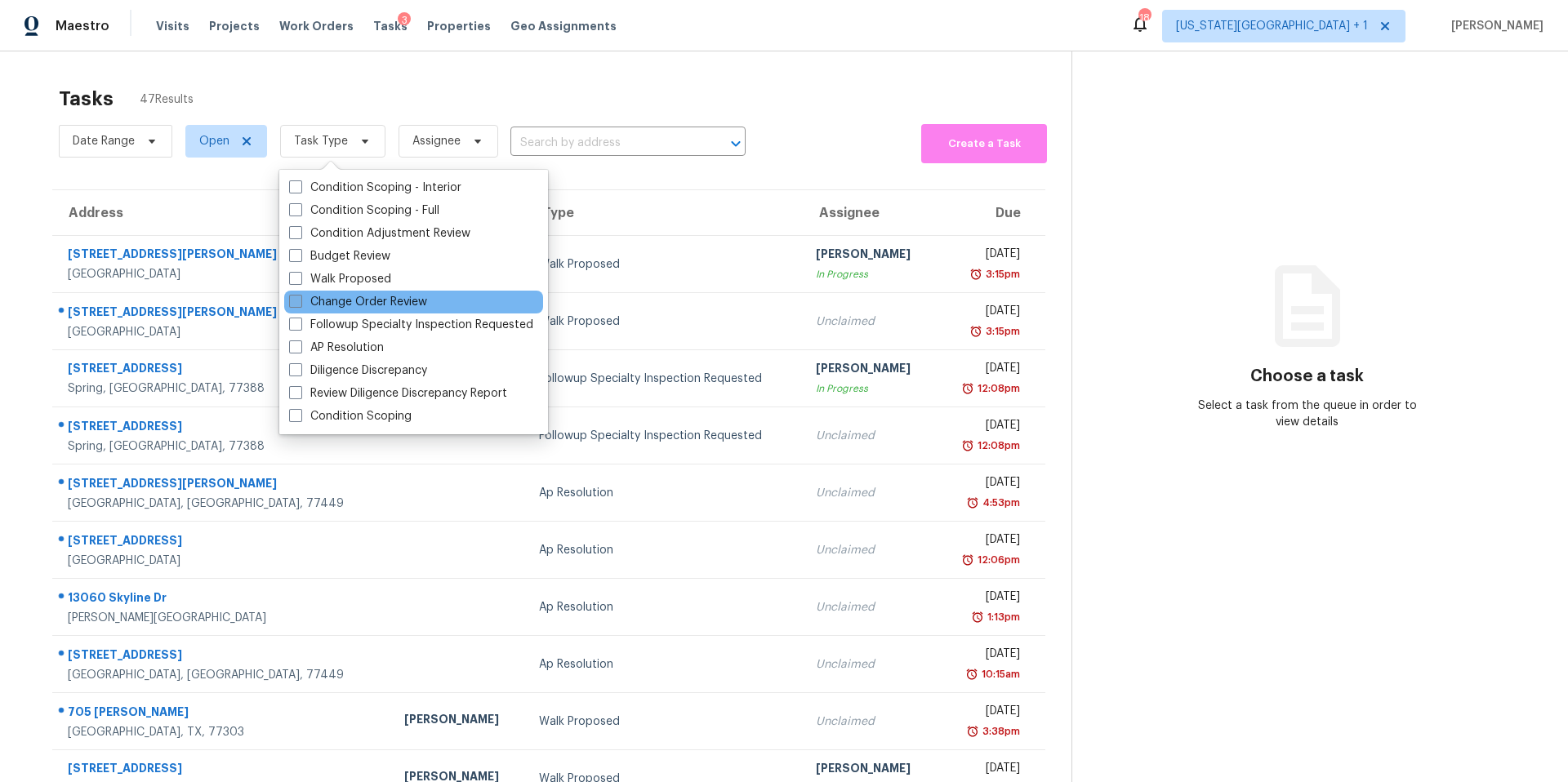
click at [316, 298] on label "Change Order Review" at bounding box center [358, 302] width 138 height 16
click at [300, 298] on input "Change Order Review" at bounding box center [294, 300] width 11 height 11
checkbox input "true"
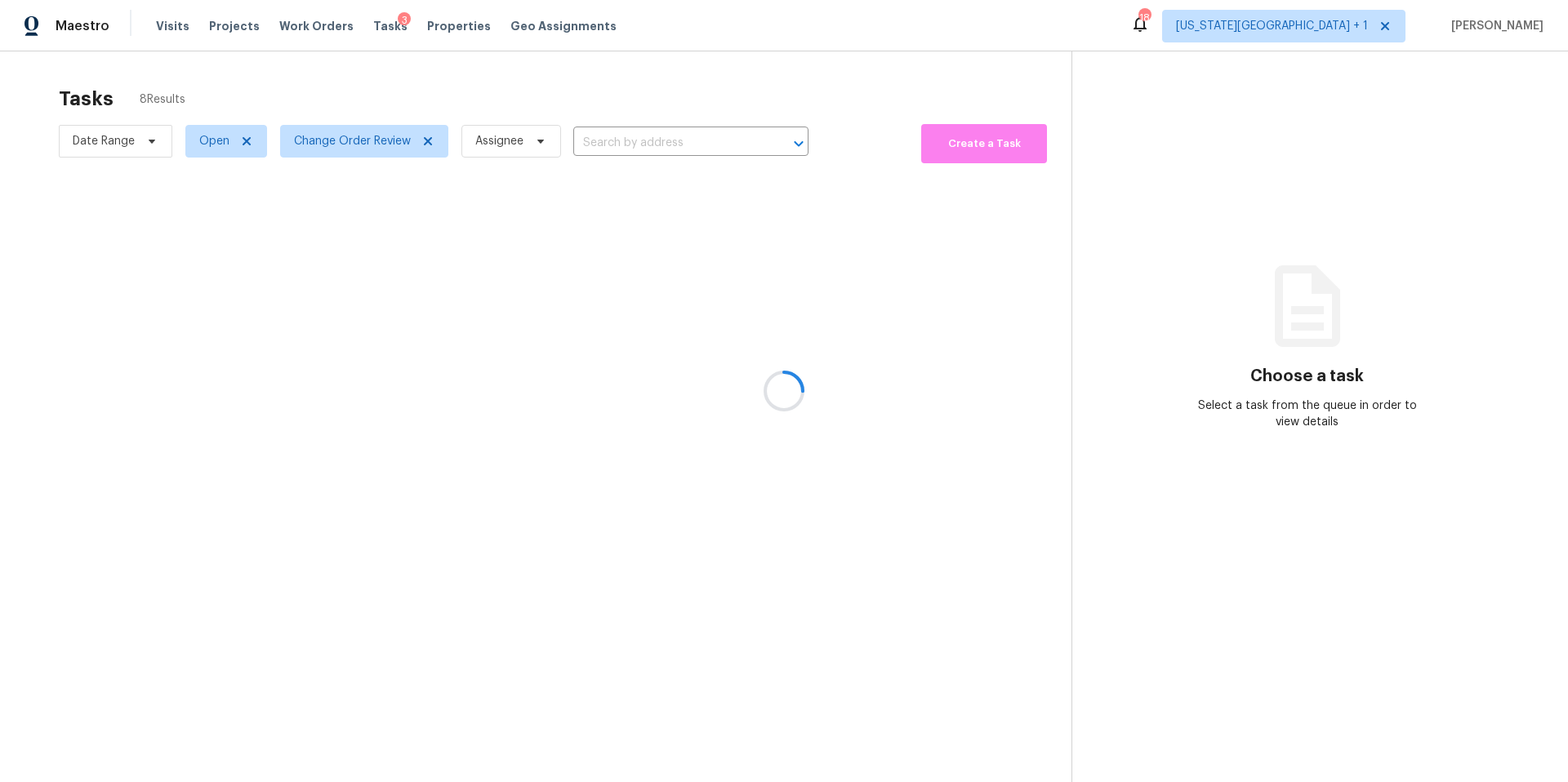
click at [374, 94] on div at bounding box center [784, 391] width 1568 height 782
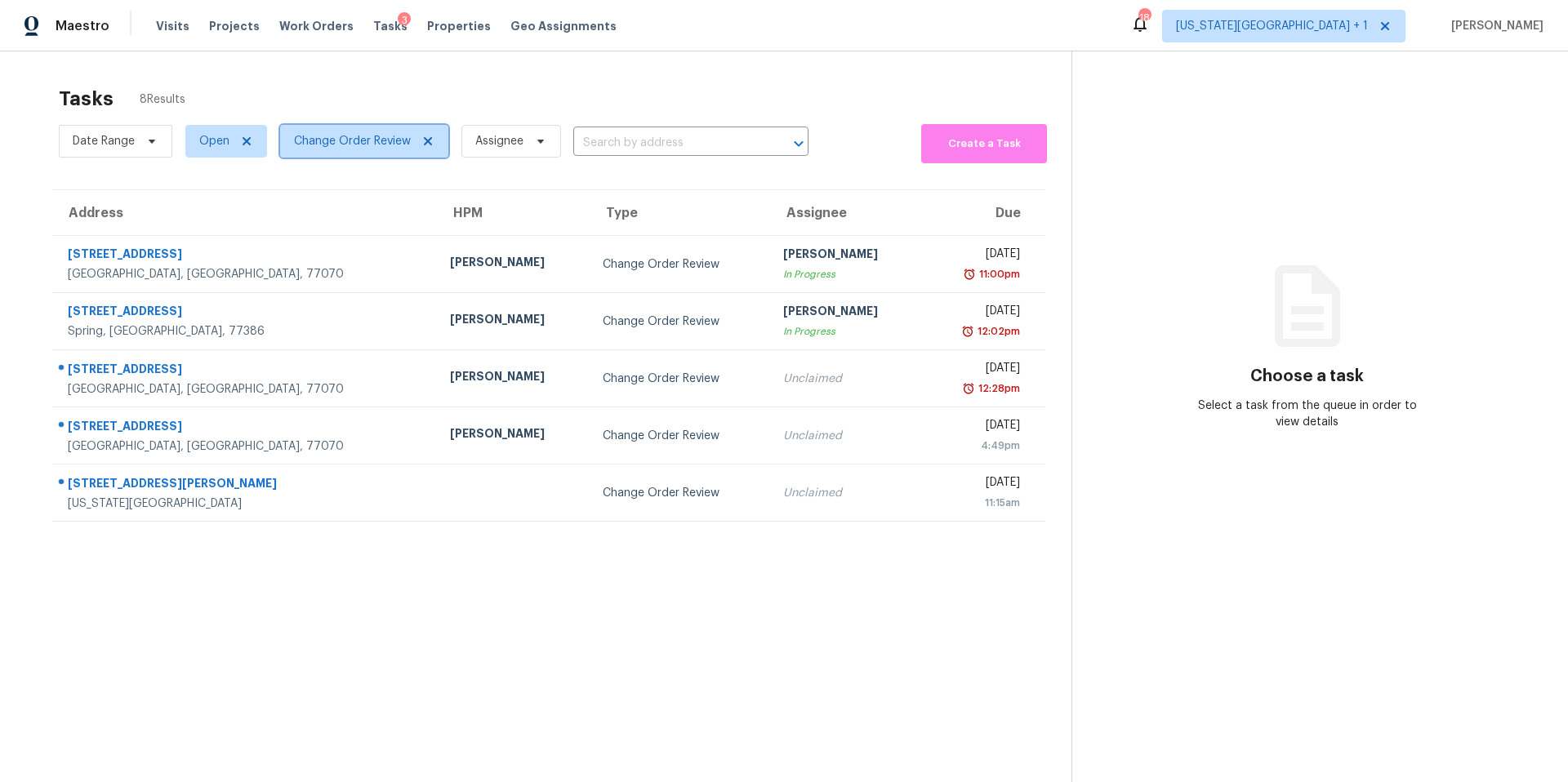
click at [354, 149] on span "Change Order Review" at bounding box center [352, 141] width 117 height 16
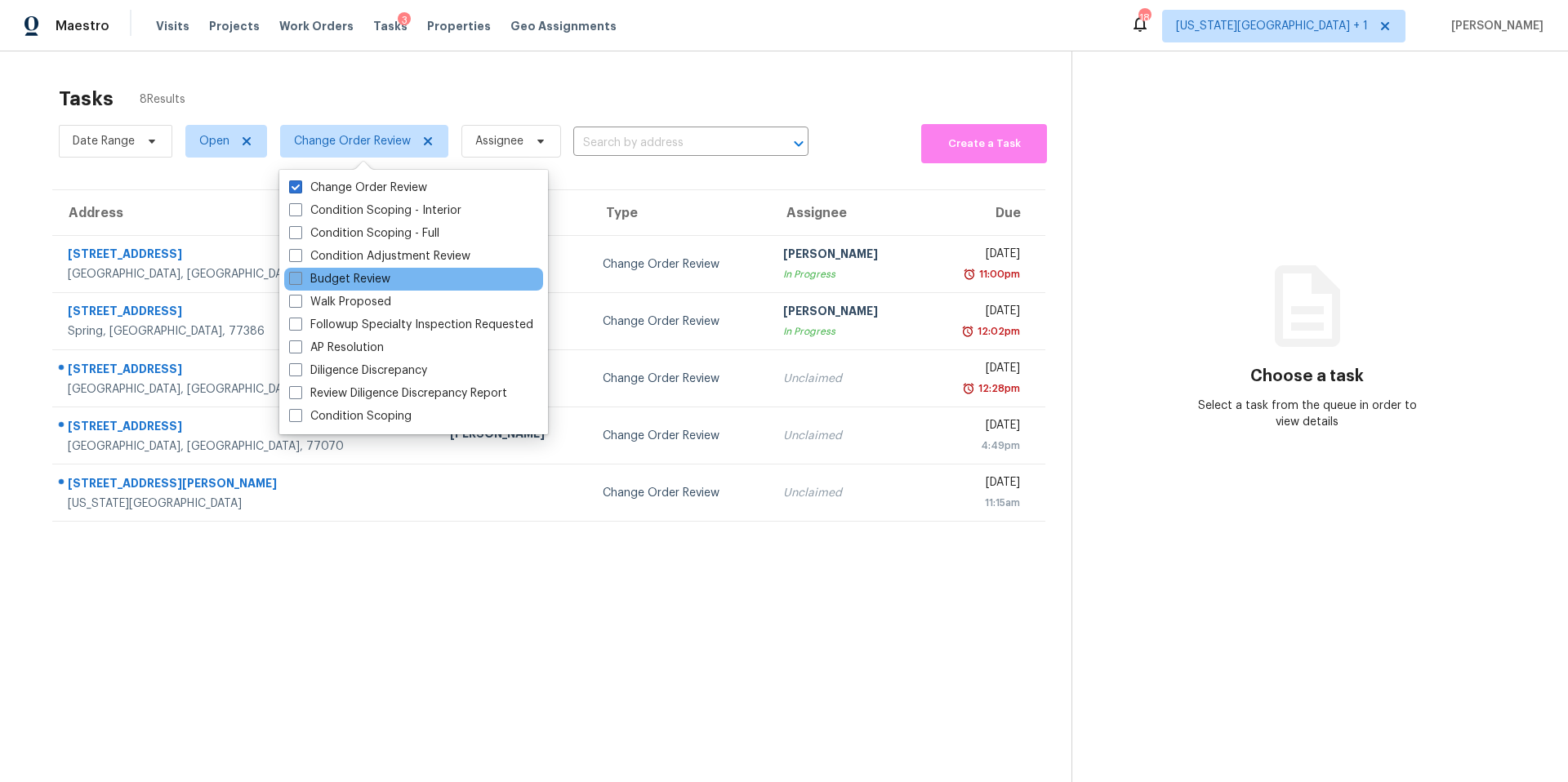
click at [304, 272] on label "Budget Review" at bounding box center [339, 279] width 101 height 16
click at [300, 272] on input "Budget Review" at bounding box center [294, 277] width 11 height 11
checkbox input "true"
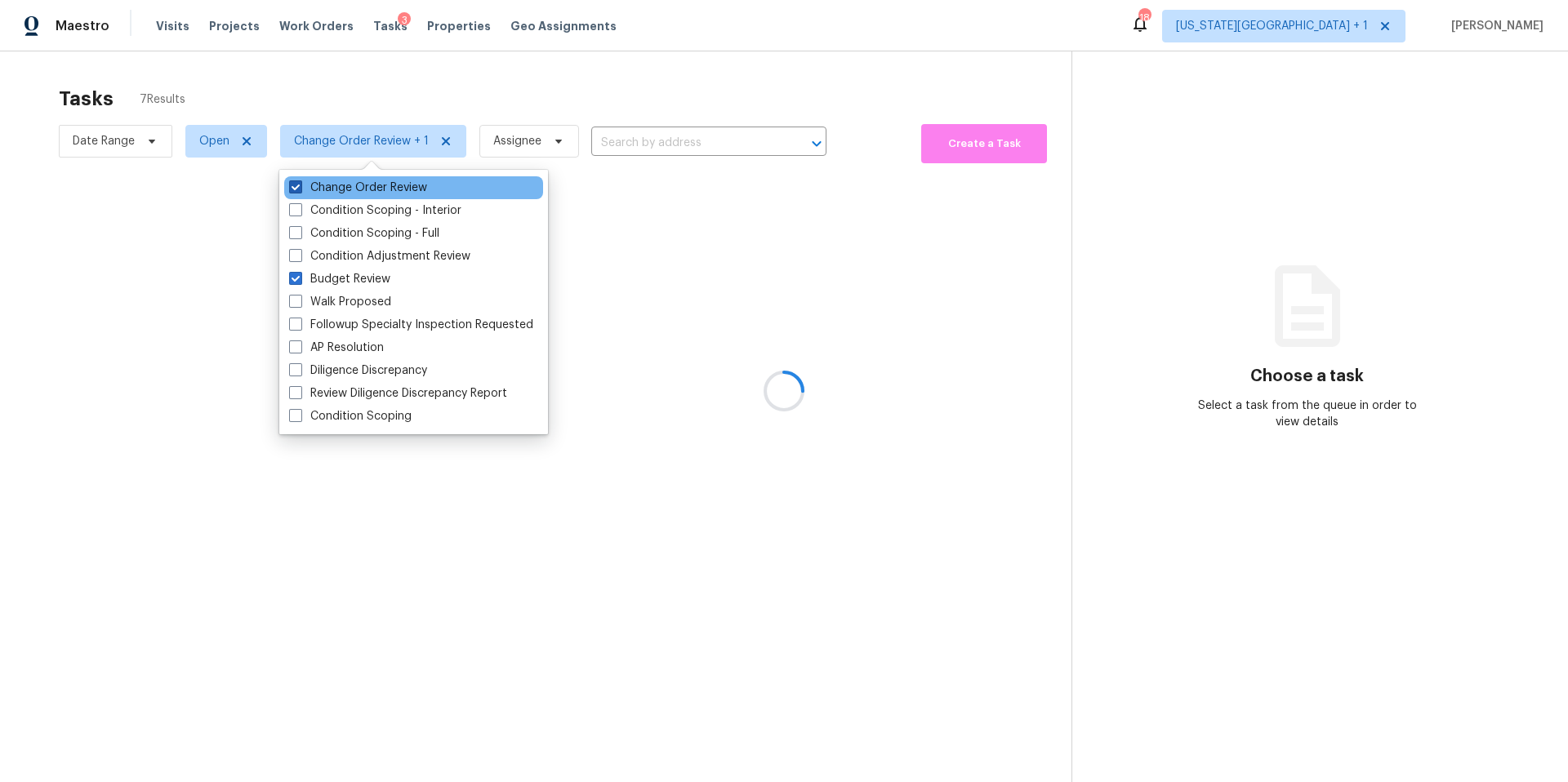
click at [310, 190] on label "Change Order Review" at bounding box center [358, 188] width 138 height 16
click at [300, 190] on input "Change Order Review" at bounding box center [294, 185] width 11 height 11
checkbox input "false"
click at [294, 74] on div at bounding box center [784, 391] width 1568 height 782
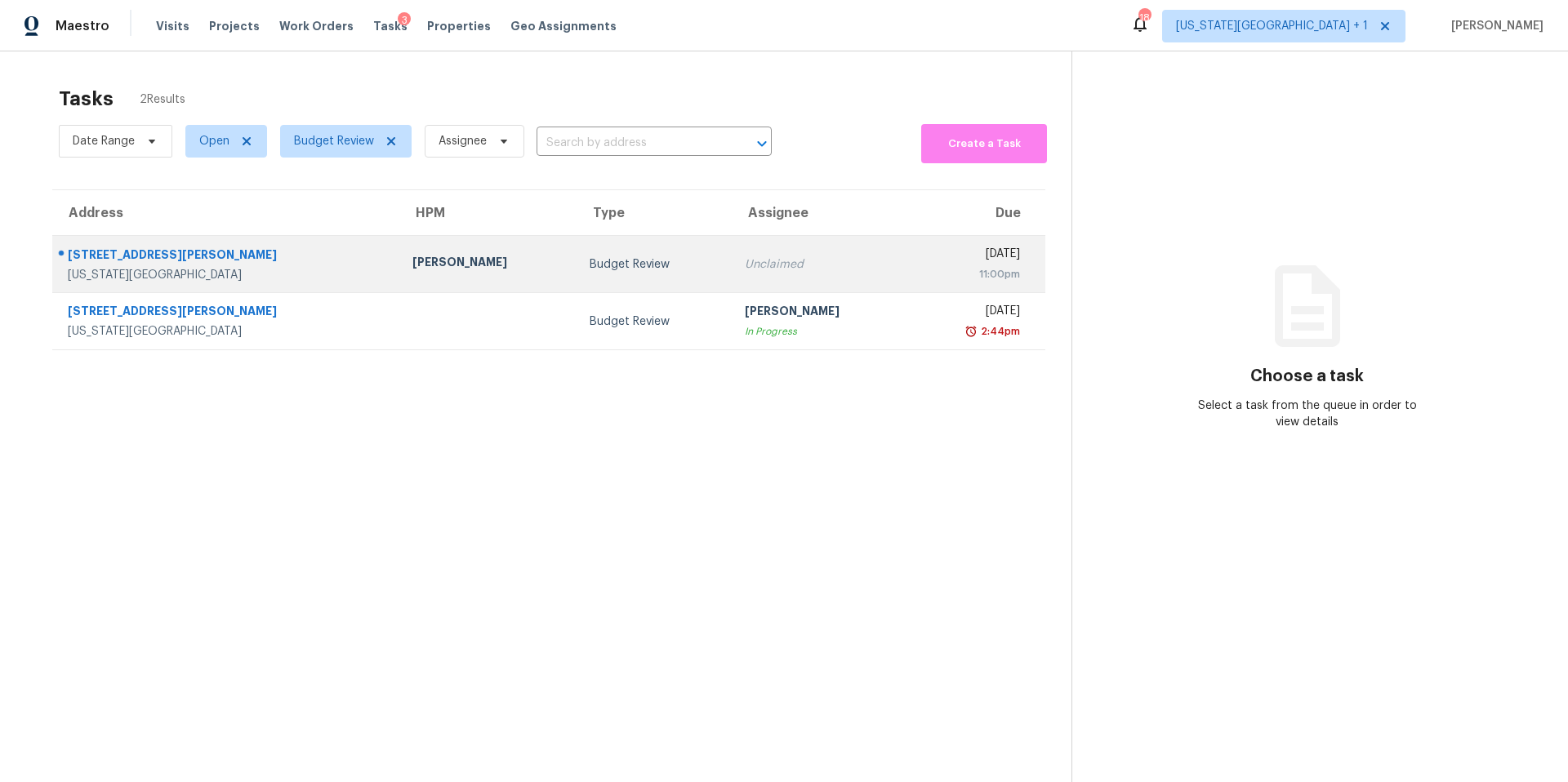
click at [412, 259] on div "Joshua Beatty" at bounding box center [487, 264] width 150 height 20
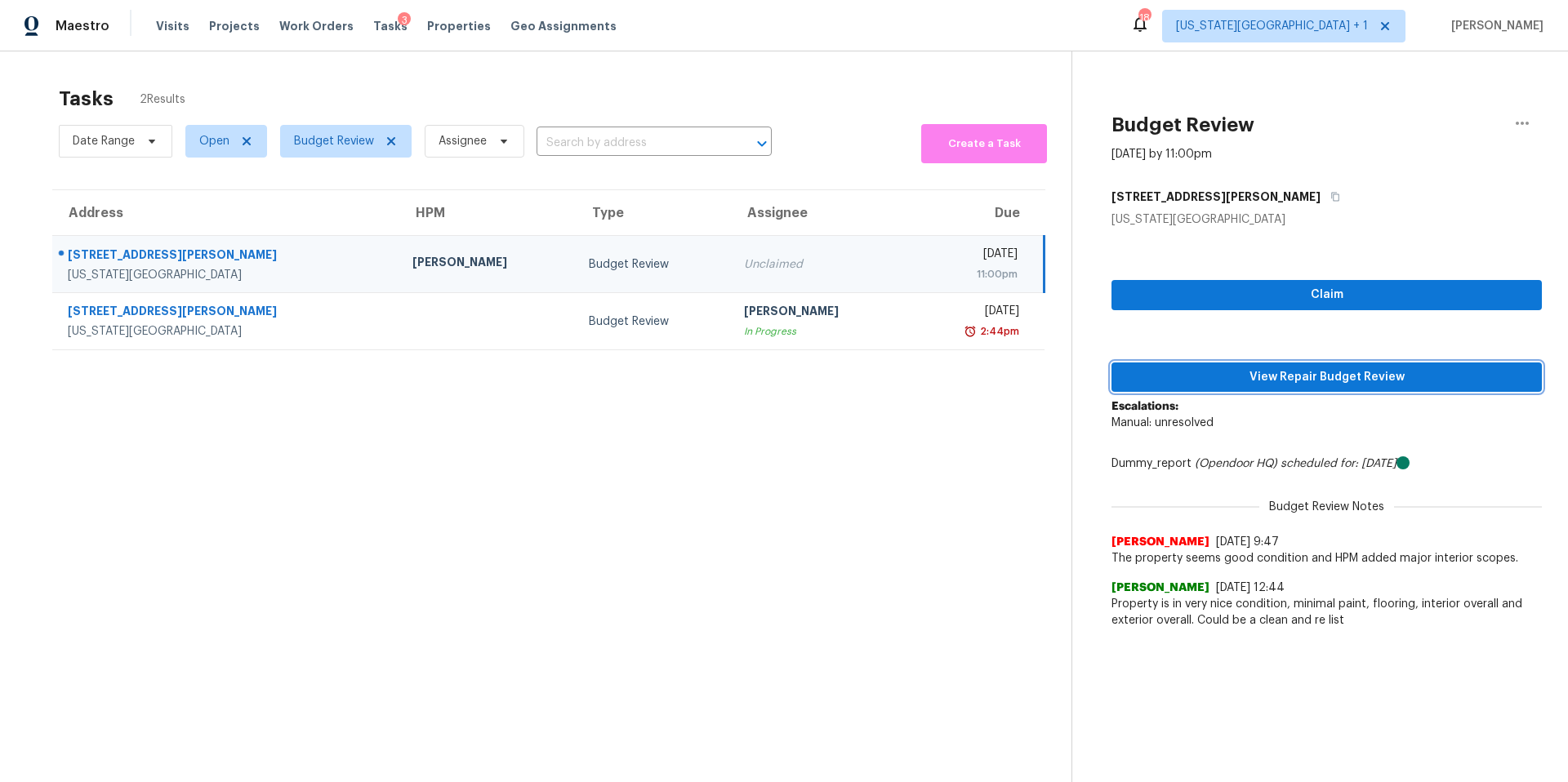
click at [1186, 367] on span "View Repair Budget Review" at bounding box center [1327, 377] width 404 height 20
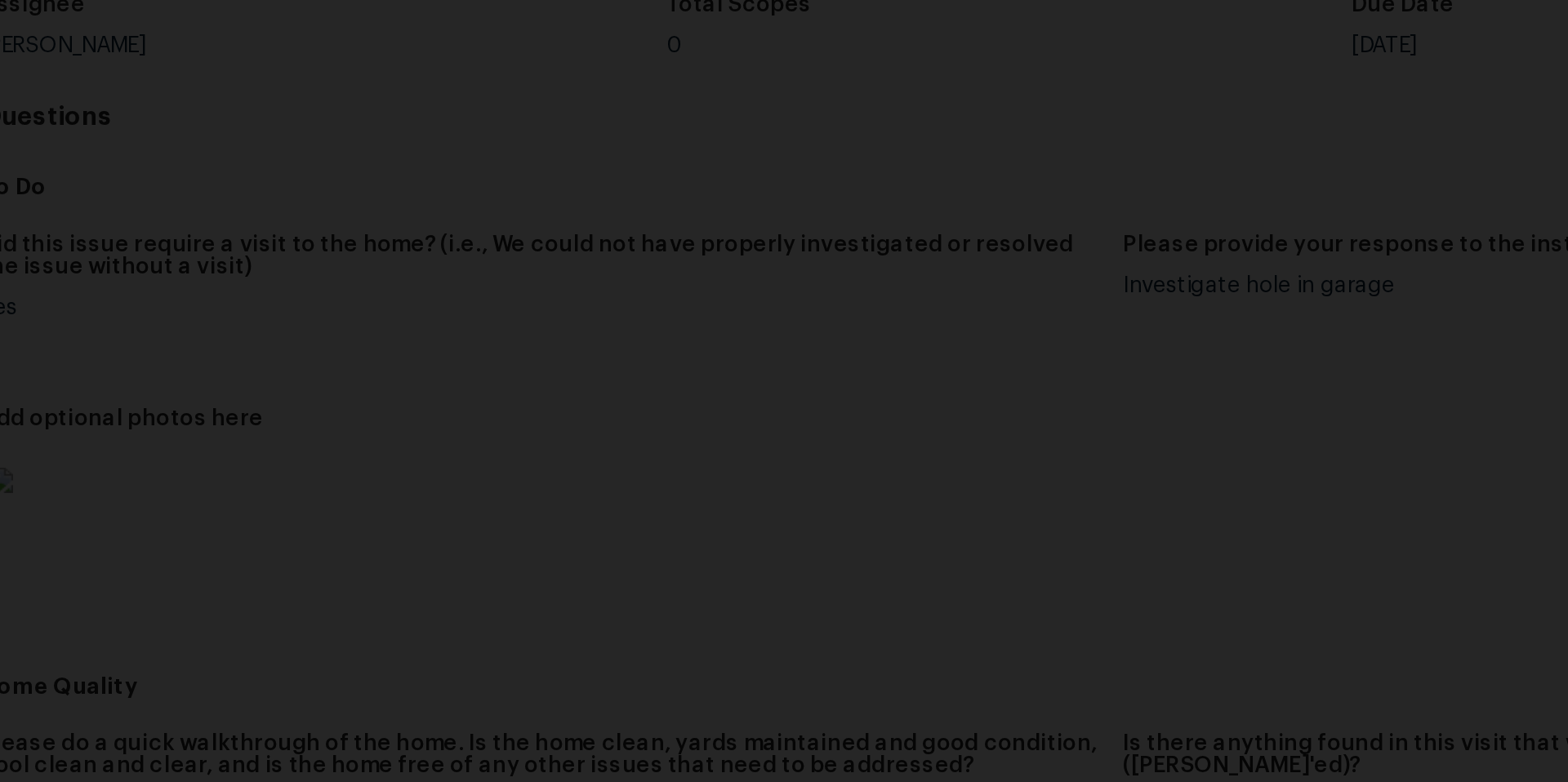
scroll to position [122, 0]
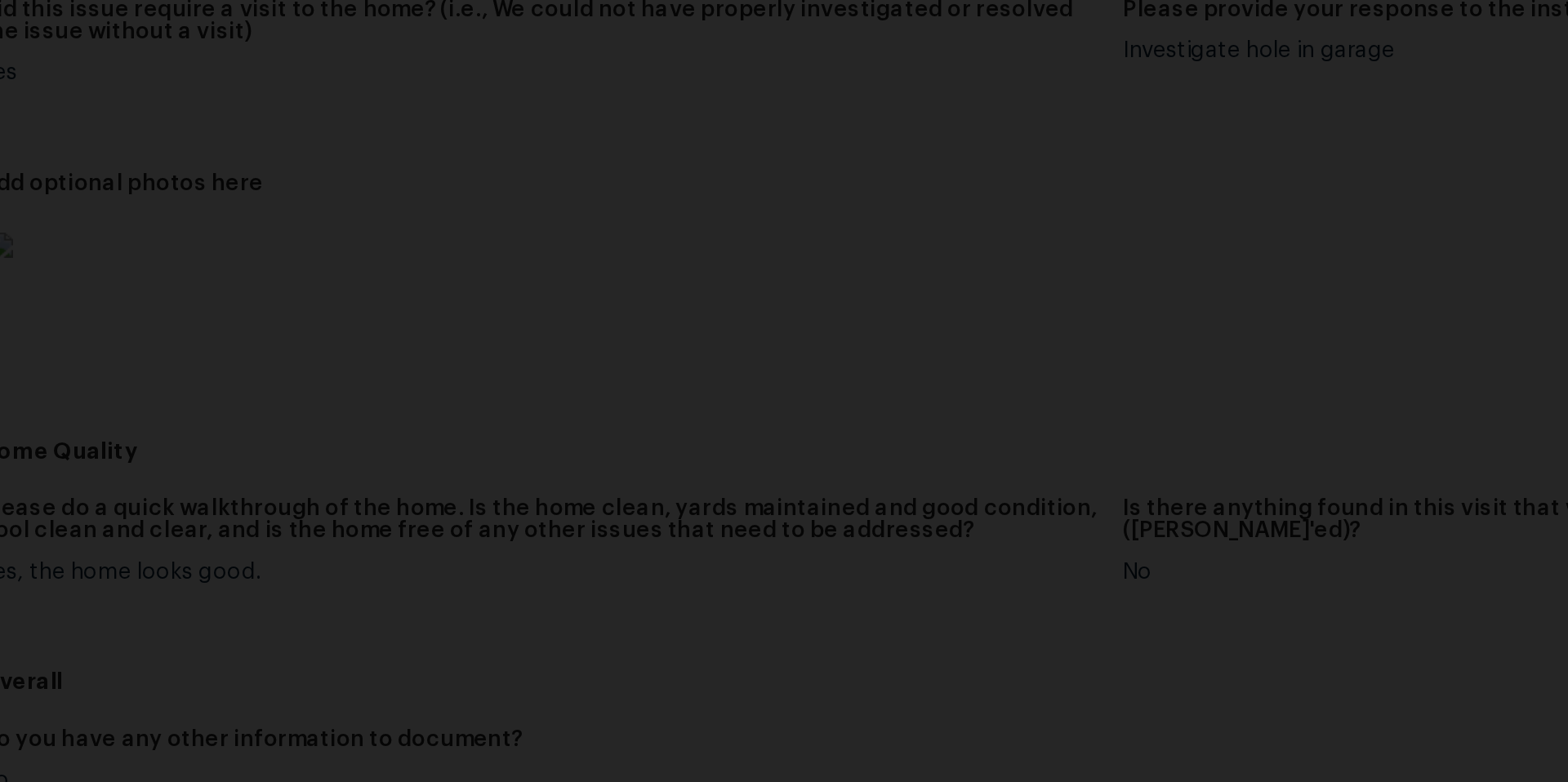
click at [567, 301] on img "Lightbox" at bounding box center [561, 353] width 1336 height 666
click at [519, 296] on img "Lightbox" at bounding box center [690, 353] width 1336 height 666
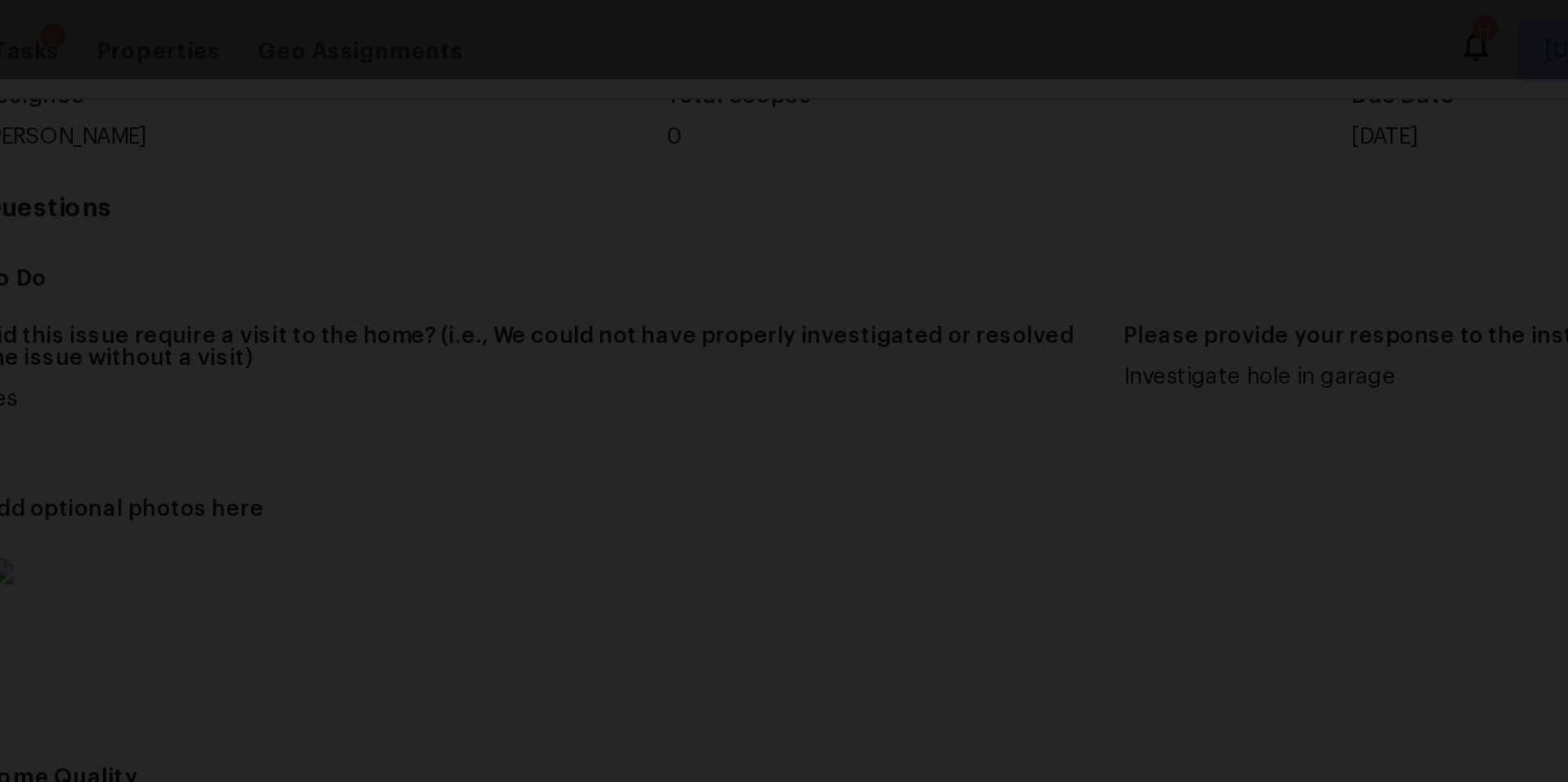
click at [520, 15] on div "Lightbox" at bounding box center [784, 20] width 1568 height 41
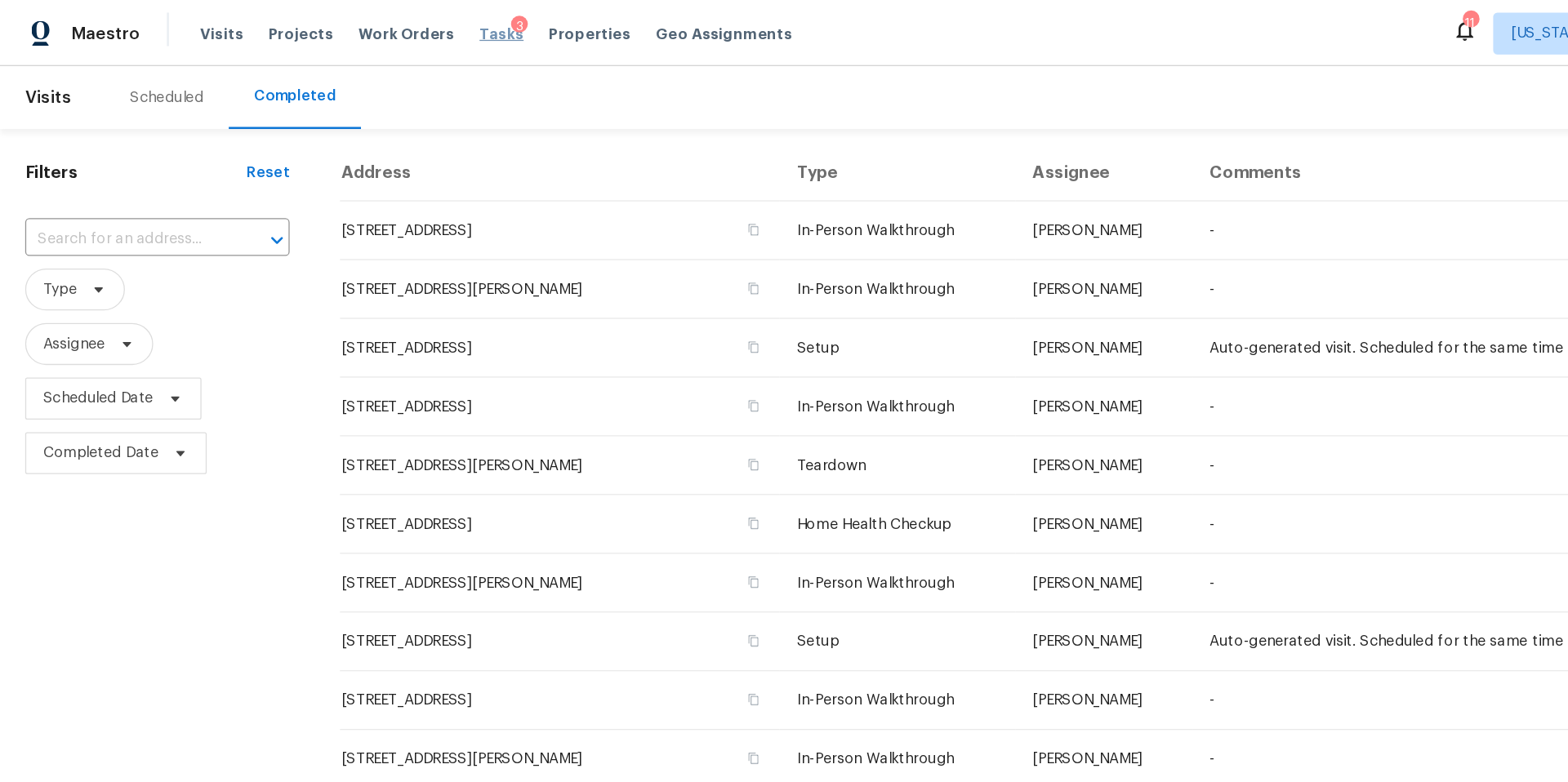
click at [380, 27] on span "Tasks" at bounding box center [391, 25] width 35 height 12
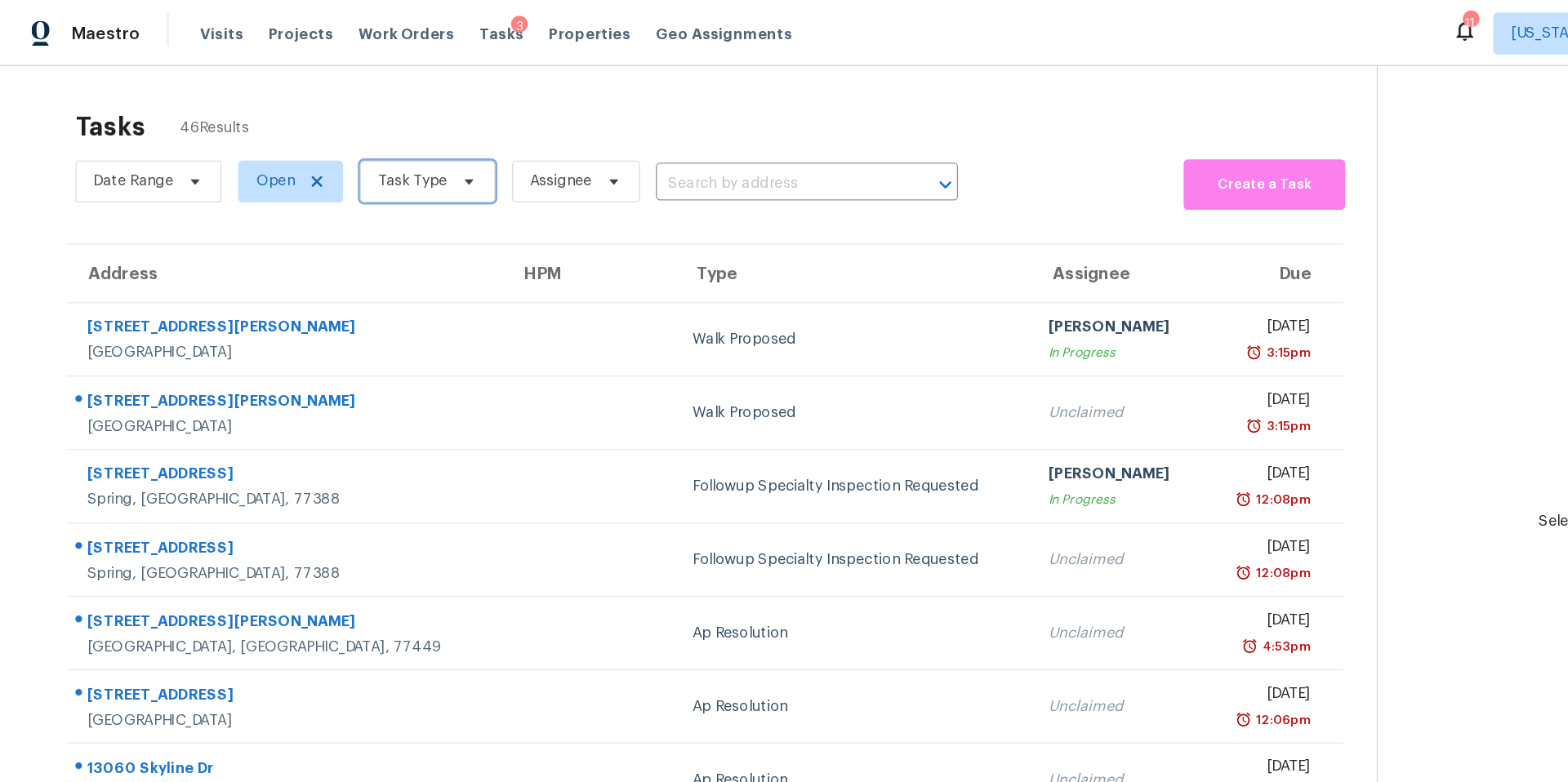
click at [311, 140] on span "Task Type" at bounding box center [321, 141] width 54 height 16
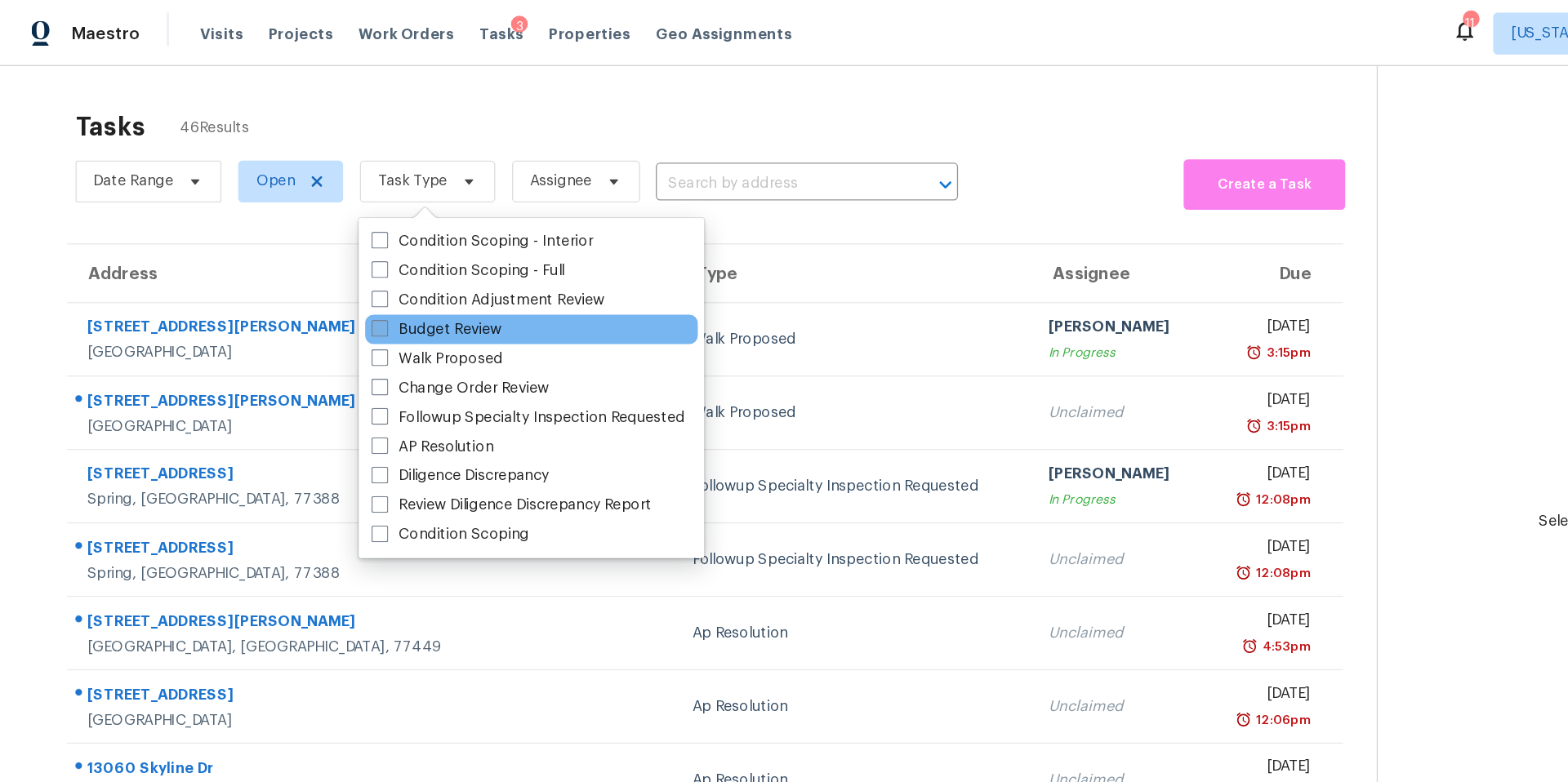
click at [310, 252] on label "Budget Review" at bounding box center [339, 257] width 101 height 16
click at [300, 252] on input "Budget Review" at bounding box center [294, 254] width 11 height 11
checkbox input "true"
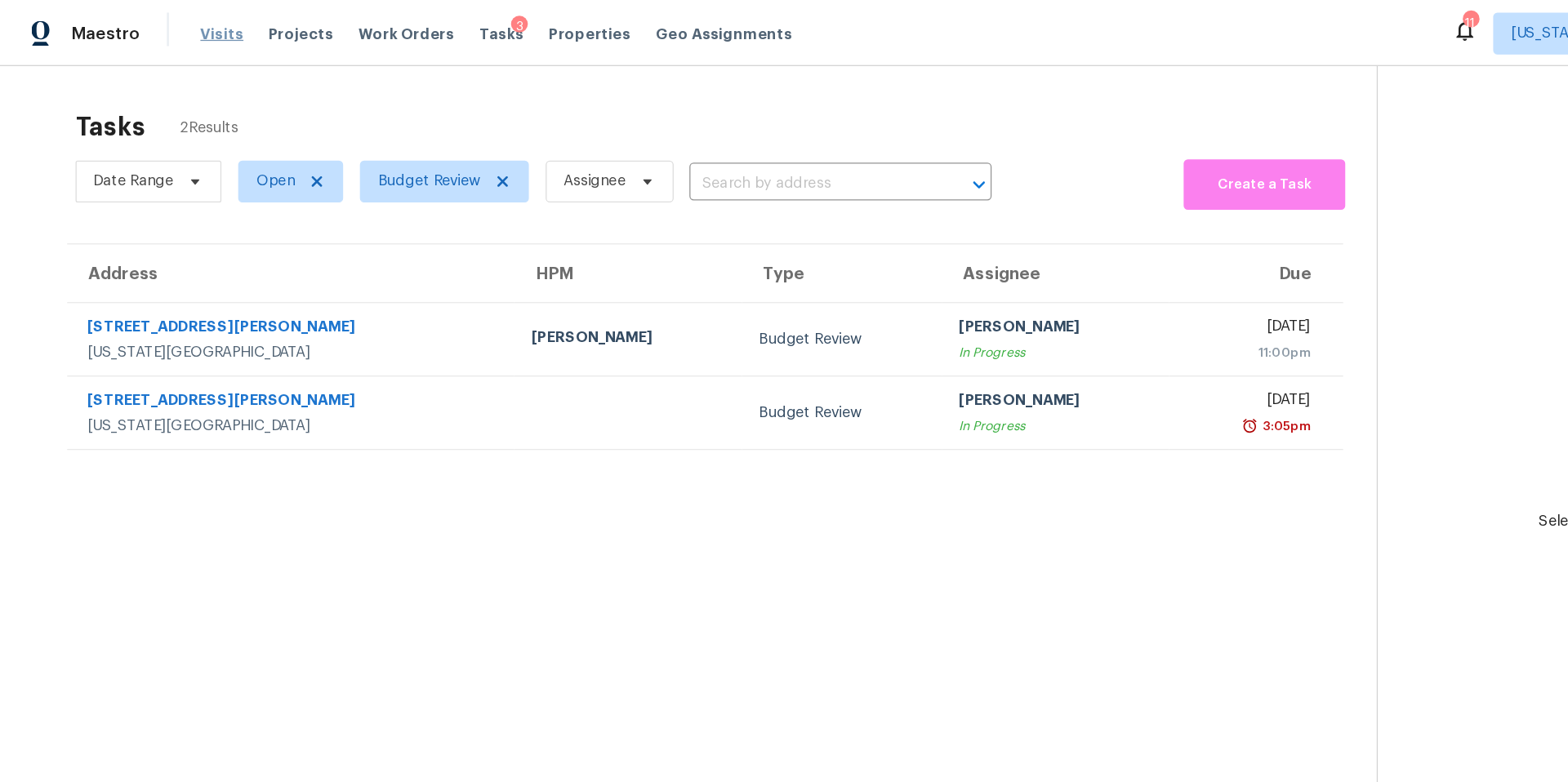
click at [177, 23] on span "Visits" at bounding box center [172, 26] width 34 height 16
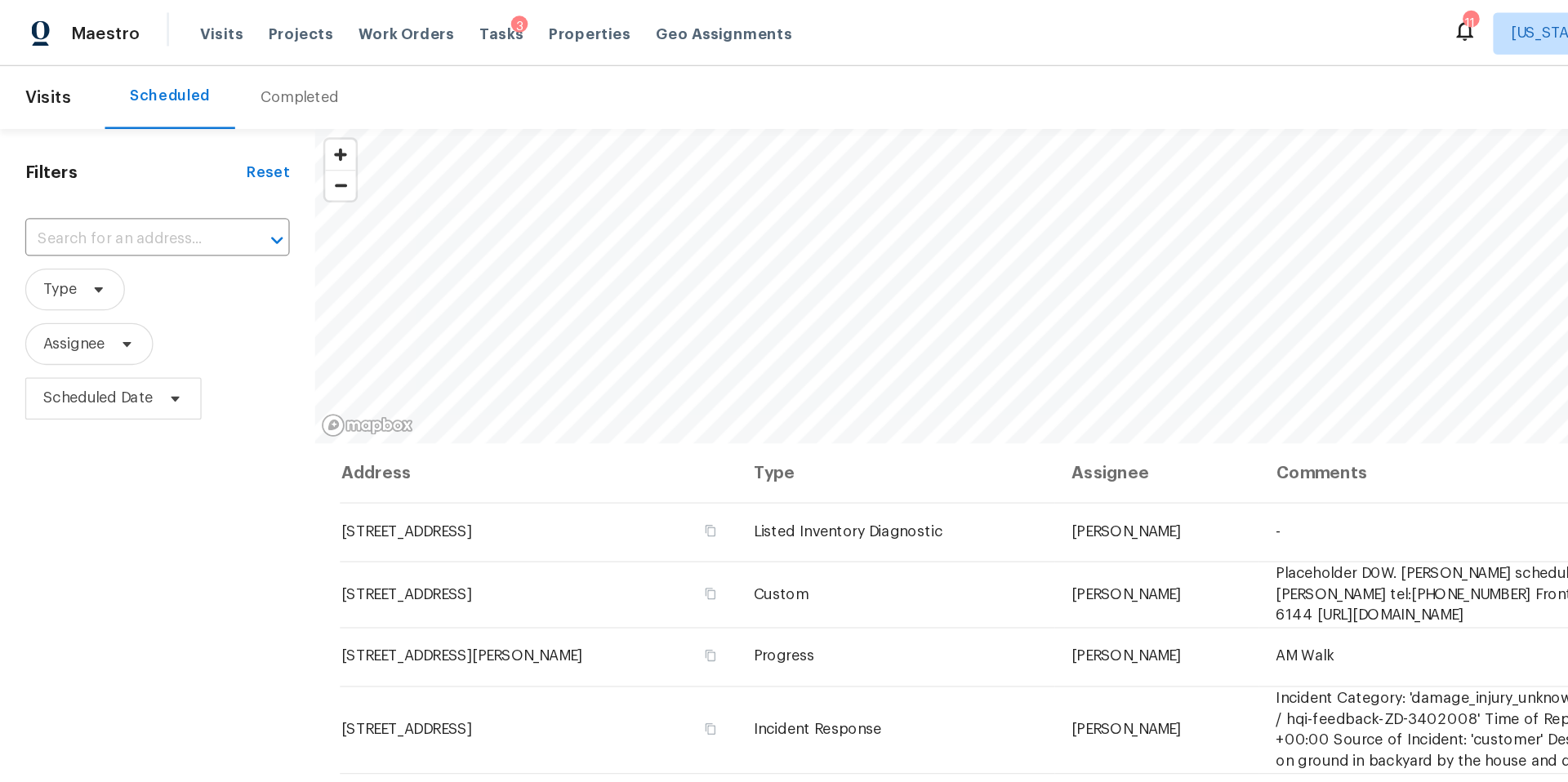
click at [225, 83] on div "Completed" at bounding box center [232, 76] width 61 height 16
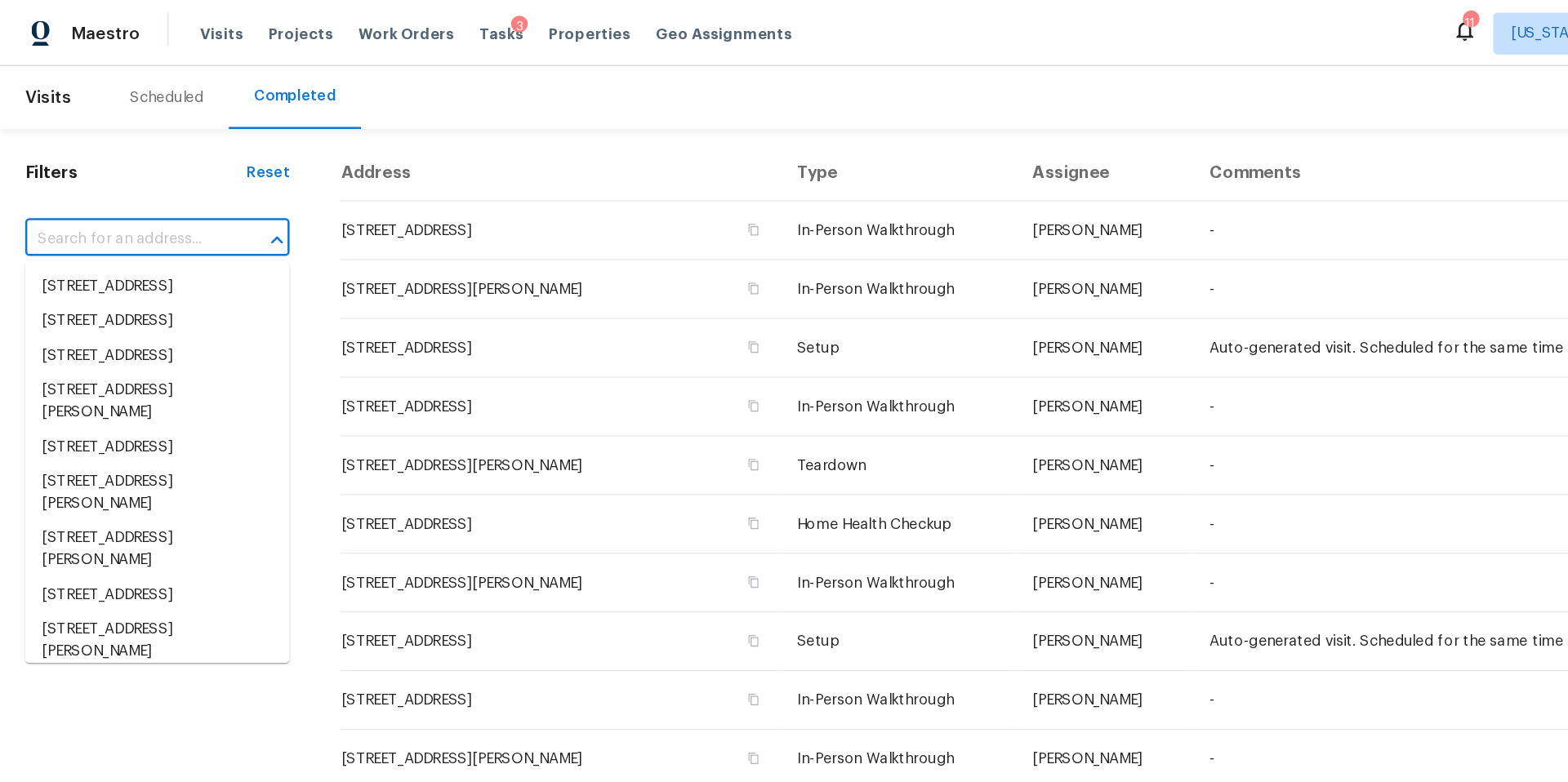
click at [104, 192] on input "text" at bounding box center [100, 187] width 160 height 25
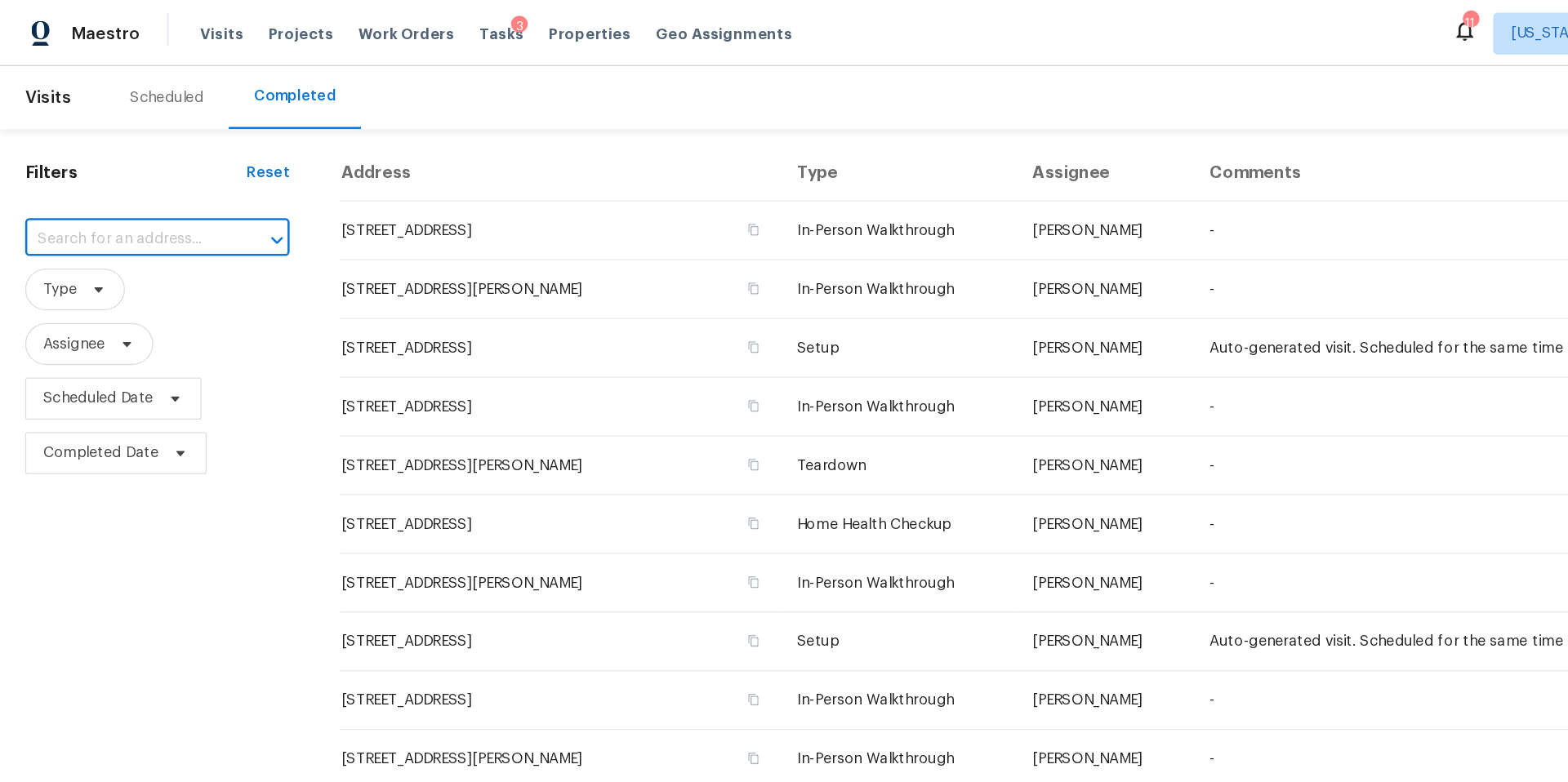
paste input "9027 N Askew Ave, Kansas City, MO 64156"
type input "9027 N Askew Ave, Kansas City, MO 64156"
click at [108, 225] on li "9027 N Askew Ave, Kansas City, MO 64156" at bounding box center [123, 231] width 206 height 44
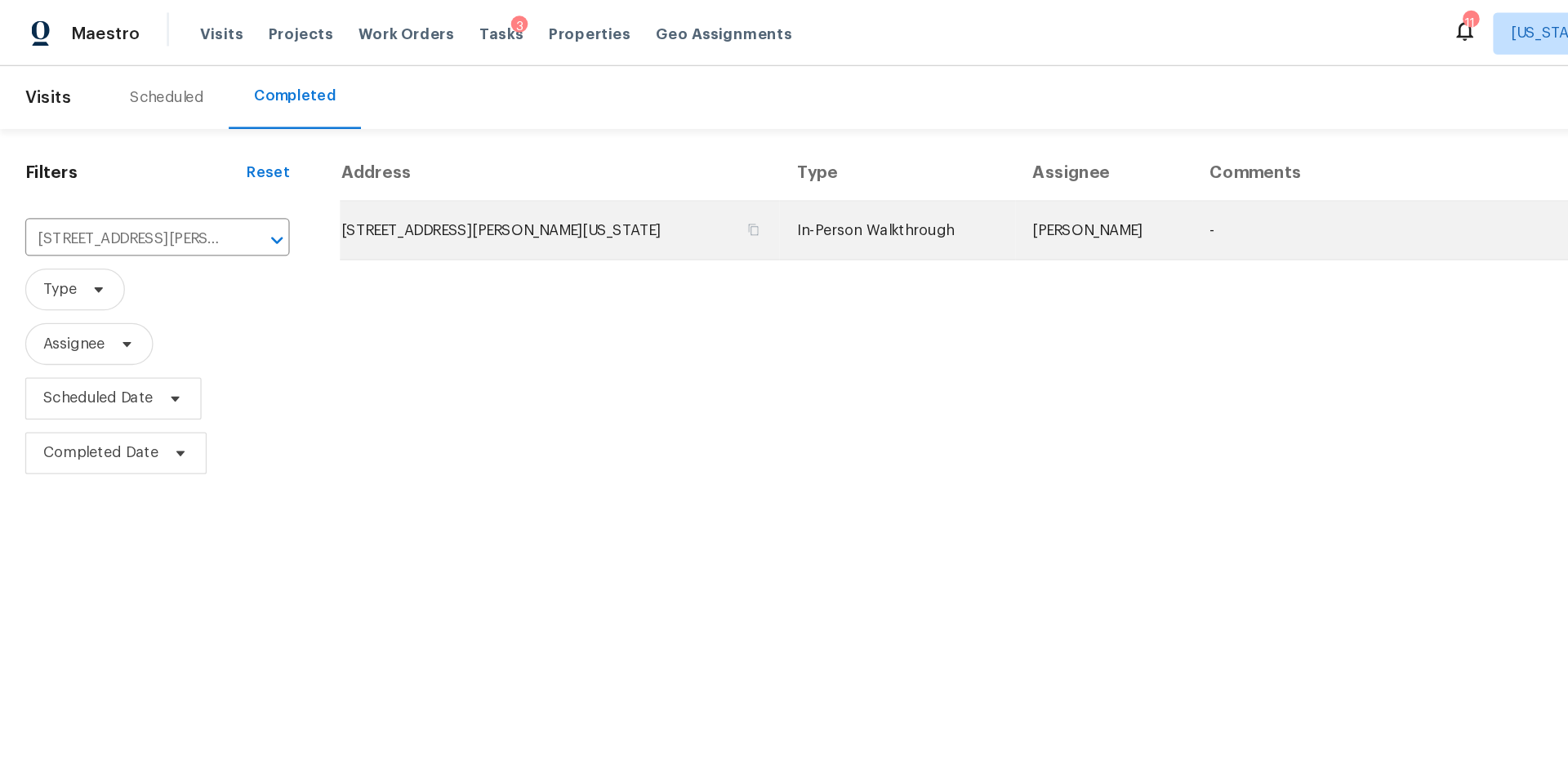
click at [320, 179] on td "9027 N Askew Ave, Kansas City, MO 64156" at bounding box center [436, 179] width 342 height 46
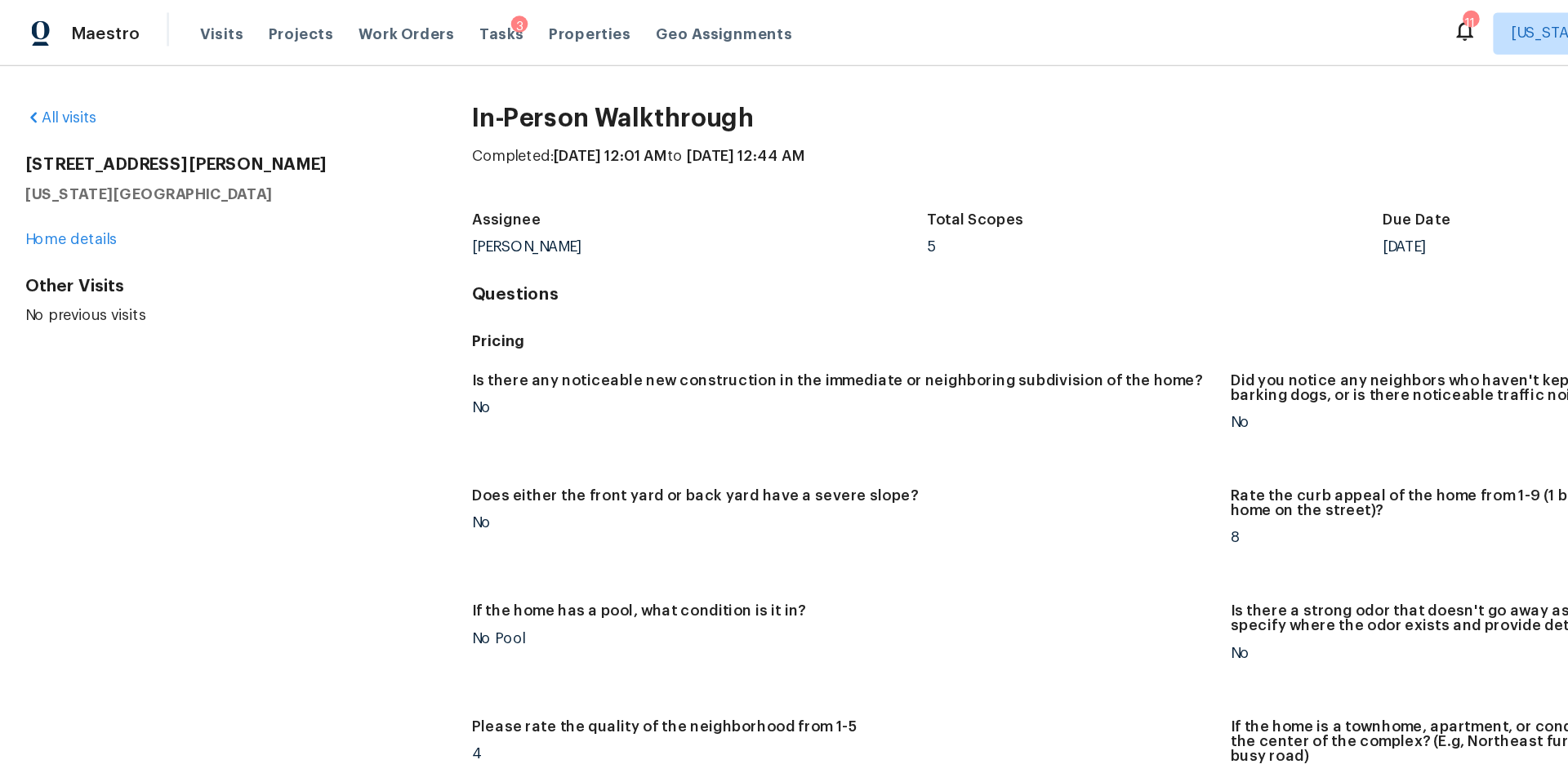
drag, startPoint x: 609, startPoint y: 236, endPoint x: 447, endPoint y: 230, distance: 162.1
click at [447, 230] on h4 "Questions" at bounding box center [957, 229] width 1181 height 16
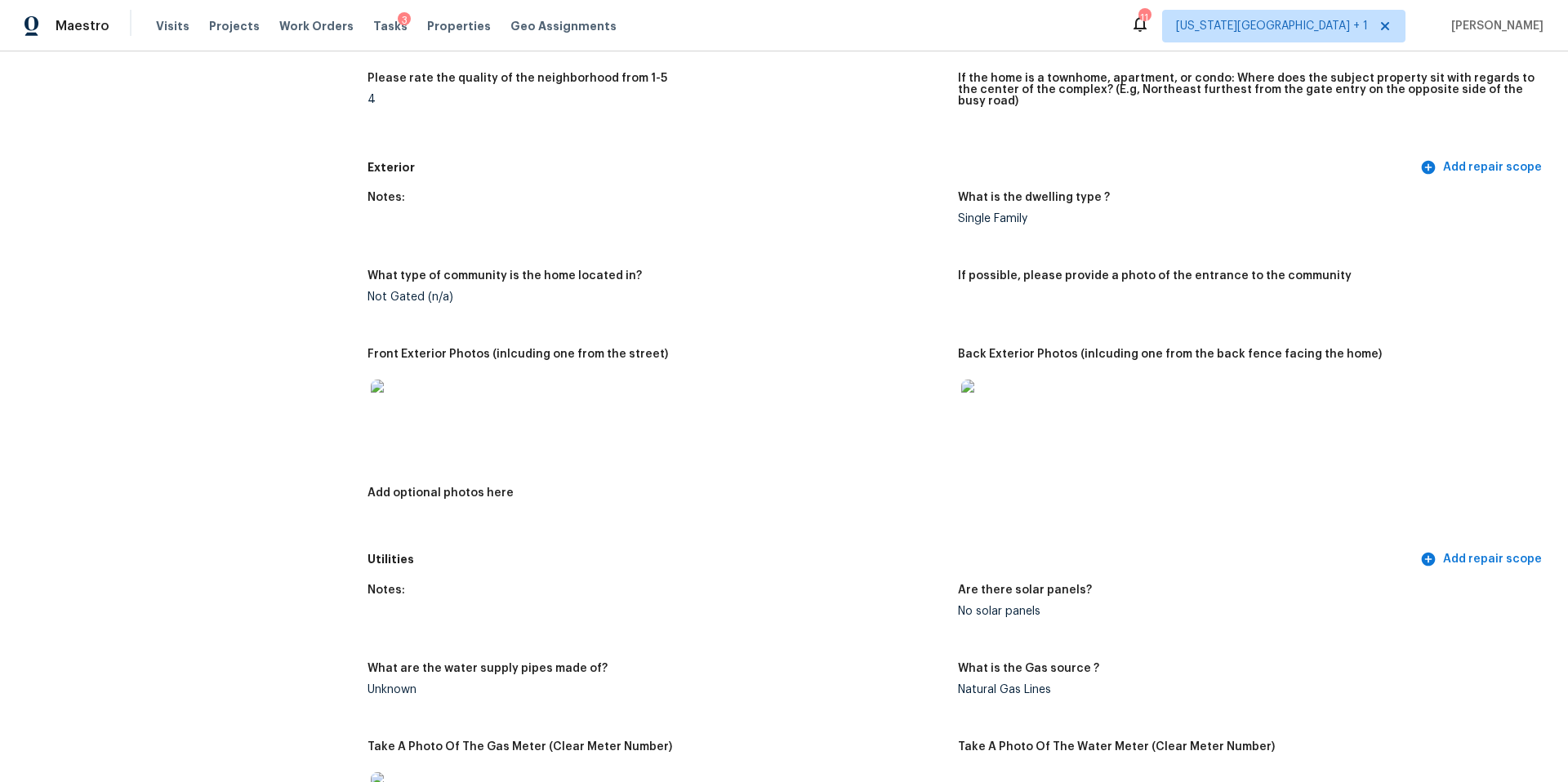
scroll to position [510, 0]
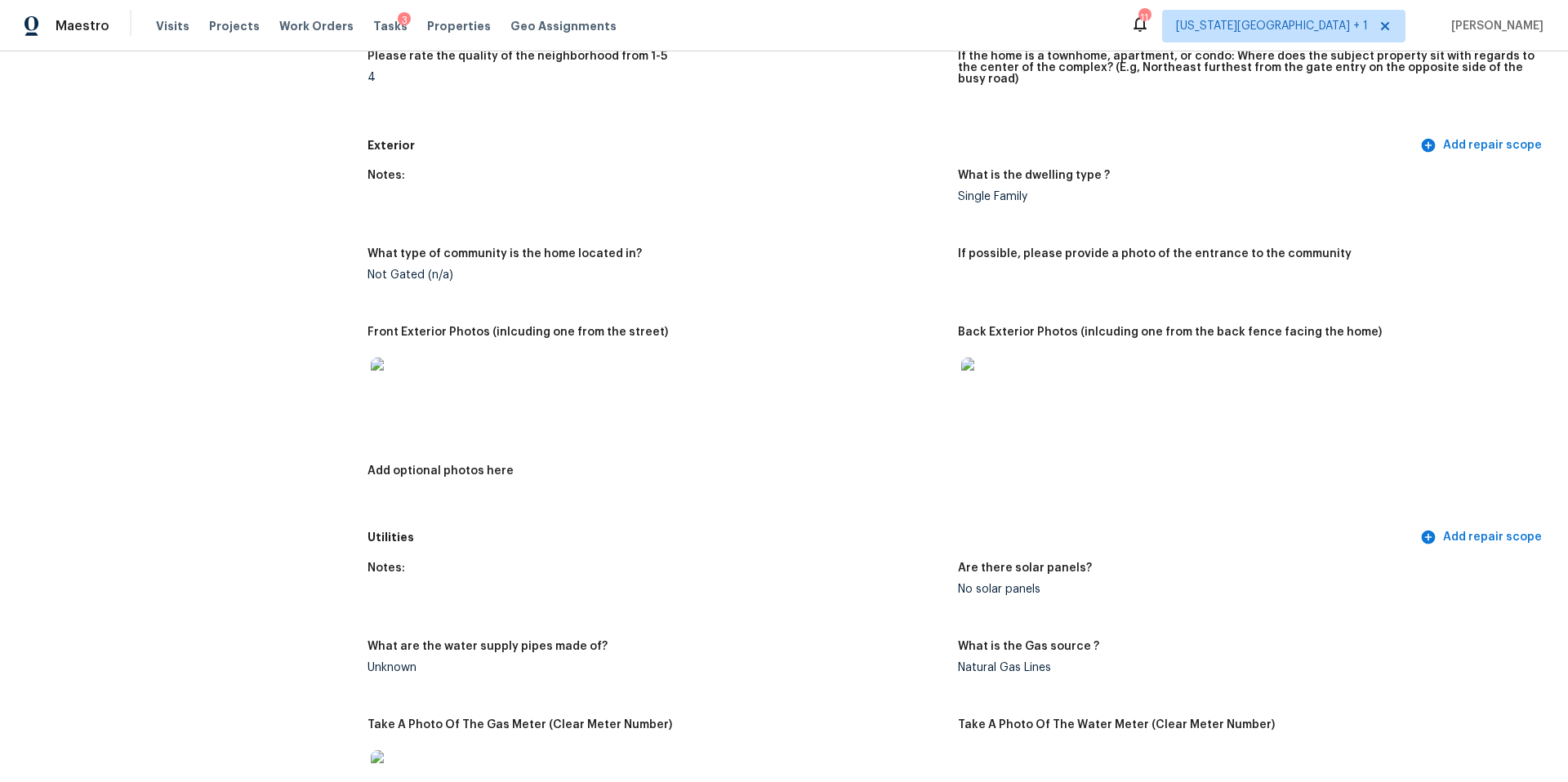
click at [399, 399] on div at bounding box center [396, 383] width 59 height 72
click at [403, 377] on img at bounding box center [396, 383] width 52 height 52
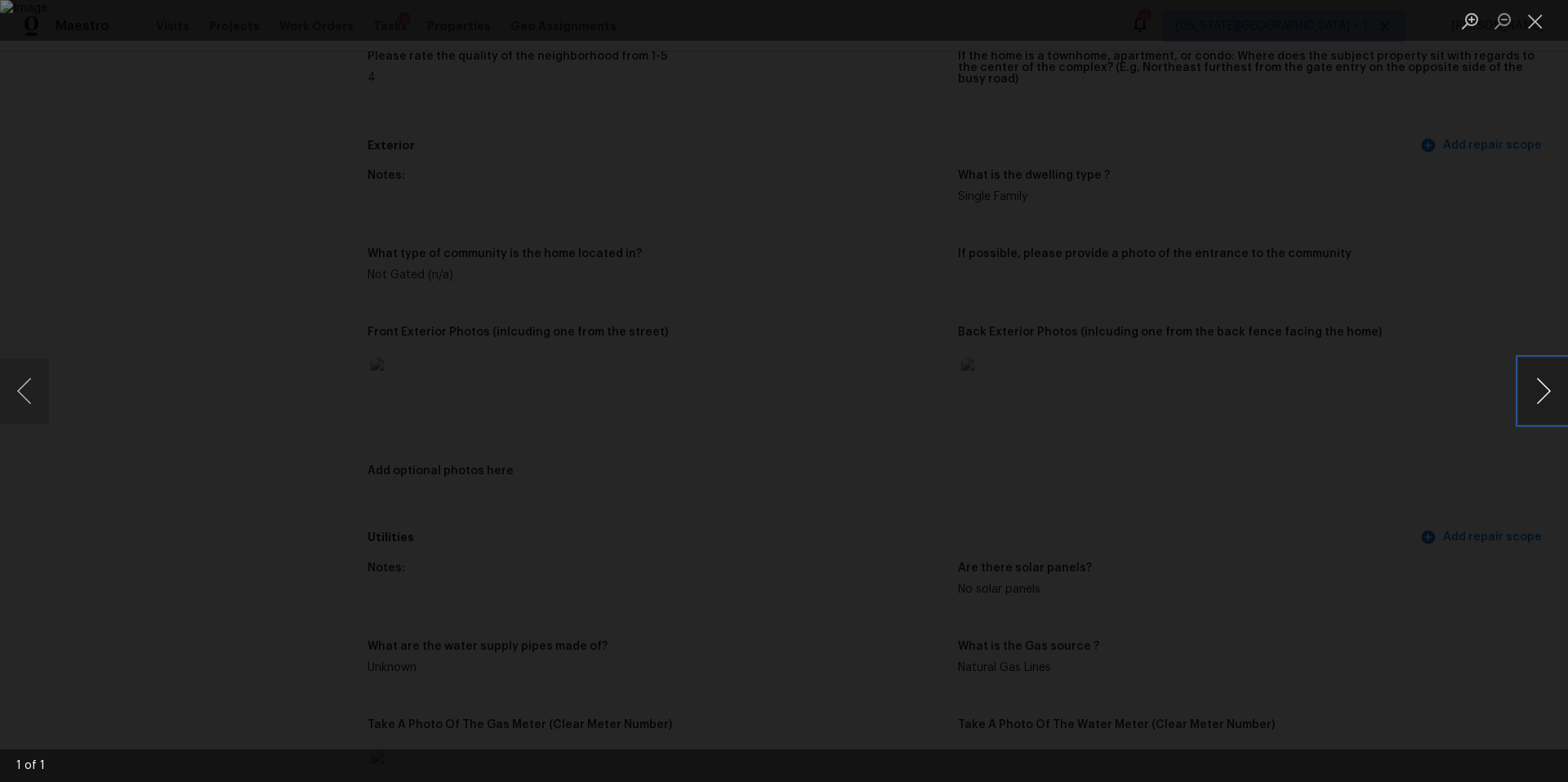
click at [1542, 391] on button "Next image" at bounding box center [1543, 391] width 49 height 66
click at [1467, 388] on div "Lightbox" at bounding box center [784, 391] width 1568 height 782
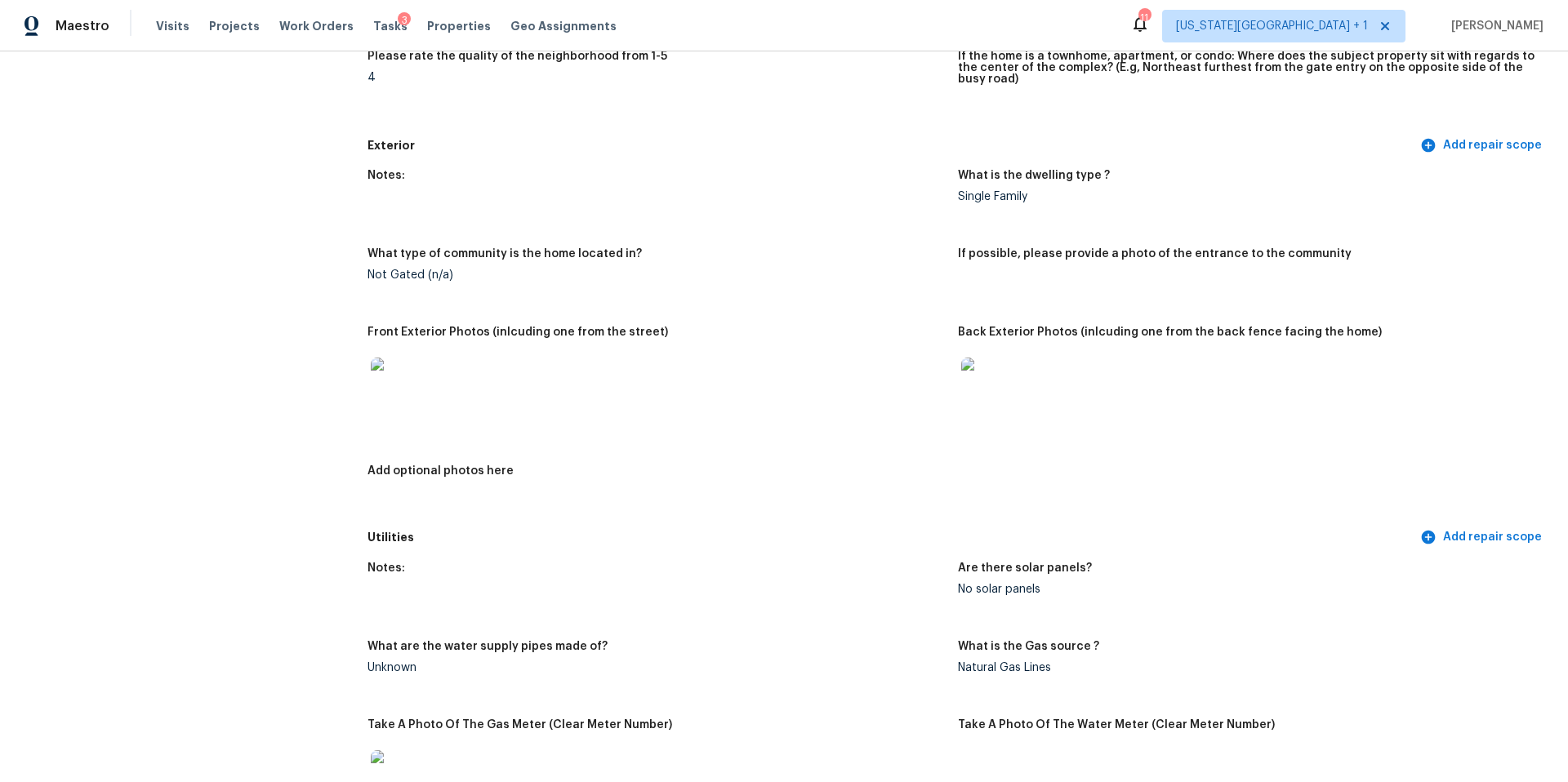
click at [984, 379] on img at bounding box center [986, 383] width 52 height 52
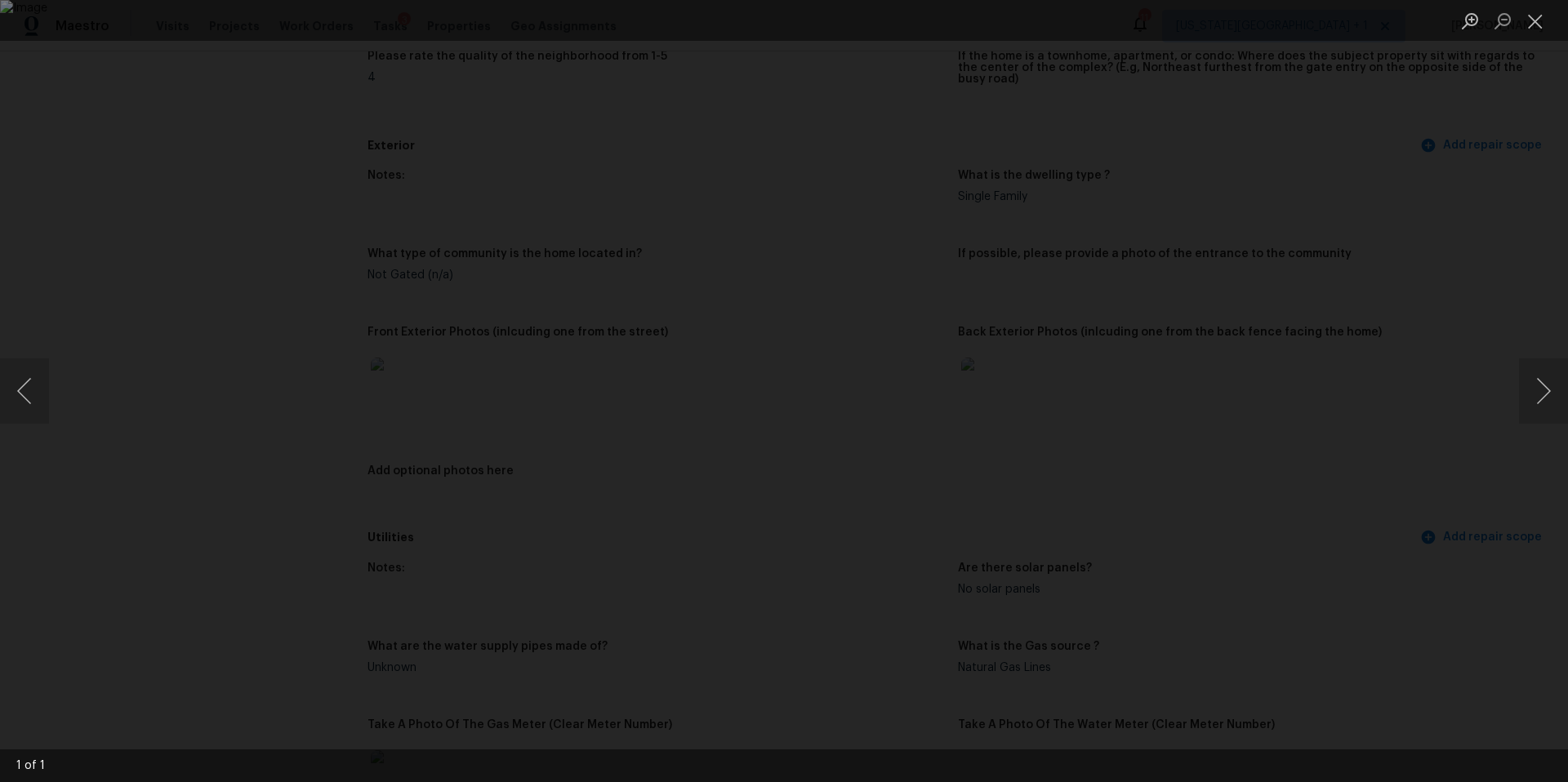
click at [1361, 480] on div "Lightbox" at bounding box center [784, 391] width 1568 height 782
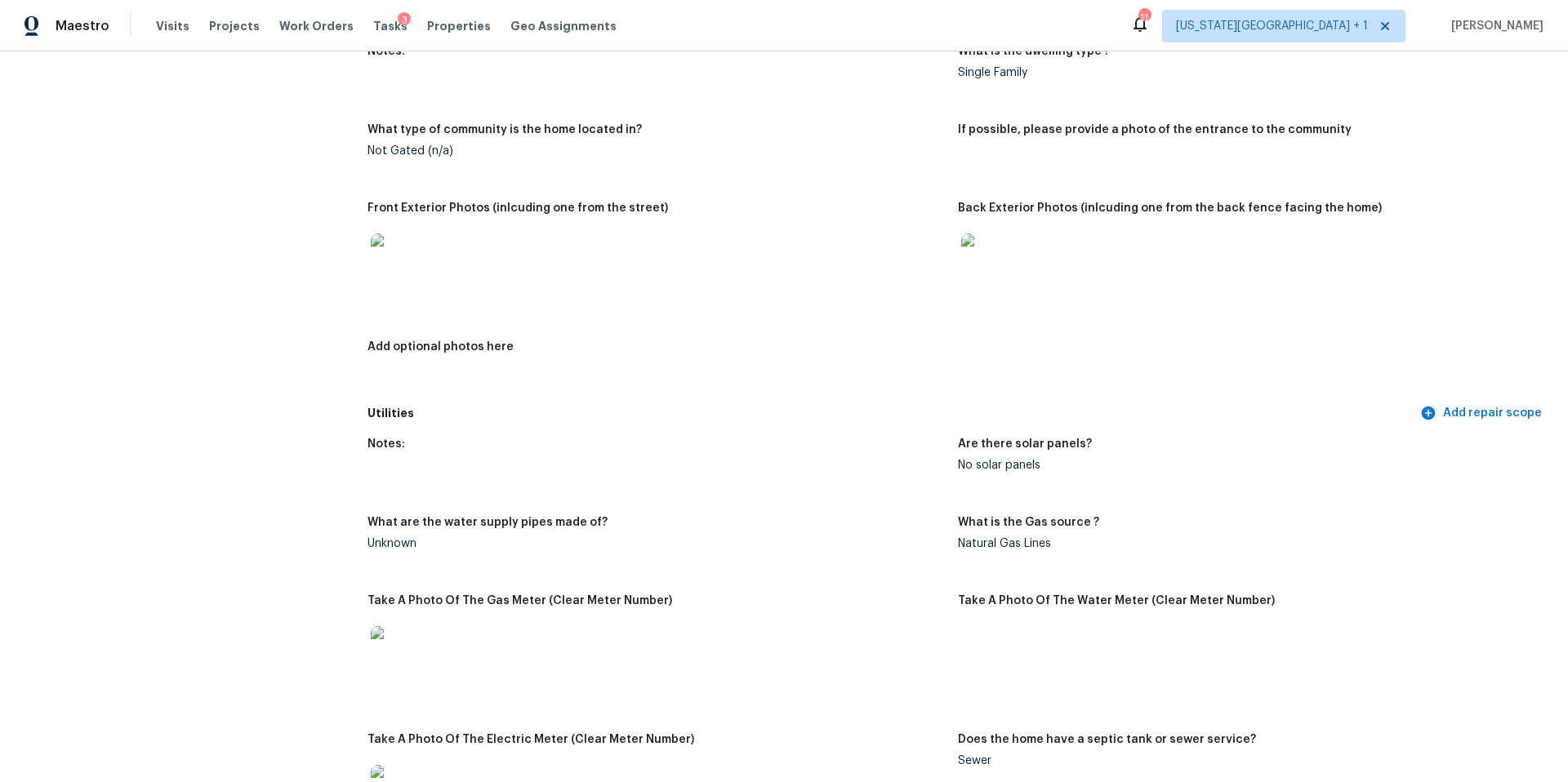
scroll to position [635, 0]
click at [983, 254] on img at bounding box center [986, 258] width 52 height 52
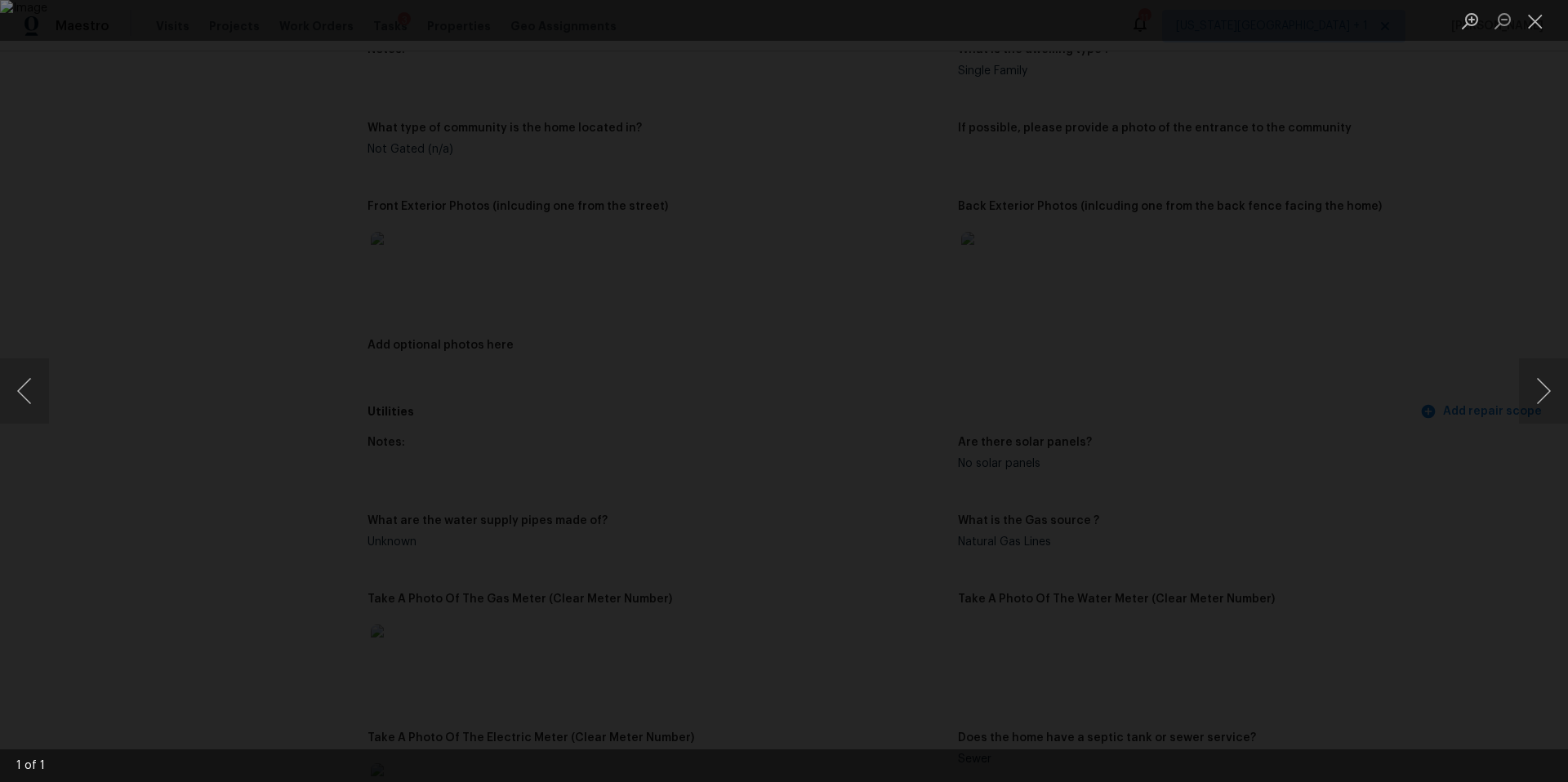
click at [1305, 421] on div "Lightbox" at bounding box center [784, 391] width 1568 height 782
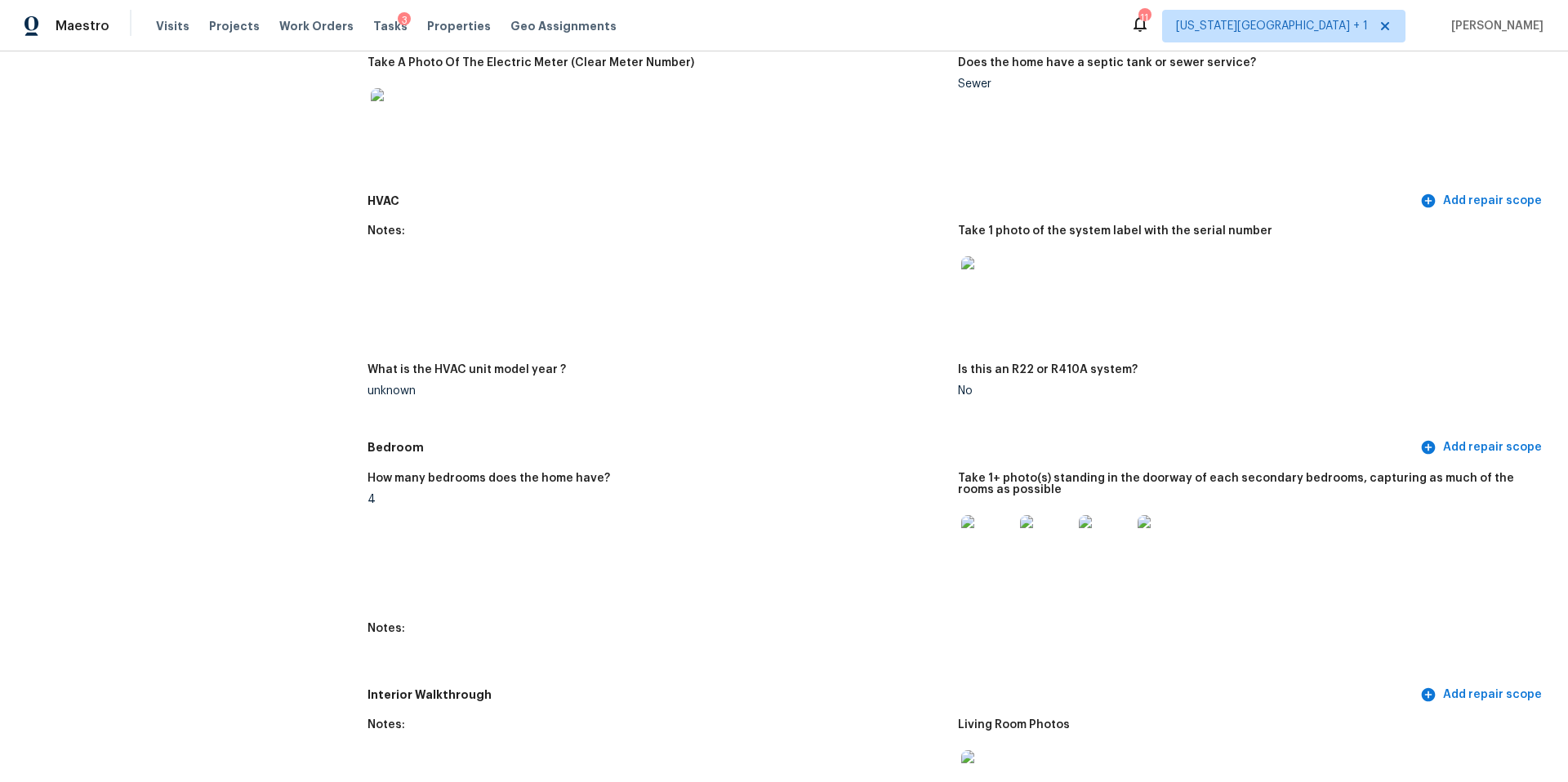
scroll to position [1429, 0]
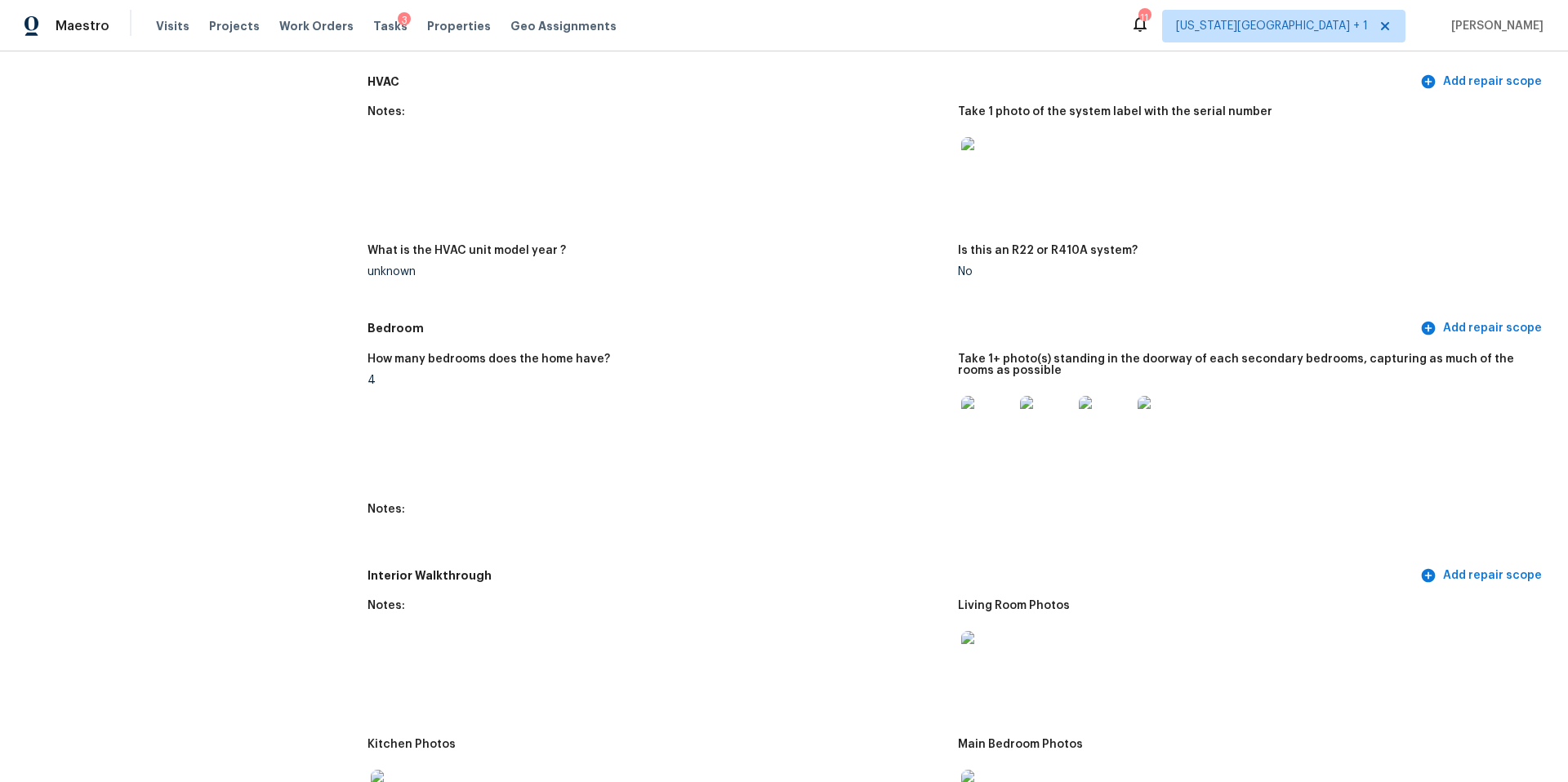
click at [996, 430] on img at bounding box center [986, 421] width 52 height 52
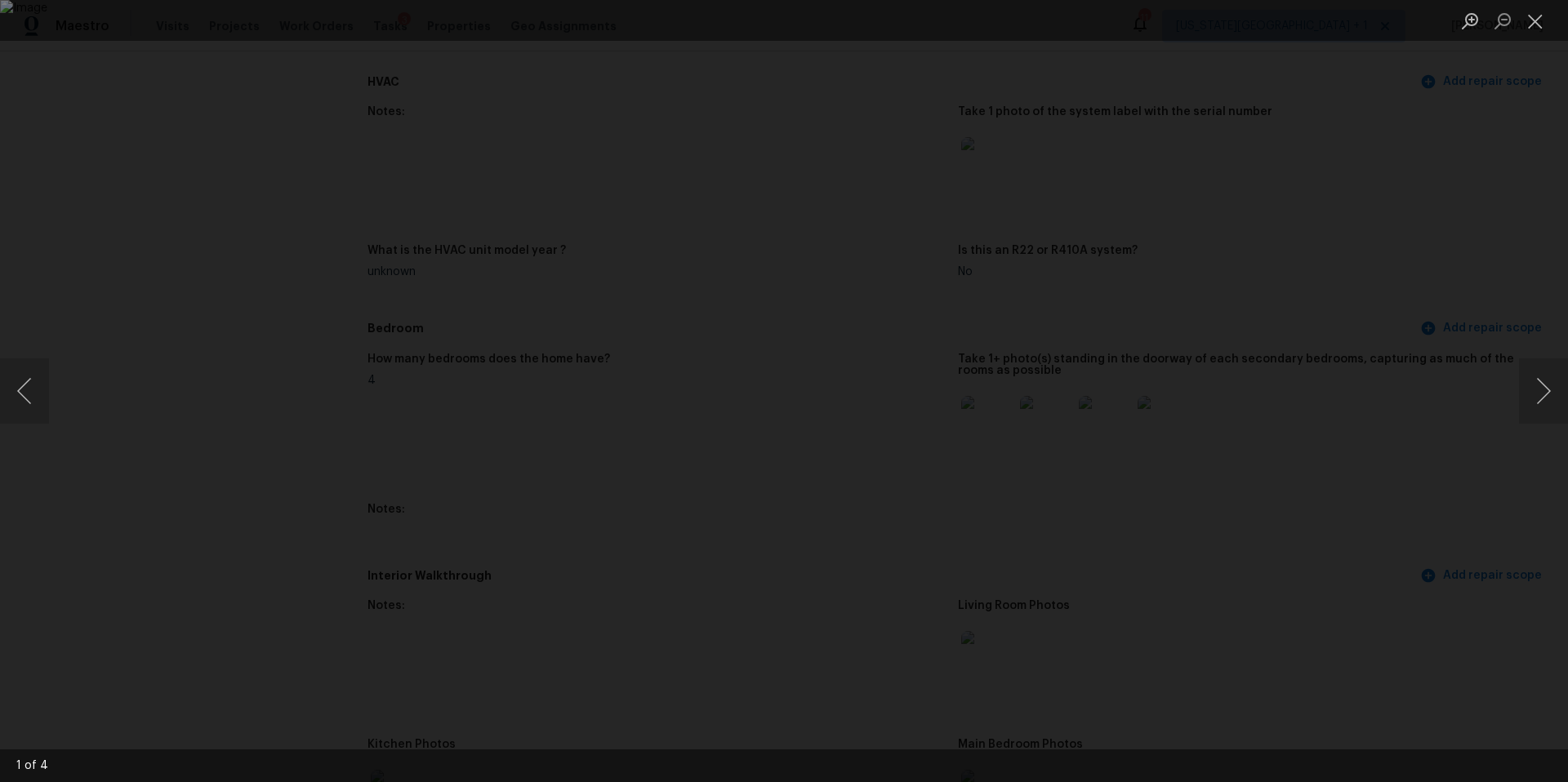
click at [1537, 427] on div "Lightbox" at bounding box center [784, 391] width 1568 height 782
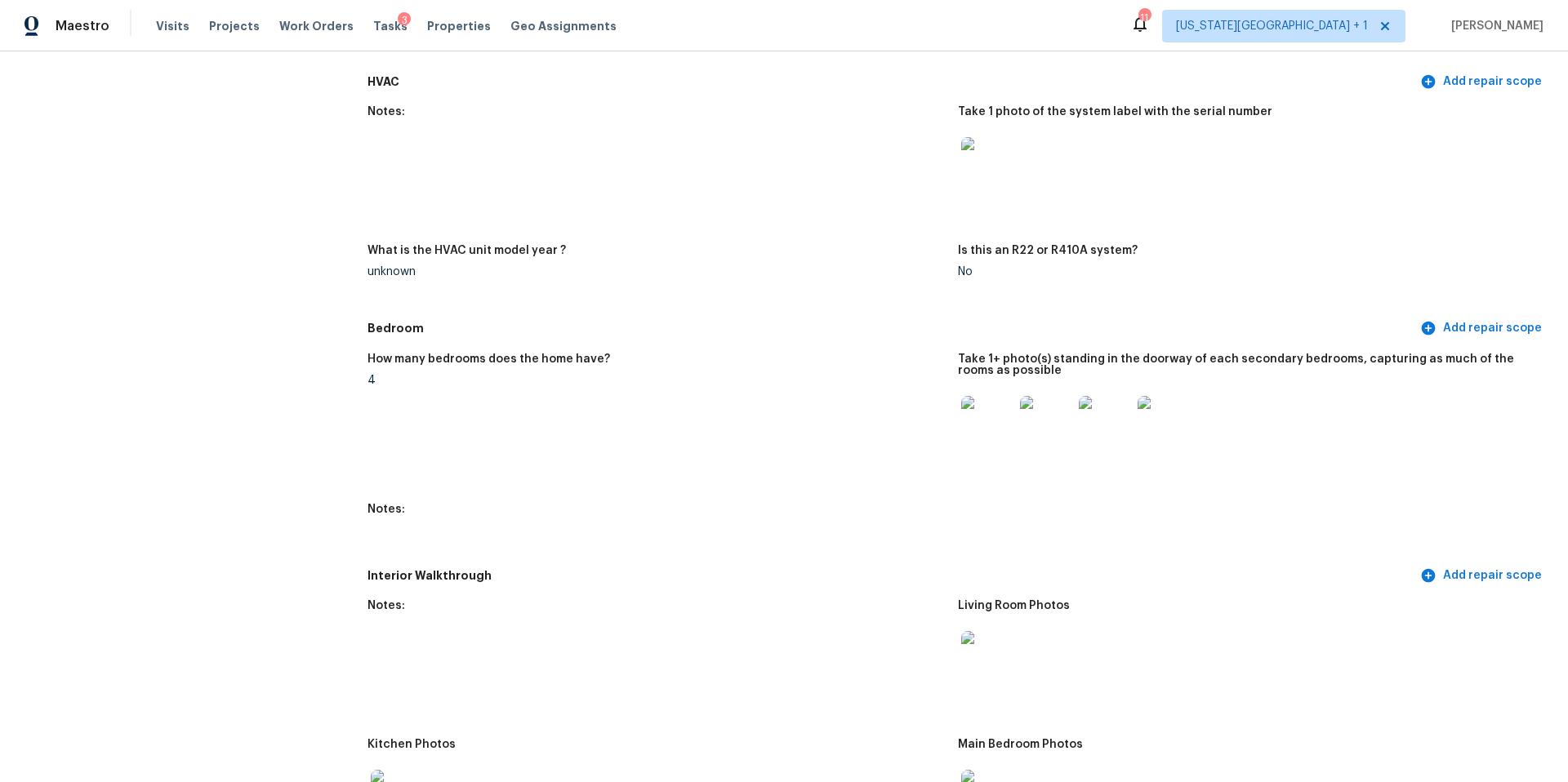
click at [1537, 427] on figure "Take 1+ photo(s) standing in the doorway of each secondary bedrooms, capturing …" at bounding box center [1253, 418] width 590 height 130
click at [1063, 419] on img at bounding box center [1045, 421] width 52 height 52
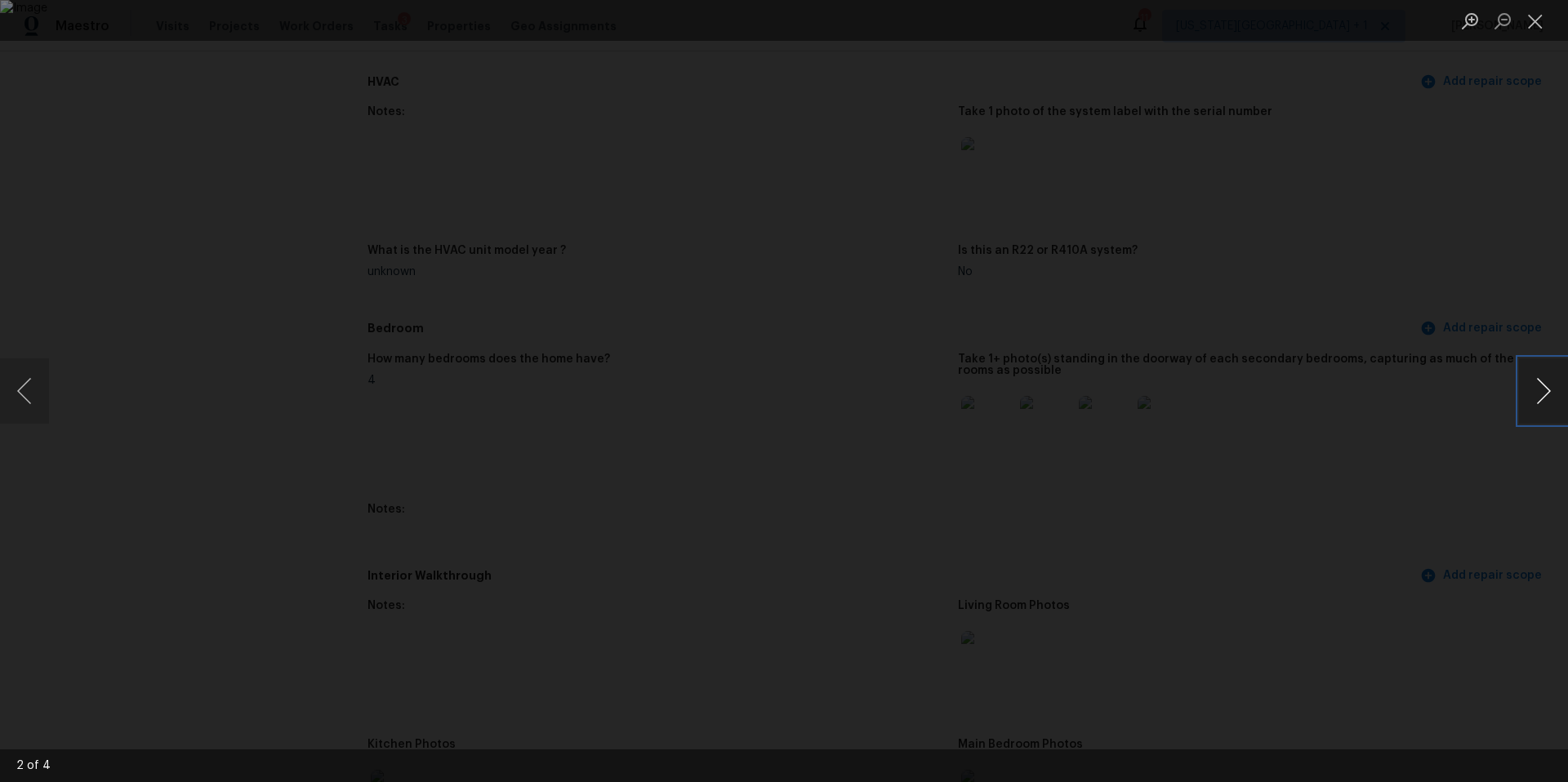
click at [1539, 383] on button "Next image" at bounding box center [1543, 391] width 49 height 66
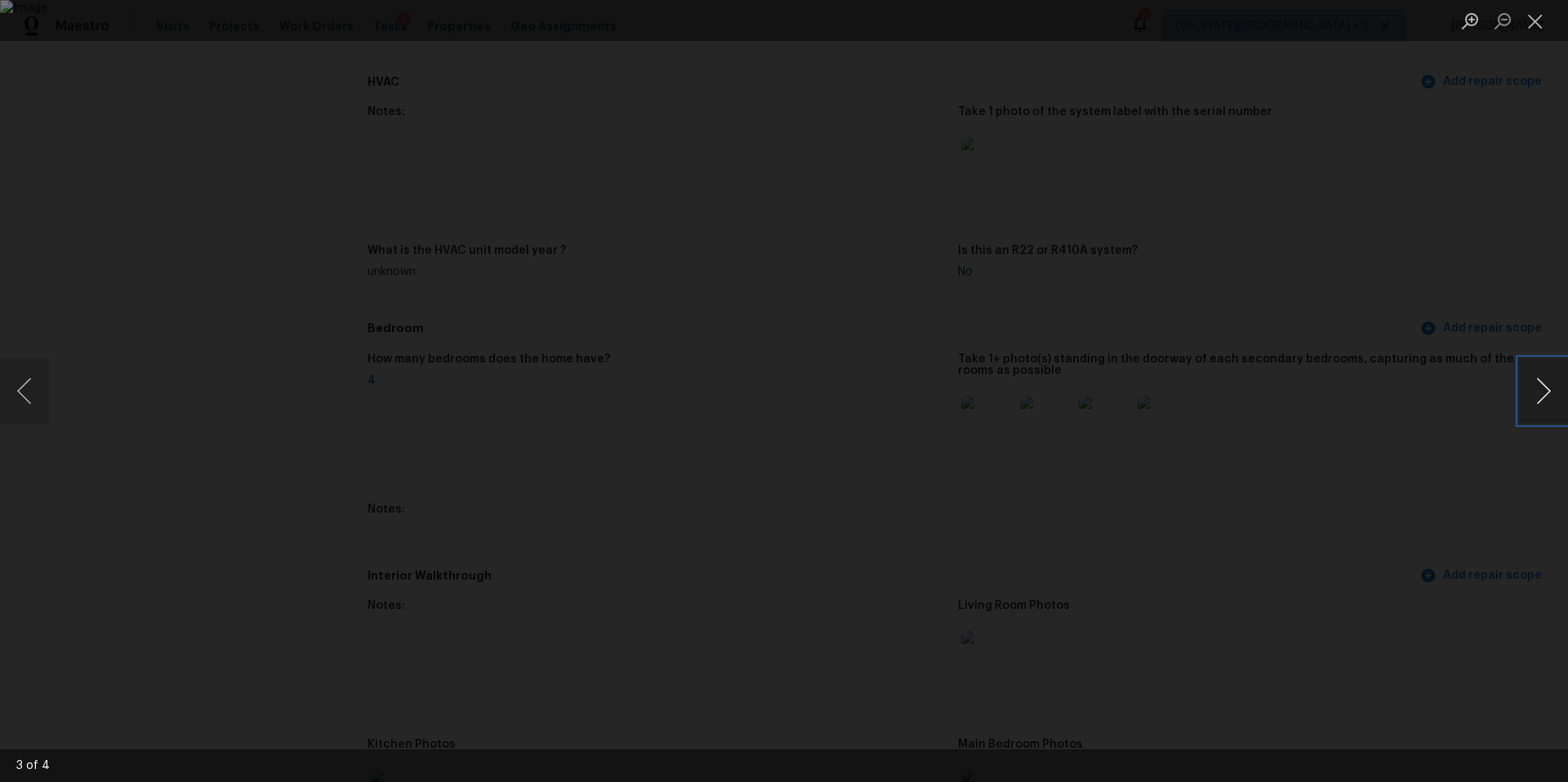
click at [1539, 383] on button "Next image" at bounding box center [1543, 391] width 49 height 66
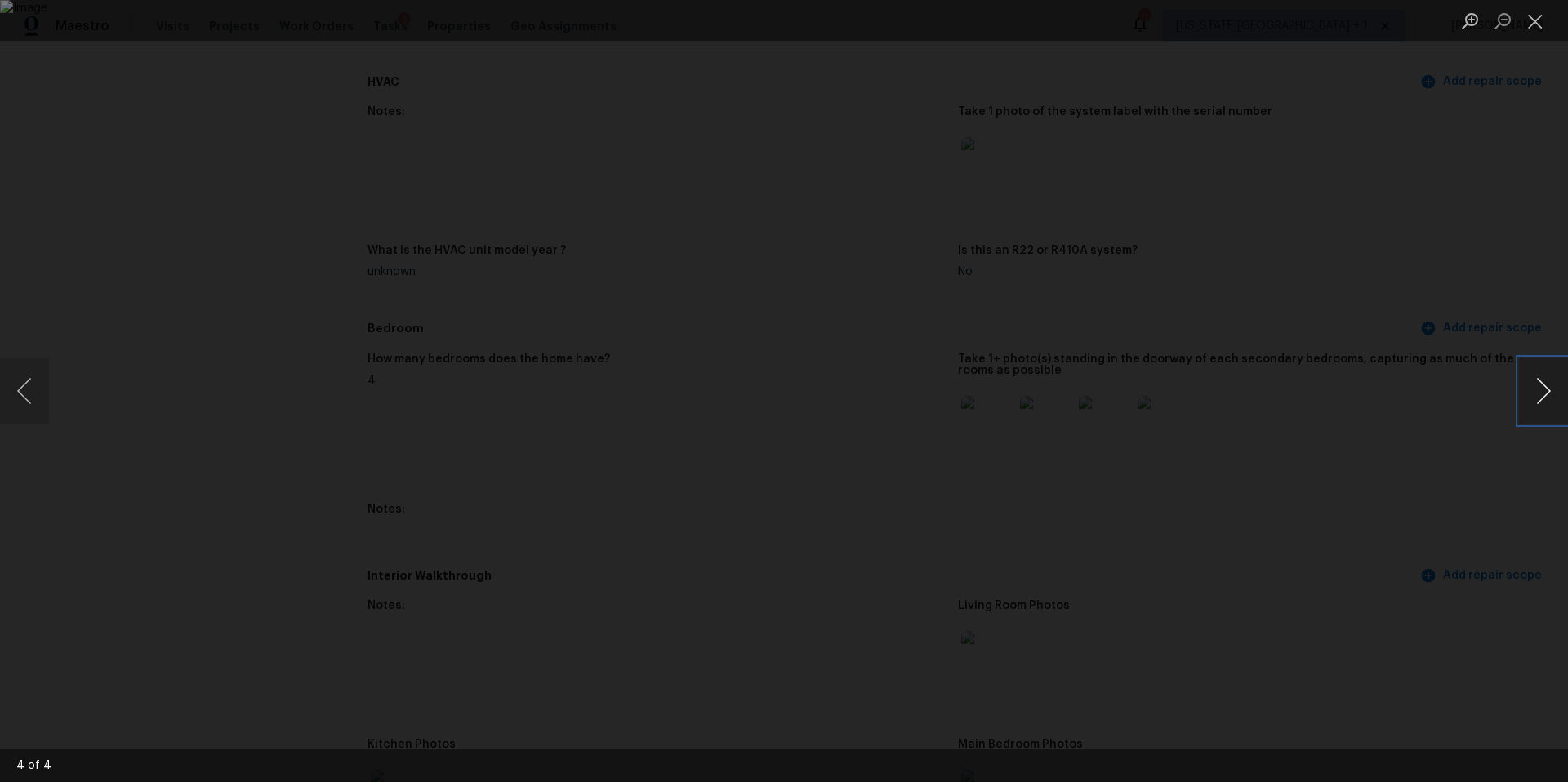
click at [1539, 383] on button "Next image" at bounding box center [1543, 391] width 49 height 66
click at [1480, 241] on div "Lightbox" at bounding box center [784, 391] width 1568 height 782
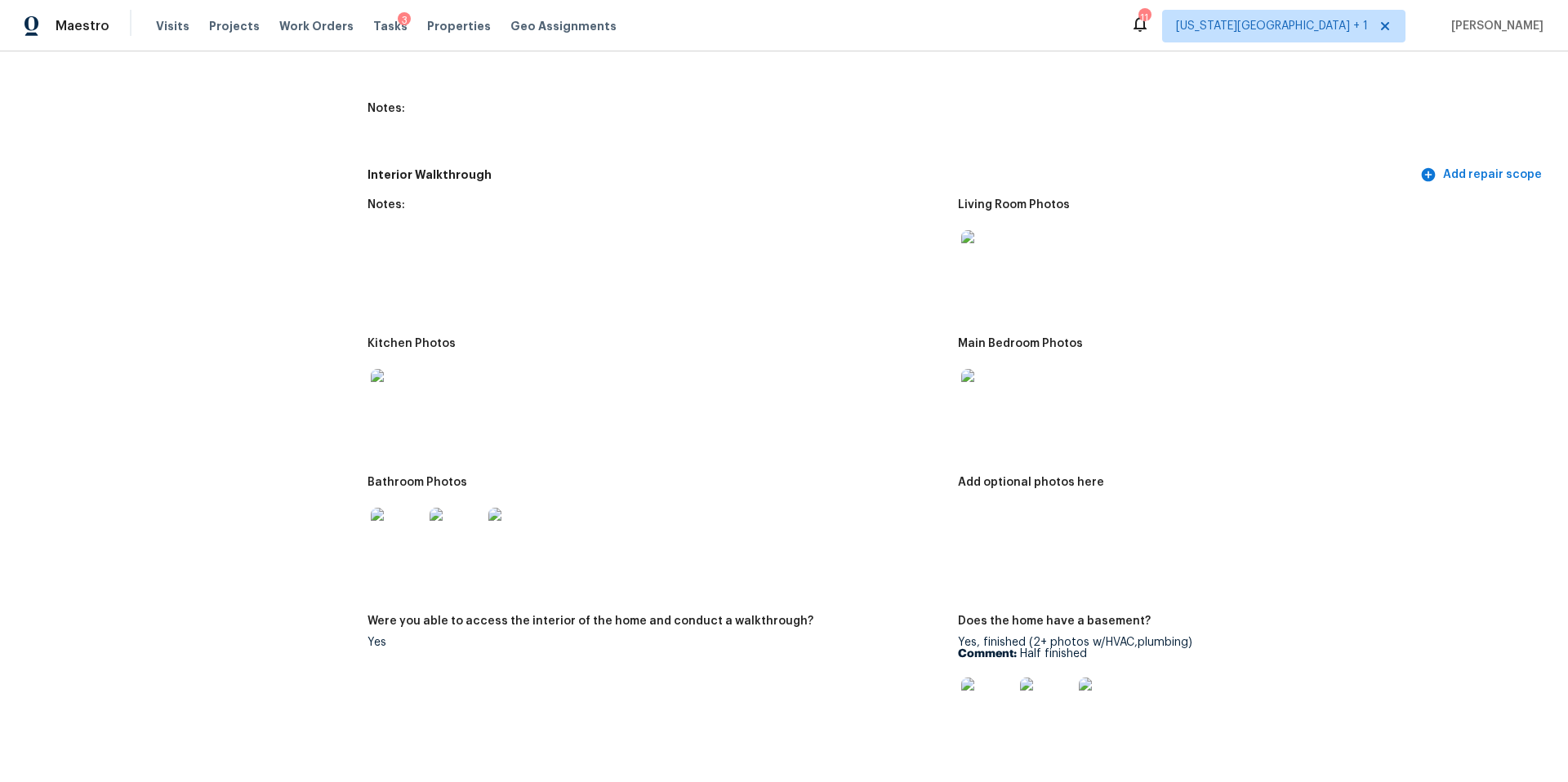
scroll to position [1960, 0]
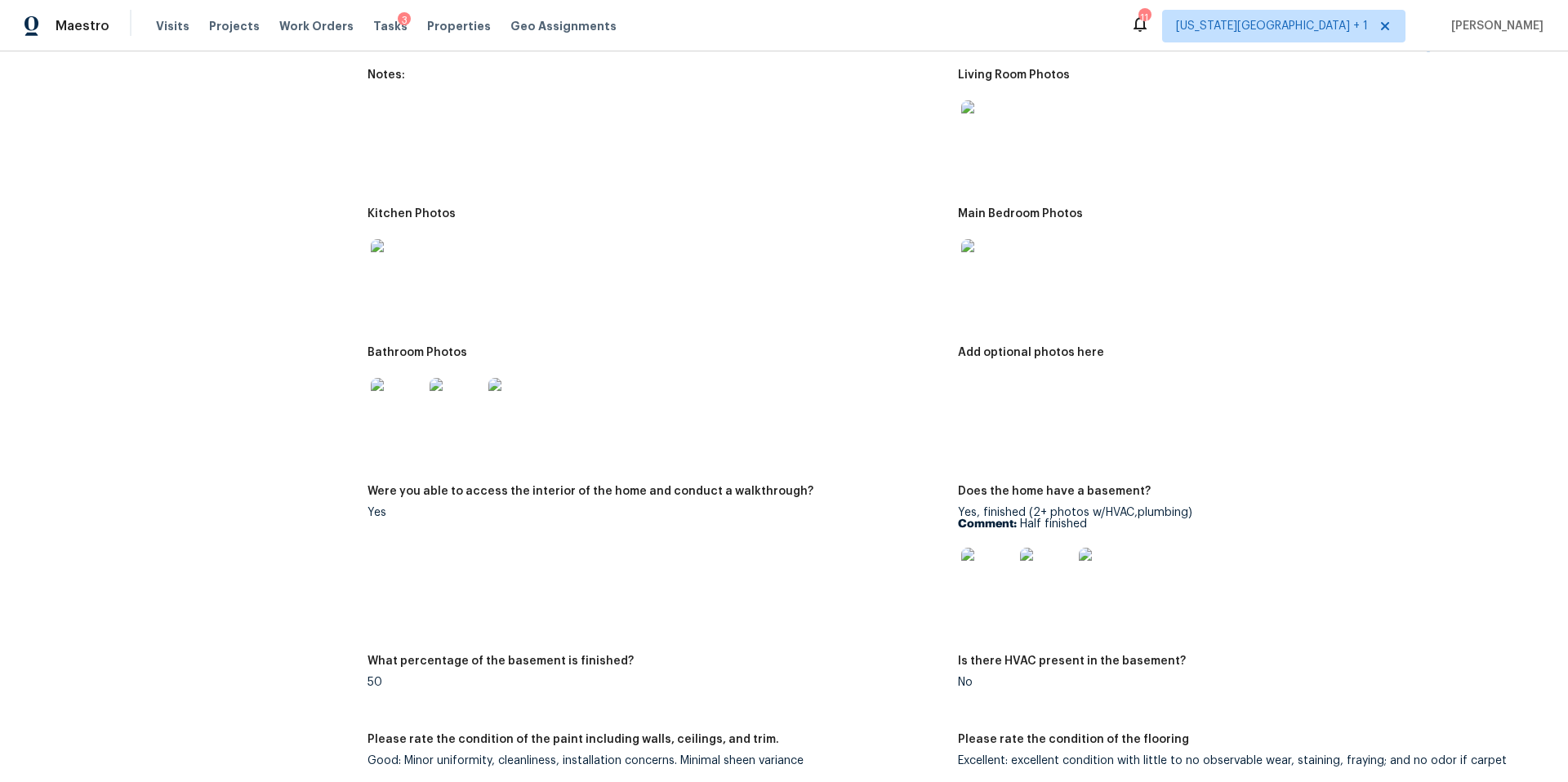
click at [998, 247] on img at bounding box center [986, 265] width 52 height 52
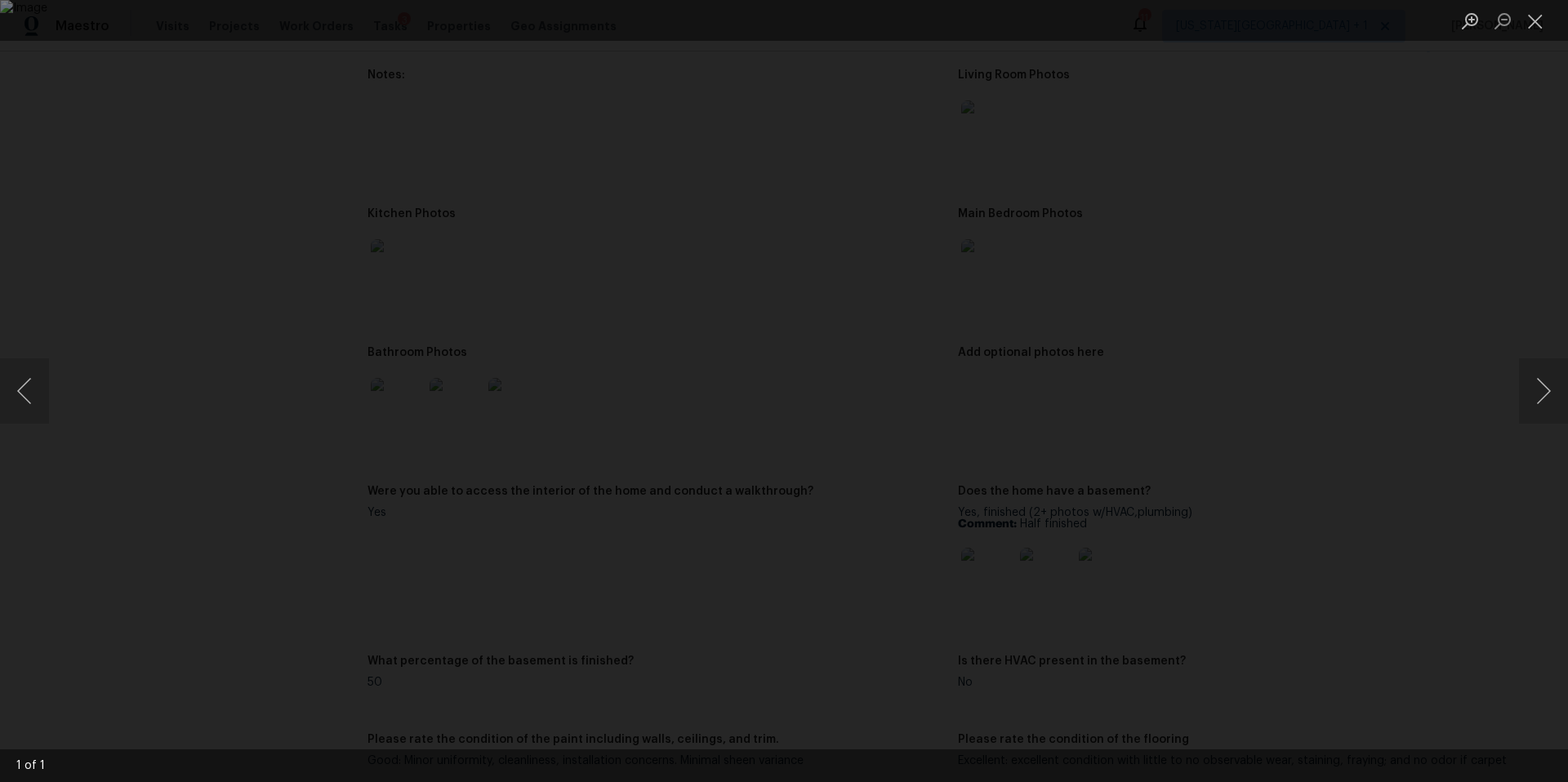
click at [1439, 273] on div "Lightbox" at bounding box center [784, 391] width 1568 height 782
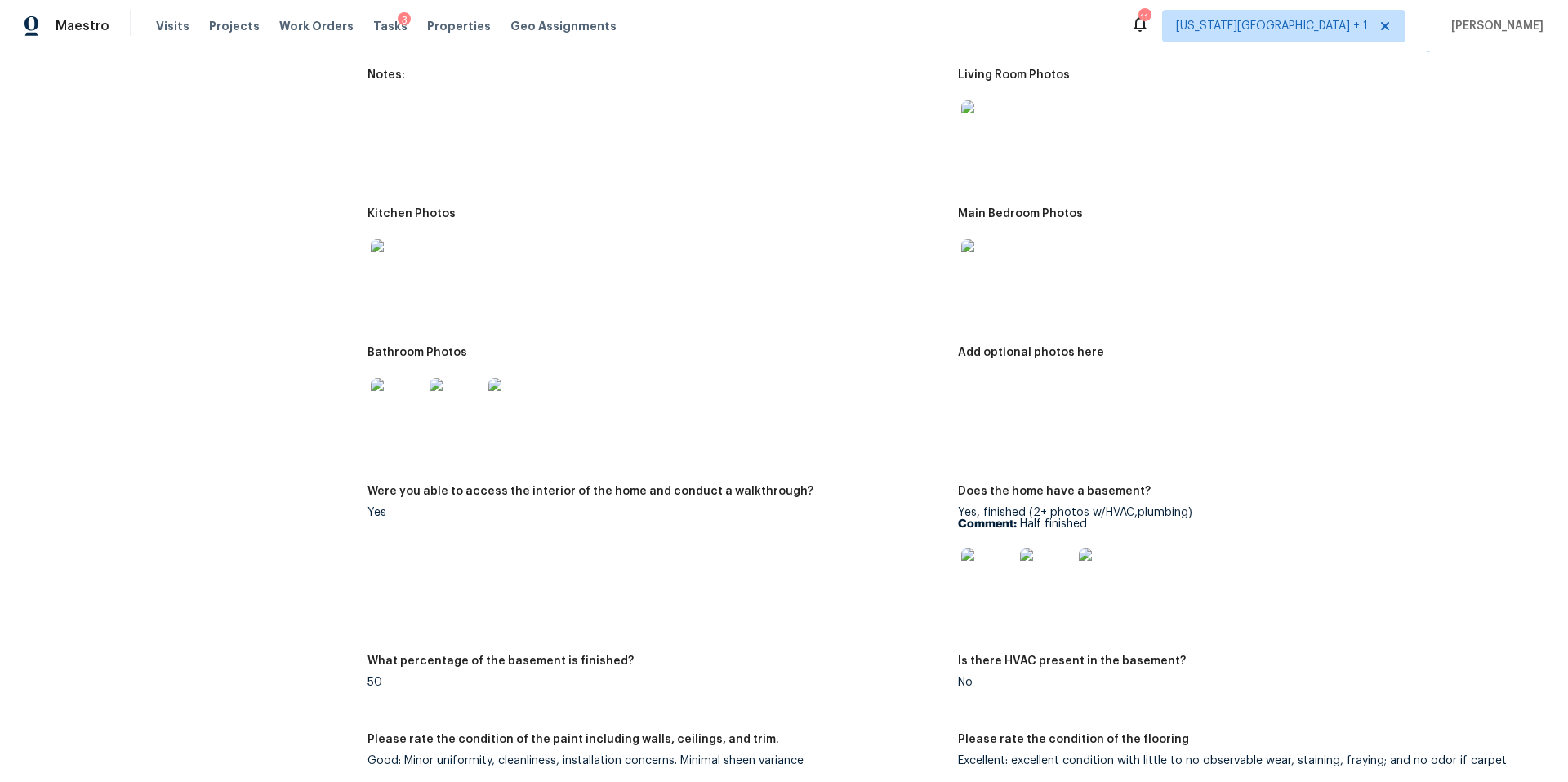
click at [408, 391] on img at bounding box center [396, 403] width 52 height 52
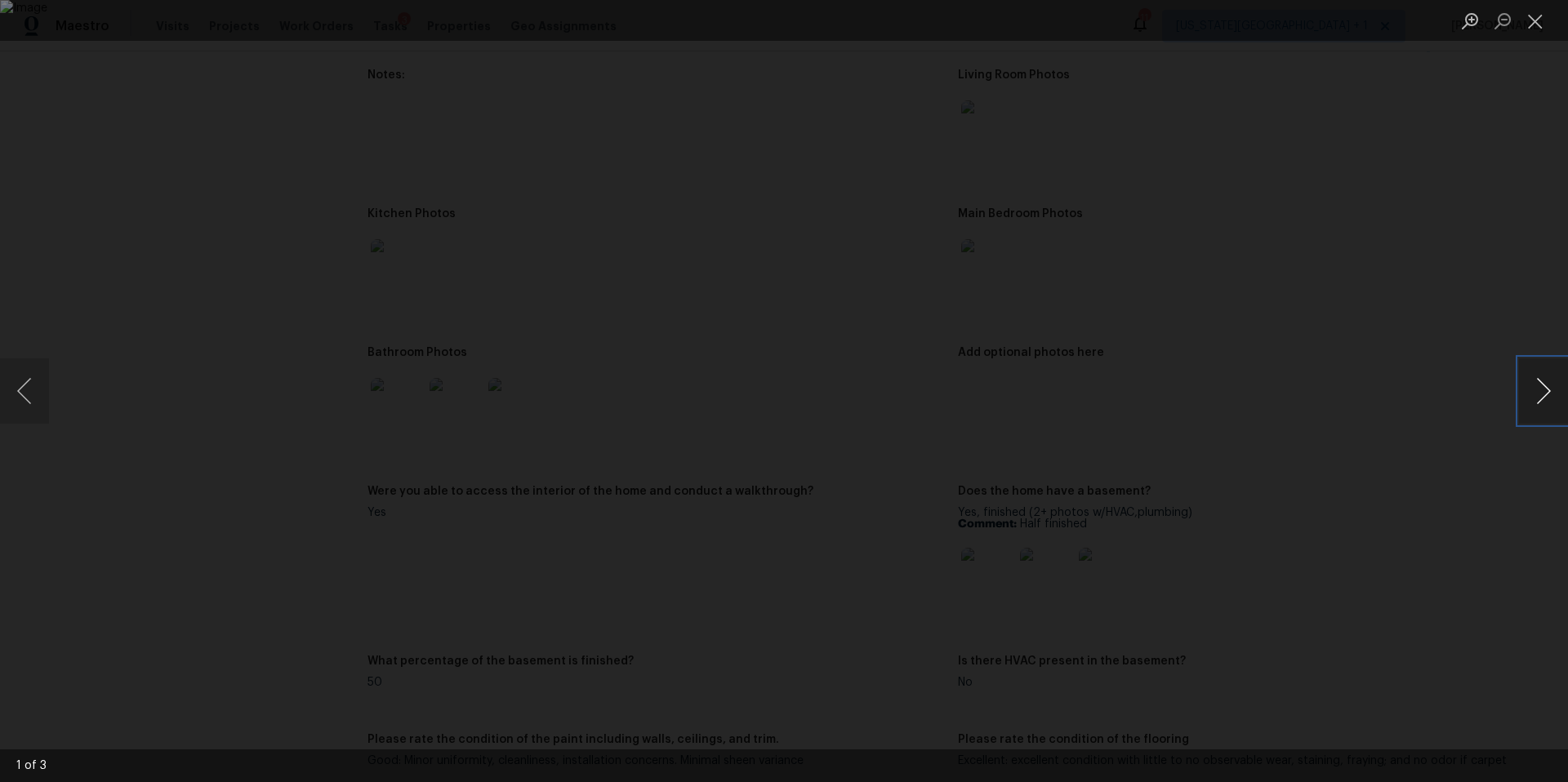
click at [1536, 400] on button "Next image" at bounding box center [1543, 391] width 49 height 66
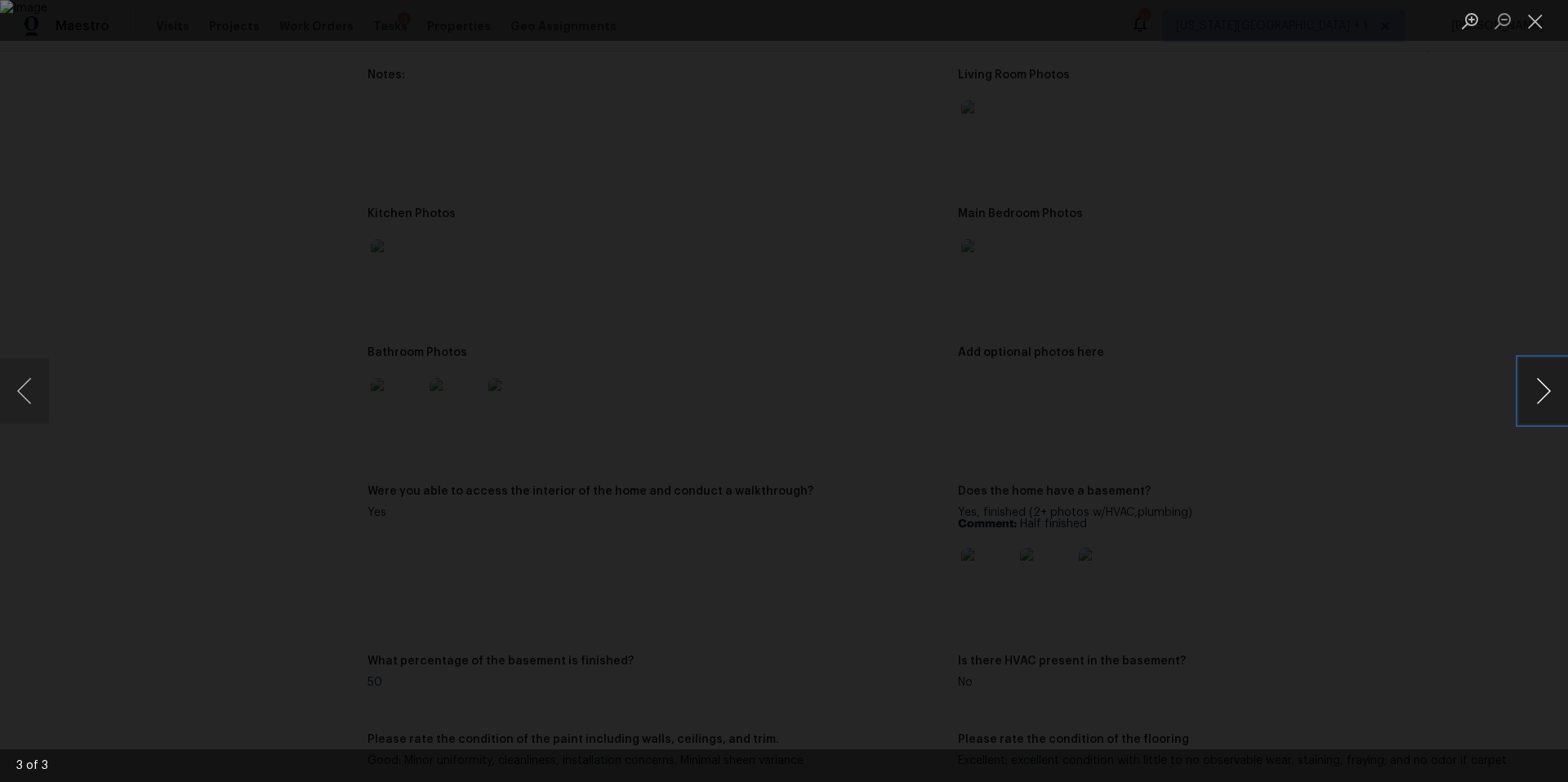
click at [1536, 400] on button "Next image" at bounding box center [1543, 391] width 49 height 66
click at [1426, 300] on div "Lightbox" at bounding box center [784, 391] width 1568 height 782
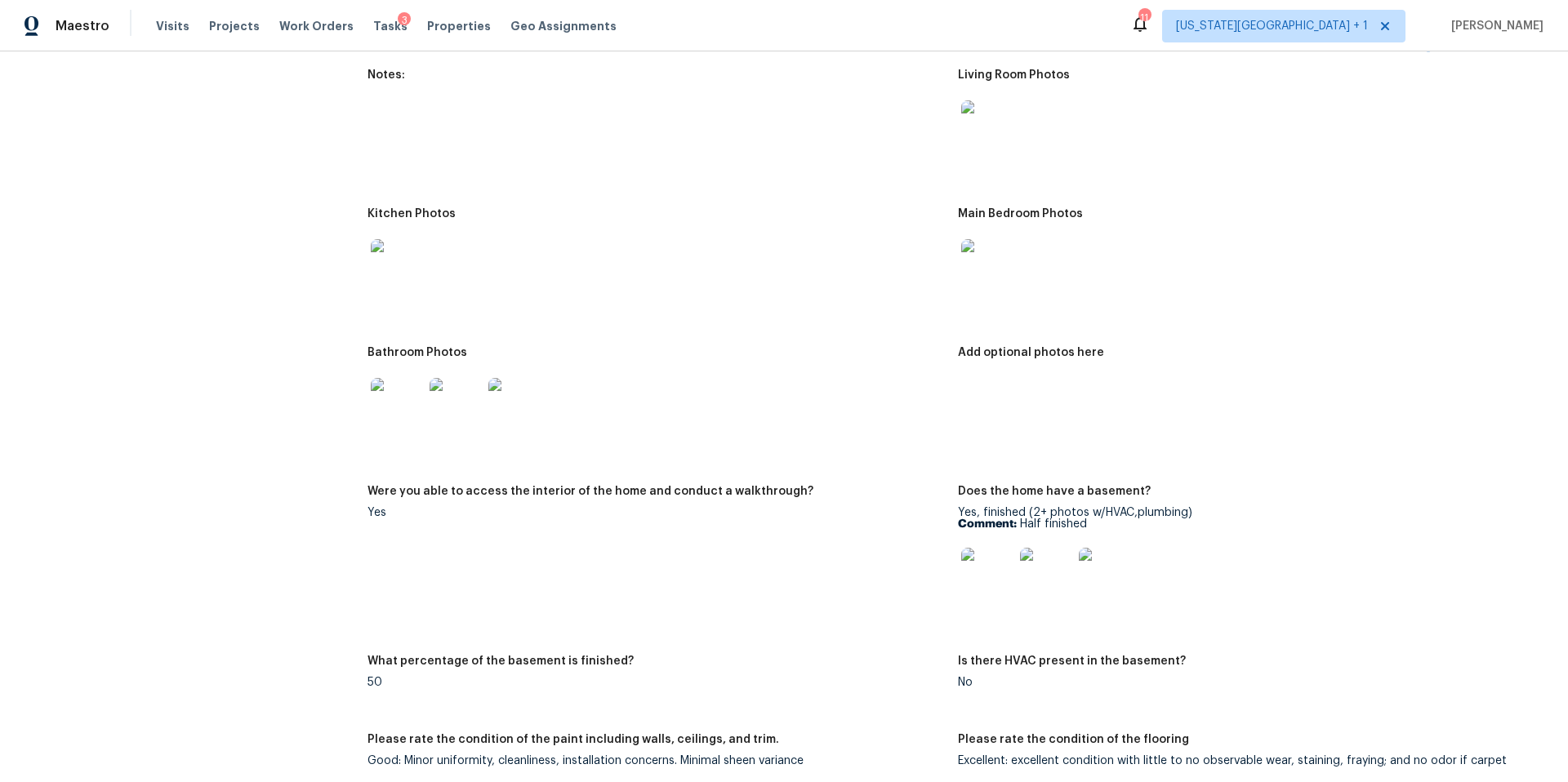
click at [990, 573] on img at bounding box center [986, 574] width 52 height 52
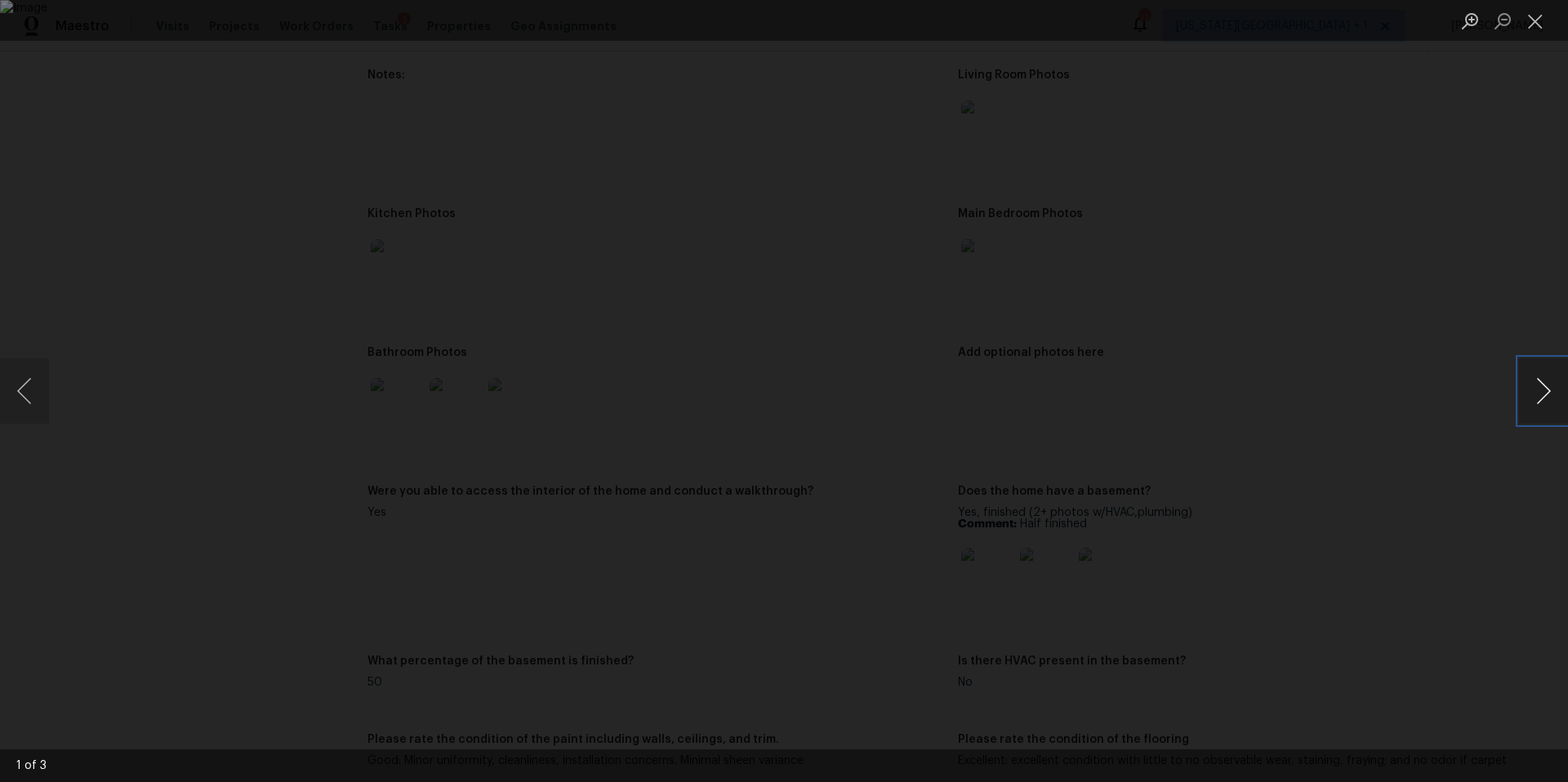
click at [1533, 383] on button "Next image" at bounding box center [1543, 391] width 49 height 66
click at [1462, 340] on div "Lightbox" at bounding box center [784, 391] width 1568 height 782
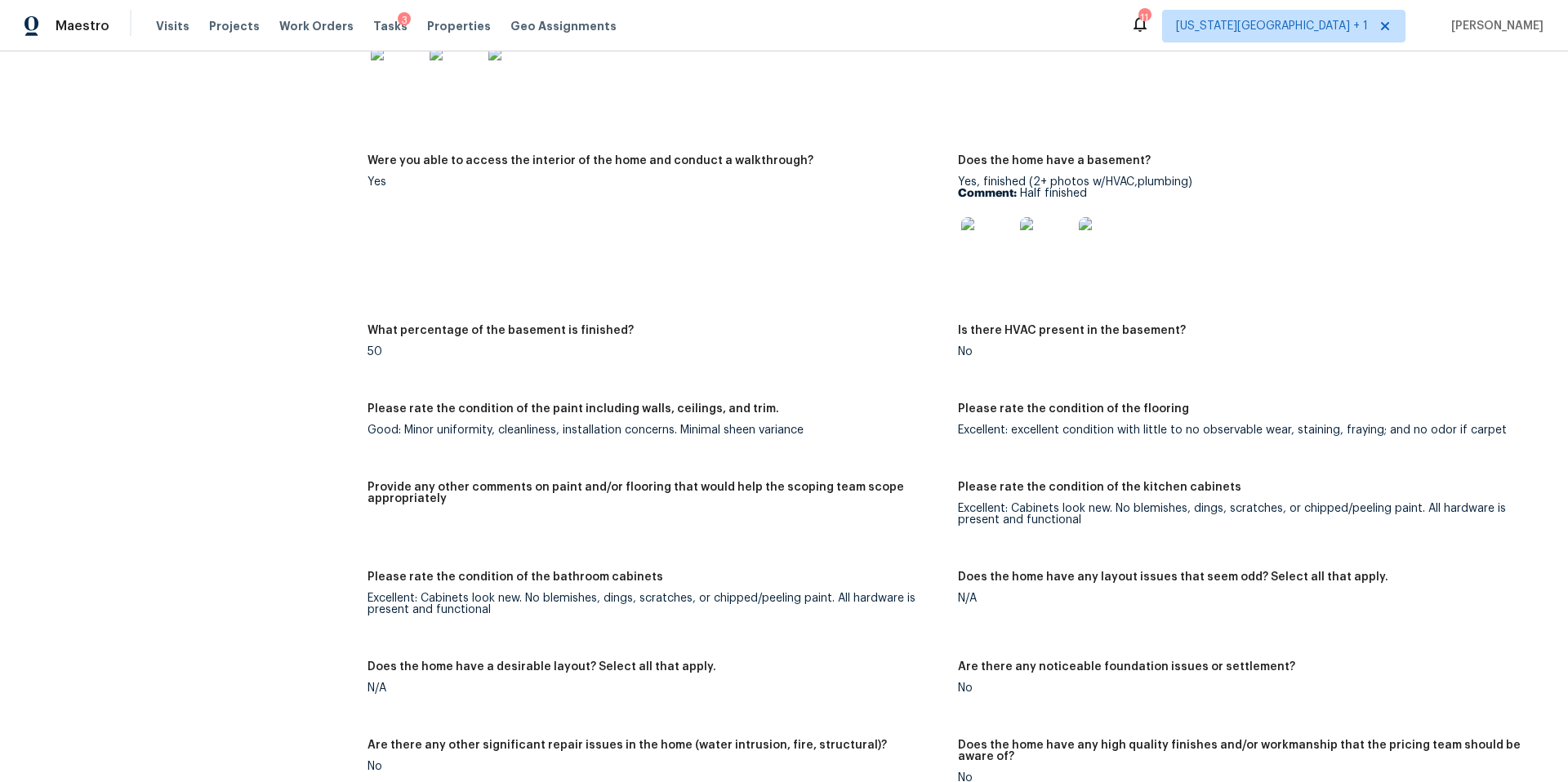
scroll to position [2289, 0]
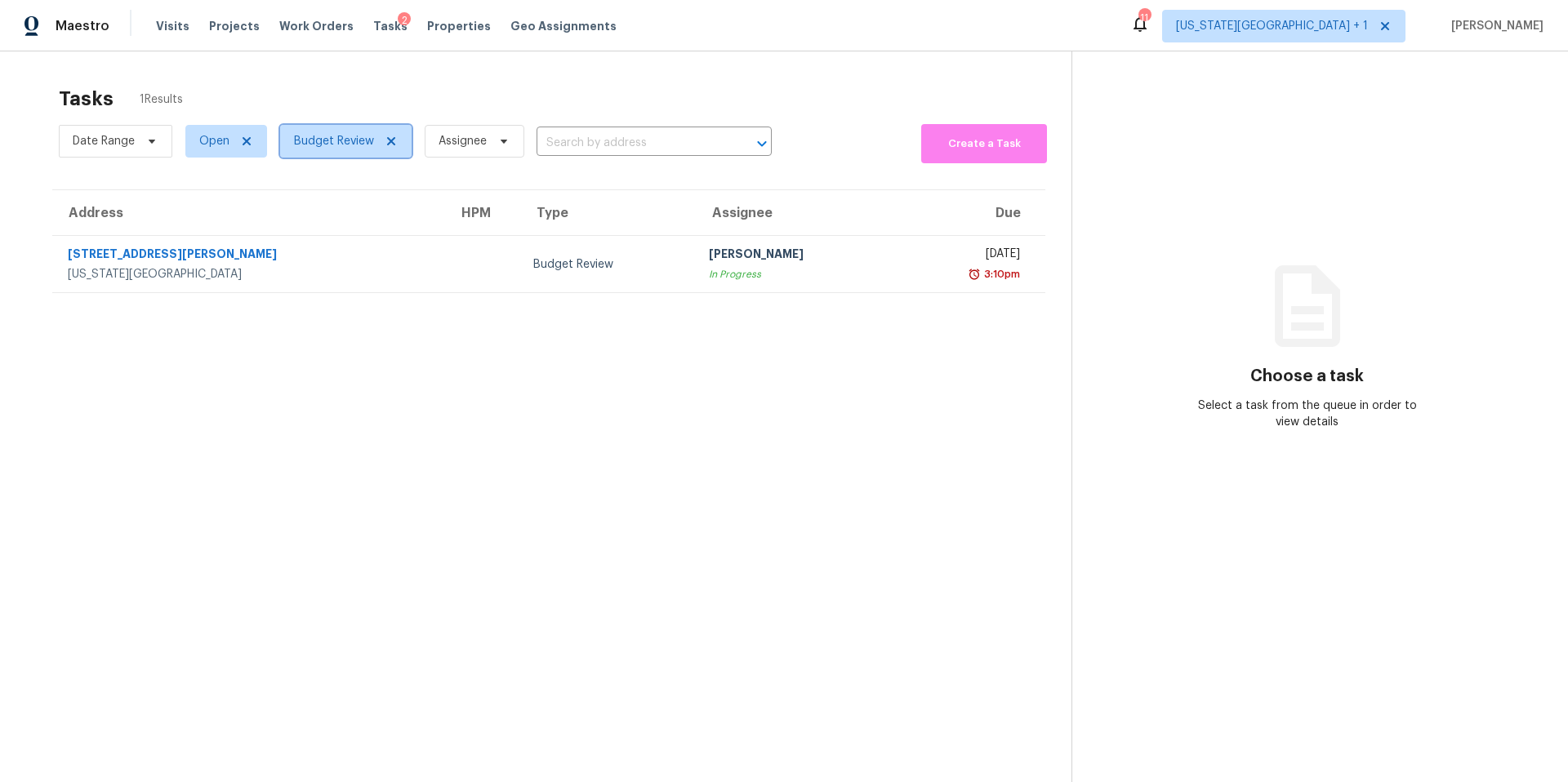
click at [334, 134] on span "Budget Review" at bounding box center [334, 141] width 80 height 16
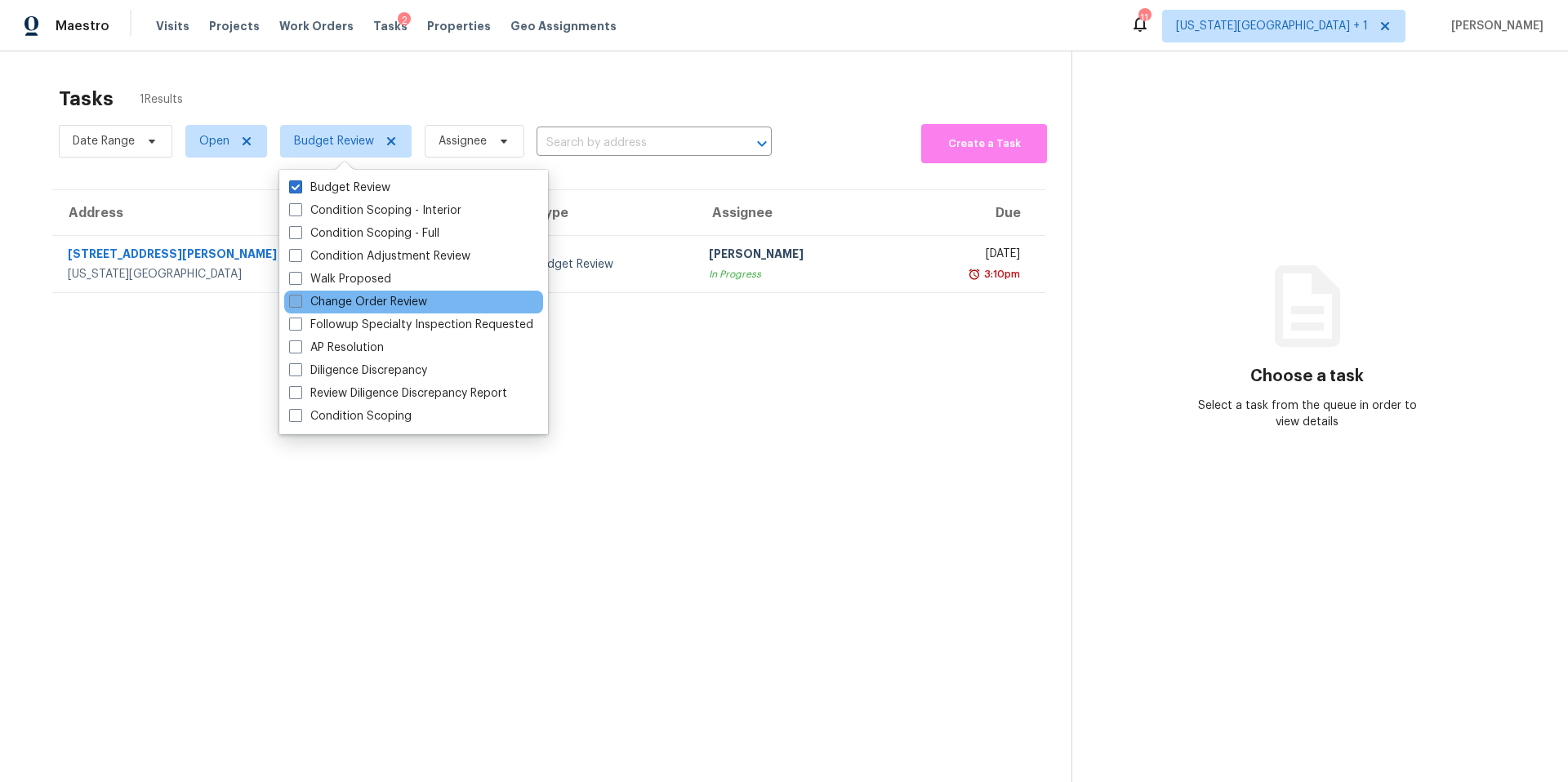
click at [321, 297] on label "Change Order Review" at bounding box center [358, 302] width 138 height 16
click at [300, 297] on input "Change Order Review" at bounding box center [294, 300] width 11 height 11
checkbox input "true"
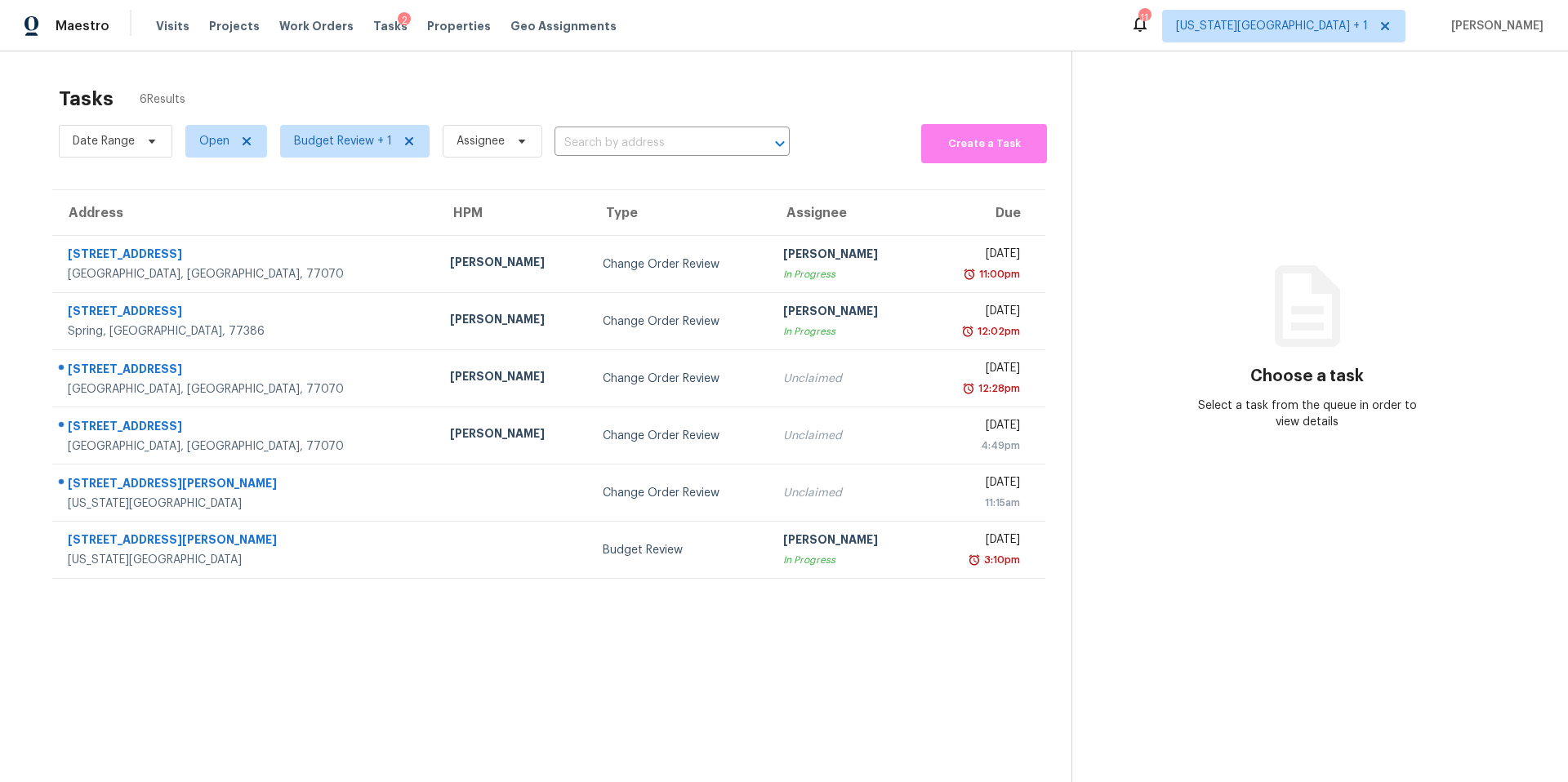
click at [379, 683] on section "Tasks 6 Results Date Range Open Budget Review + 1 Assignee ​ Create a Task Addr…" at bounding box center [549, 455] width 1045 height 756
